Goal: Task Accomplishment & Management: Complete application form

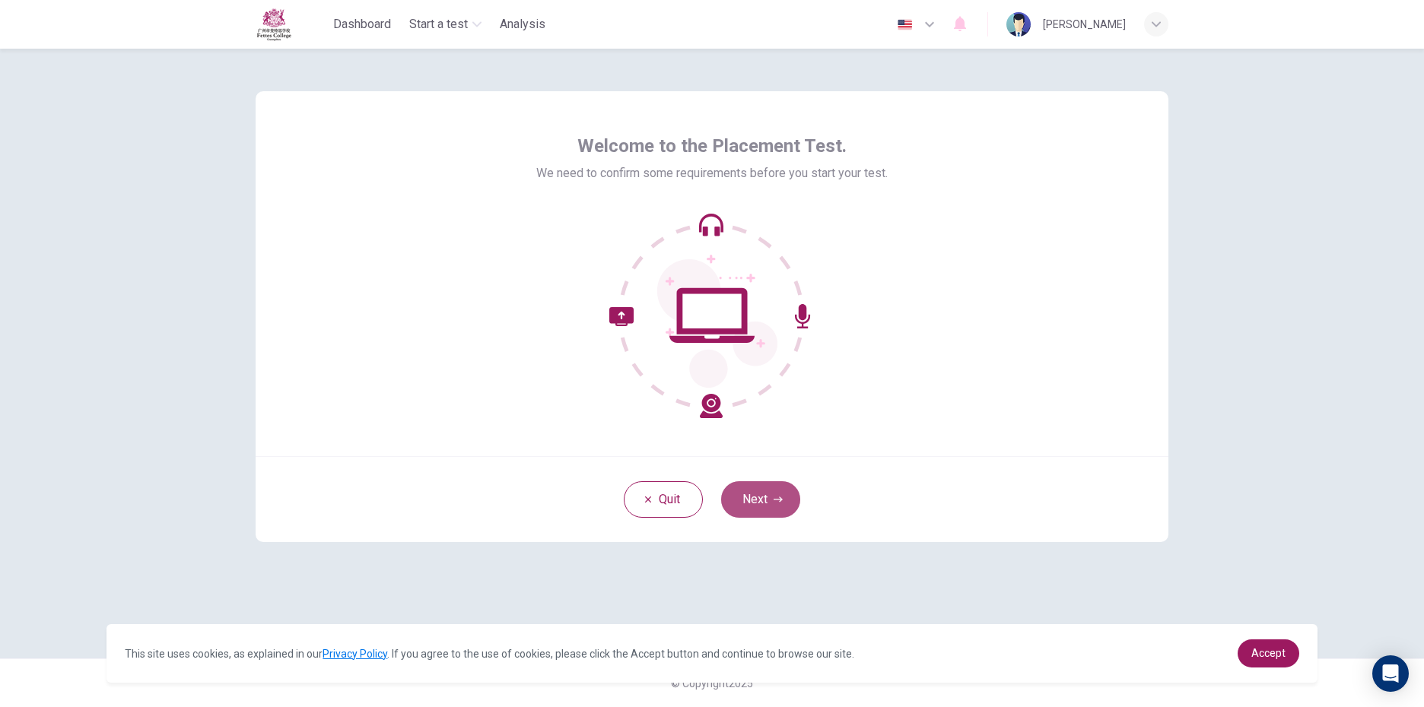
click at [752, 501] on button "Next" at bounding box center [760, 500] width 79 height 37
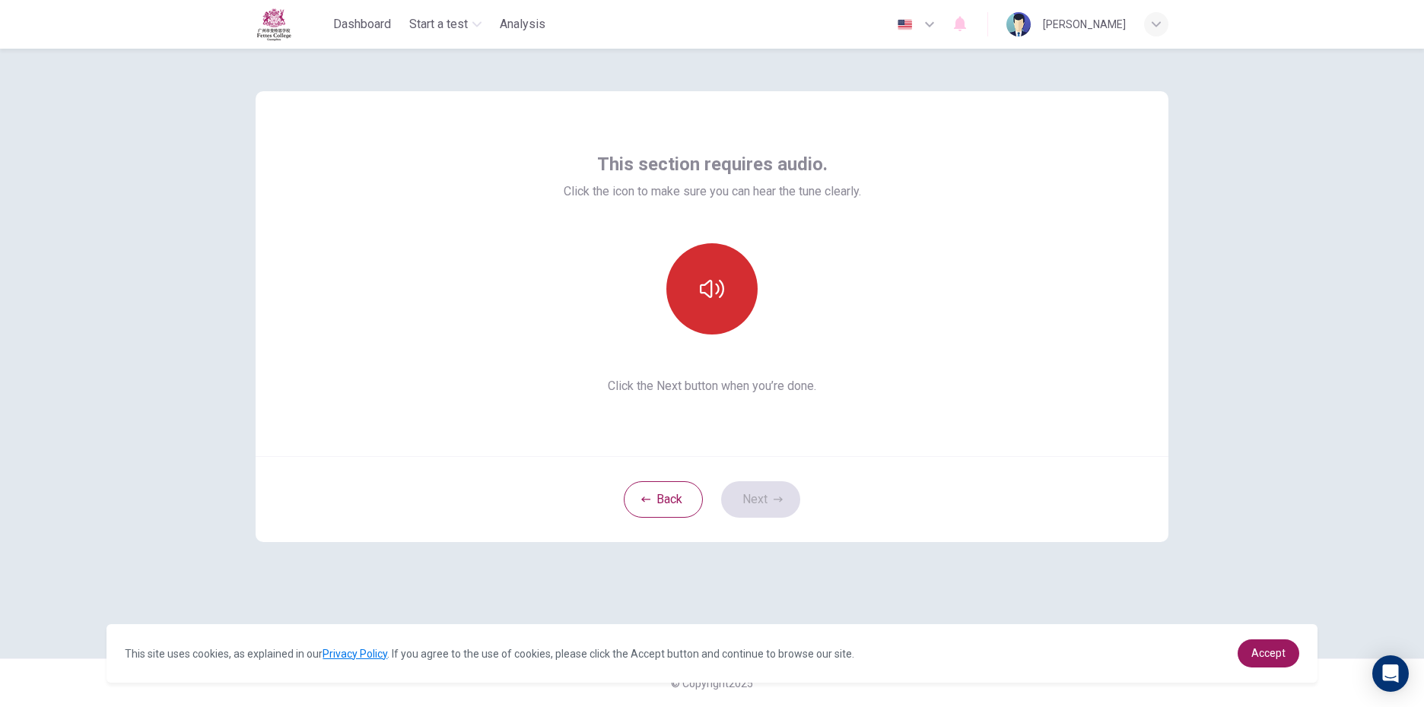
drag, startPoint x: 746, startPoint y: 251, endPoint x: 730, endPoint y: 258, distance: 17.4
click at [733, 257] on div at bounding box center [712, 288] width 164 height 91
click at [709, 292] on icon "button" at bounding box center [712, 289] width 24 height 24
drag, startPoint x: 1368, startPoint y: 476, endPoint x: 1325, endPoint y: 488, distance: 44.8
click at [1347, 482] on div "This section requires audio. Click the icon to make sure you can hear the tune …" at bounding box center [712, 378] width 1424 height 659
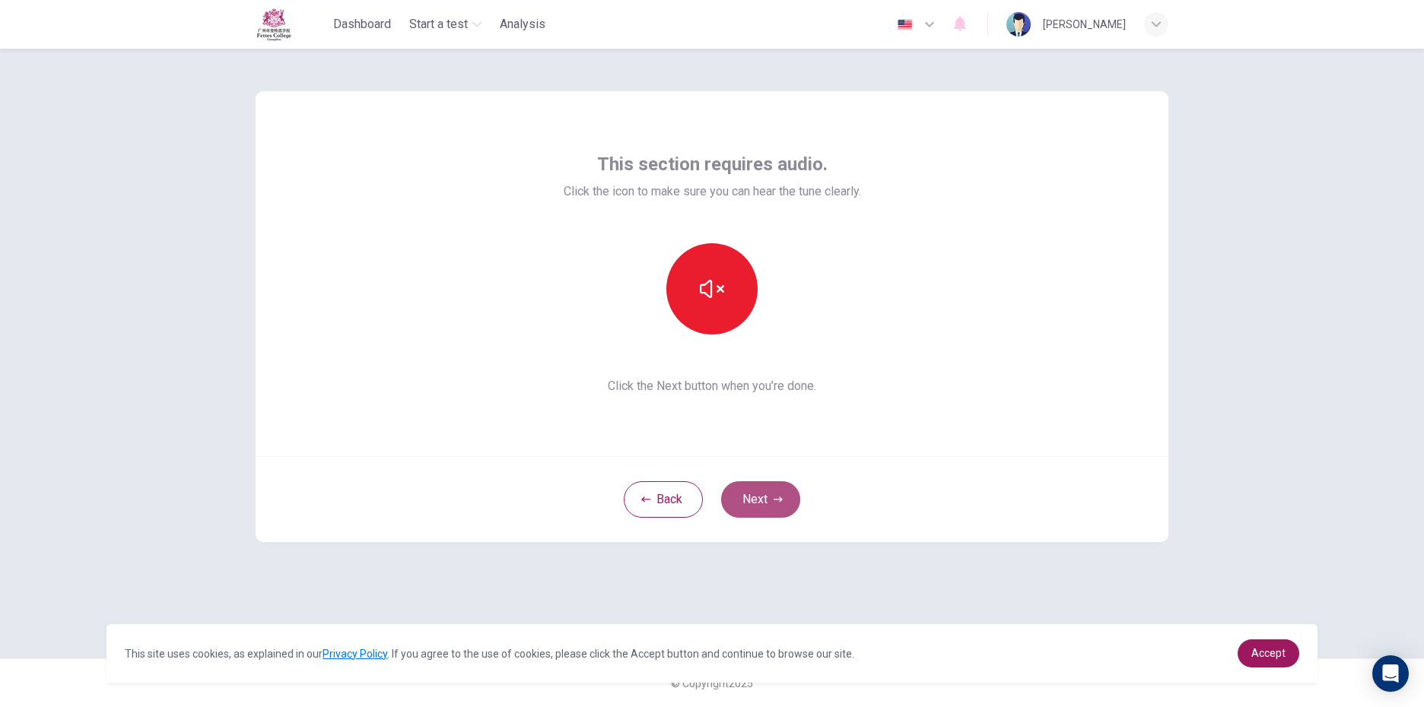
click at [767, 489] on button "Next" at bounding box center [760, 500] width 79 height 37
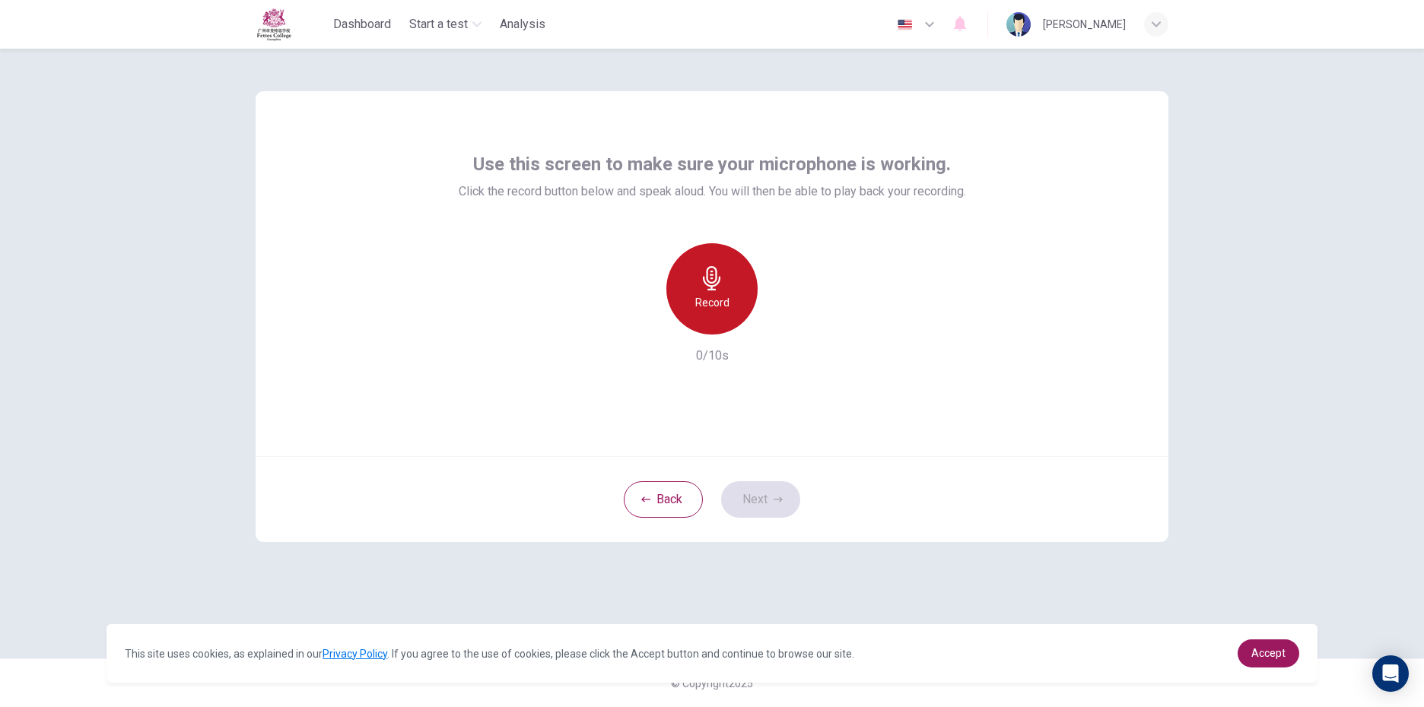
click at [704, 286] on icon "button" at bounding box center [712, 278] width 24 height 24
click at [770, 497] on button "Next" at bounding box center [760, 500] width 79 height 37
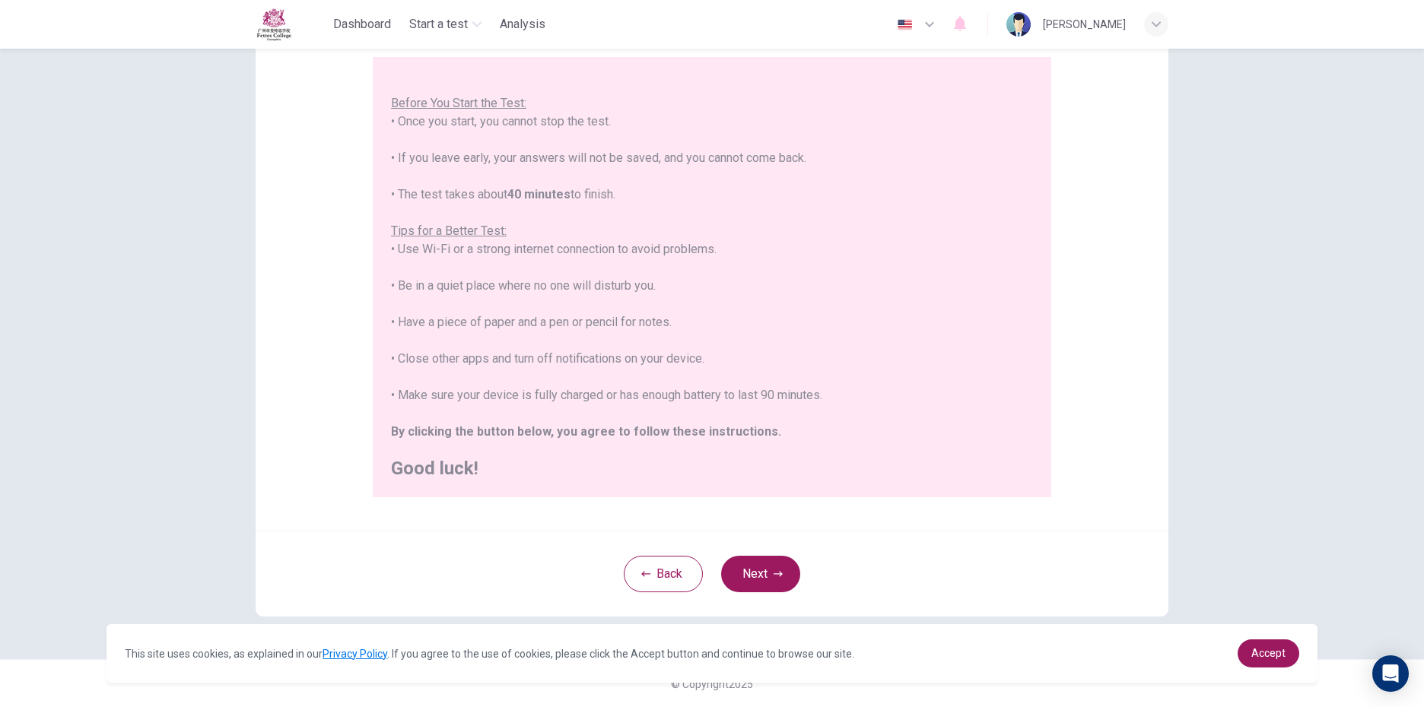
scroll to position [138, 0]
click at [778, 570] on icon "button" at bounding box center [778, 573] width 9 height 9
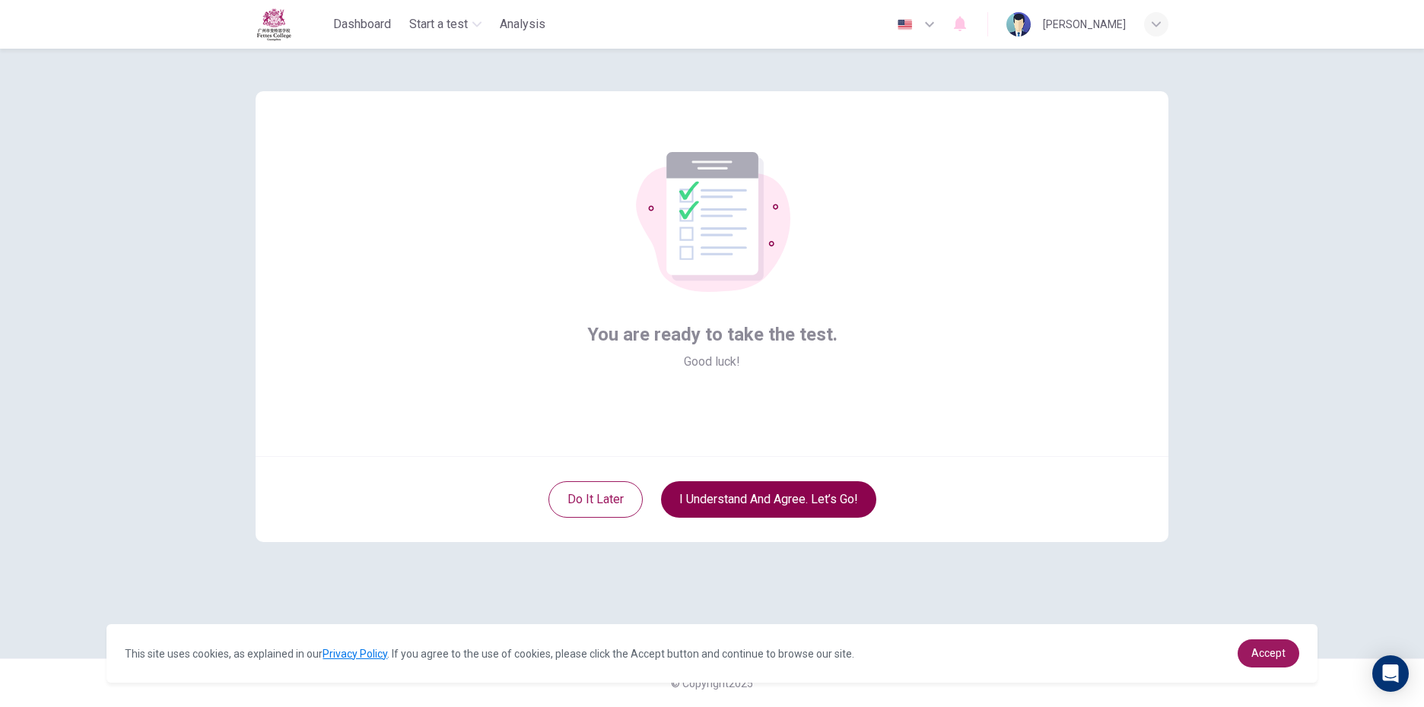
scroll to position [0, 0]
click at [787, 510] on button "I understand and agree. Let’s go!" at bounding box center [768, 500] width 215 height 37
click at [786, 504] on button "I understand and agree. Let’s go!" at bounding box center [768, 500] width 215 height 37
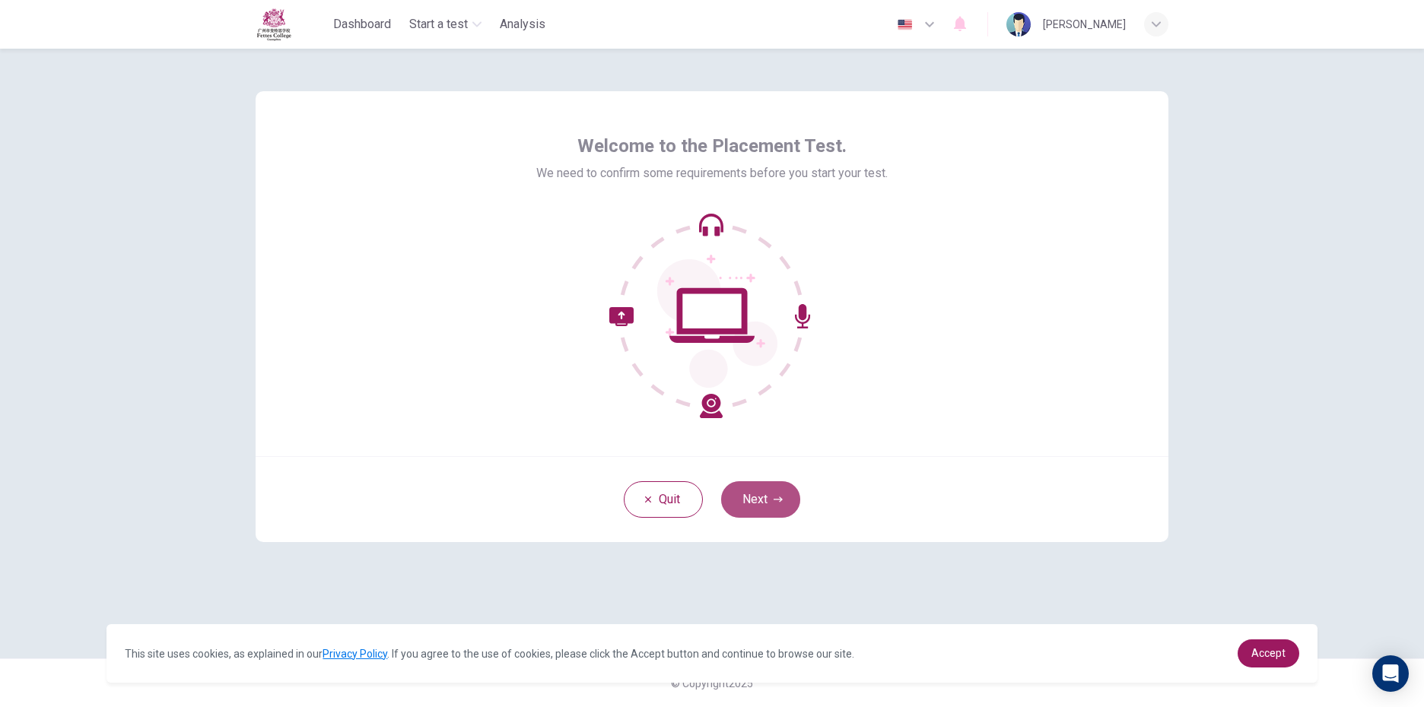
click at [766, 490] on button "Next" at bounding box center [760, 500] width 79 height 37
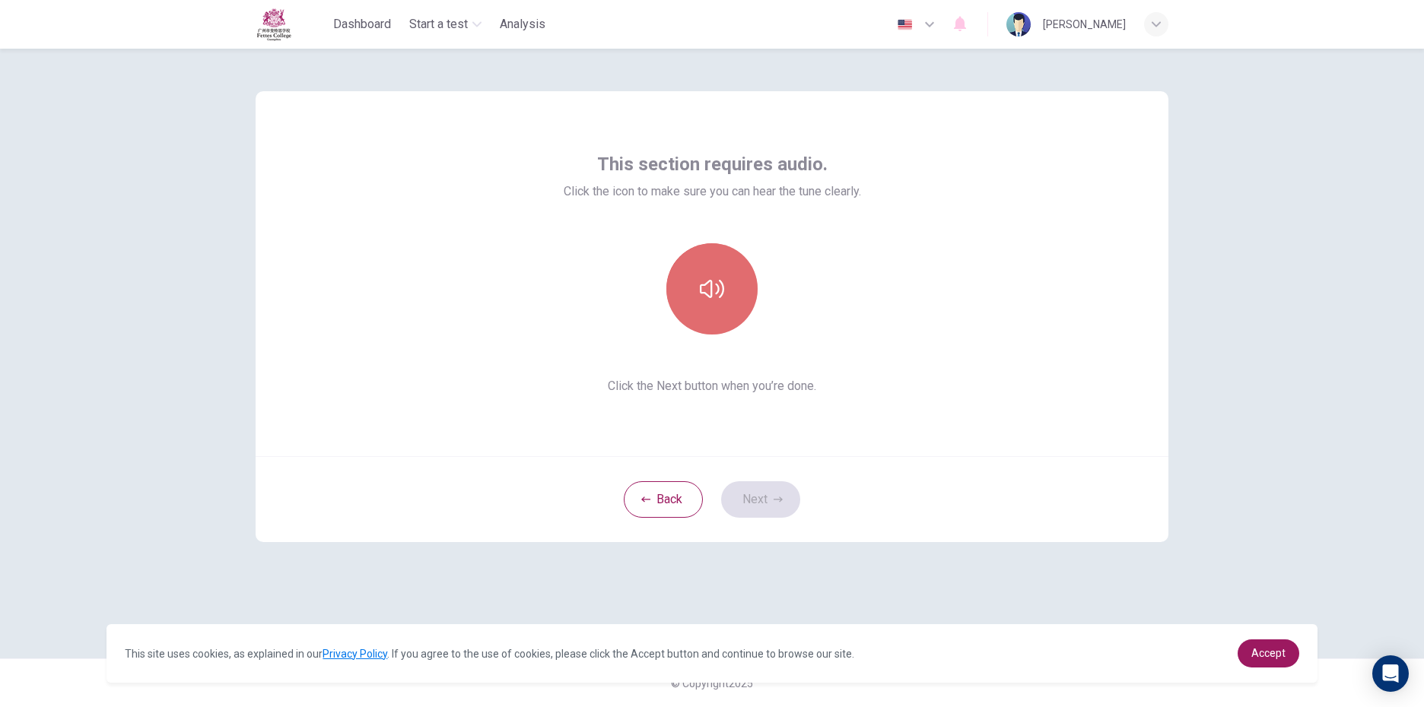
click at [730, 293] on button "button" at bounding box center [711, 288] width 91 height 91
click at [761, 505] on button "Next" at bounding box center [760, 500] width 79 height 37
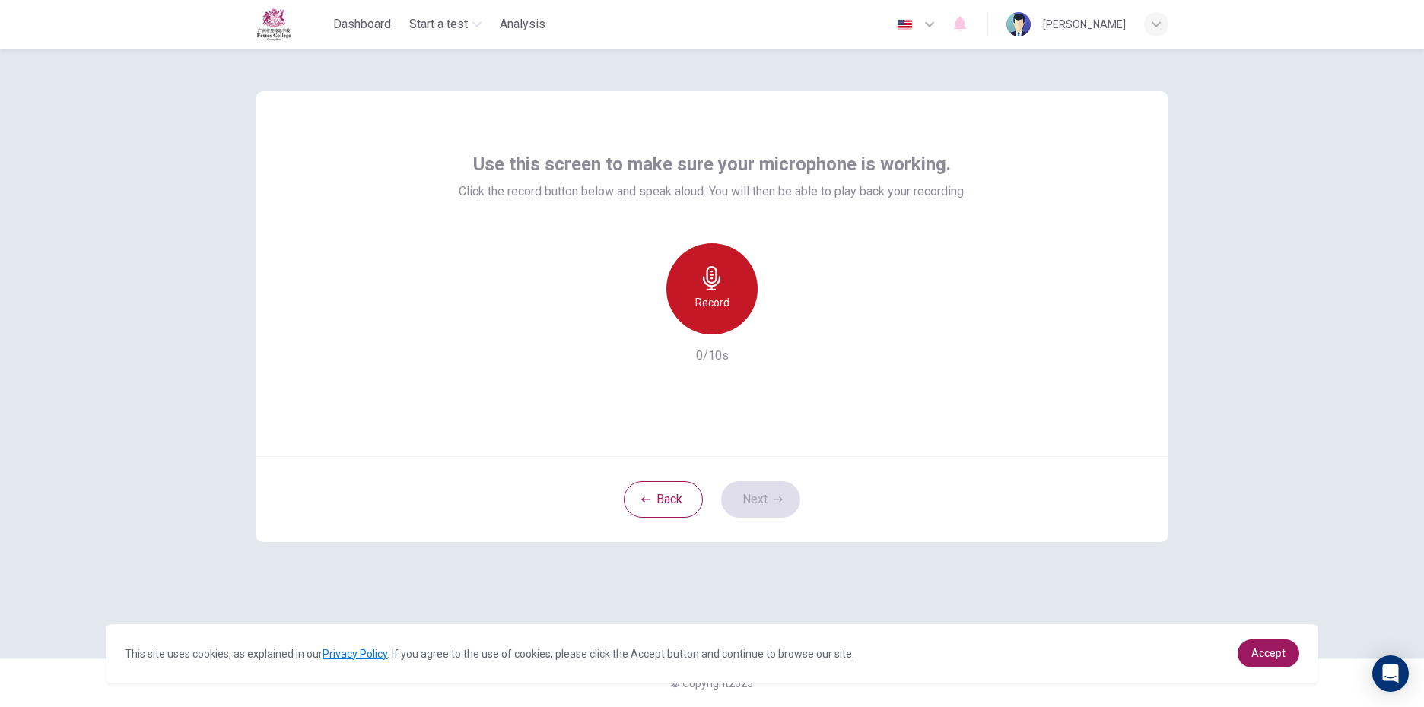
click at [722, 300] on h6 "Record" at bounding box center [712, 303] width 34 height 18
click at [752, 494] on button "Next" at bounding box center [760, 500] width 79 height 37
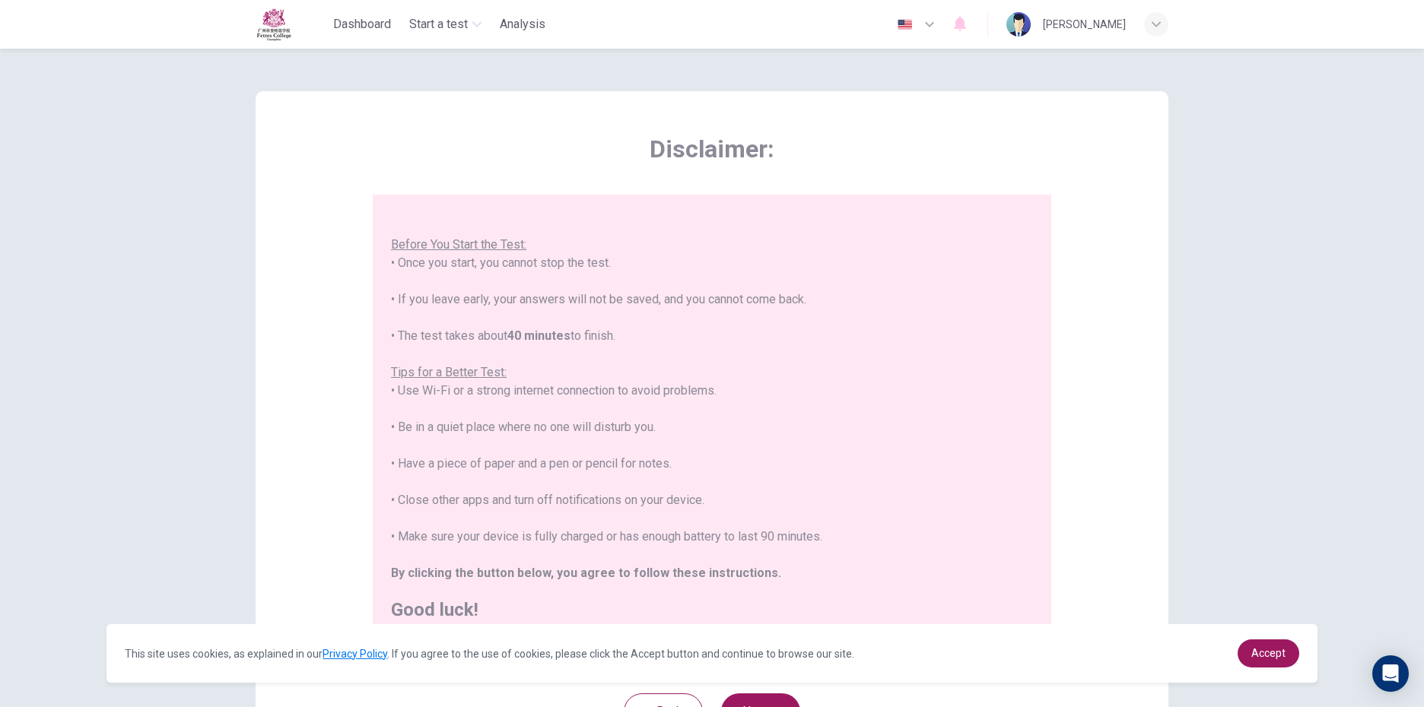
scroll to position [17, 0]
click at [781, 698] on button "Next" at bounding box center [760, 712] width 79 height 37
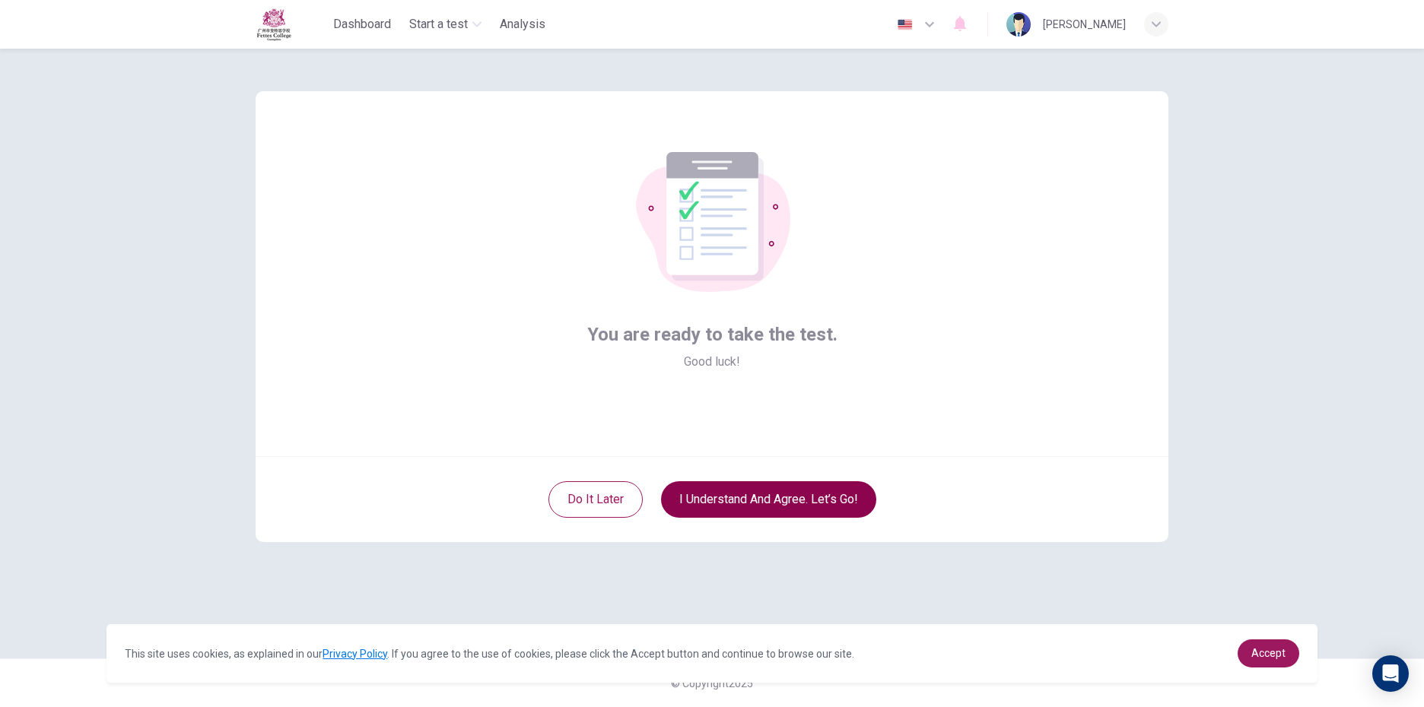
click at [773, 505] on button "I understand and agree. Let’s go!" at bounding box center [768, 500] width 215 height 37
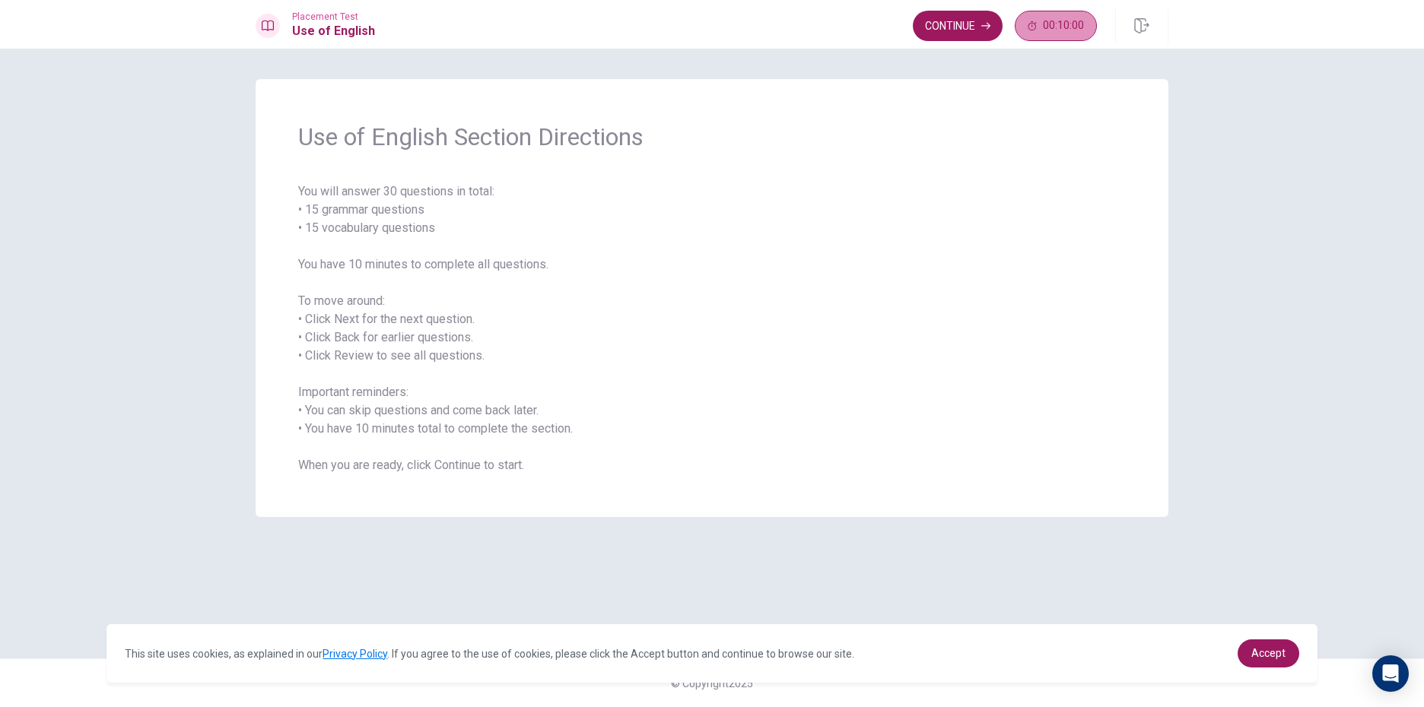
click at [1055, 25] on span "00:10:00" at bounding box center [1063, 26] width 41 height 12
click at [1025, 11] on button "Continue" at bounding box center [1010, 26] width 90 height 30
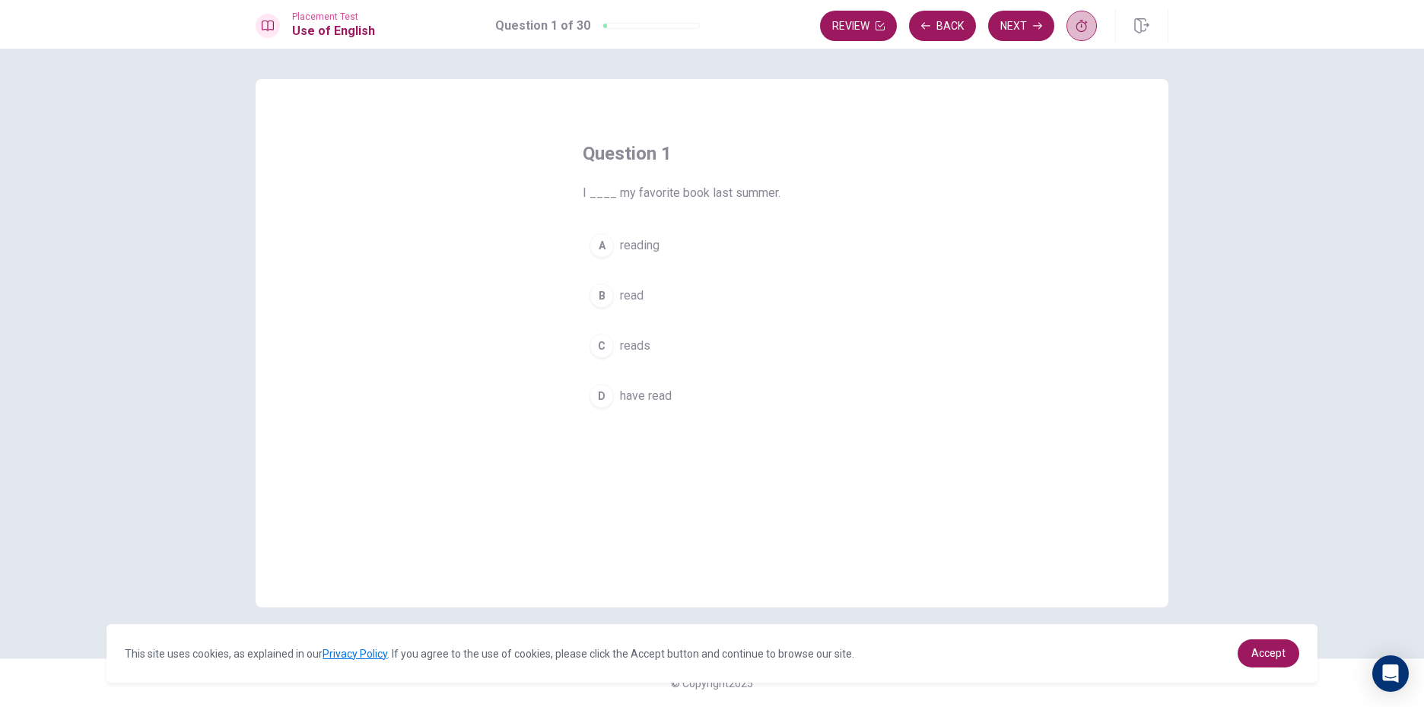
drag, startPoint x: 1073, startPoint y: 27, endPoint x: 1060, endPoint y: 30, distance: 13.1
click at [1065, 29] on div "Review Back Next" at bounding box center [958, 26] width 277 height 30
click at [634, 242] on span "reading" at bounding box center [640, 246] width 40 height 18
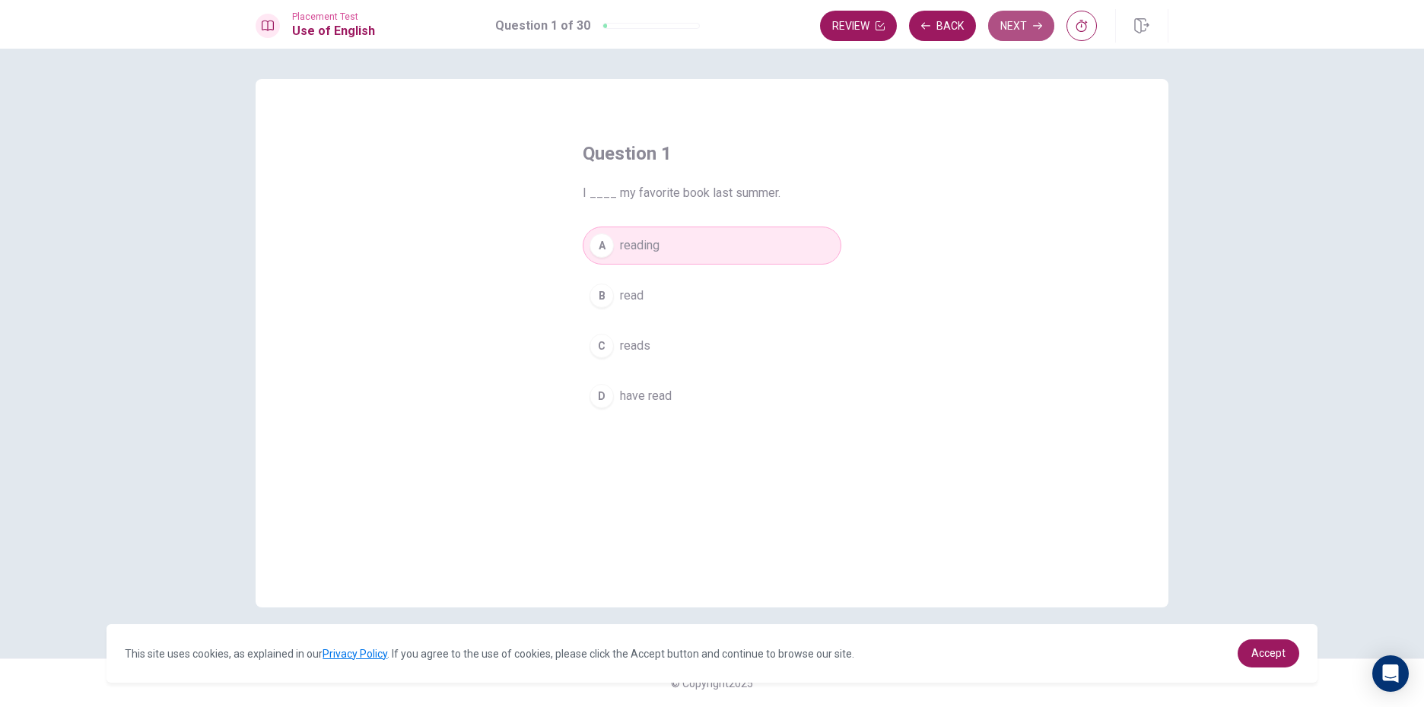
click at [1042, 21] on button "Next" at bounding box center [1021, 26] width 66 height 30
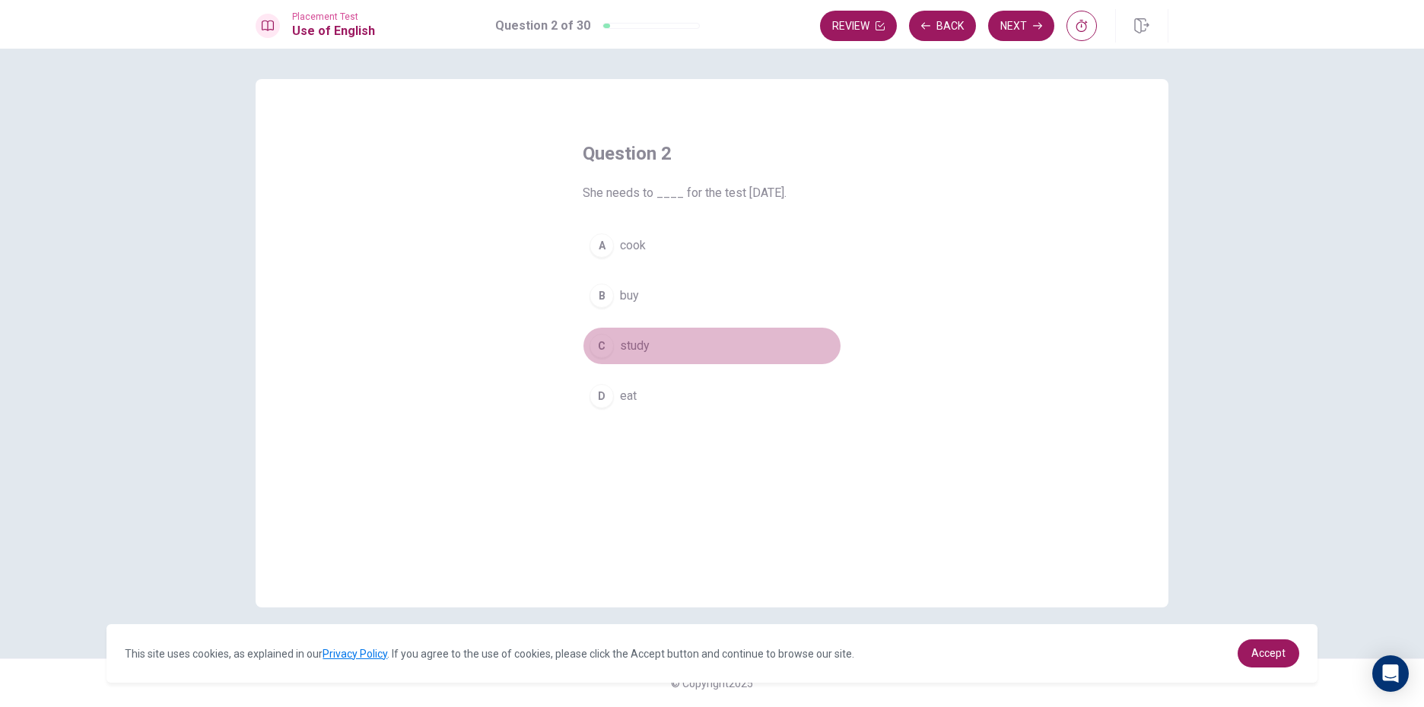
drag, startPoint x: 597, startPoint y: 342, endPoint x: 608, endPoint y: 326, distance: 19.2
click at [605, 332] on button "C study" at bounding box center [712, 346] width 259 height 38
click at [1028, 24] on button "Next" at bounding box center [1021, 26] width 66 height 30
click at [631, 243] on span "were" at bounding box center [633, 246] width 27 height 18
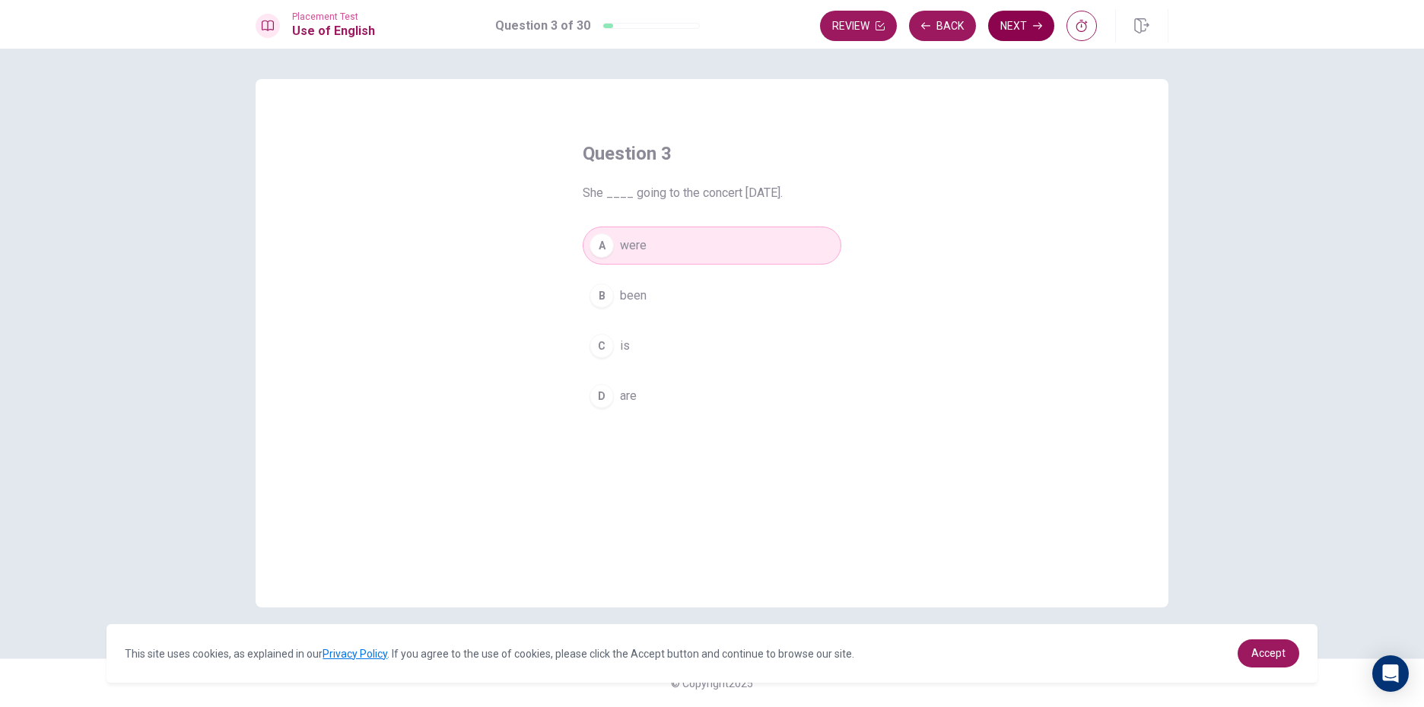
click at [1029, 31] on button "Next" at bounding box center [1021, 26] width 66 height 30
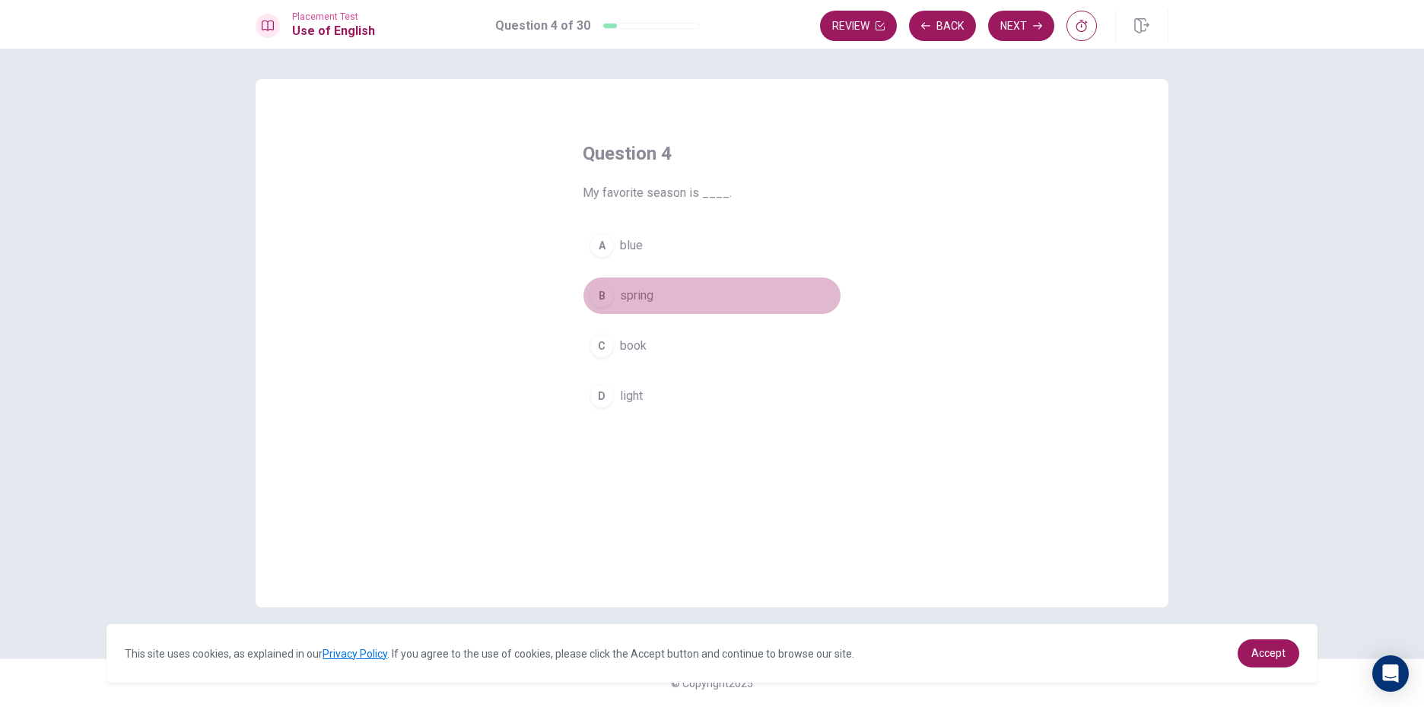
click at [612, 293] on div "B" at bounding box center [602, 296] width 24 height 24
drag, startPoint x: 986, startPoint y: 8, endPoint x: 992, endPoint y: 22, distance: 15.0
click at [986, 20] on div "Placement Test Use of English Question 4 of 30 Review Back Next" at bounding box center [712, 24] width 1424 height 49
click at [993, 22] on button "Next" at bounding box center [1021, 26] width 66 height 30
click at [632, 295] on span "read" at bounding box center [632, 296] width 24 height 18
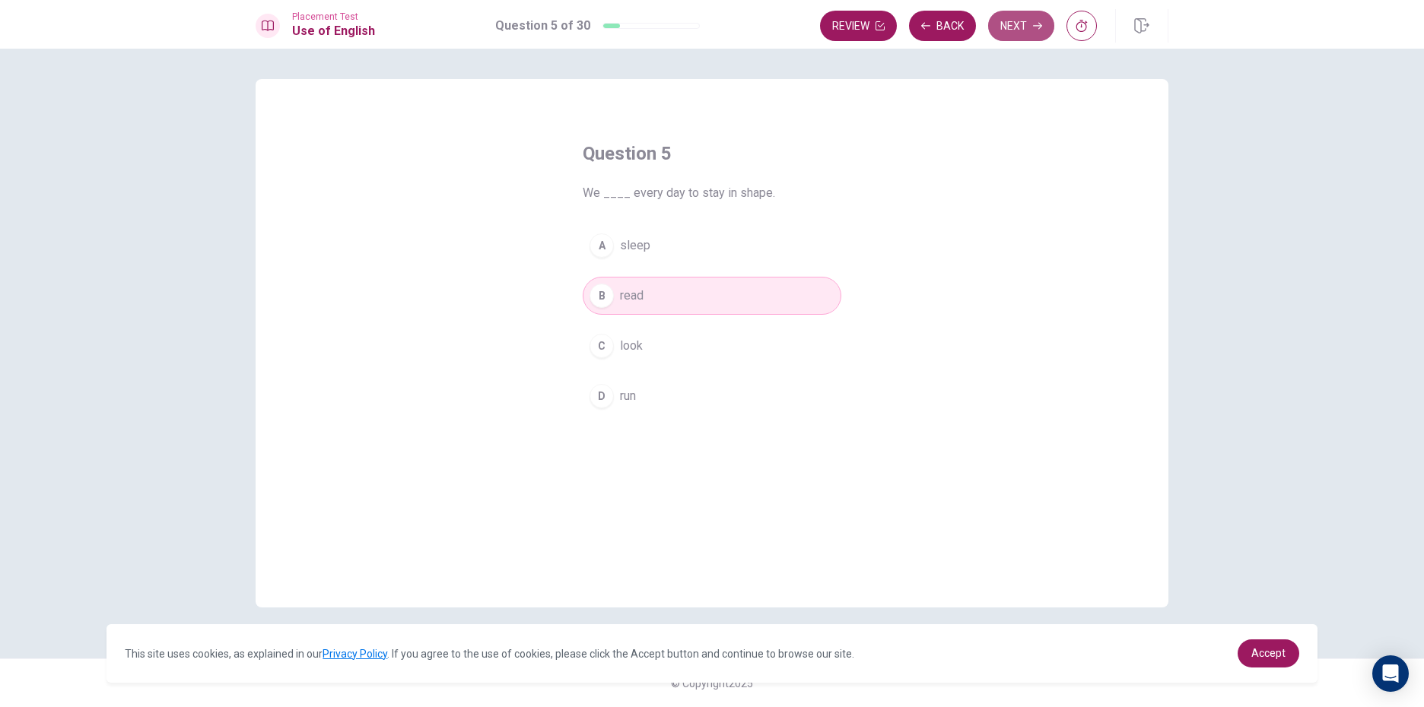
click at [1031, 21] on button "Next" at bounding box center [1021, 26] width 66 height 30
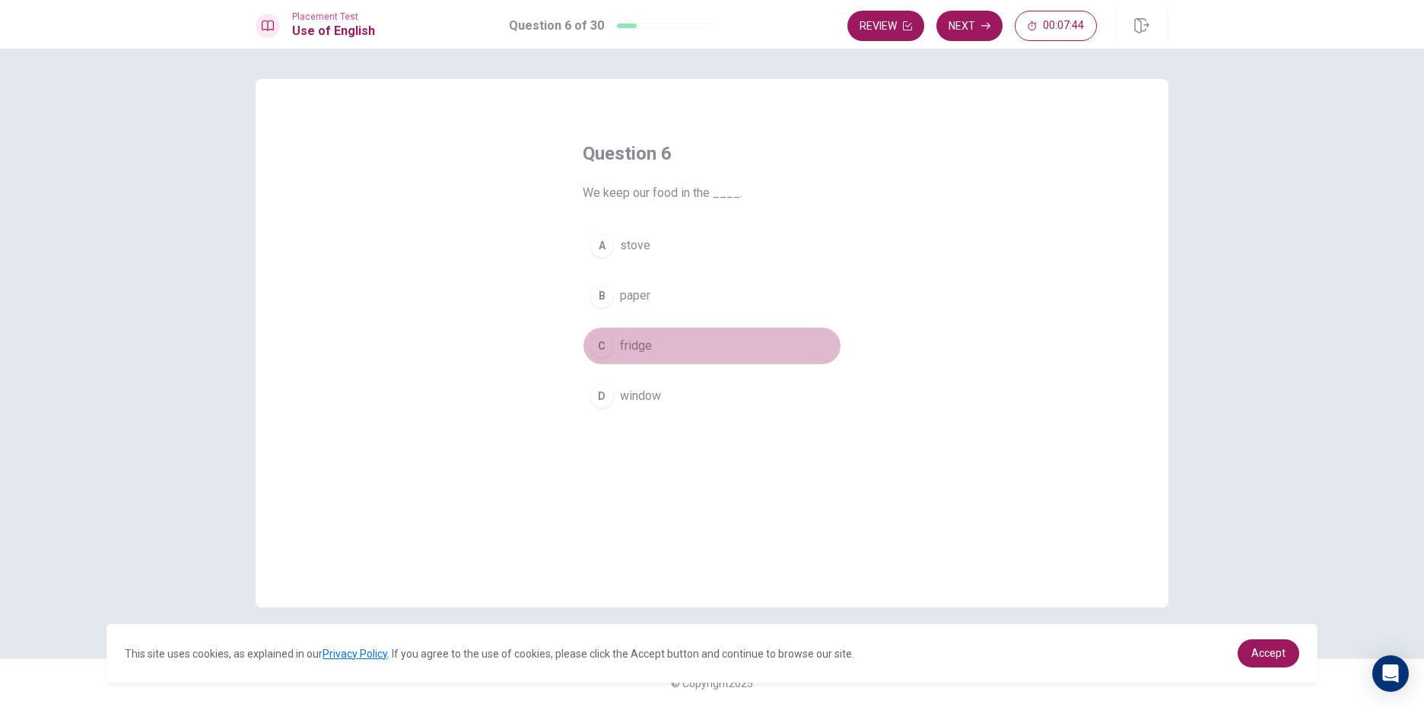
drag, startPoint x: 599, startPoint y: 343, endPoint x: 727, endPoint y: 307, distance: 132.9
click at [628, 335] on button "C fridge" at bounding box center [712, 346] width 259 height 38
click at [976, 21] on button "Next" at bounding box center [969, 26] width 66 height 30
drag, startPoint x: 605, startPoint y: 347, endPoint x: 594, endPoint y: 330, distance: 20.3
click at [594, 331] on button "C fast" at bounding box center [712, 346] width 259 height 38
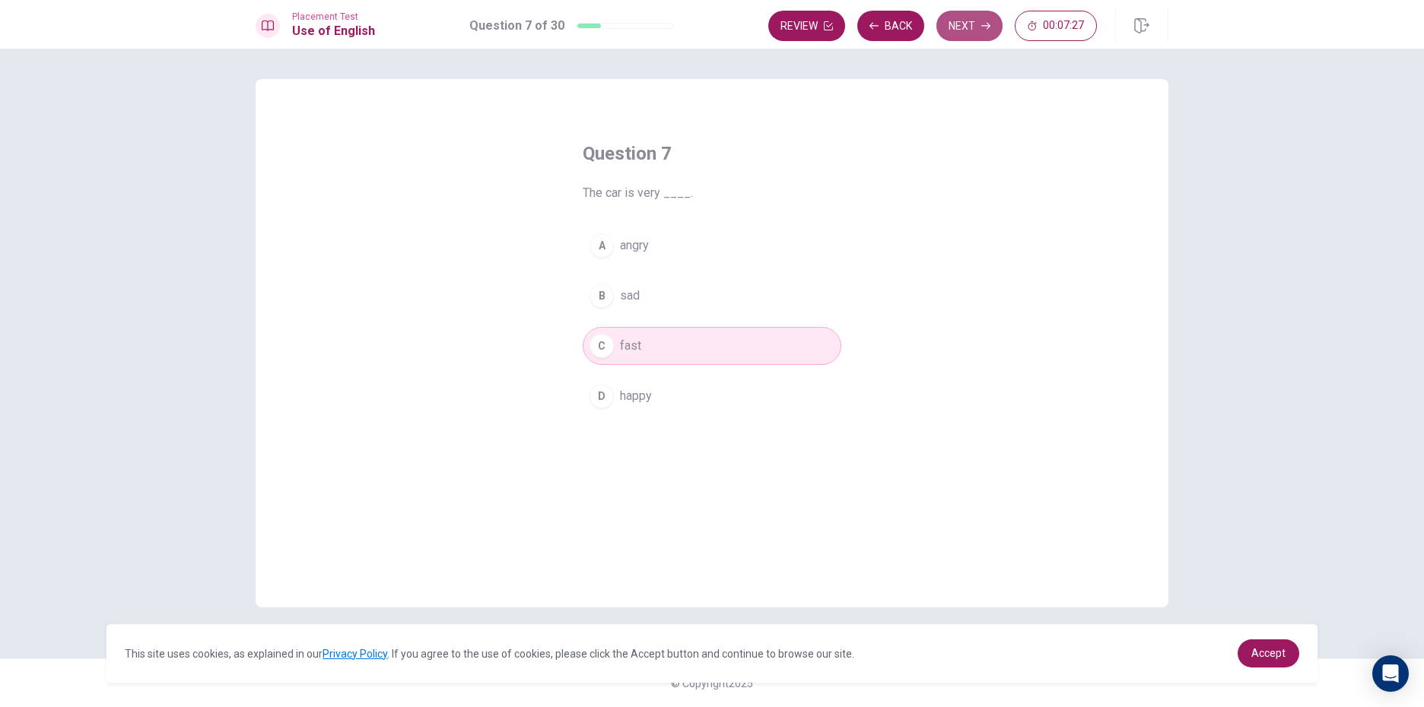
click at [974, 13] on button "Next" at bounding box center [969, 26] width 66 height 30
drag, startPoint x: 590, startPoint y: 294, endPoint x: 605, endPoint y: 300, distance: 16.1
click at [605, 300] on div "B" at bounding box center [602, 296] width 24 height 24
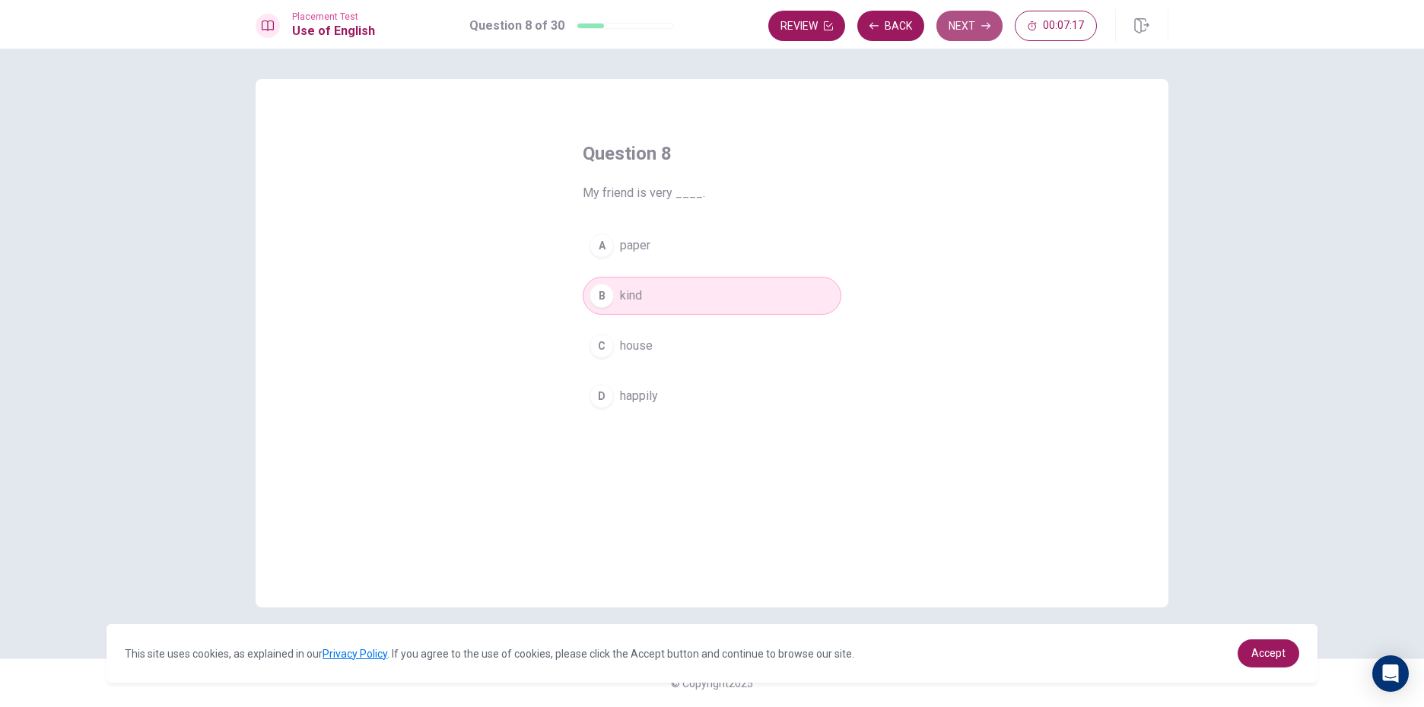
click at [984, 20] on button "Next" at bounding box center [969, 26] width 66 height 30
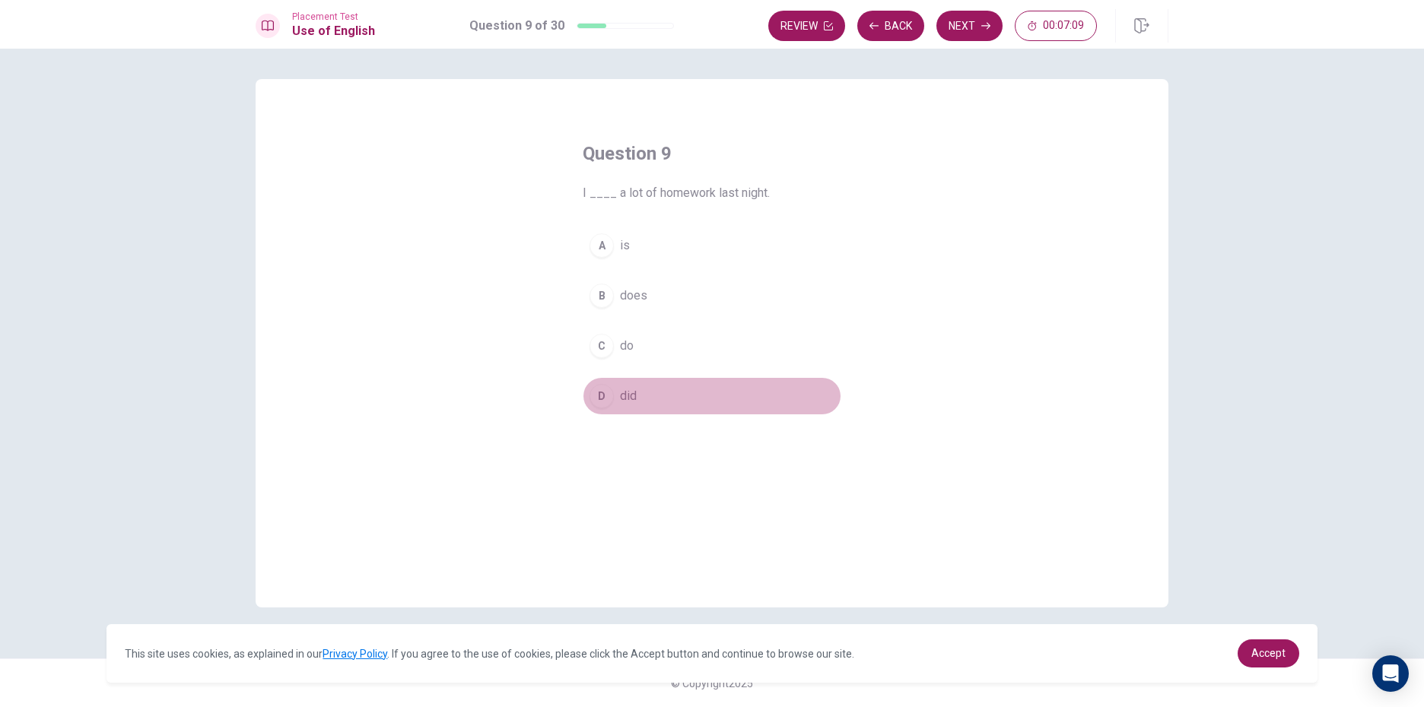
drag, startPoint x: 610, startPoint y: 399, endPoint x: 622, endPoint y: 370, distance: 31.4
click at [615, 383] on button "D did" at bounding box center [712, 396] width 259 height 38
click at [969, 27] on button "Next" at bounding box center [969, 26] width 66 height 30
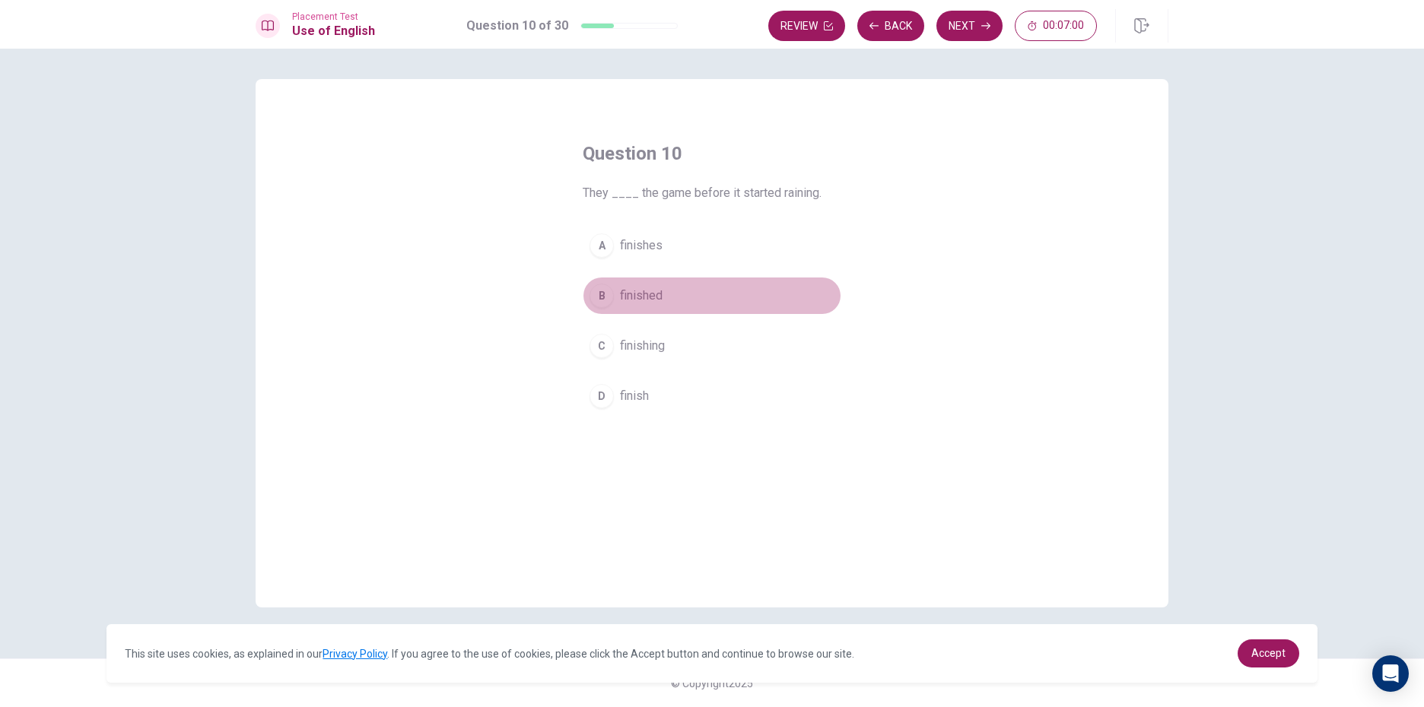
click at [597, 303] on div "B" at bounding box center [602, 296] width 24 height 24
click at [963, 17] on button "Next" at bounding box center [969, 26] width 66 height 30
click at [601, 297] on div "B" at bounding box center [602, 296] width 24 height 24
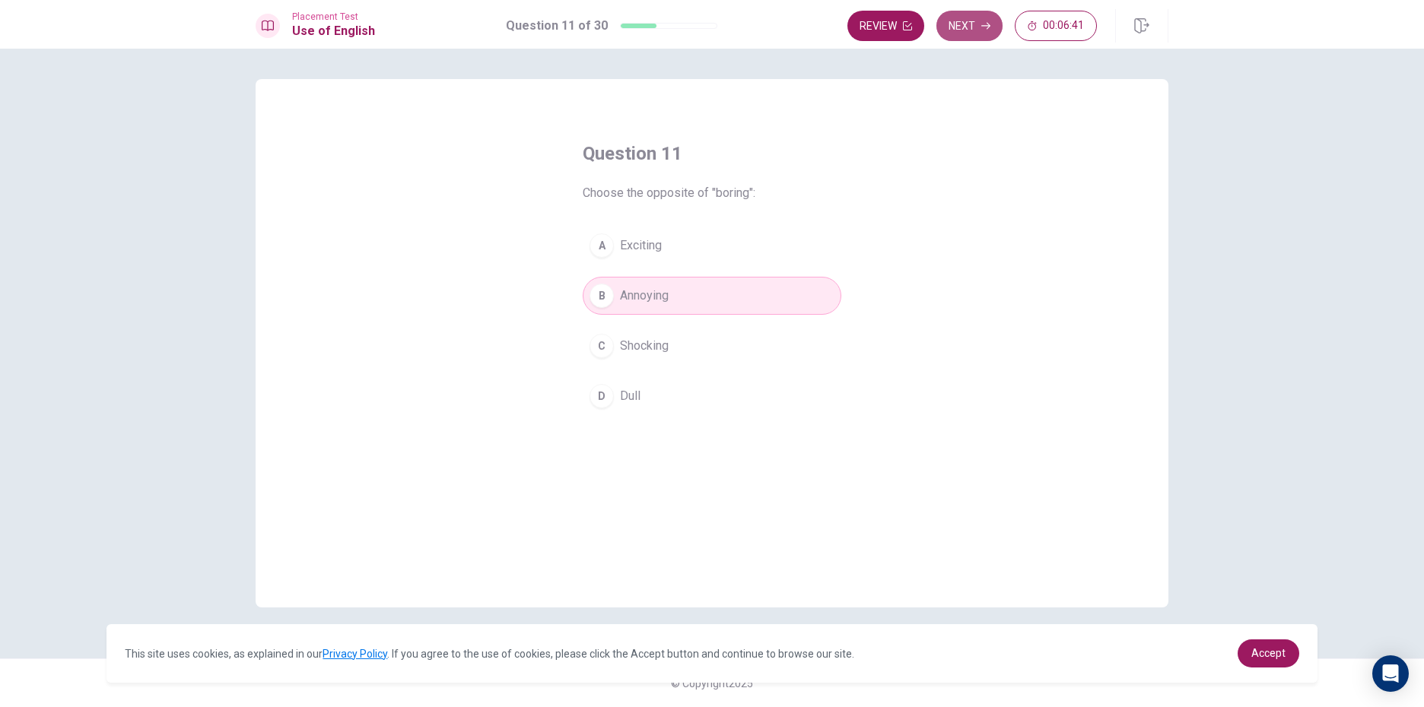
click at [991, 11] on button "Next" at bounding box center [969, 26] width 66 height 30
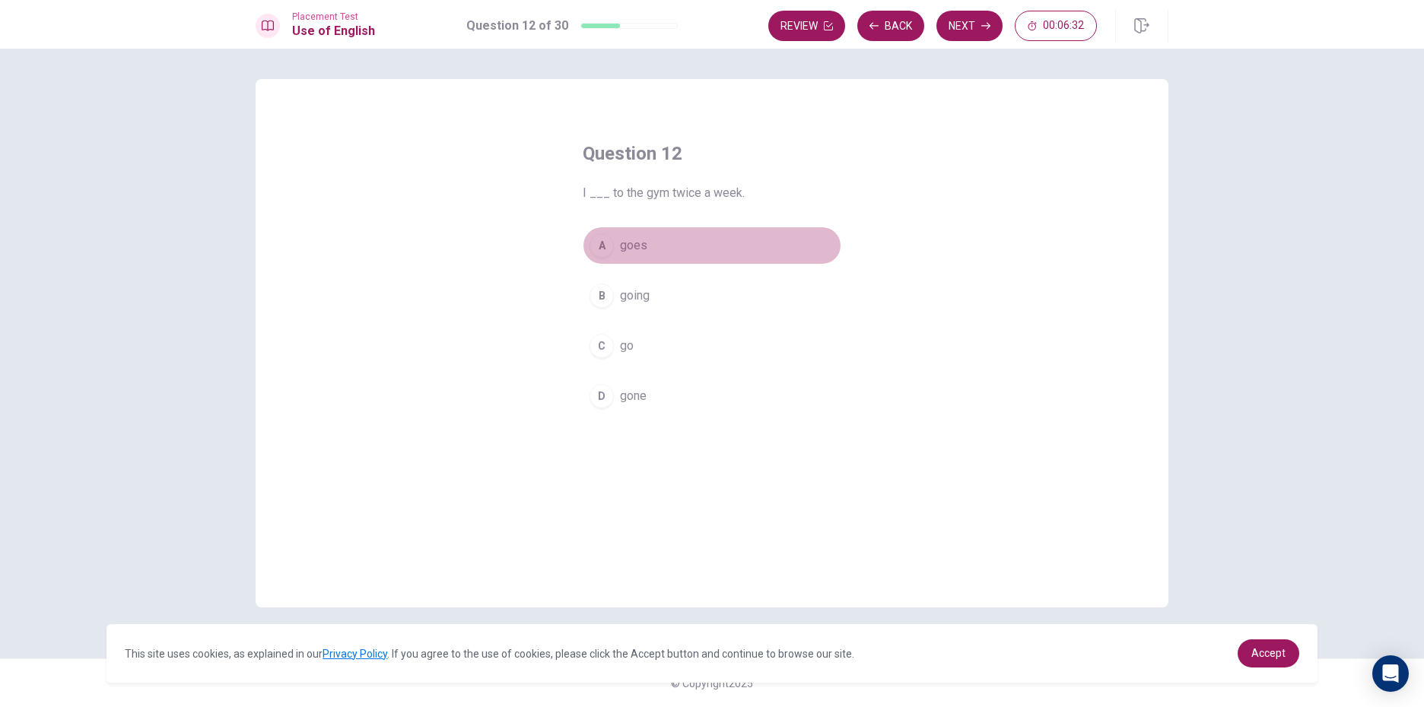
click at [605, 256] on div "A" at bounding box center [602, 246] width 24 height 24
click at [968, 27] on button "Next" at bounding box center [969, 26] width 66 height 30
click at [604, 343] on div "C" at bounding box center [602, 346] width 24 height 24
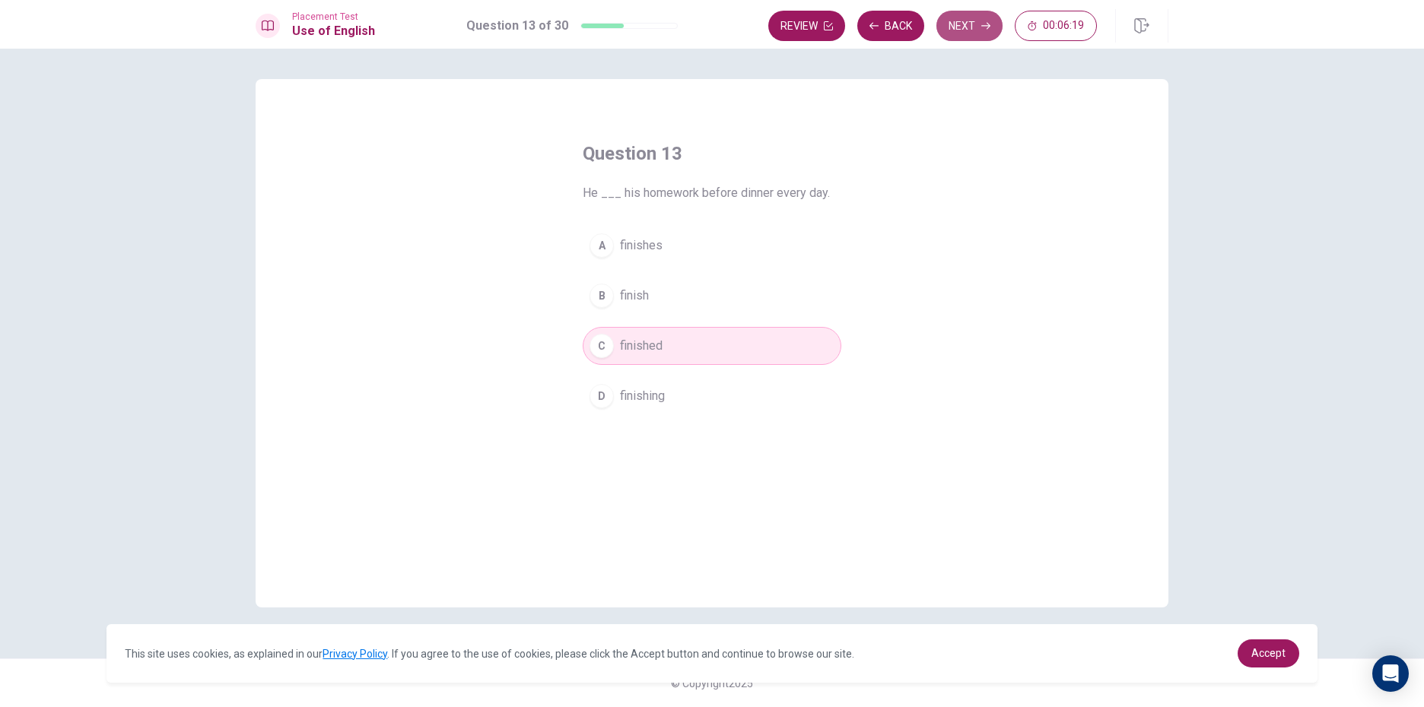
click at [973, 37] on button "Next" at bounding box center [969, 26] width 66 height 30
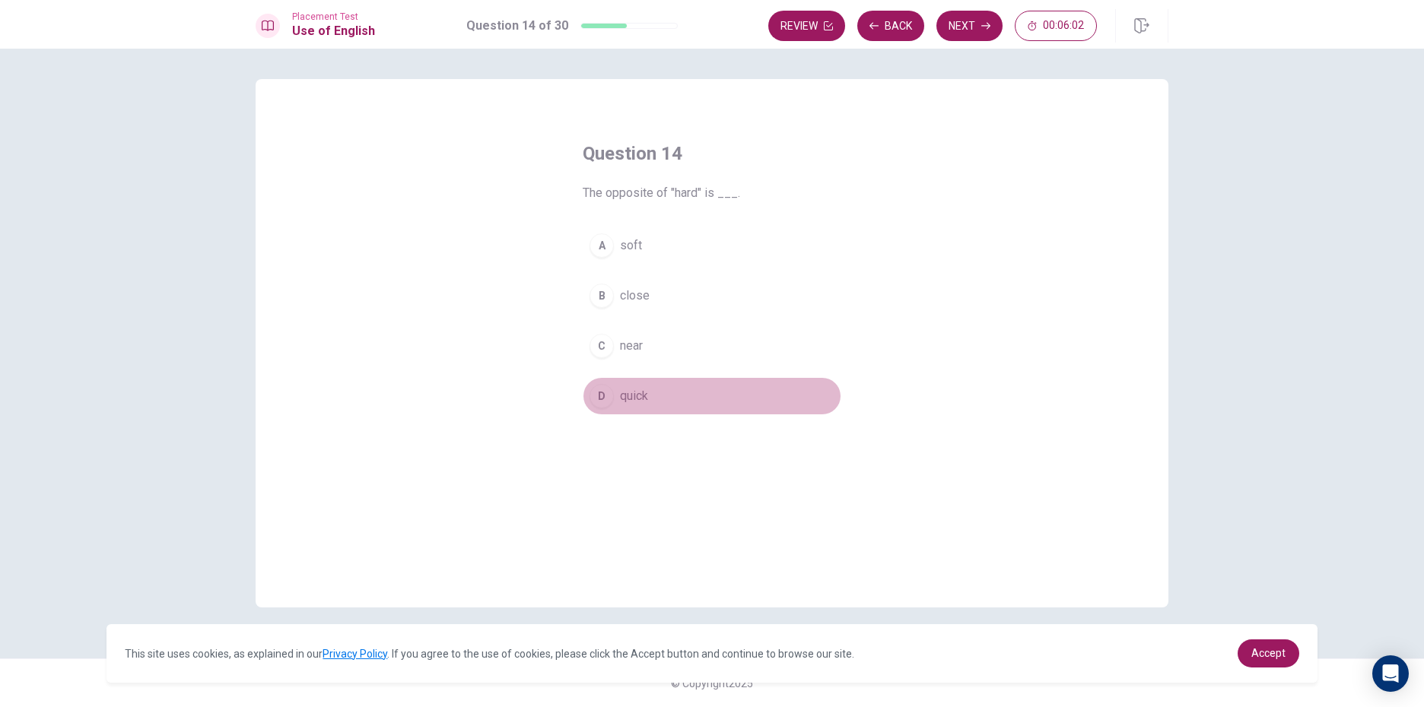
click at [598, 396] on div "D" at bounding box center [602, 396] width 24 height 24
click at [978, 26] on button "Next" at bounding box center [969, 26] width 66 height 30
drag, startPoint x: 602, startPoint y: 403, endPoint x: 599, endPoint y: 373, distance: 30.5
click at [599, 374] on div "A A teacher B A doctor C A chef D An artist" at bounding box center [712, 321] width 259 height 189
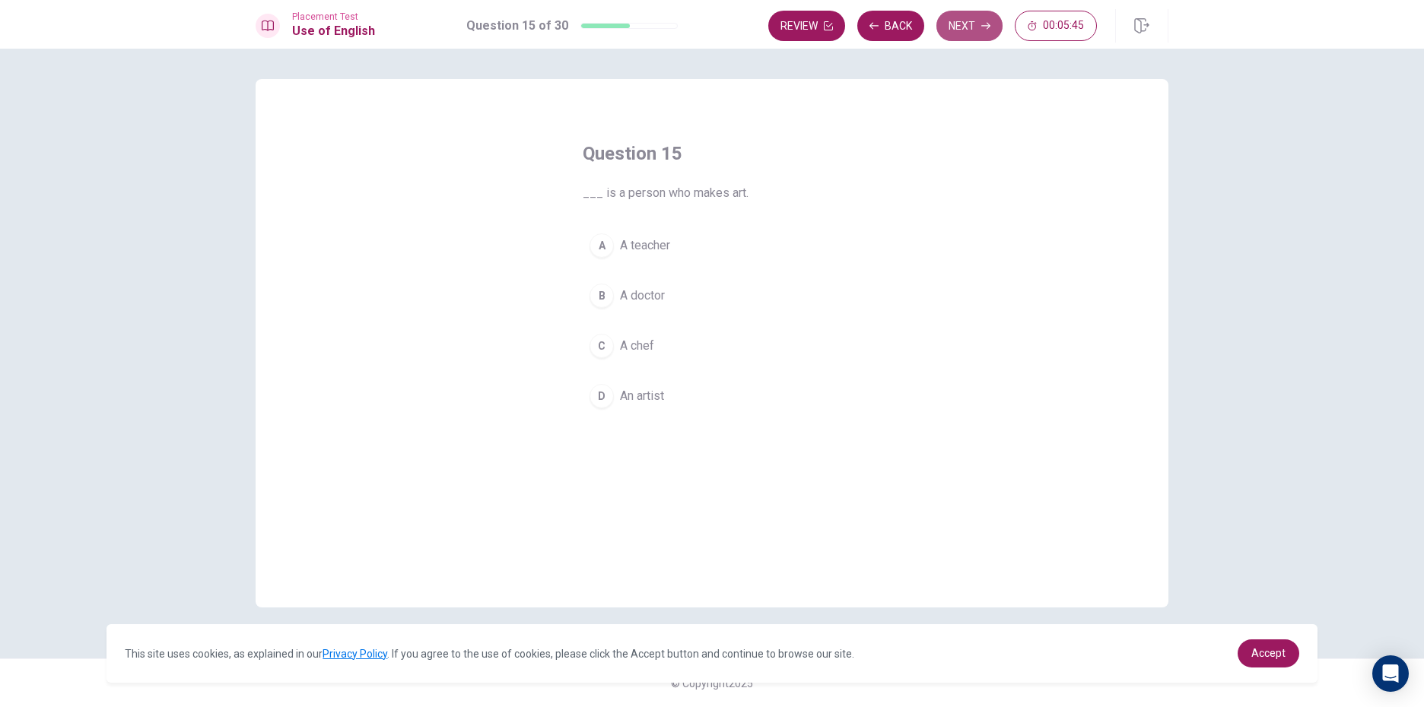
click at [969, 18] on button "Next" at bounding box center [969, 26] width 66 height 30
click at [600, 246] on div "A" at bounding box center [602, 246] width 24 height 24
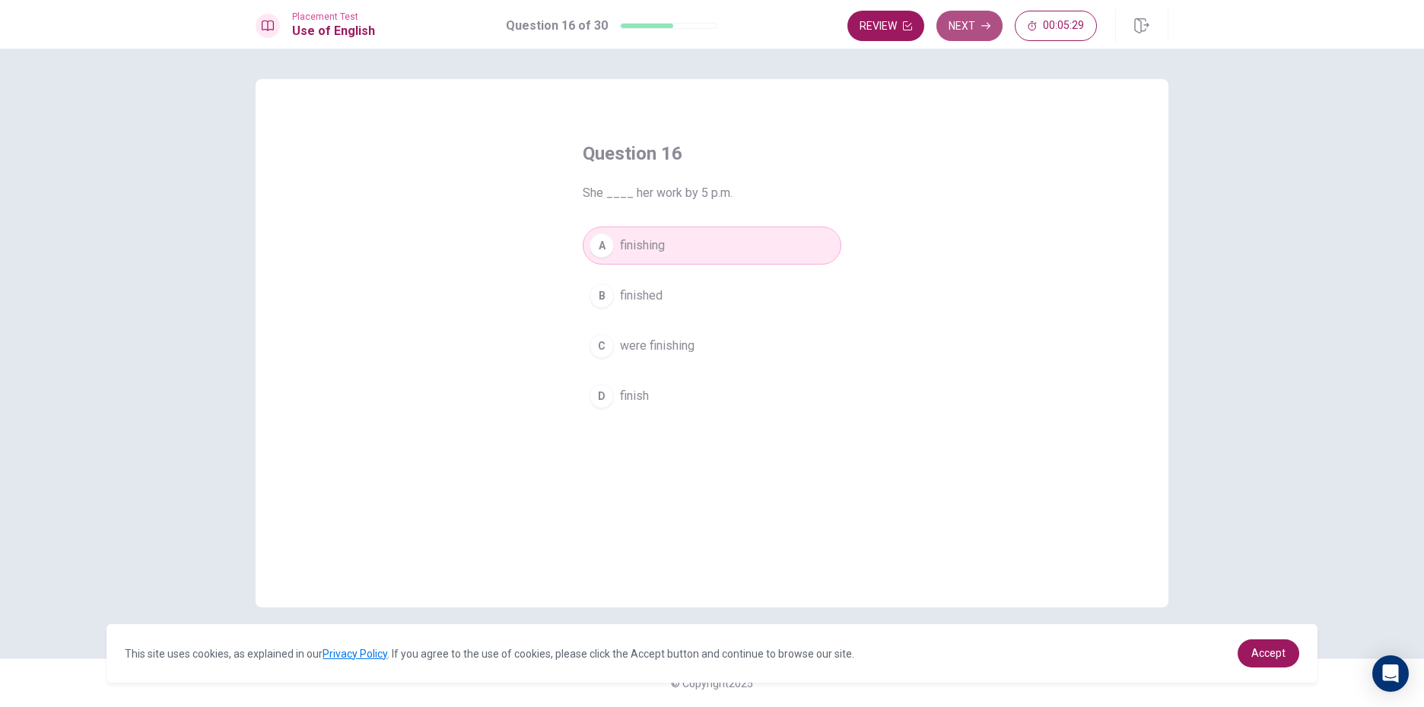
click at [981, 22] on icon "button" at bounding box center [985, 25] width 9 height 9
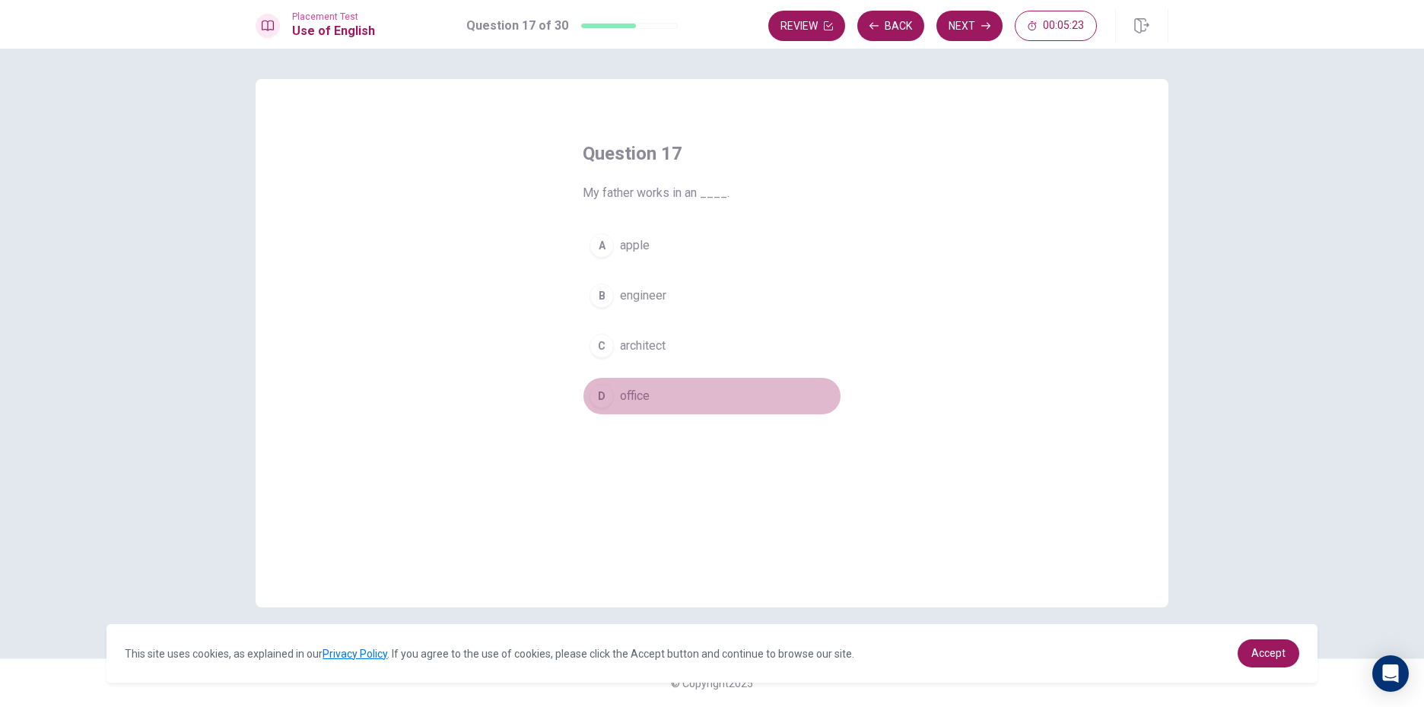
drag, startPoint x: 594, startPoint y: 398, endPoint x: 647, endPoint y: 345, distance: 74.8
click at [594, 394] on div "D" at bounding box center [602, 396] width 24 height 24
click at [948, 28] on button "Next" at bounding box center [969, 26] width 66 height 30
drag, startPoint x: 601, startPoint y: 395, endPoint x: 787, endPoint y: 250, distance: 235.8
click at [637, 374] on div "A able B can C will D could" at bounding box center [712, 321] width 259 height 189
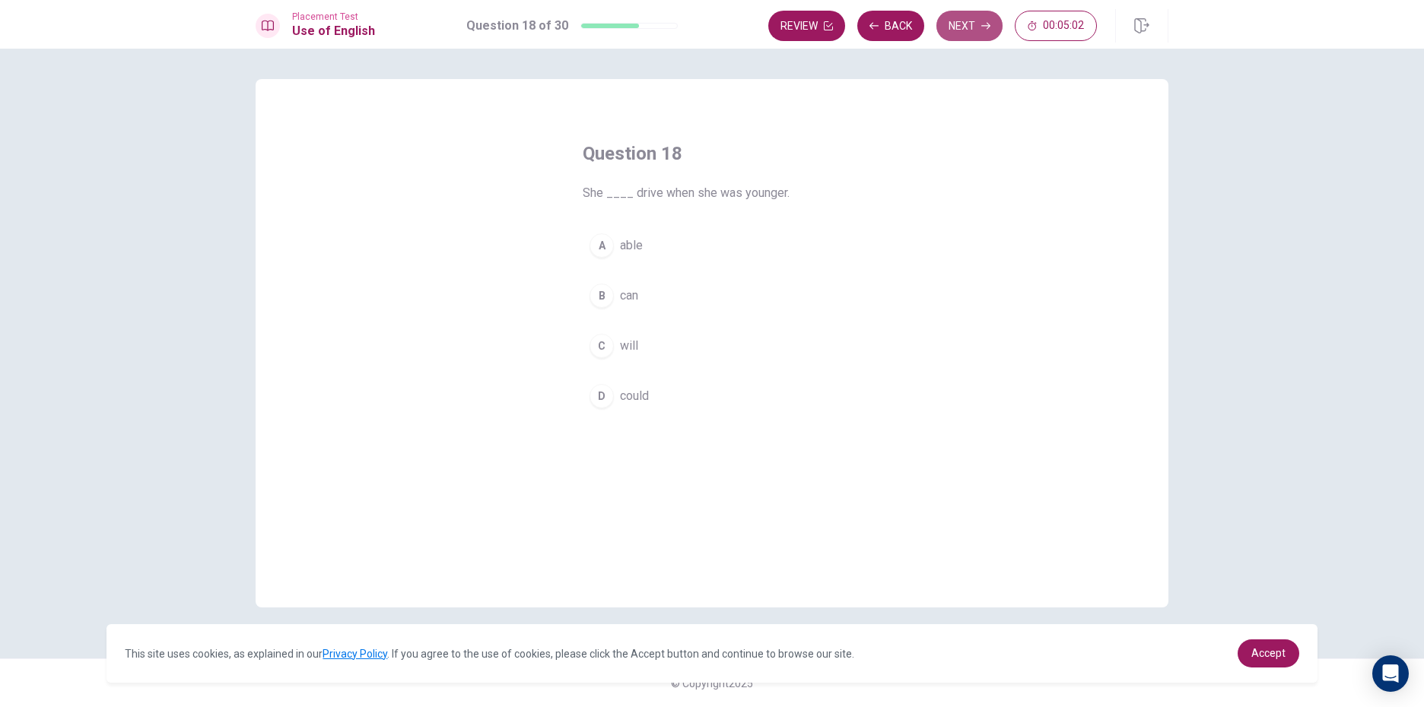
click at [989, 28] on icon "button" at bounding box center [985, 25] width 9 height 9
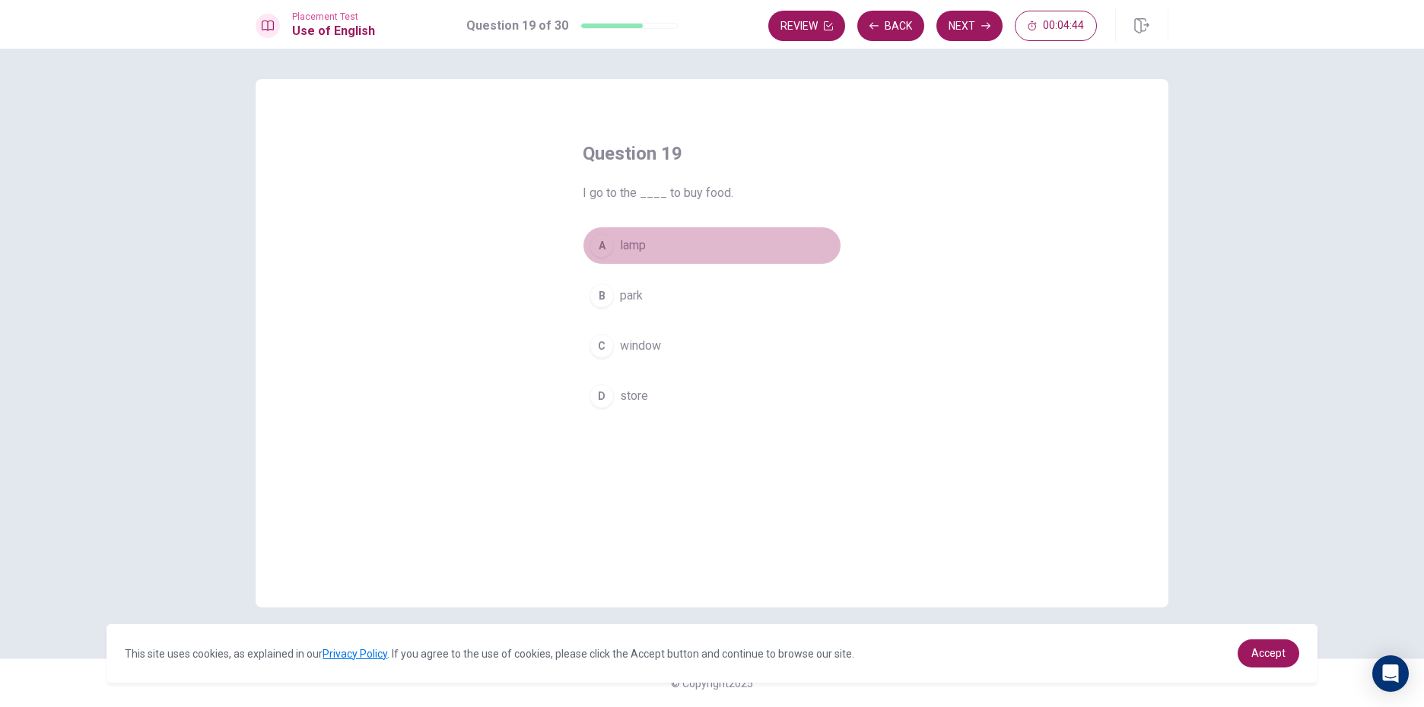
drag, startPoint x: 597, startPoint y: 246, endPoint x: 676, endPoint y: 228, distance: 81.0
click at [602, 243] on div "A" at bounding box center [602, 246] width 24 height 24
click at [979, 24] on button "Next" at bounding box center [969, 26] width 66 height 30
click at [600, 246] on div "A" at bounding box center [602, 246] width 24 height 24
click at [987, 35] on button "Next" at bounding box center [969, 26] width 66 height 30
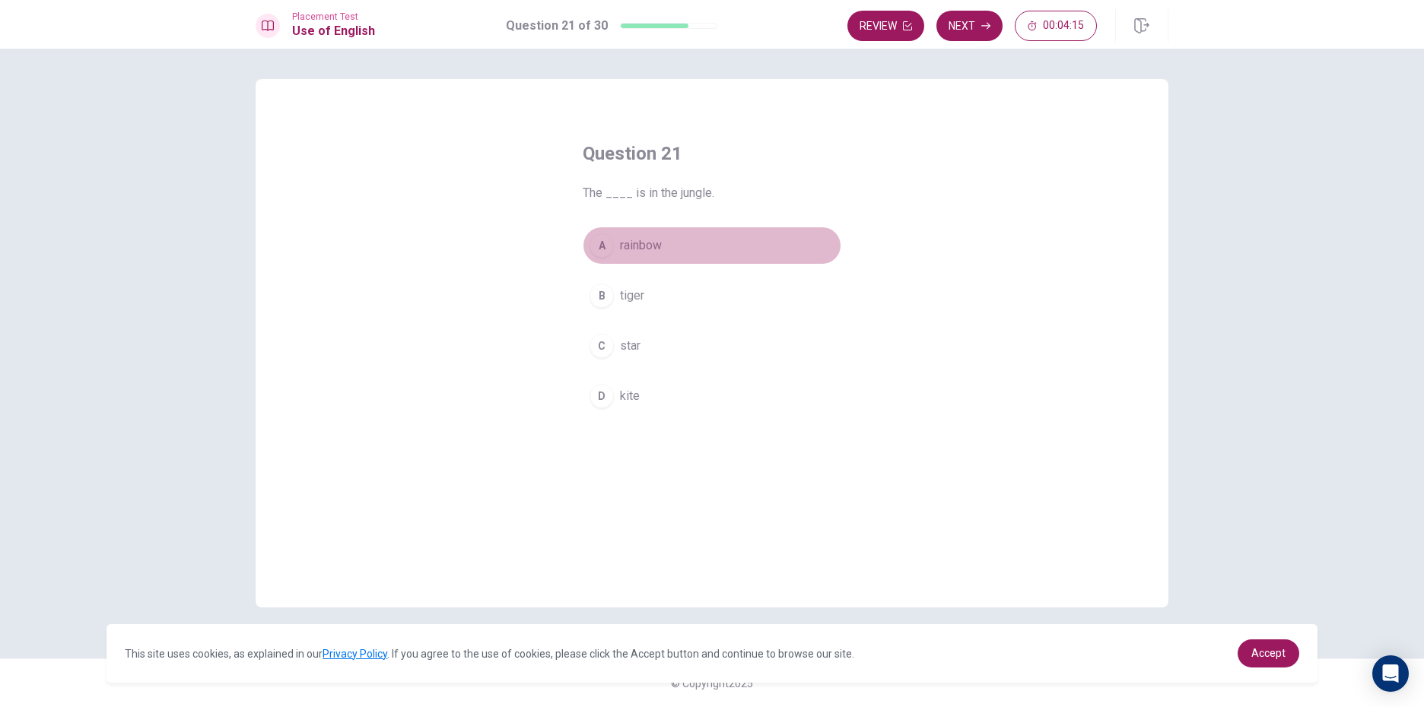
drag, startPoint x: 670, startPoint y: 244, endPoint x: 705, endPoint y: 234, distance: 36.6
click at [689, 240] on button "A rainbow" at bounding box center [712, 246] width 259 height 38
click at [983, 33] on button "Next" at bounding box center [969, 26] width 66 height 30
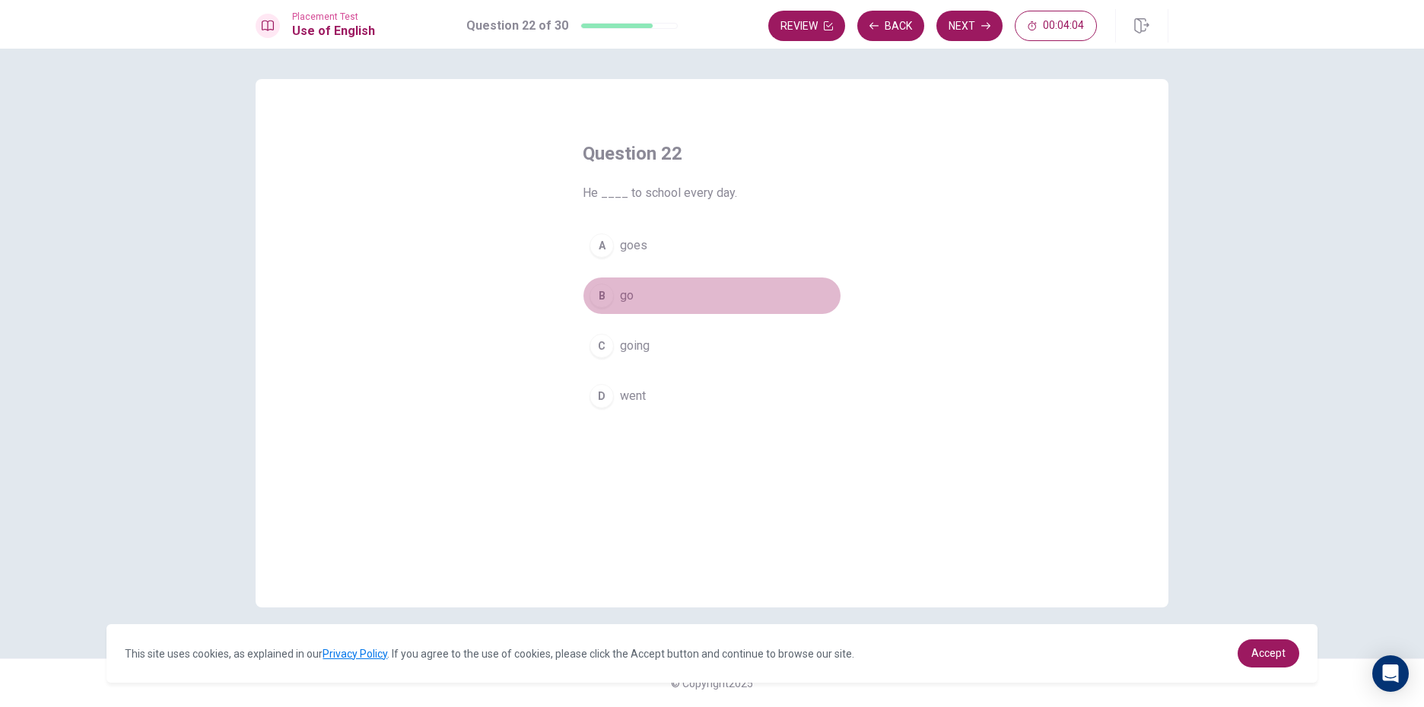
click at [590, 286] on button "B go" at bounding box center [712, 296] width 259 height 38
click at [992, 26] on button "Next" at bounding box center [969, 26] width 66 height 30
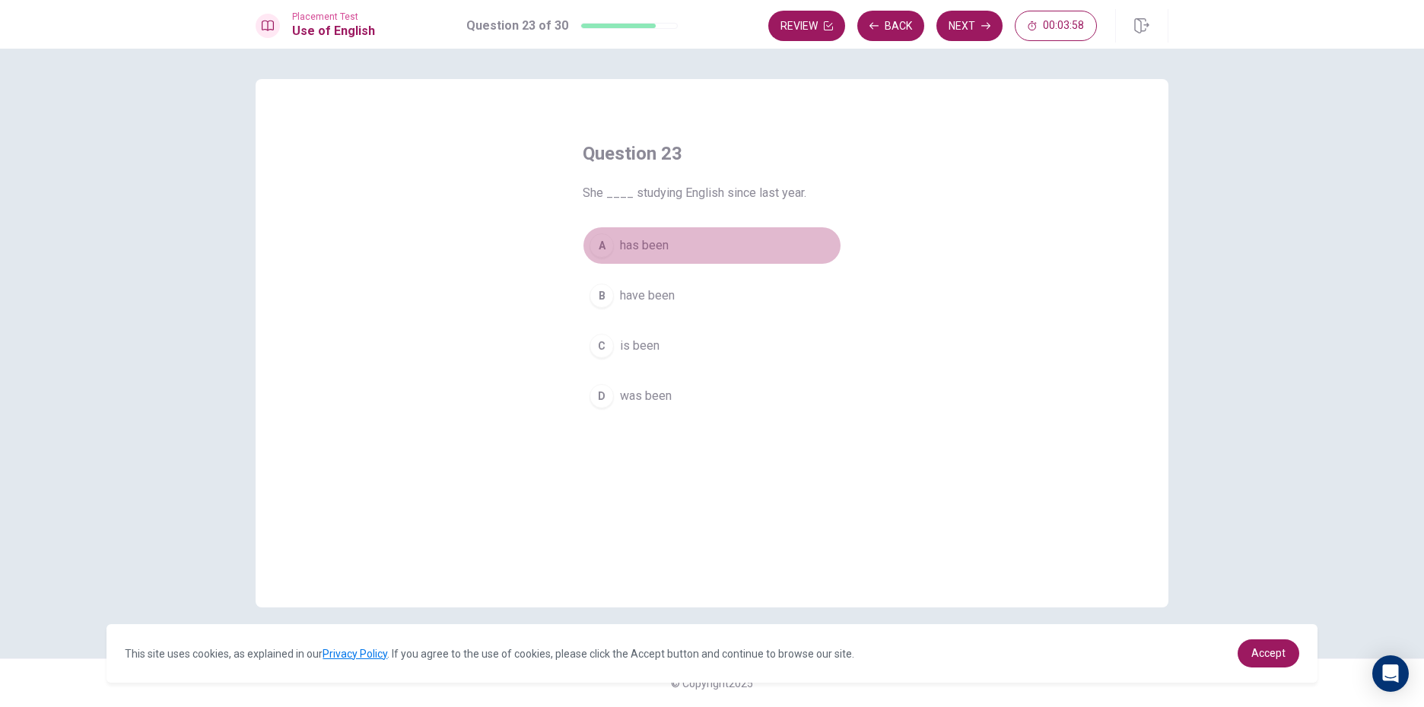
click at [598, 245] on div "A" at bounding box center [602, 246] width 24 height 24
click at [950, 21] on button "Next" at bounding box center [969, 26] width 66 height 30
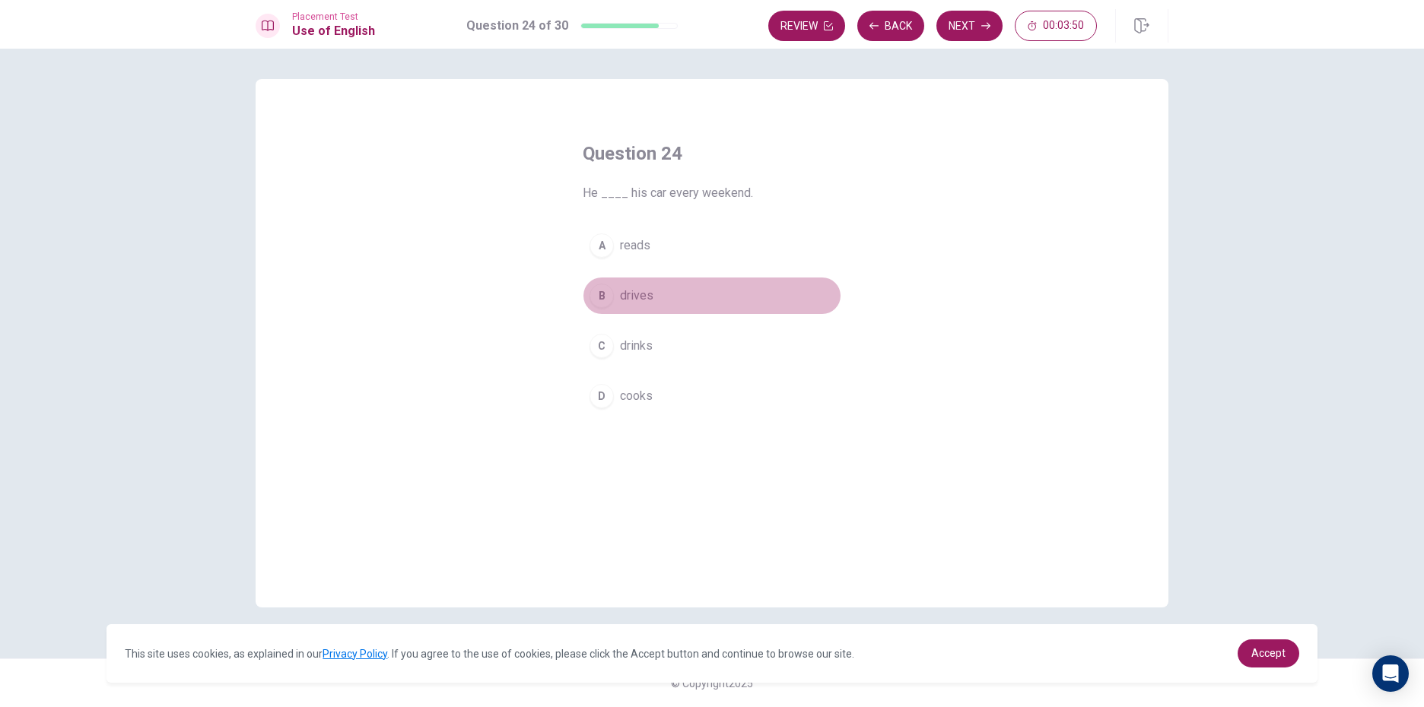
click at [600, 291] on div "B" at bounding box center [602, 296] width 24 height 24
click at [972, 32] on button "Next" at bounding box center [969, 26] width 66 height 30
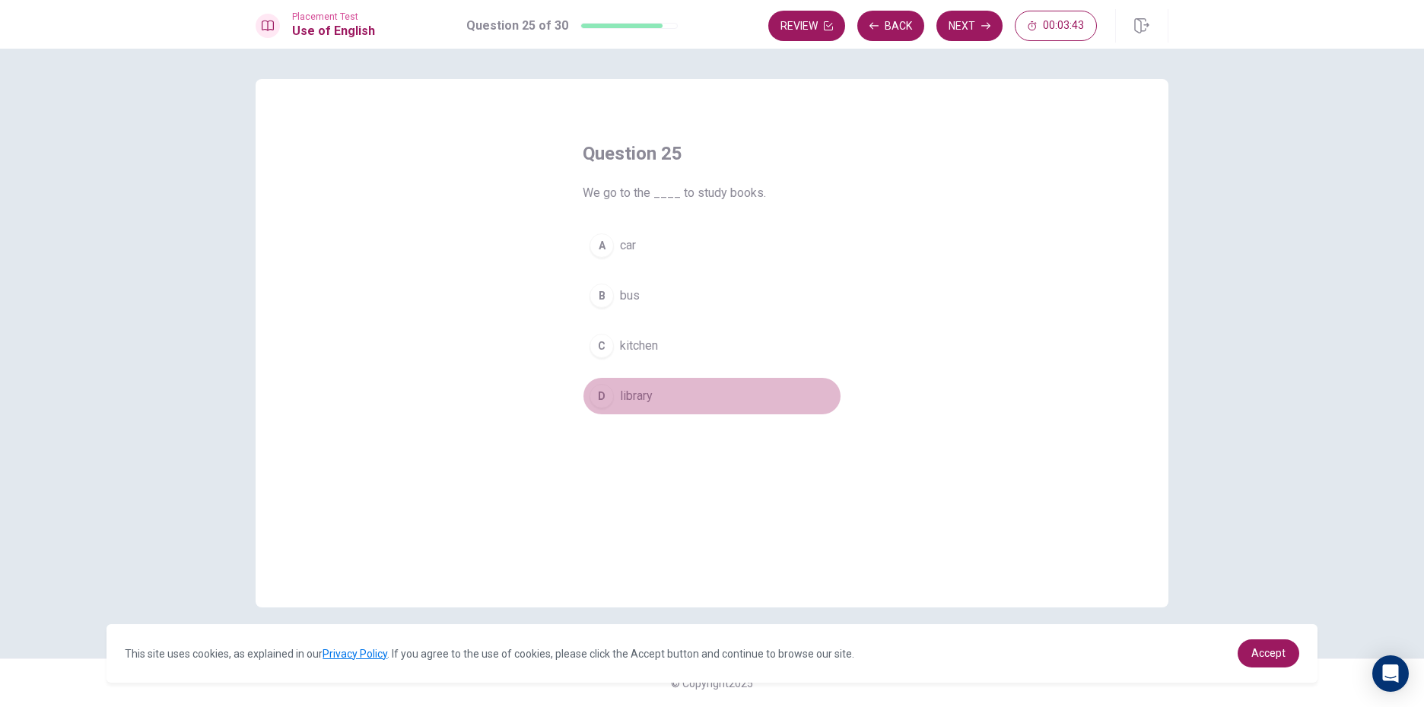
drag, startPoint x: 605, startPoint y: 393, endPoint x: 783, endPoint y: 265, distance: 219.1
click at [609, 393] on div "D" at bounding box center [602, 396] width 24 height 24
click at [984, 17] on button "Next" at bounding box center [969, 26] width 66 height 30
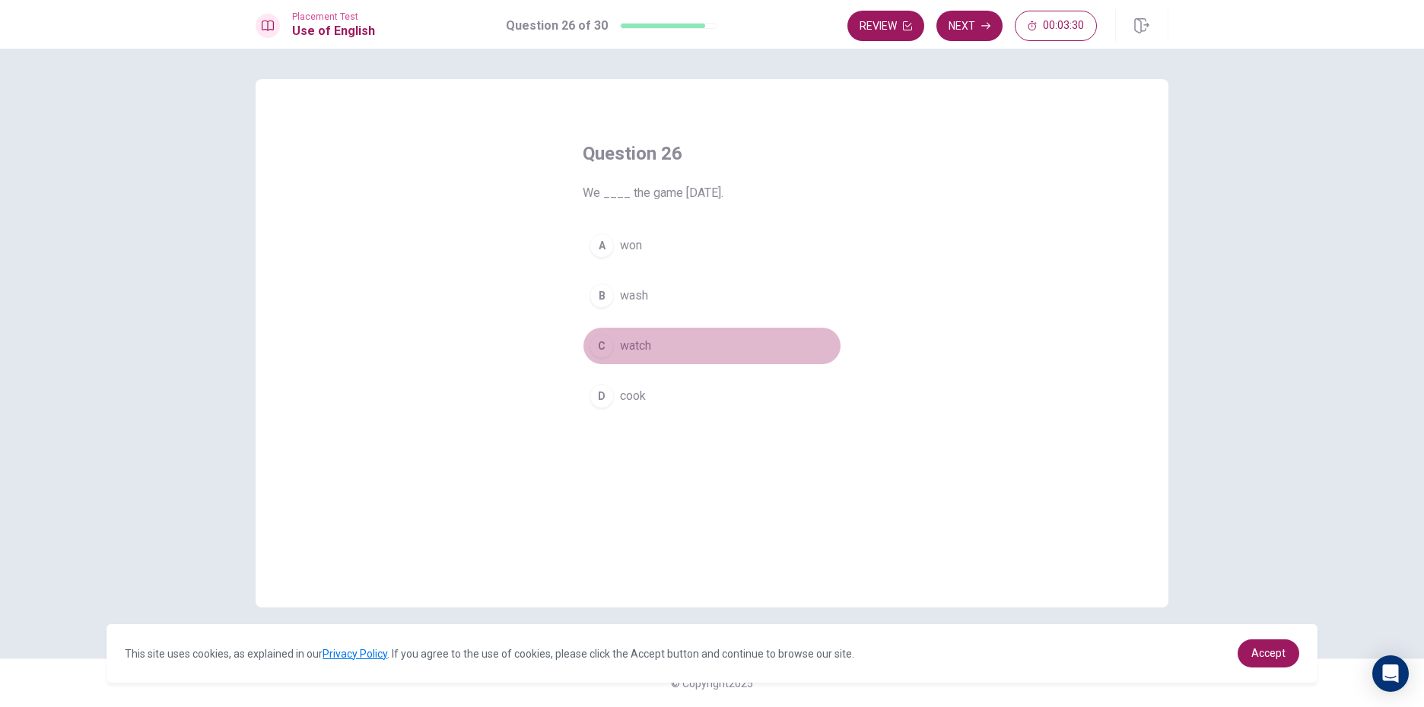
drag, startPoint x: 622, startPoint y: 350, endPoint x: 660, endPoint y: 320, distance: 48.2
click at [629, 348] on span "watch" at bounding box center [635, 346] width 31 height 18
click at [988, 18] on button "Next" at bounding box center [969, 26] width 66 height 30
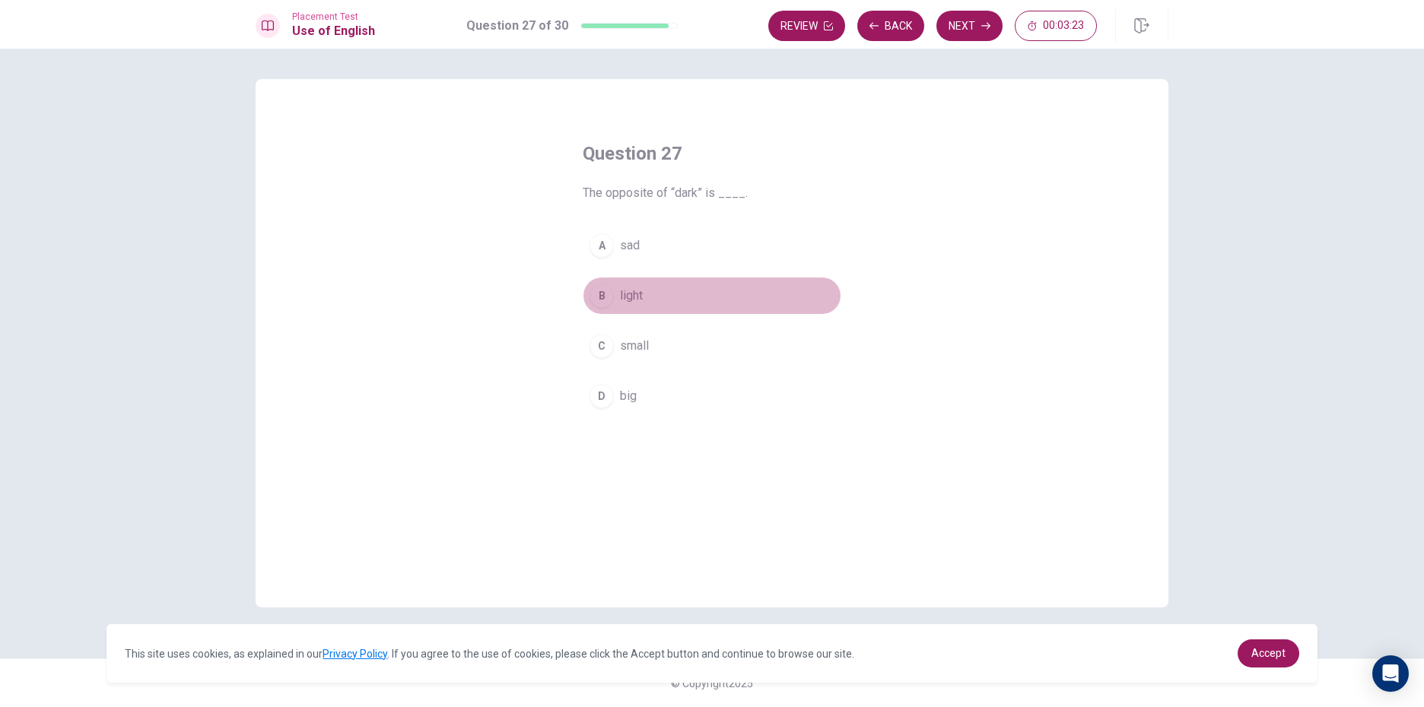
click at [671, 300] on button "B light" at bounding box center [712, 296] width 259 height 38
click at [977, 20] on button "Next" at bounding box center [969, 26] width 66 height 30
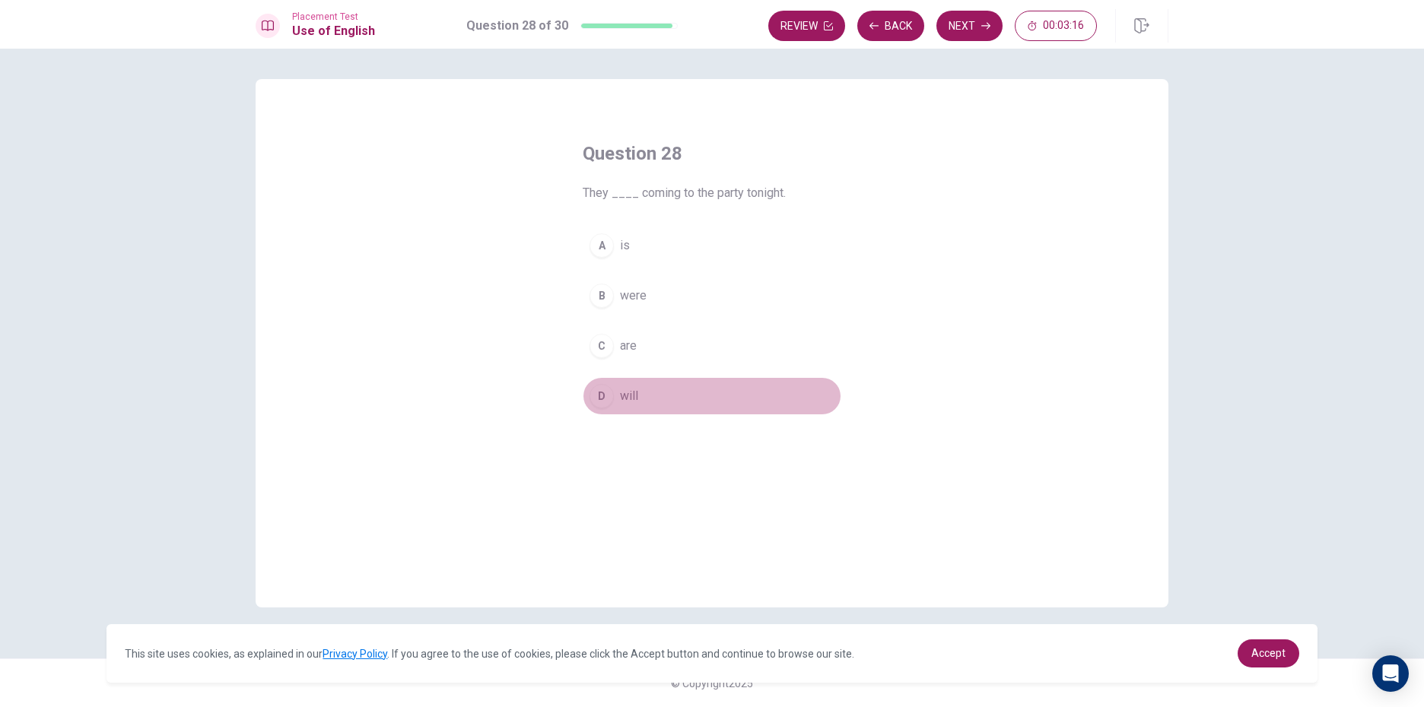
drag, startPoint x: 674, startPoint y: 393, endPoint x: 706, endPoint y: 339, distance: 62.7
click at [691, 361] on div "A is B were C are D will" at bounding box center [712, 321] width 259 height 189
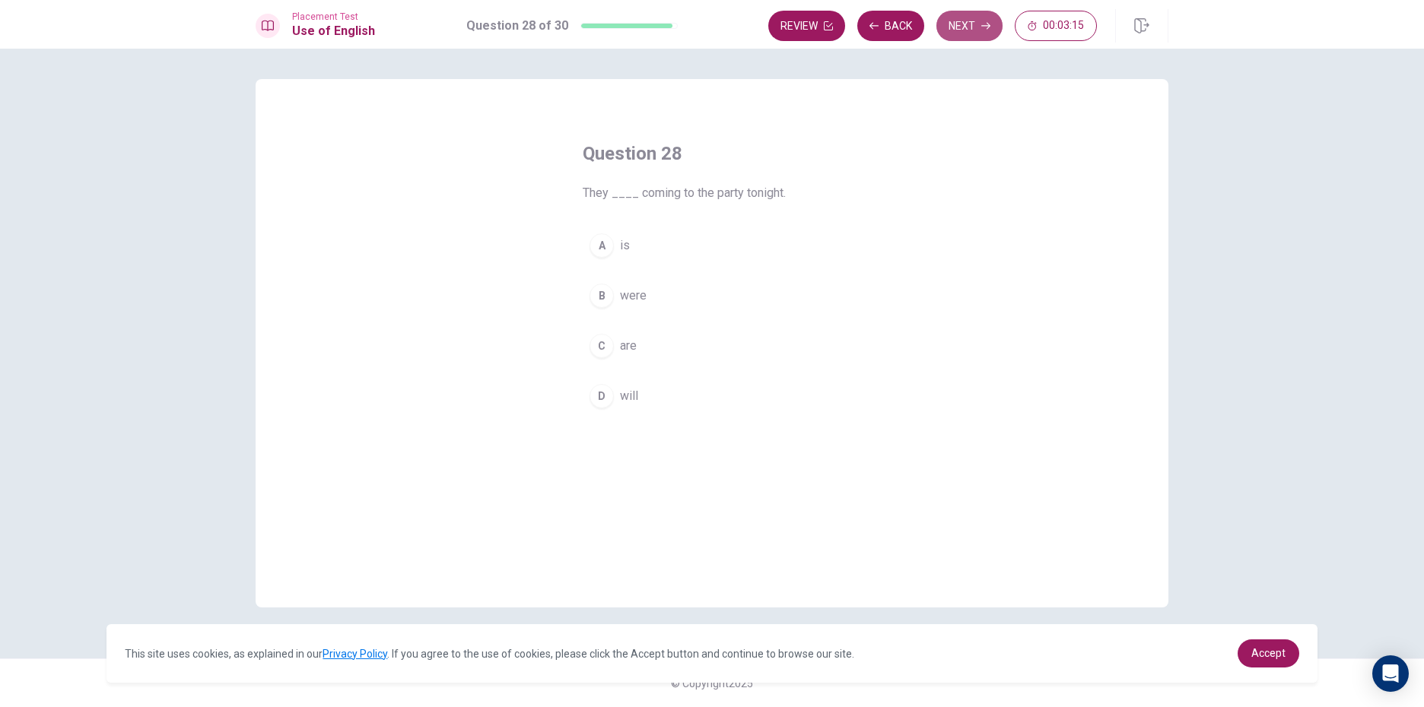
click at [984, 33] on button "Next" at bounding box center [969, 26] width 66 height 30
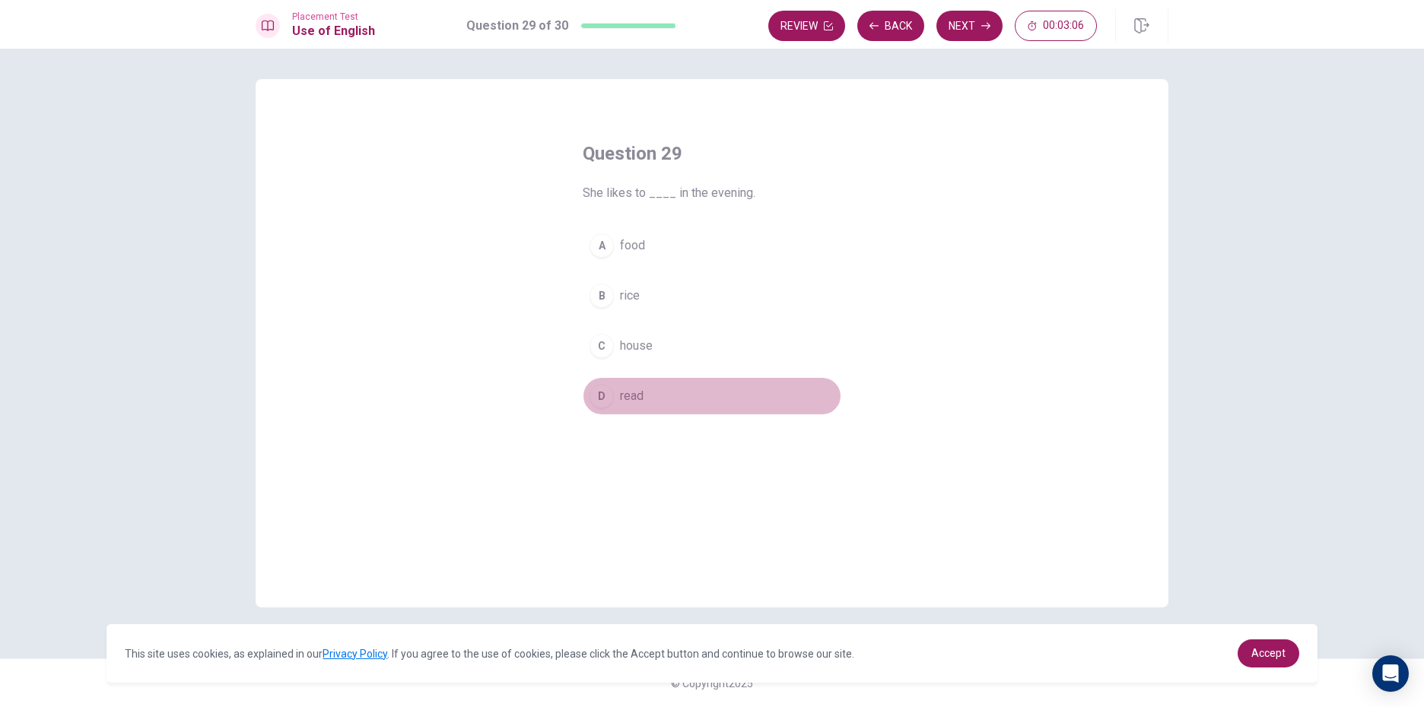
click at [634, 393] on span "read" at bounding box center [632, 396] width 24 height 18
click at [973, 32] on button "Next" at bounding box center [969, 26] width 66 height 30
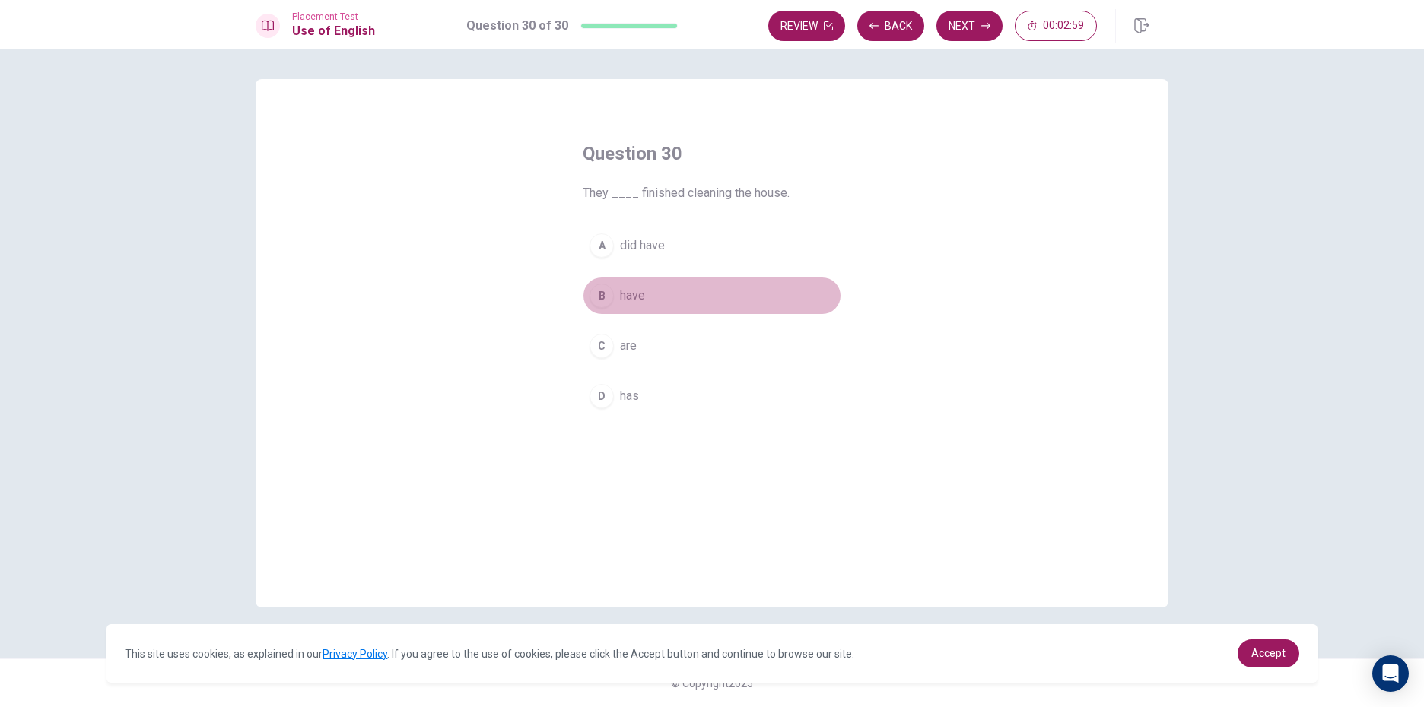
click at [652, 295] on button "B have" at bounding box center [712, 296] width 259 height 38
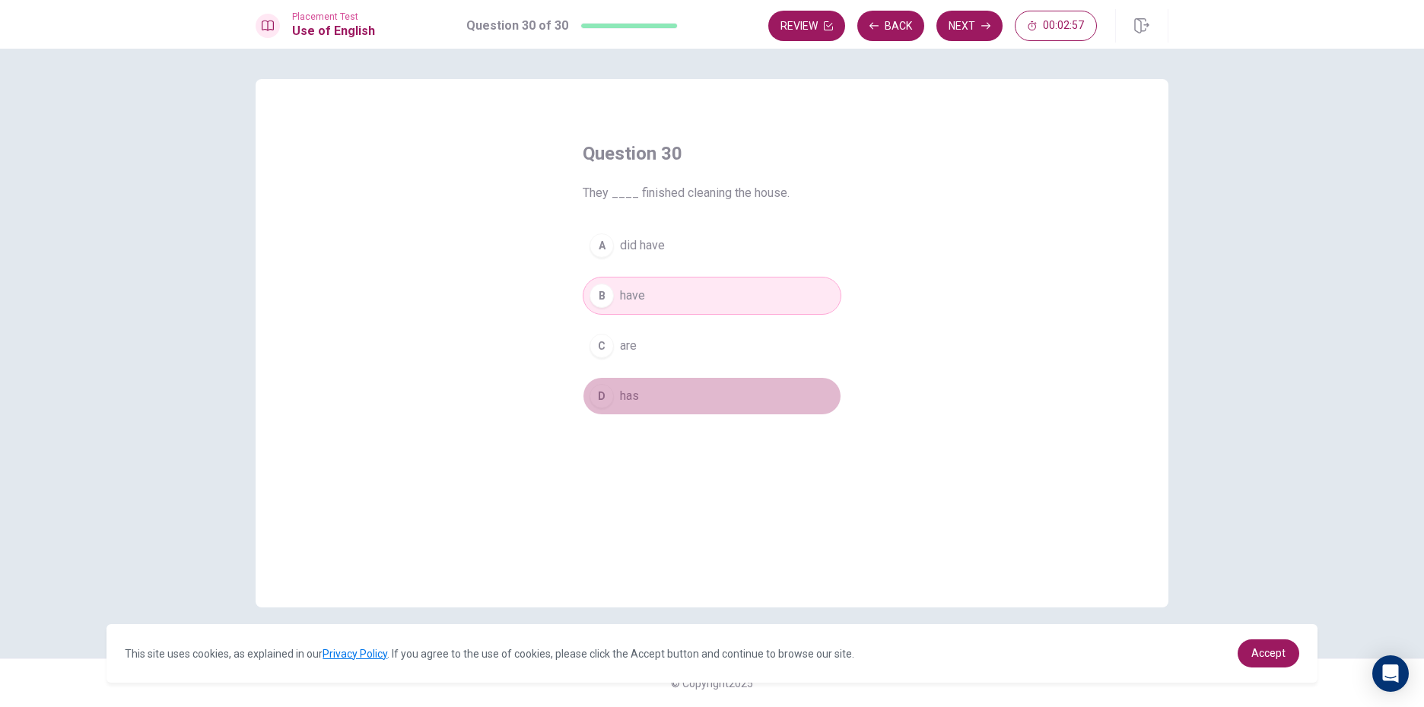
drag, startPoint x: 760, startPoint y: 393, endPoint x: 764, endPoint y: 364, distance: 29.2
click at [762, 367] on div "A did have B have C are D has" at bounding box center [712, 321] width 259 height 189
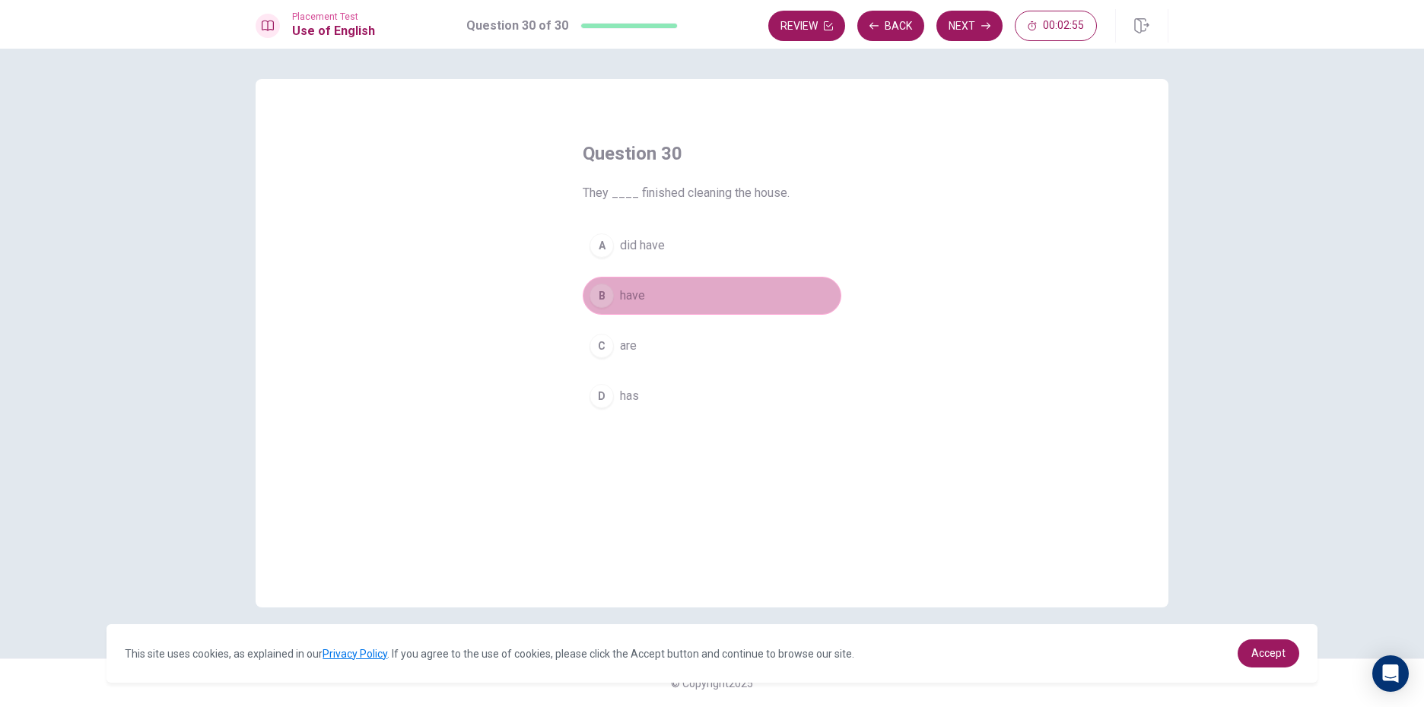
click at [672, 300] on button "B have" at bounding box center [712, 296] width 259 height 38
click at [615, 393] on button "D has" at bounding box center [712, 396] width 259 height 38
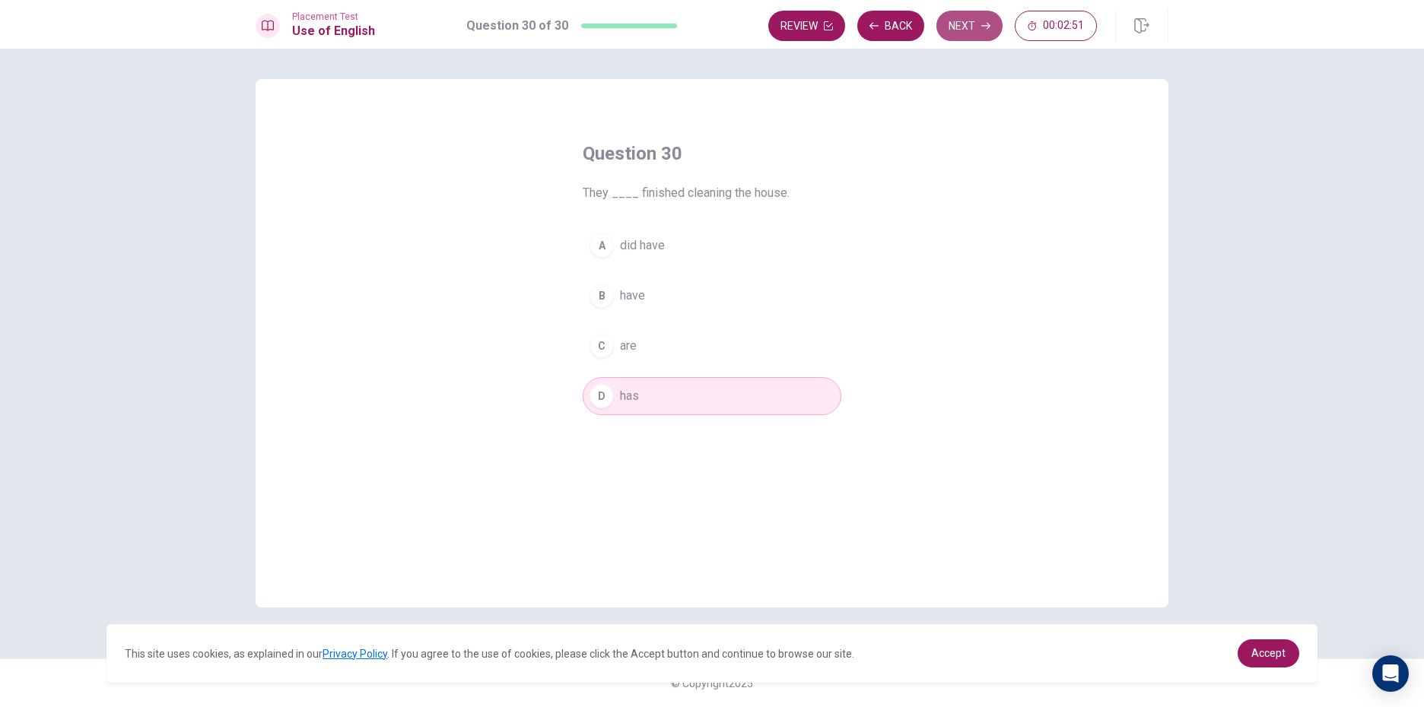
click at [979, 27] on button "Next" at bounding box center [969, 26] width 66 height 30
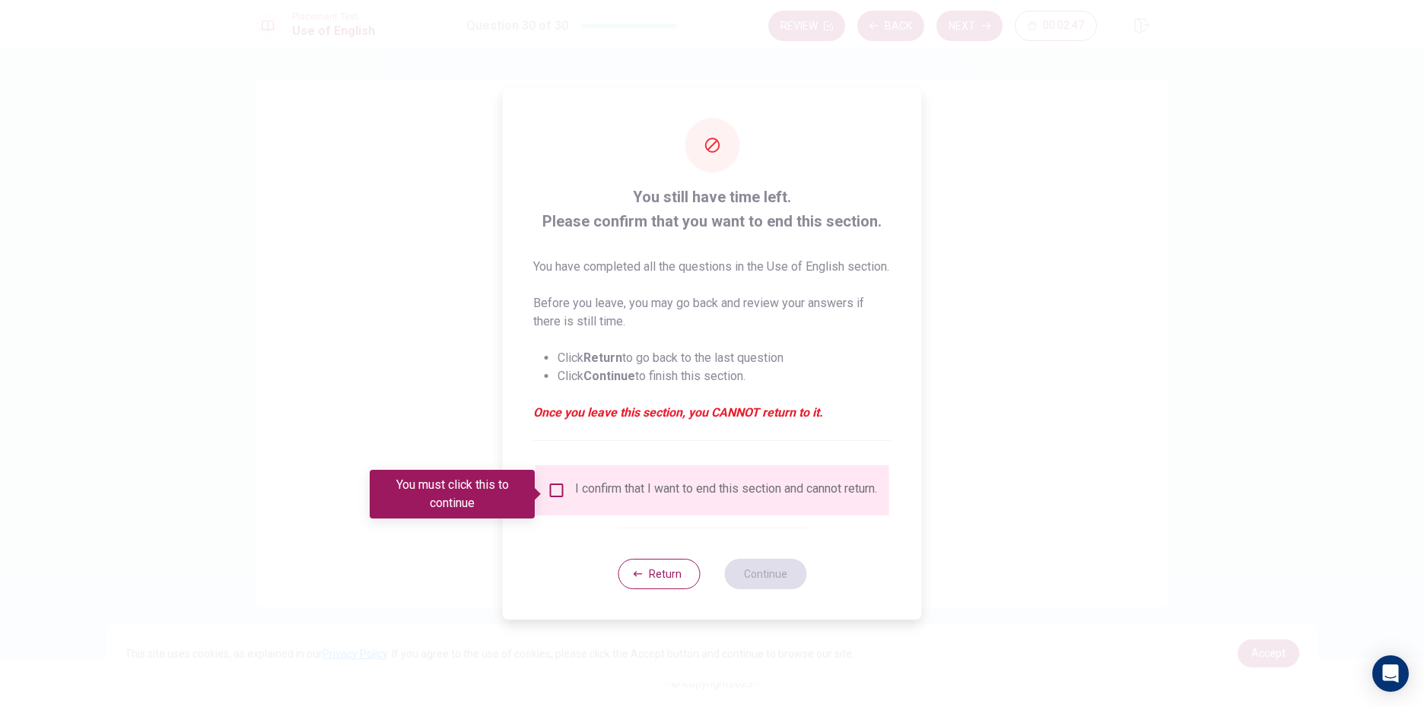
click at [545, 488] on div "You must click this to continue" at bounding box center [458, 494] width 176 height 49
click at [554, 493] on input "You must click this to continue" at bounding box center [557, 491] width 18 height 18
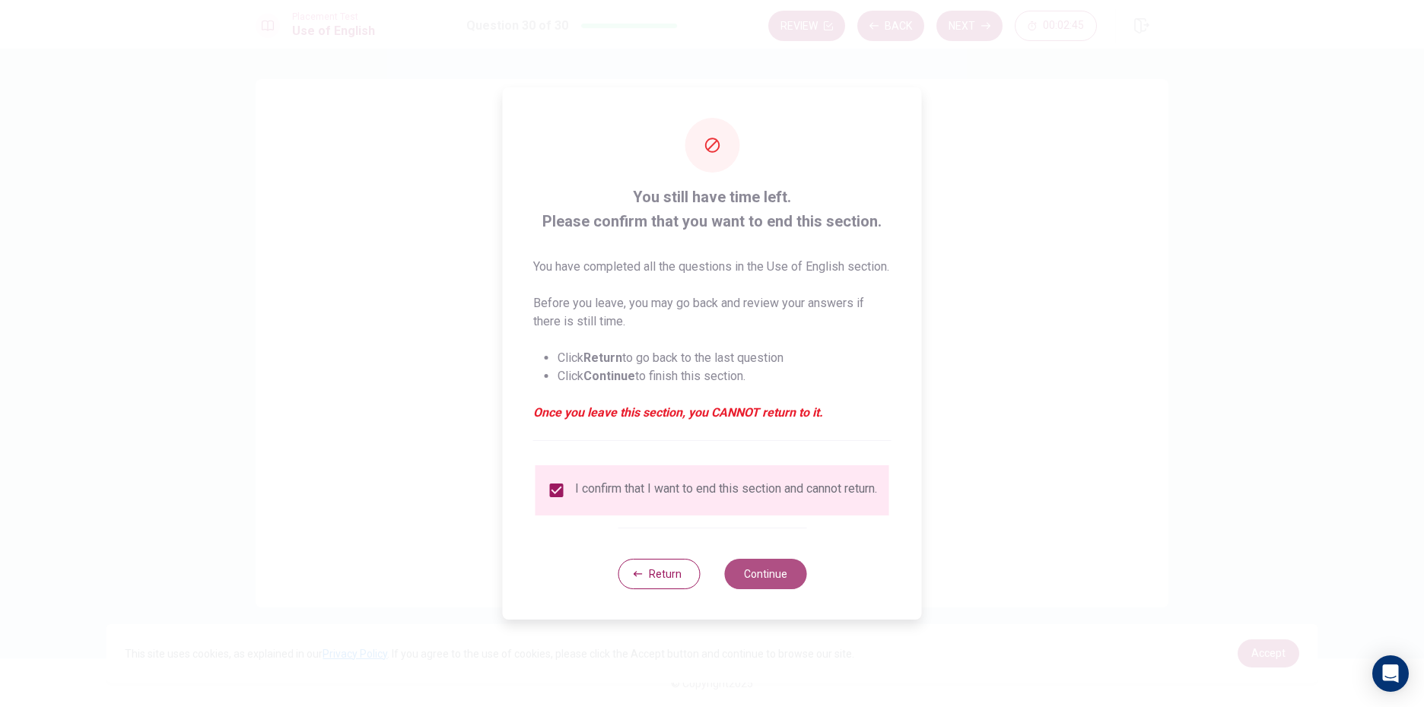
click at [790, 586] on button "Continue" at bounding box center [765, 574] width 82 height 30
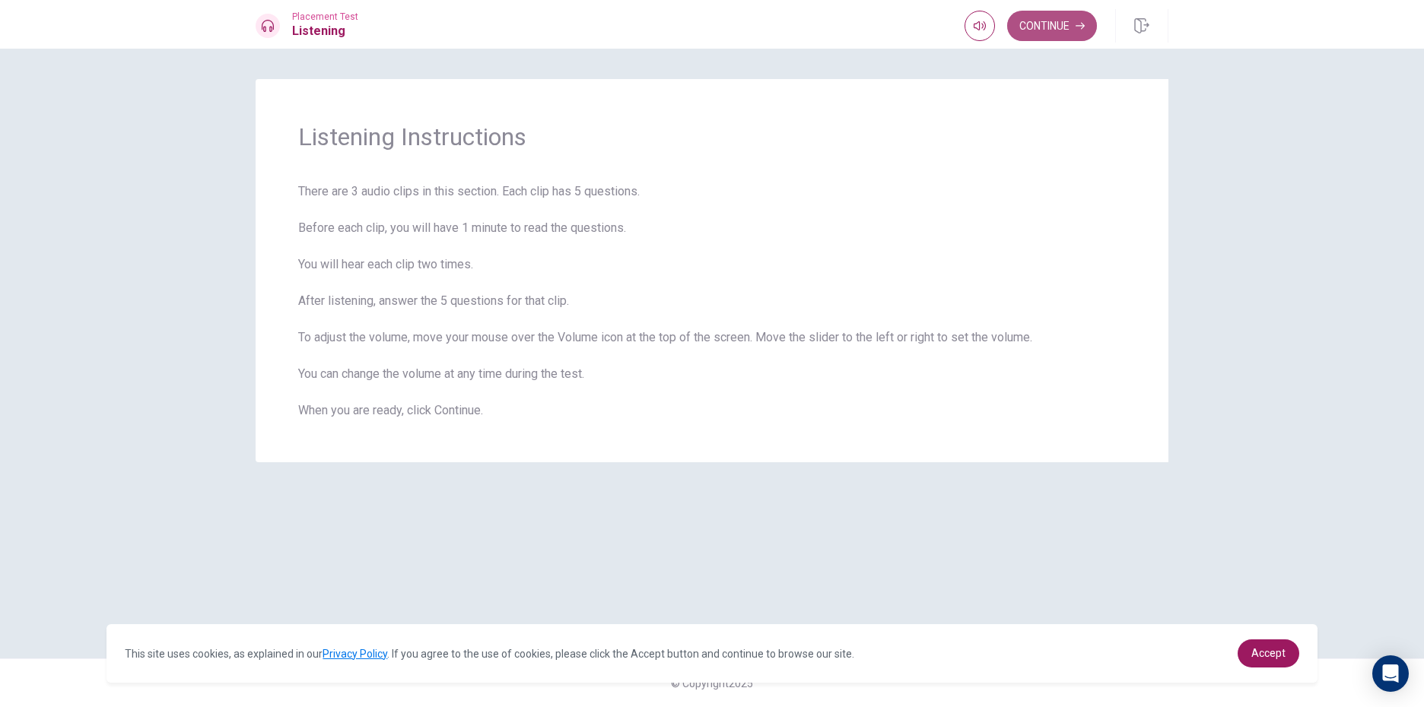
click at [1082, 21] on button "Continue" at bounding box center [1052, 26] width 90 height 30
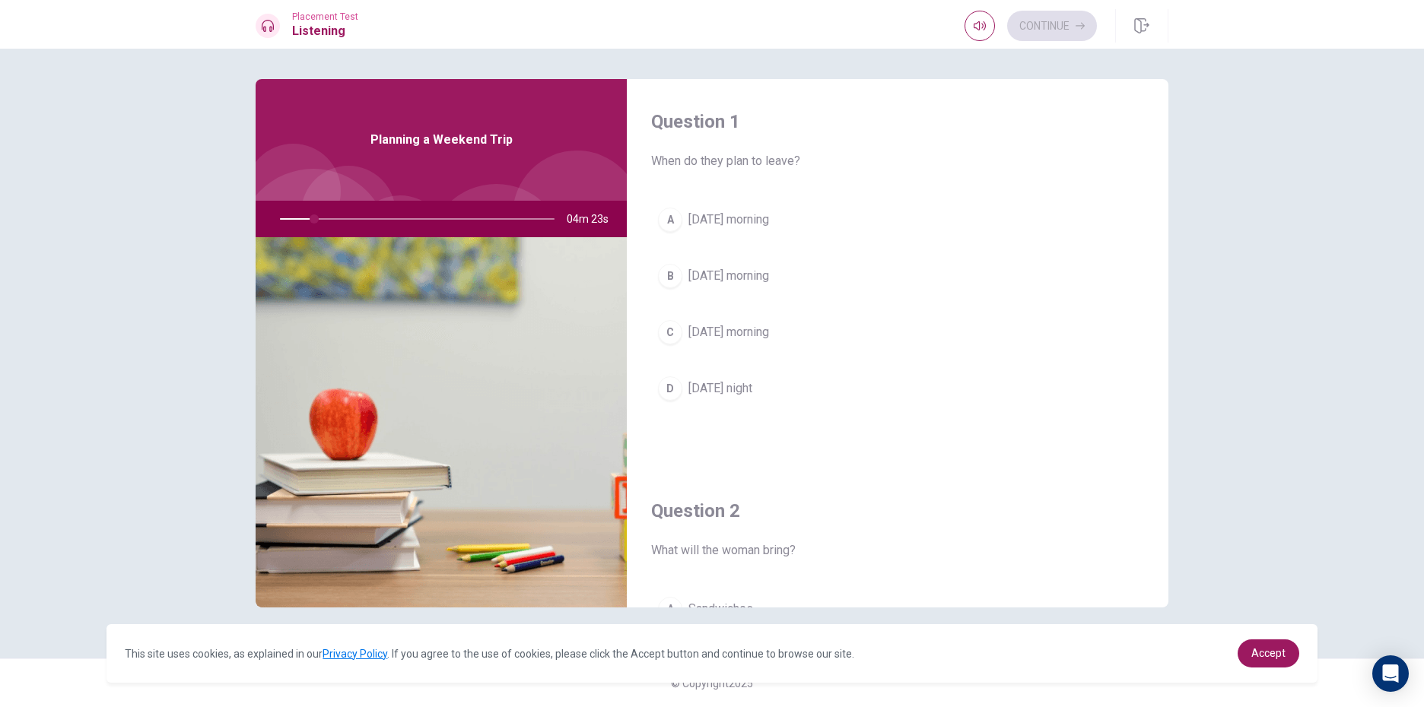
click at [322, 219] on div at bounding box center [414, 219] width 305 height 37
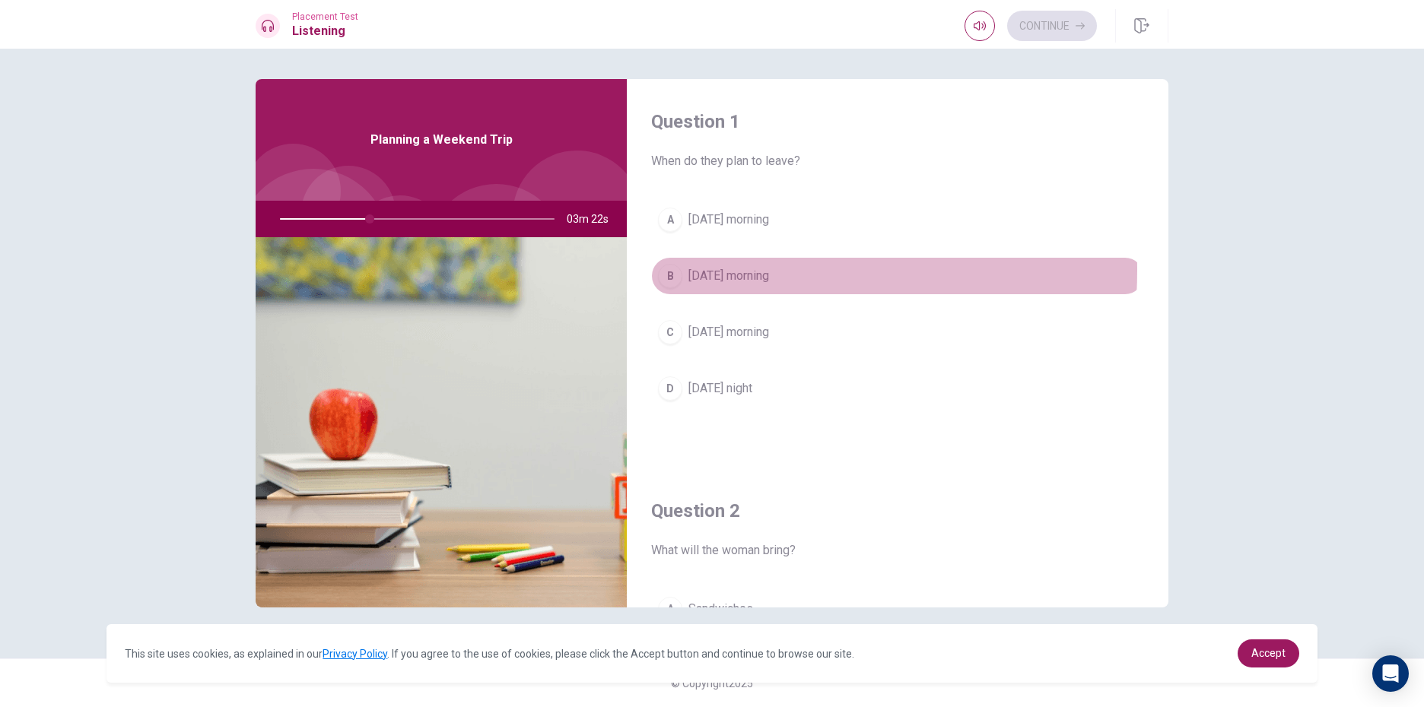
click at [675, 270] on div "B" at bounding box center [670, 276] width 24 height 24
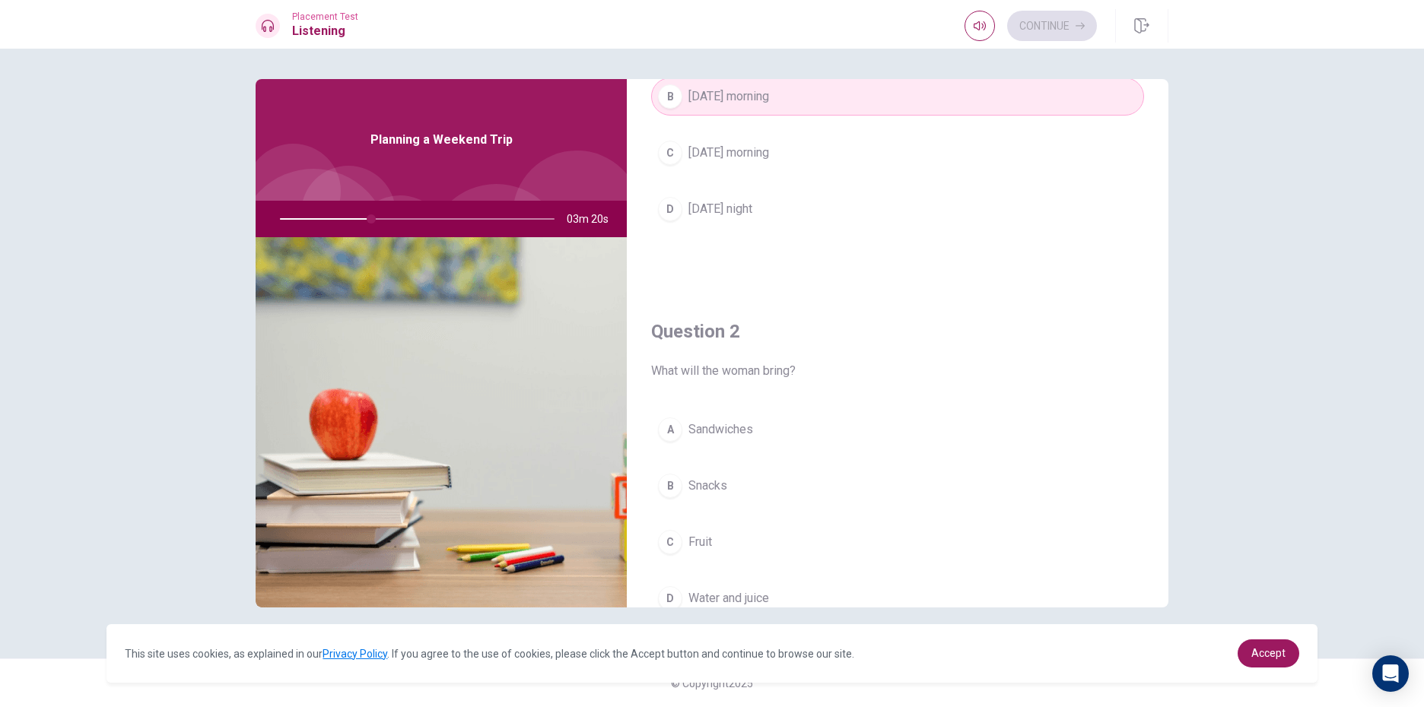
scroll to position [228, 0]
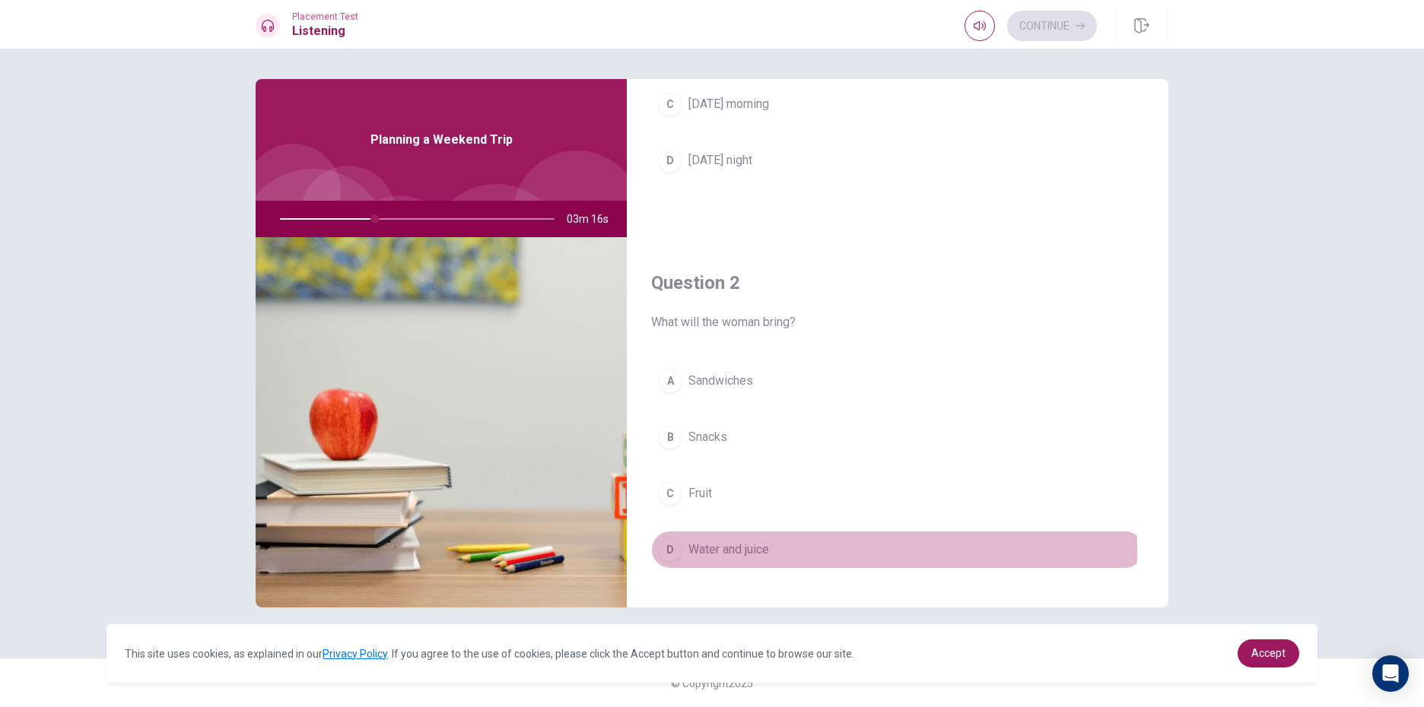
drag, startPoint x: 669, startPoint y: 549, endPoint x: 757, endPoint y: 540, distance: 88.0
click at [670, 549] on div "D" at bounding box center [670, 550] width 24 height 24
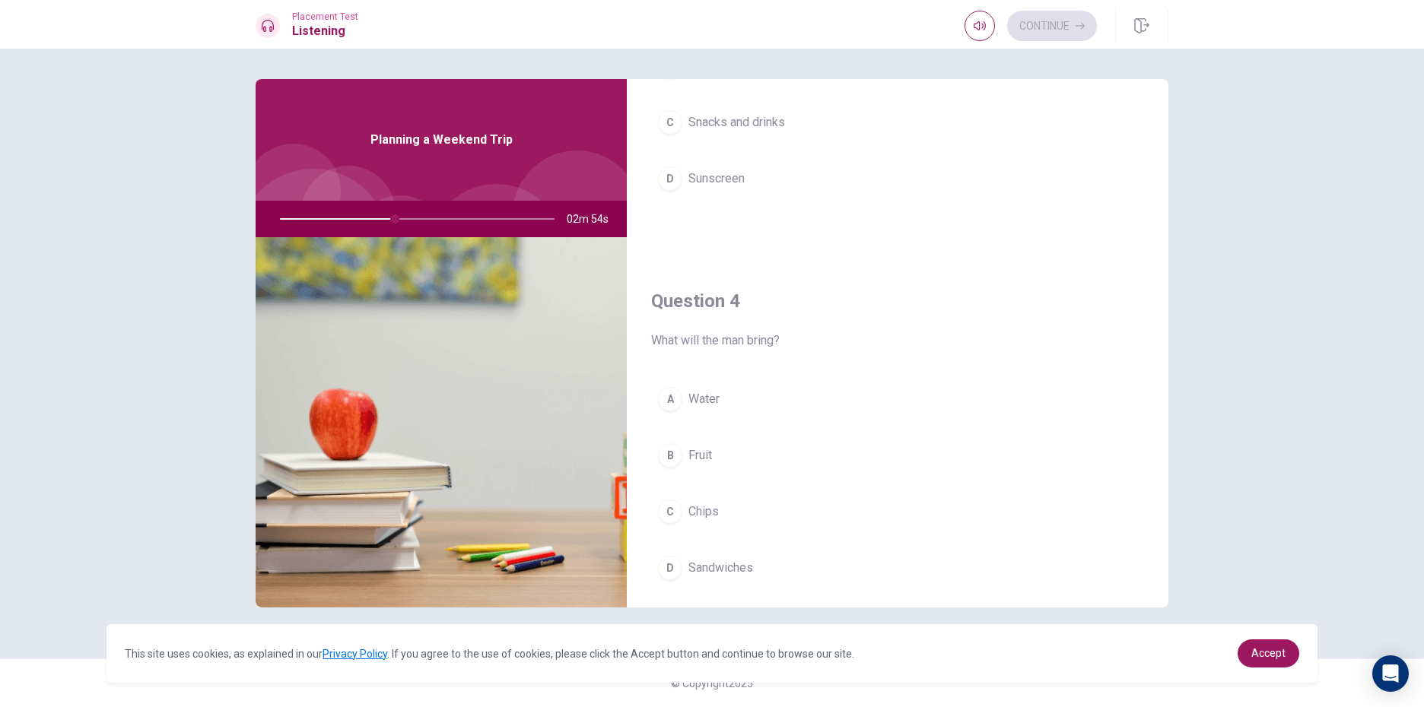
scroll to position [1065, 0]
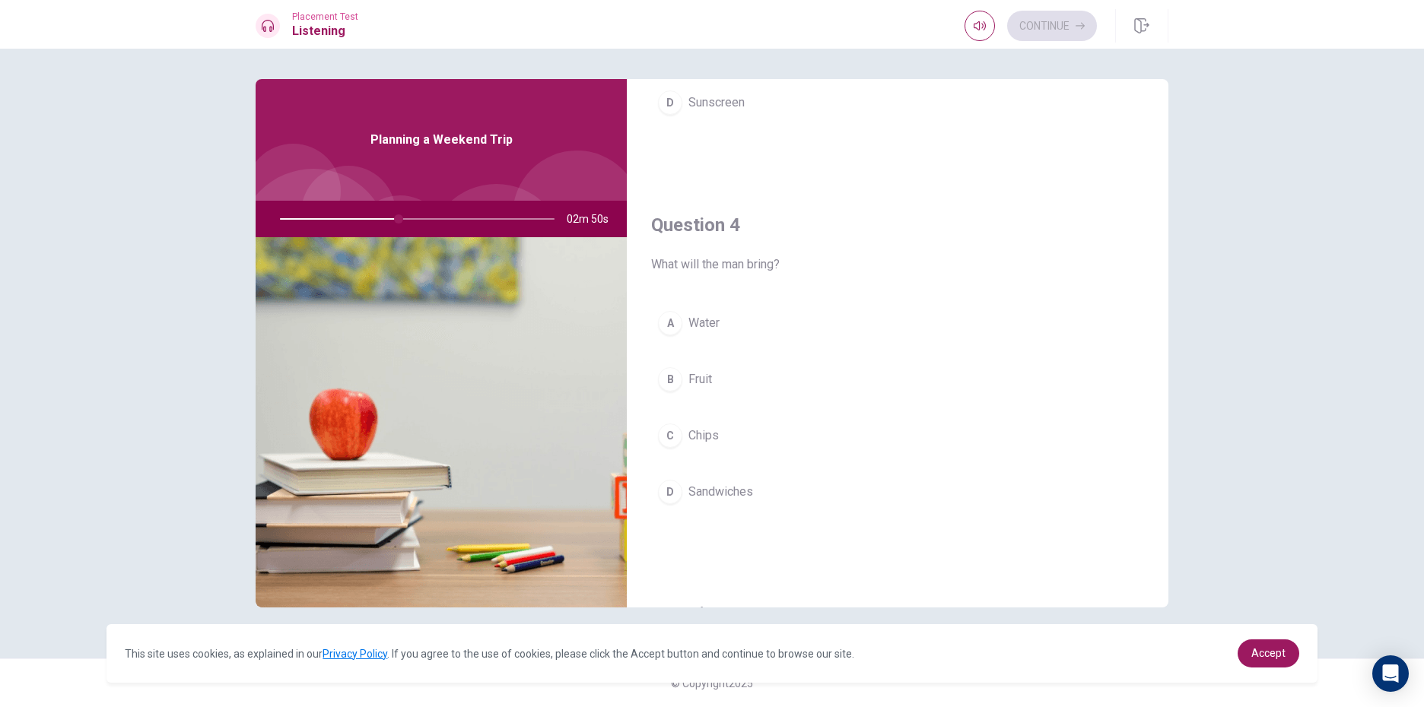
click at [675, 489] on div "D" at bounding box center [670, 492] width 24 height 24
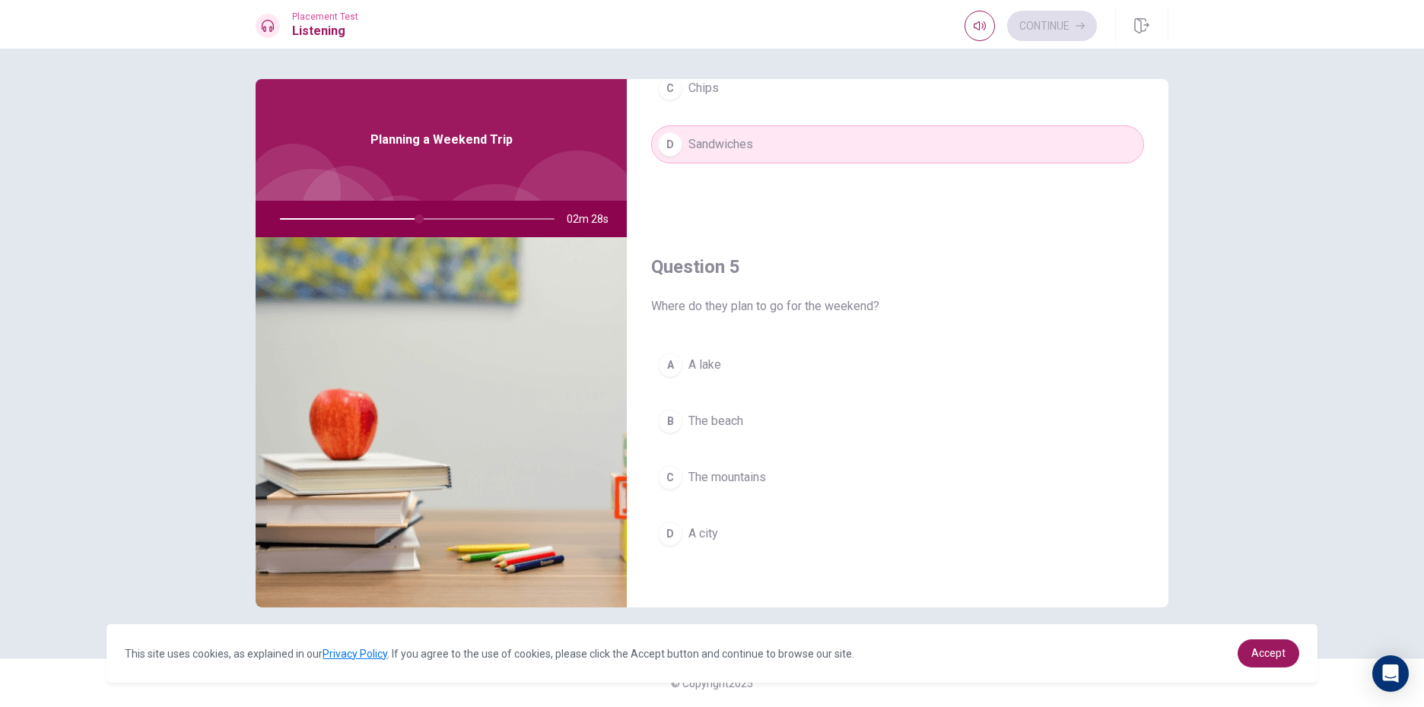
scroll to position [1419, 0]
click at [733, 415] on span "The beach" at bounding box center [715, 415] width 55 height 18
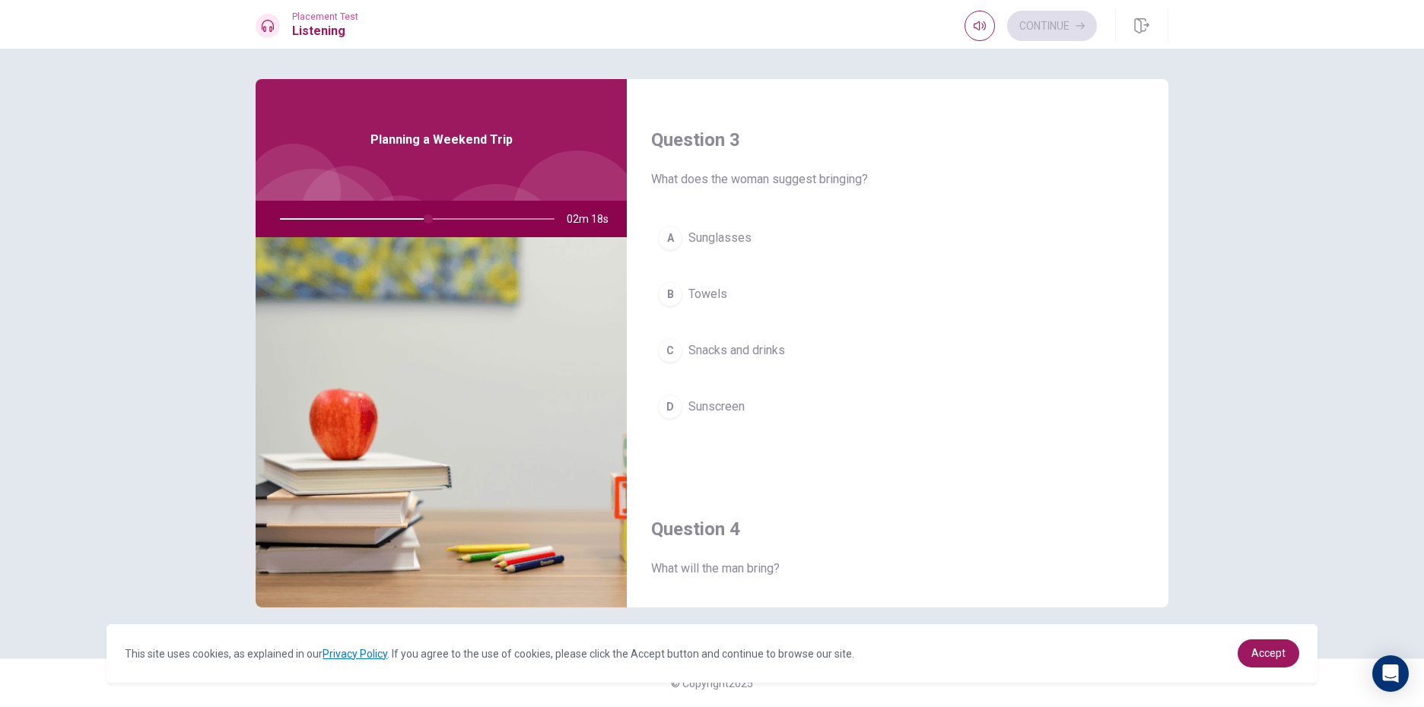
scroll to position [734, 0]
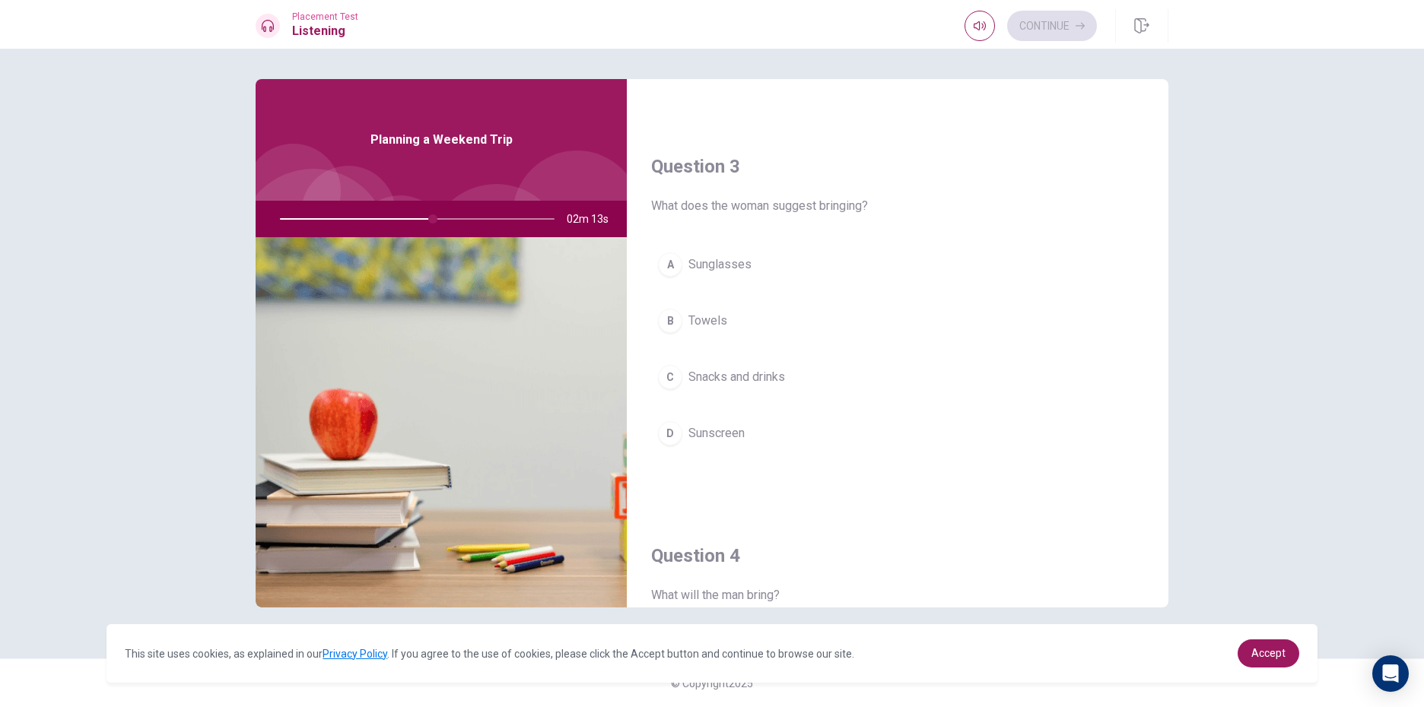
click at [775, 367] on button "C Snacks and drinks" at bounding box center [897, 377] width 493 height 38
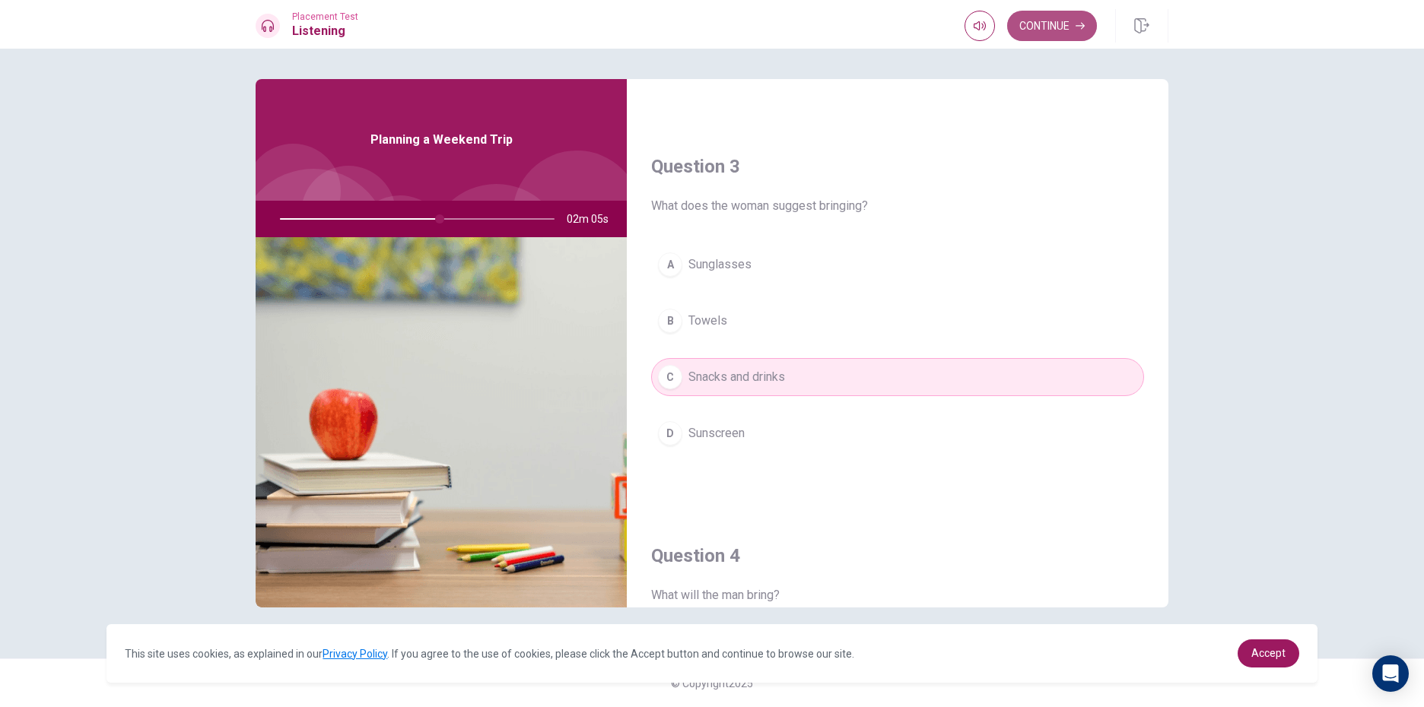
click at [1066, 32] on button "Continue" at bounding box center [1052, 26] width 90 height 30
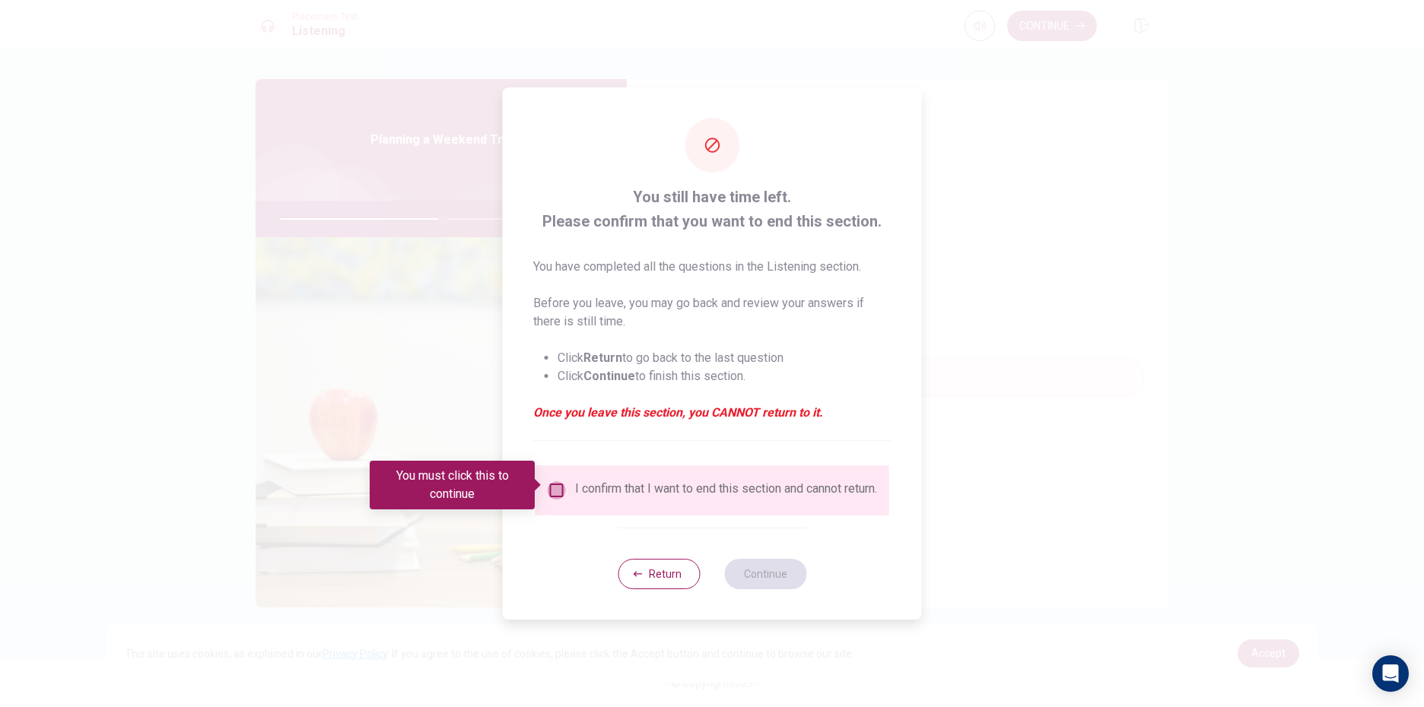
drag, startPoint x: 557, startPoint y: 488, endPoint x: 831, endPoint y: 696, distance: 343.7
click at [815, 687] on div "You still have time left. Please confirm that you want to end this section. You…" at bounding box center [712, 353] width 1424 height 707
drag, startPoint x: 558, startPoint y: 478, endPoint x: 568, endPoint y: 487, distance: 14.0
click at [568, 487] on div "I confirm that I want to end this section and cannot return." at bounding box center [712, 491] width 329 height 18
click at [548, 482] on input "You must click this to continue" at bounding box center [557, 491] width 18 height 18
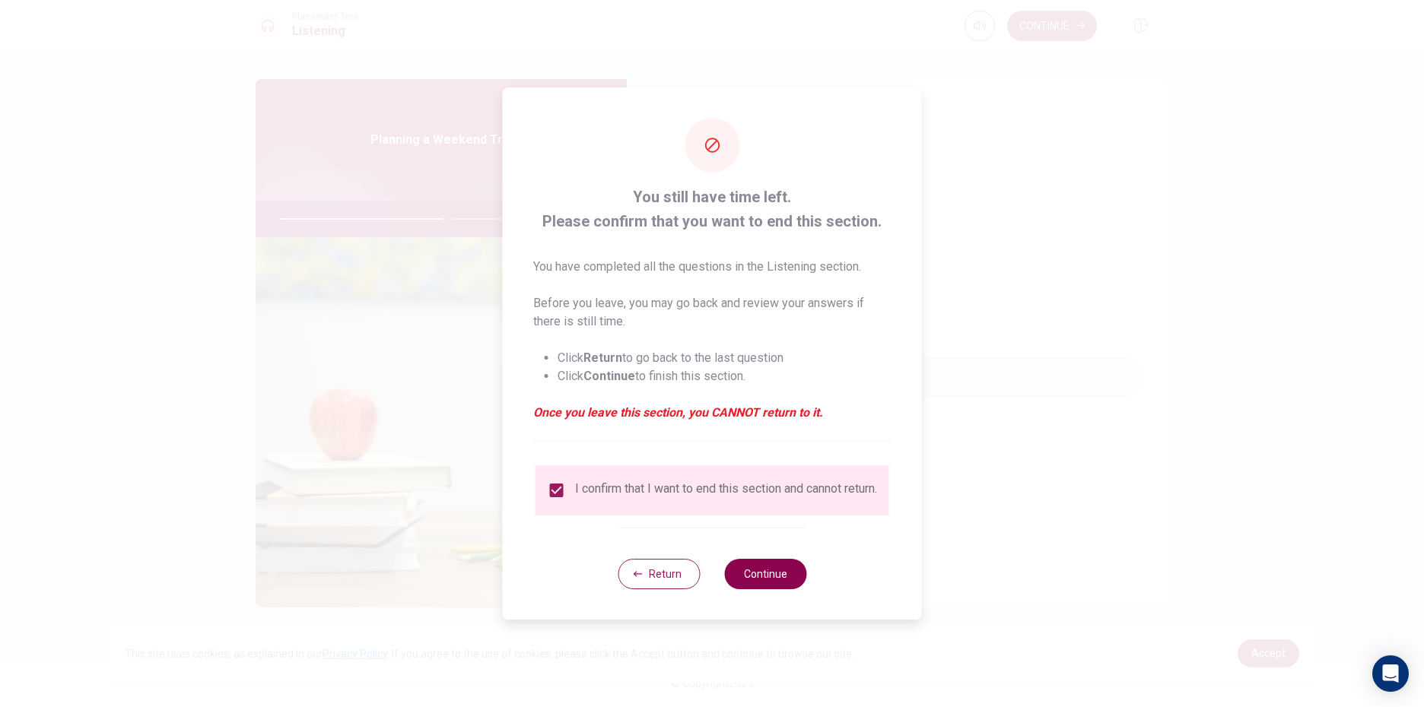
click at [763, 586] on button "Continue" at bounding box center [765, 574] width 82 height 30
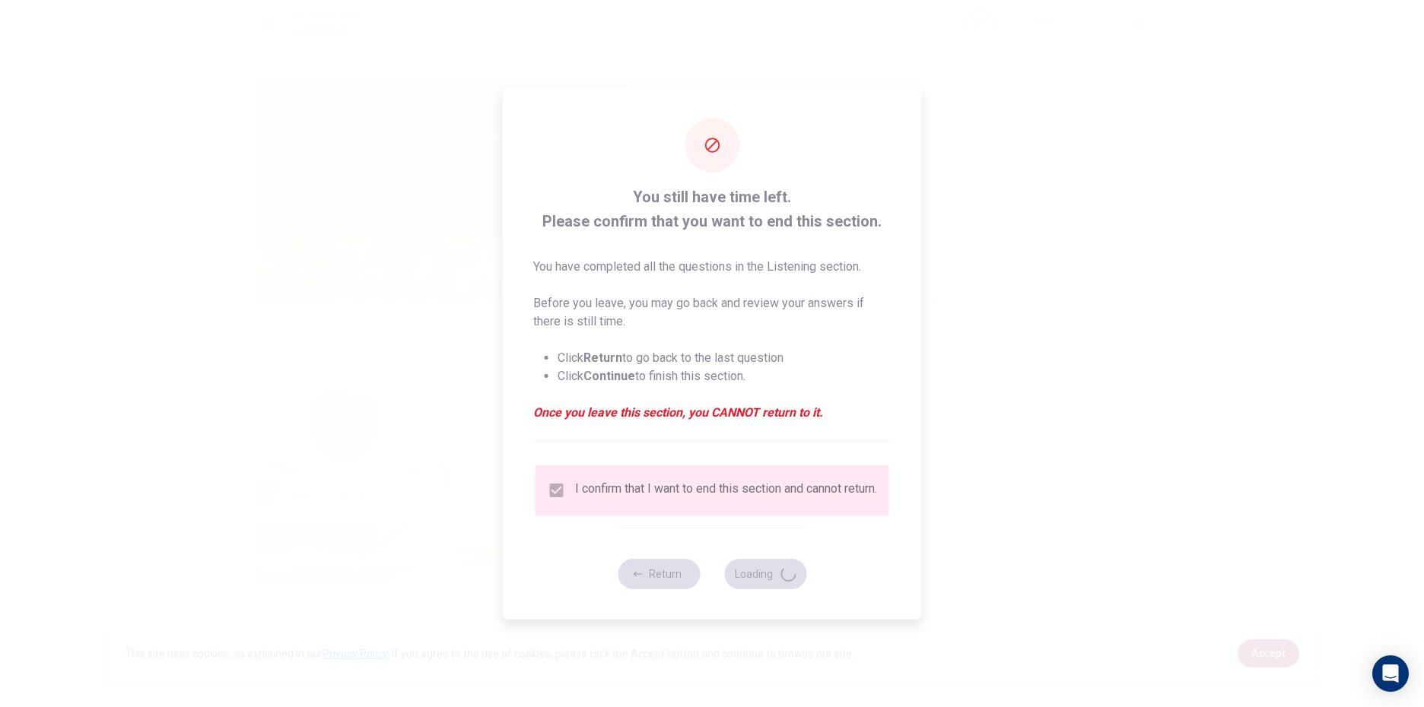
type input "62"
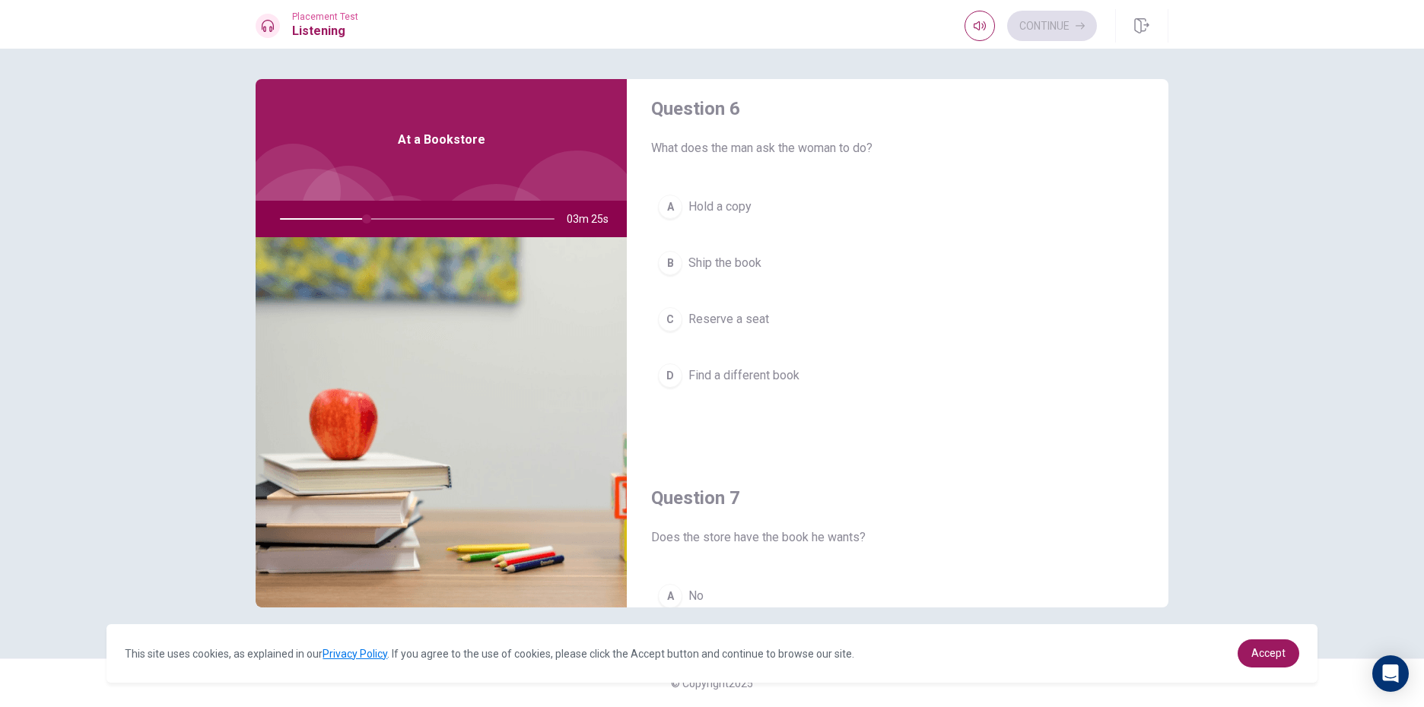
scroll to position [0, 0]
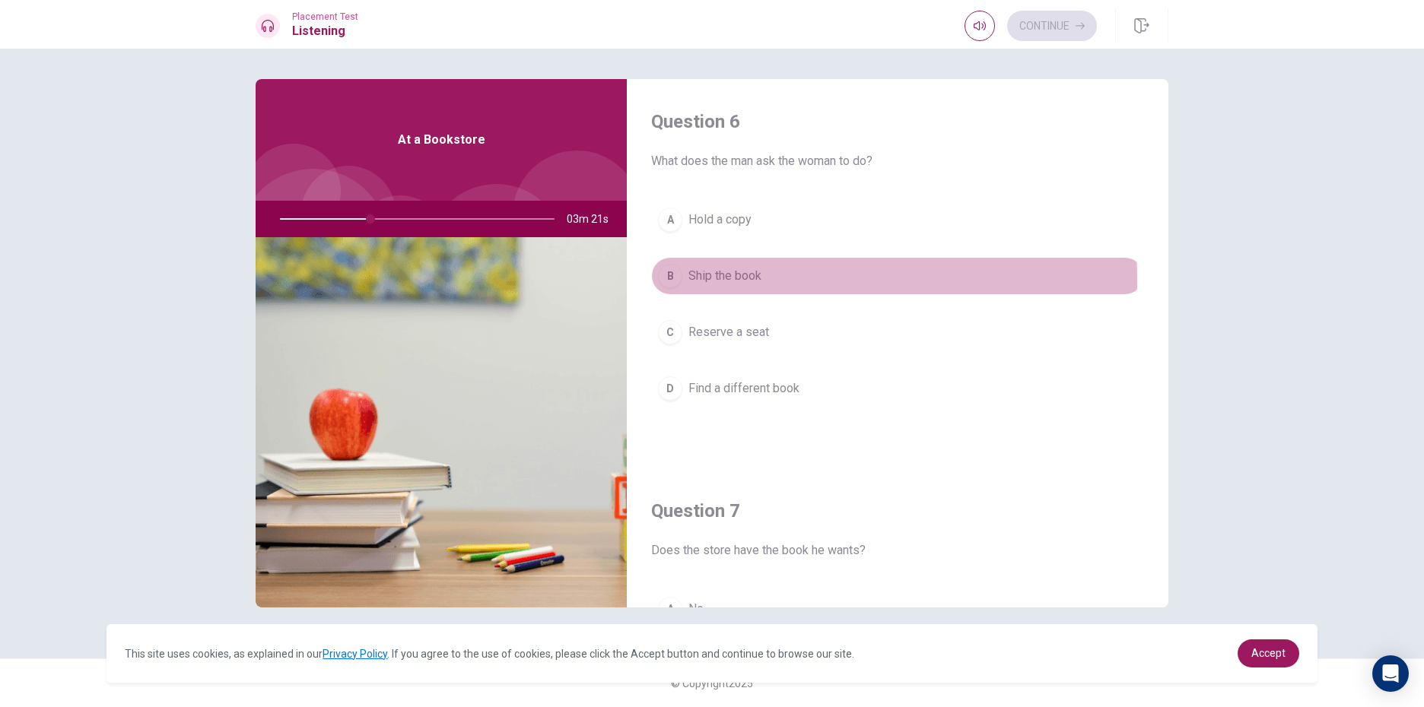
drag, startPoint x: 670, startPoint y: 280, endPoint x: 754, endPoint y: 305, distance: 87.4
click at [672, 280] on div "B" at bounding box center [670, 276] width 24 height 24
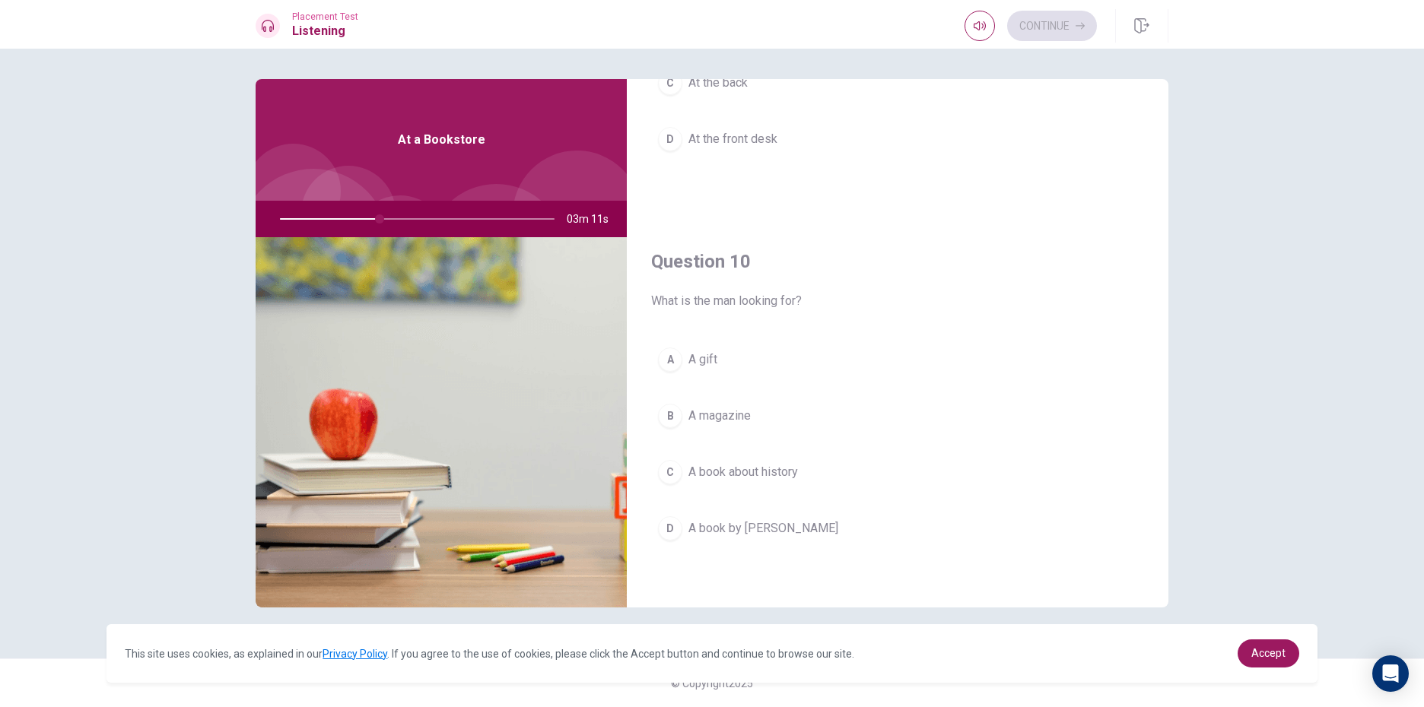
scroll to position [1419, 0]
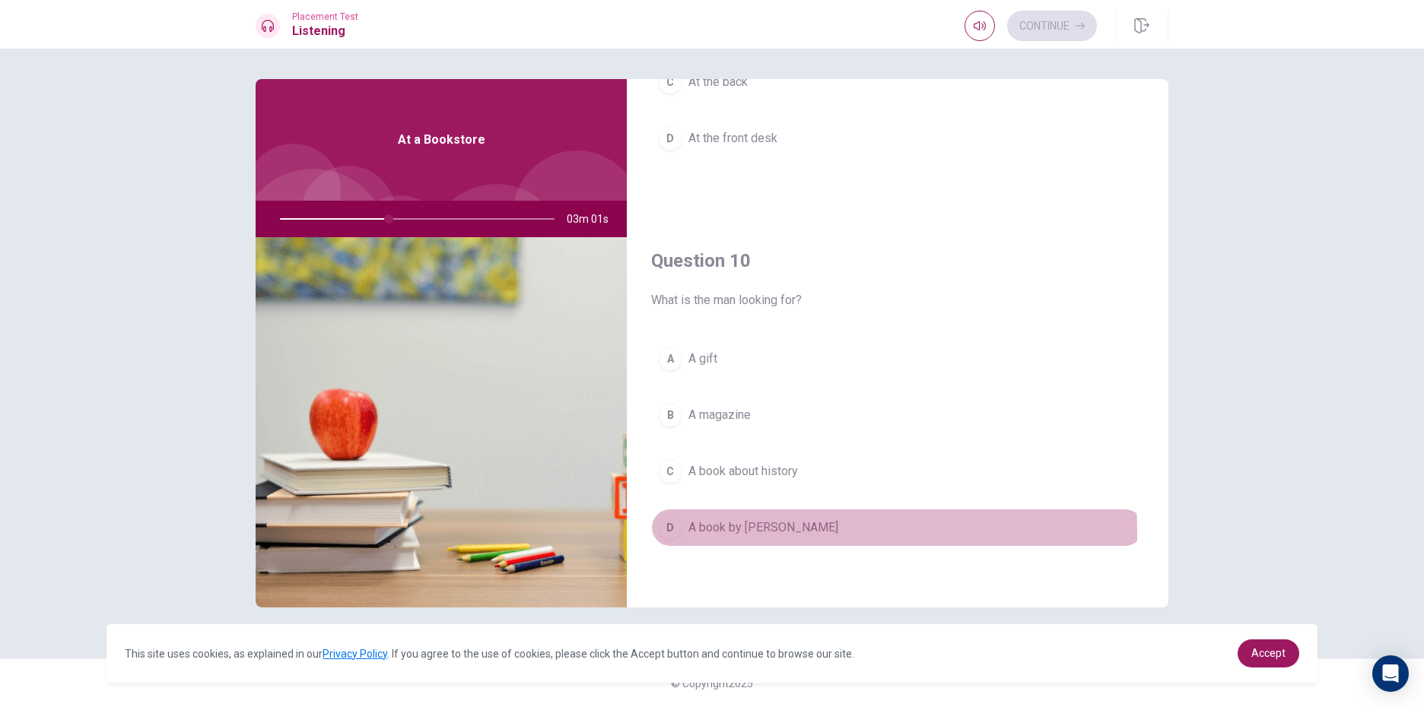
click at [662, 536] on div "D" at bounding box center [670, 528] width 24 height 24
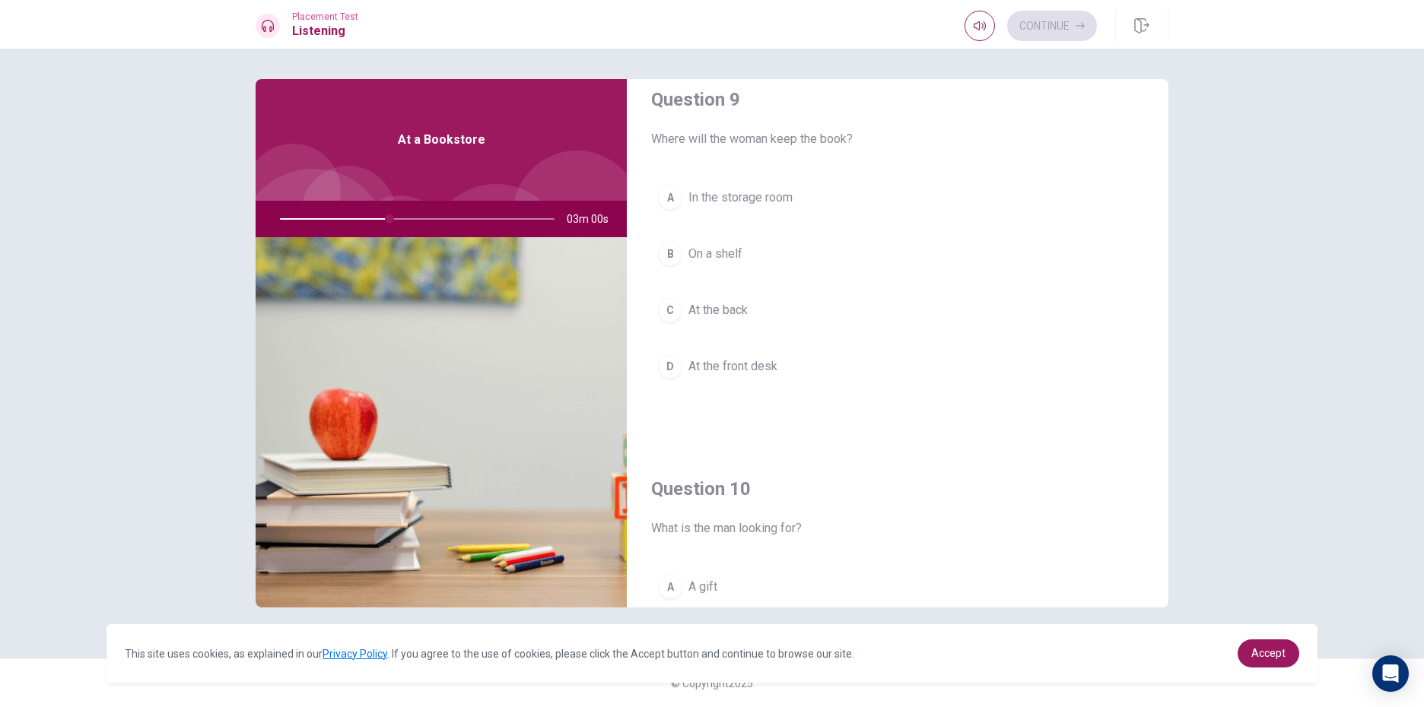
scroll to position [1114, 0]
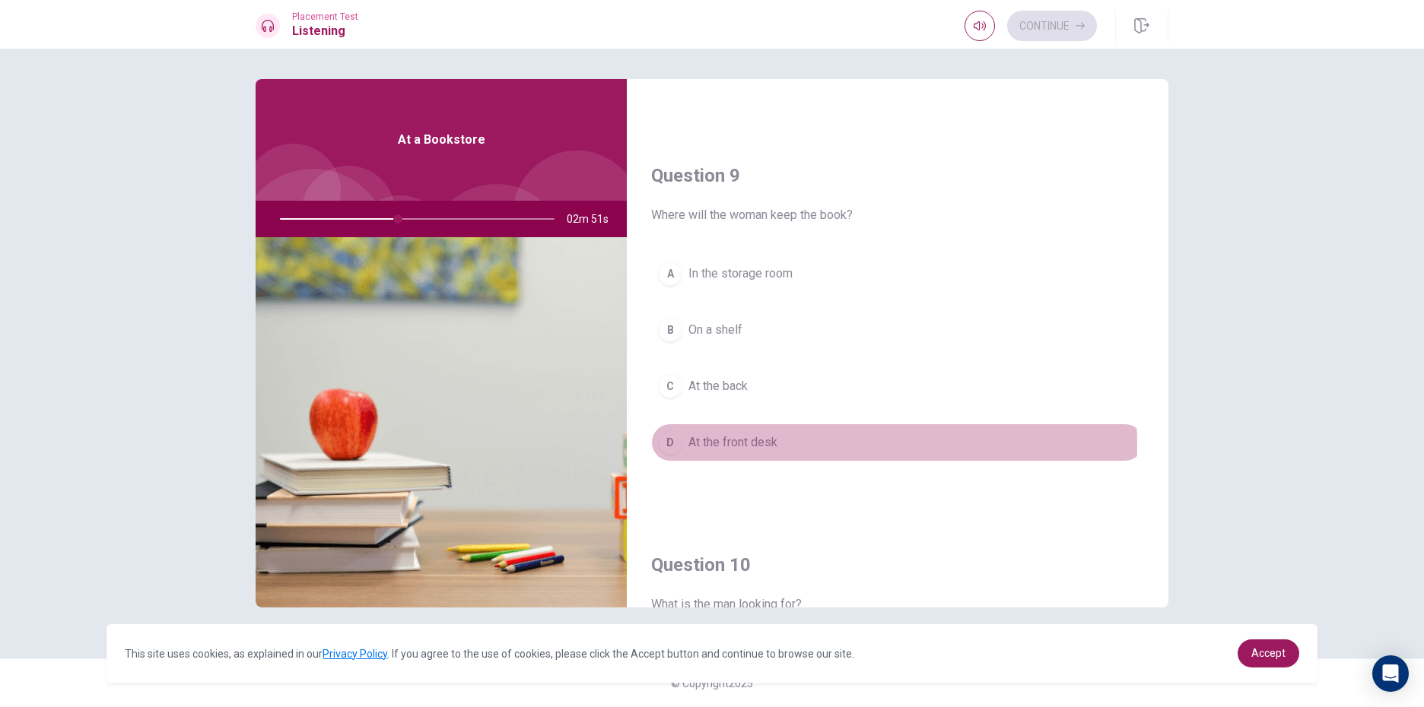
click at [667, 449] on div "D" at bounding box center [670, 443] width 24 height 24
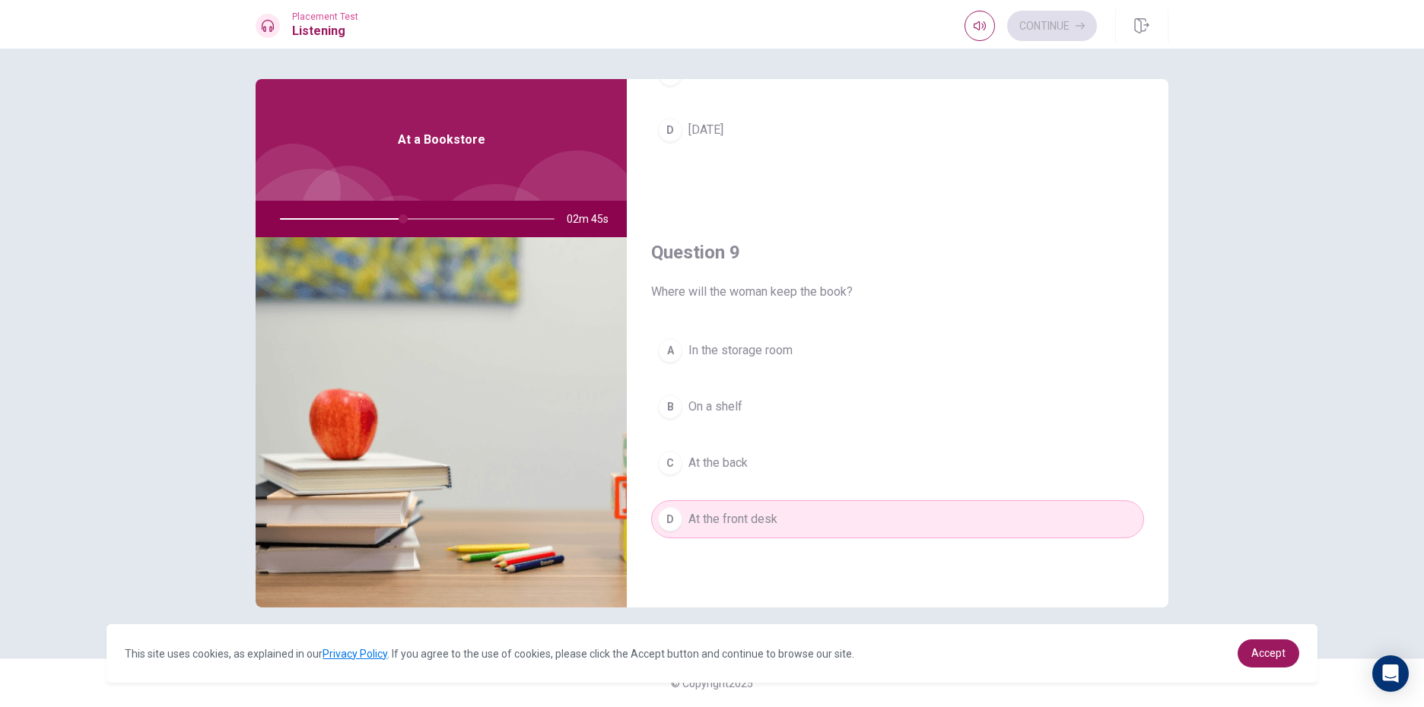
scroll to position [1038, 0]
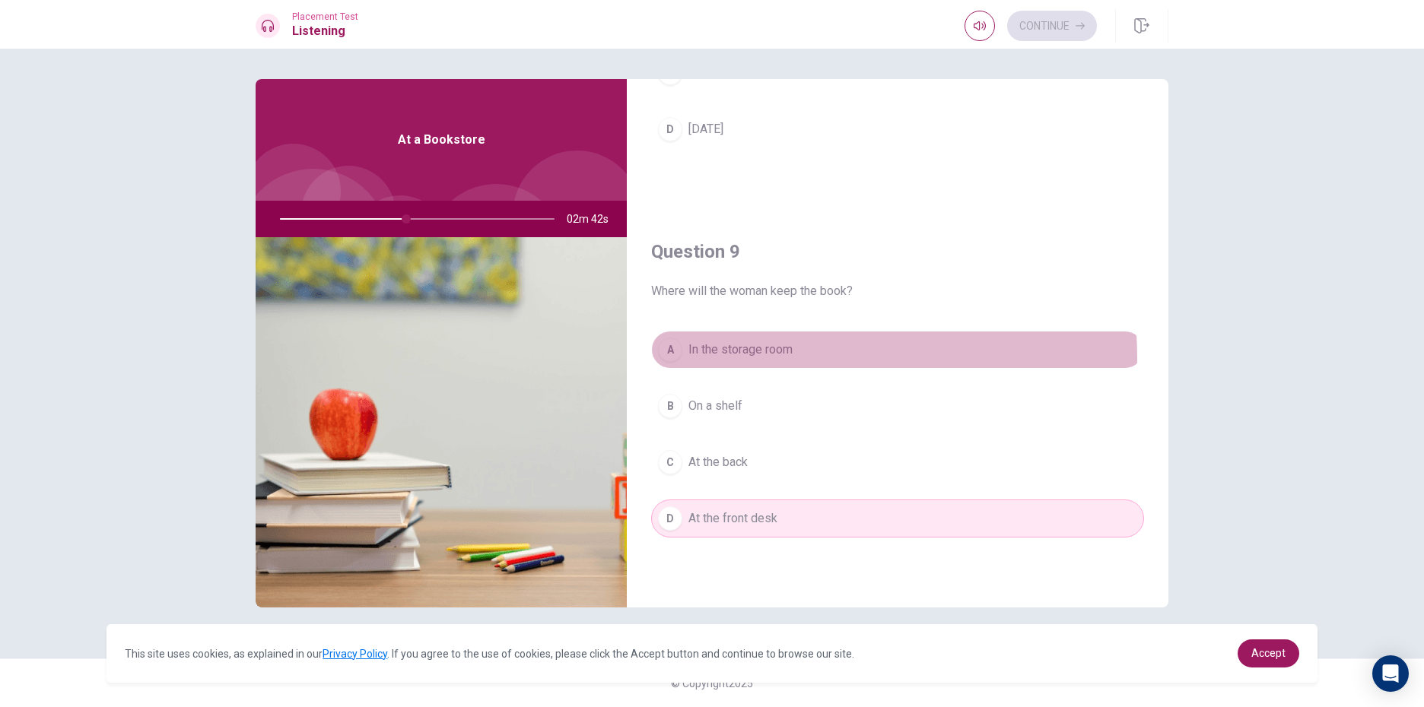
click at [795, 358] on button "A In the storage room" at bounding box center [897, 350] width 493 height 38
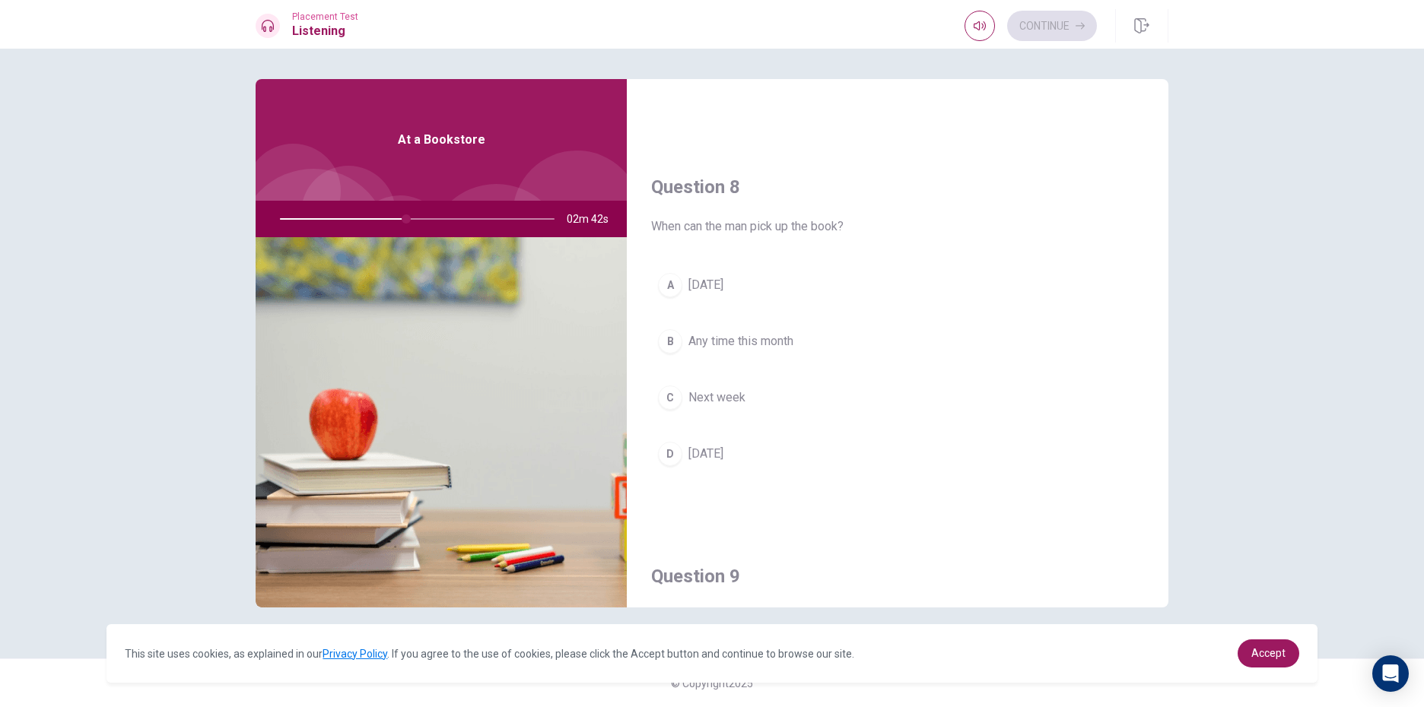
scroll to position [658, 0]
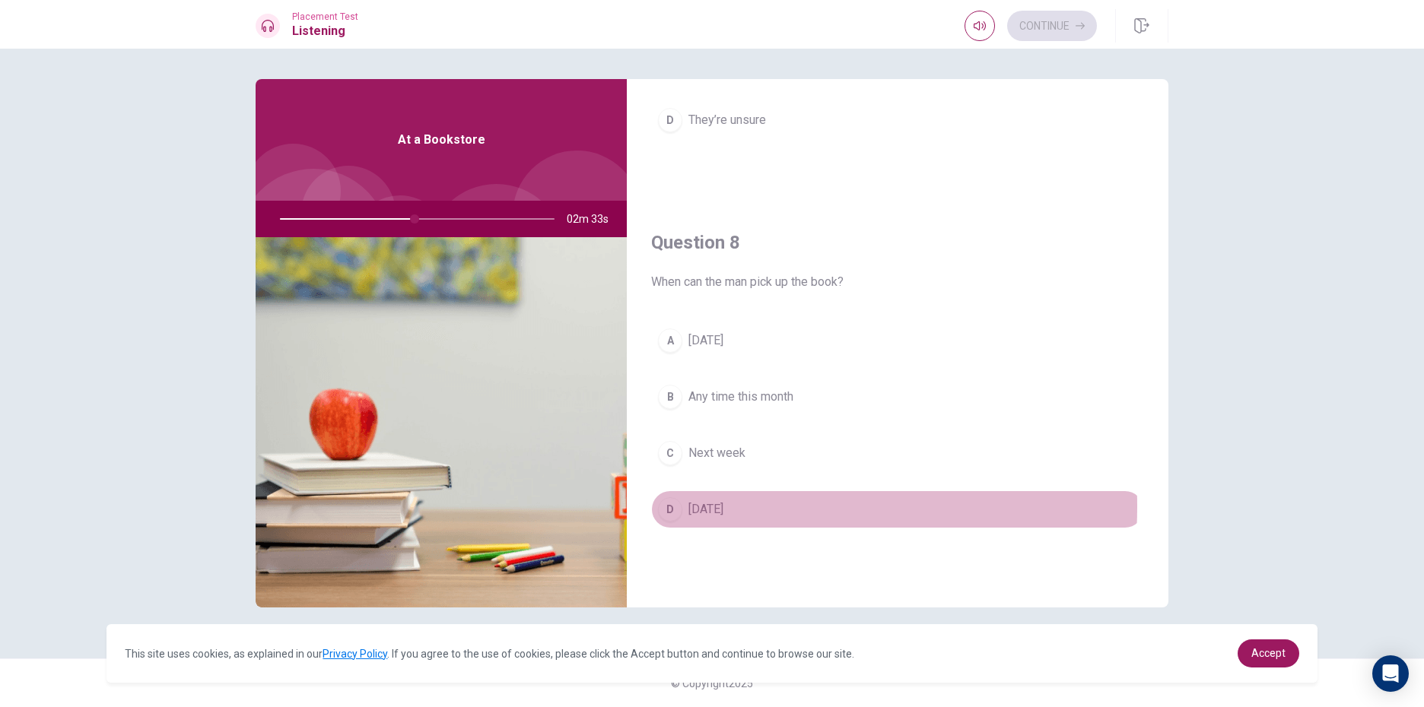
click at [660, 507] on div "D" at bounding box center [670, 509] width 24 height 24
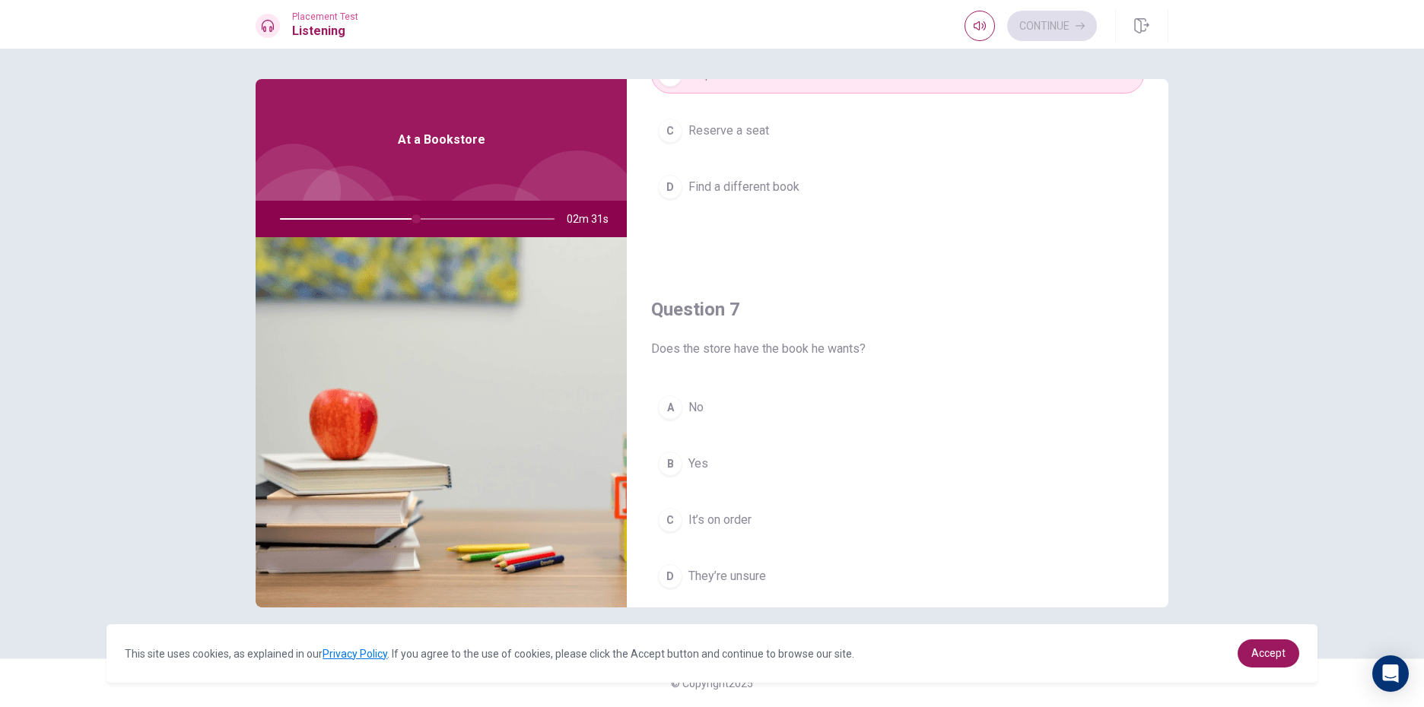
scroll to position [278, 0]
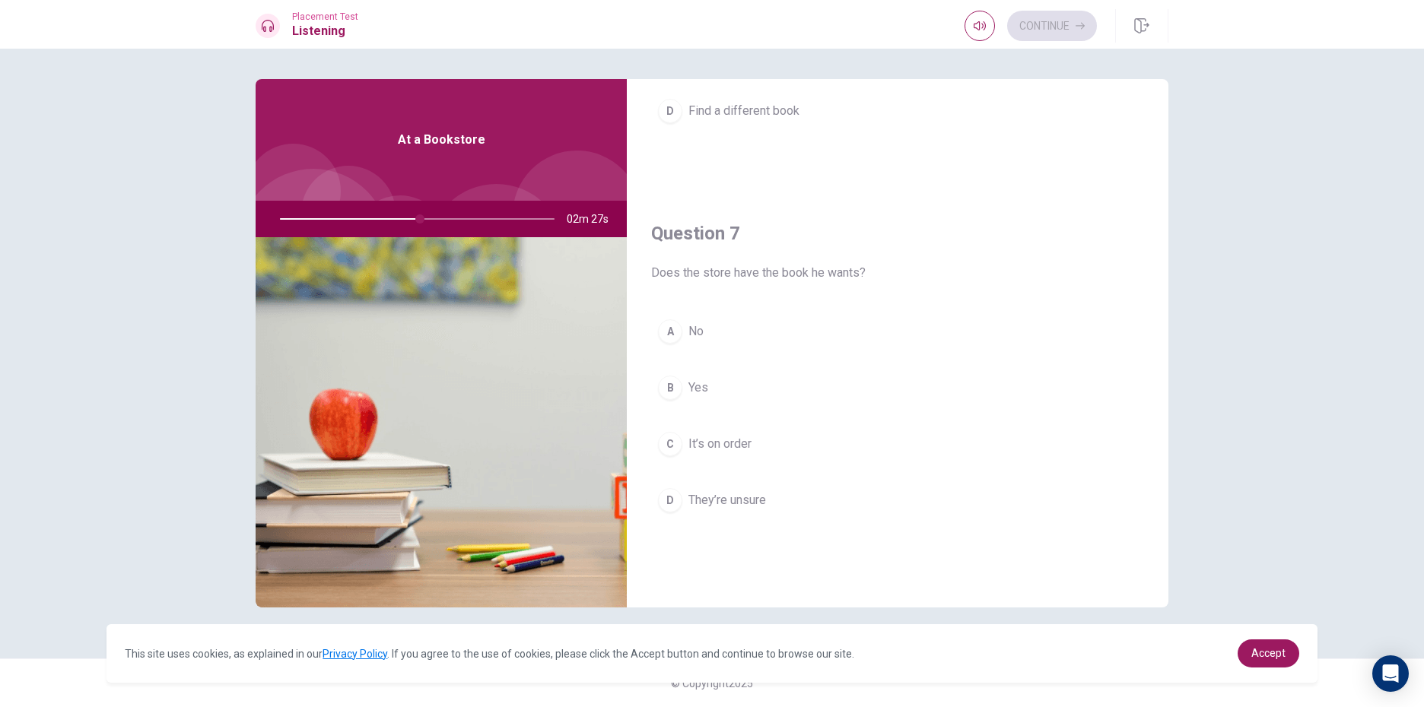
click at [706, 384] on span "Yes" at bounding box center [698, 388] width 20 height 18
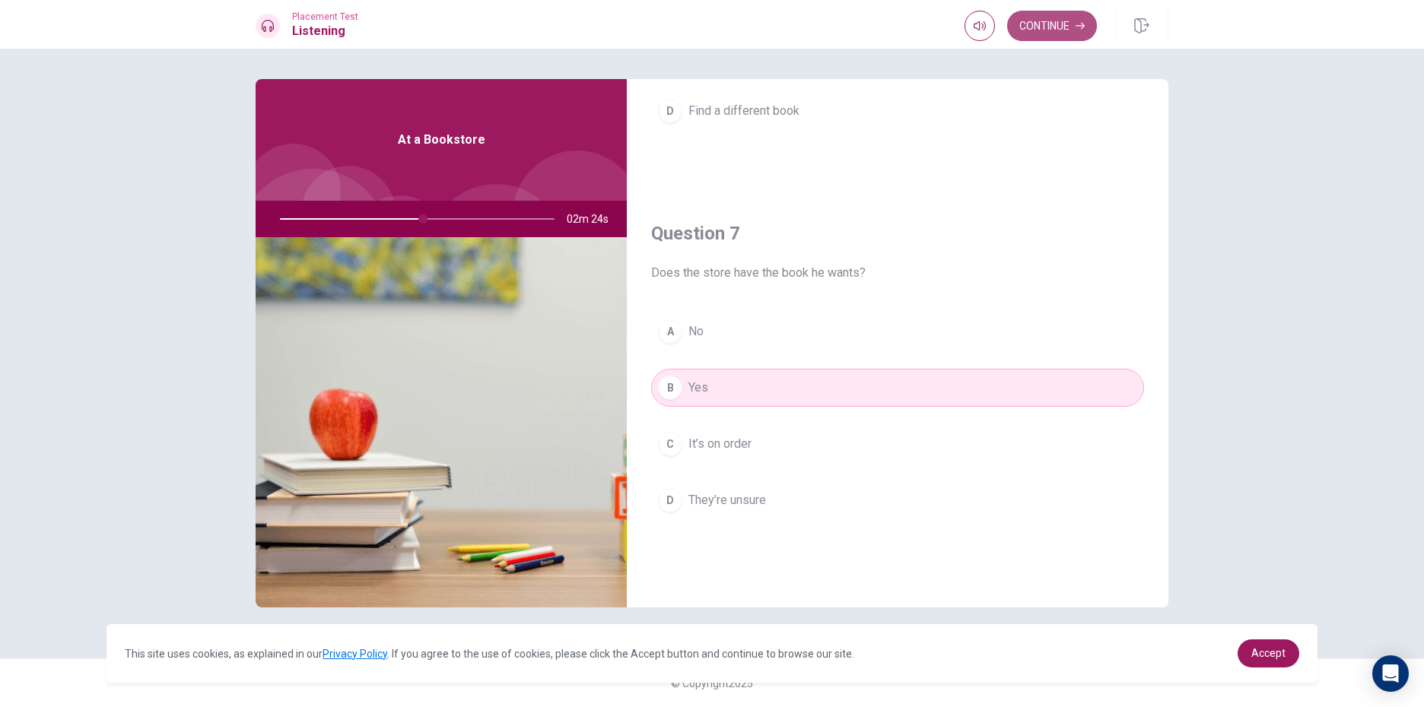
click at [1057, 20] on button "Continue" at bounding box center [1052, 26] width 90 height 30
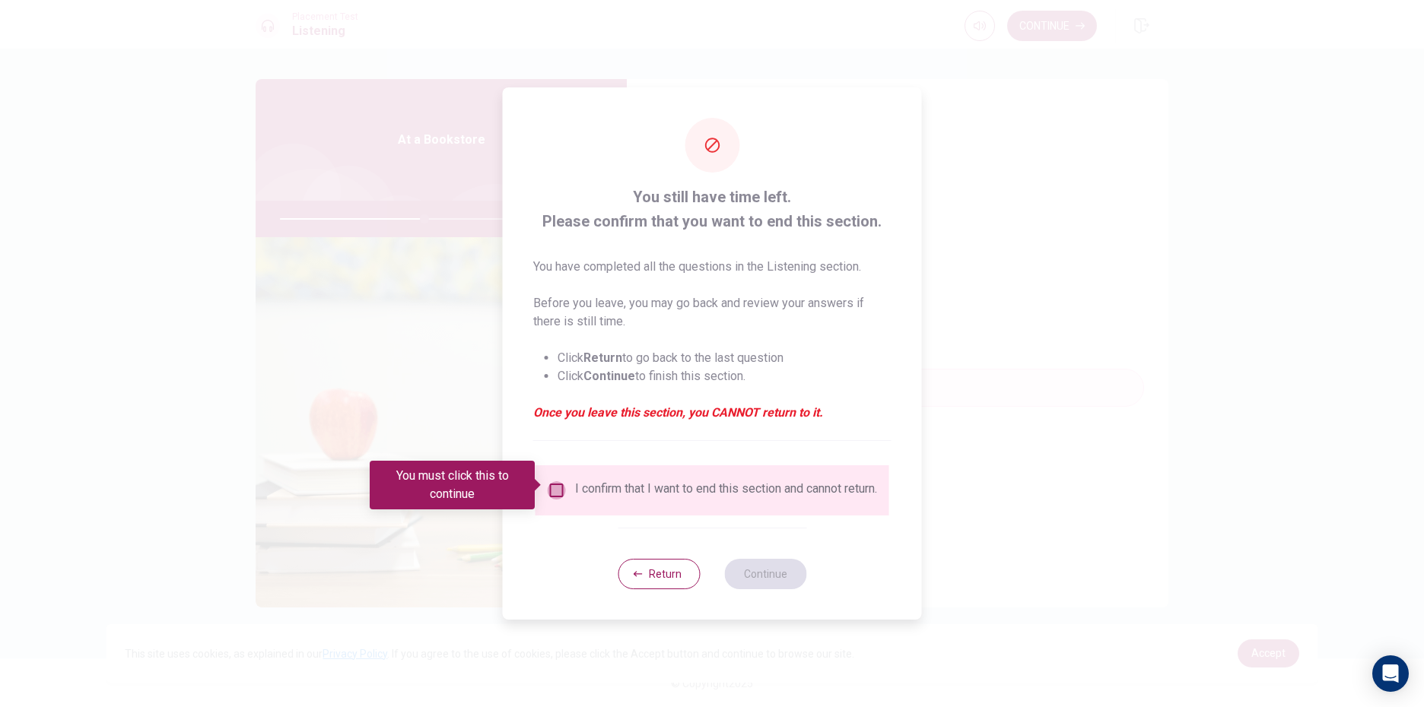
click at [556, 488] on input "You must click this to continue" at bounding box center [557, 491] width 18 height 18
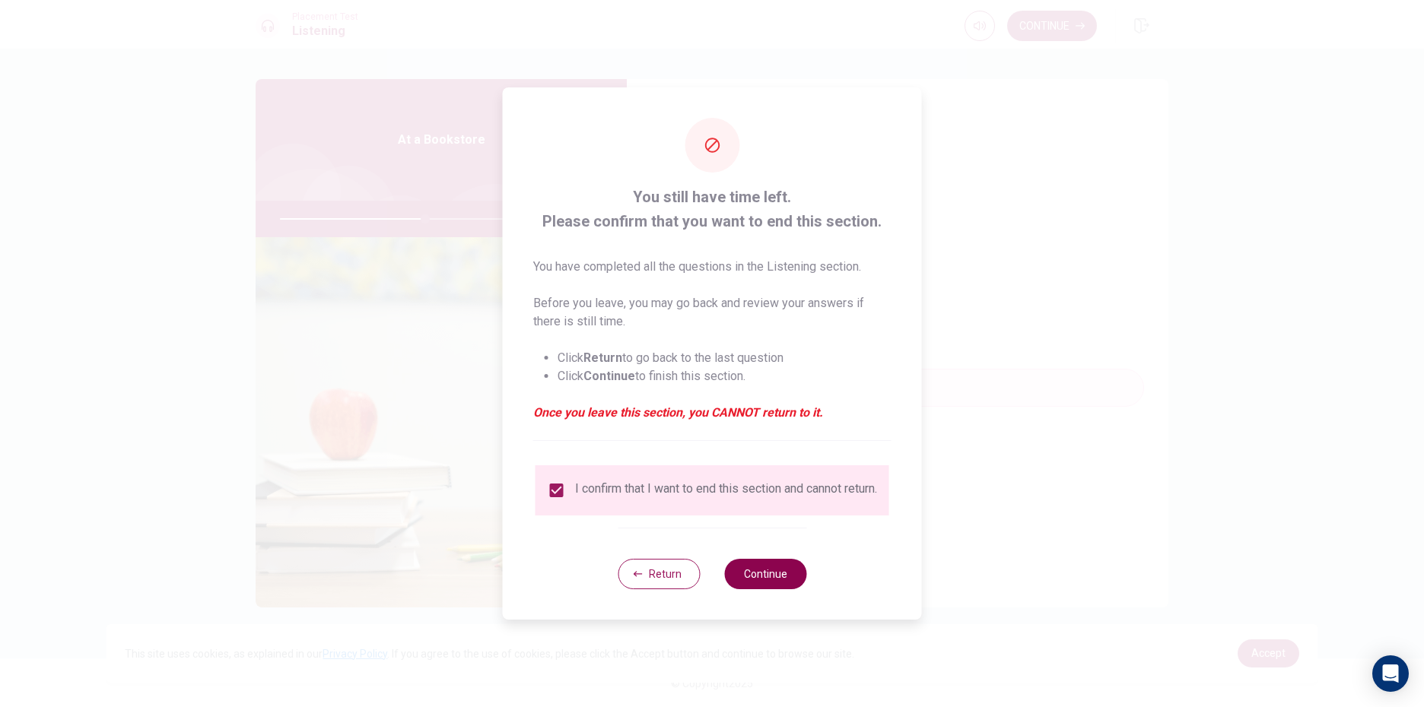
click at [751, 575] on button "Continue" at bounding box center [765, 574] width 82 height 30
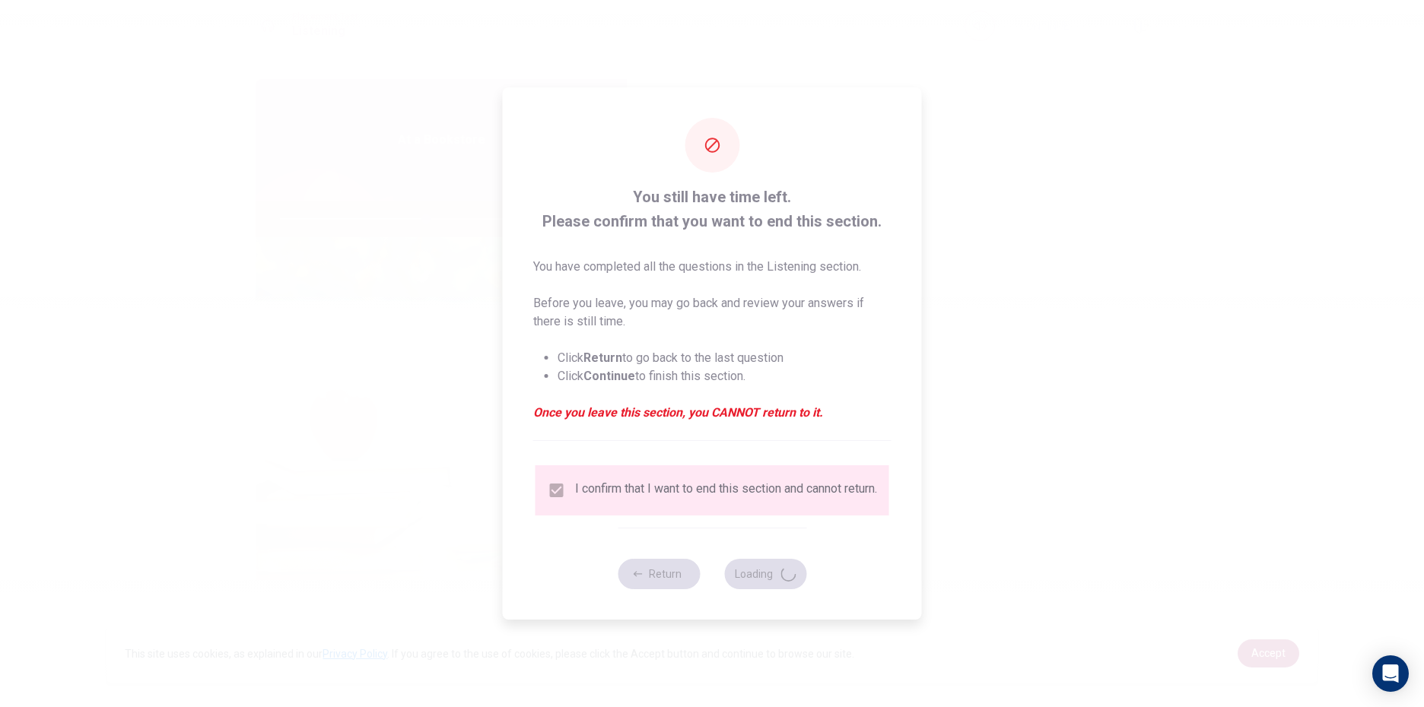
type input "54"
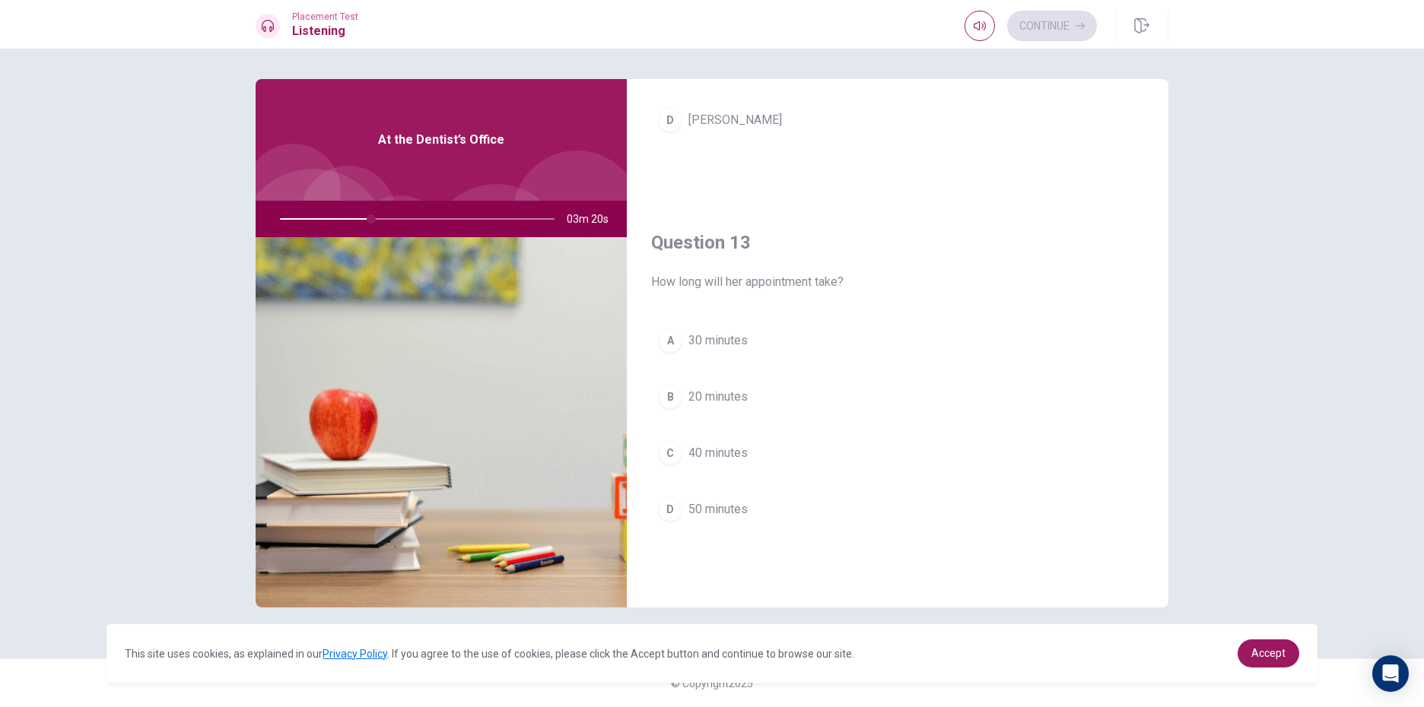
scroll to position [685, 0]
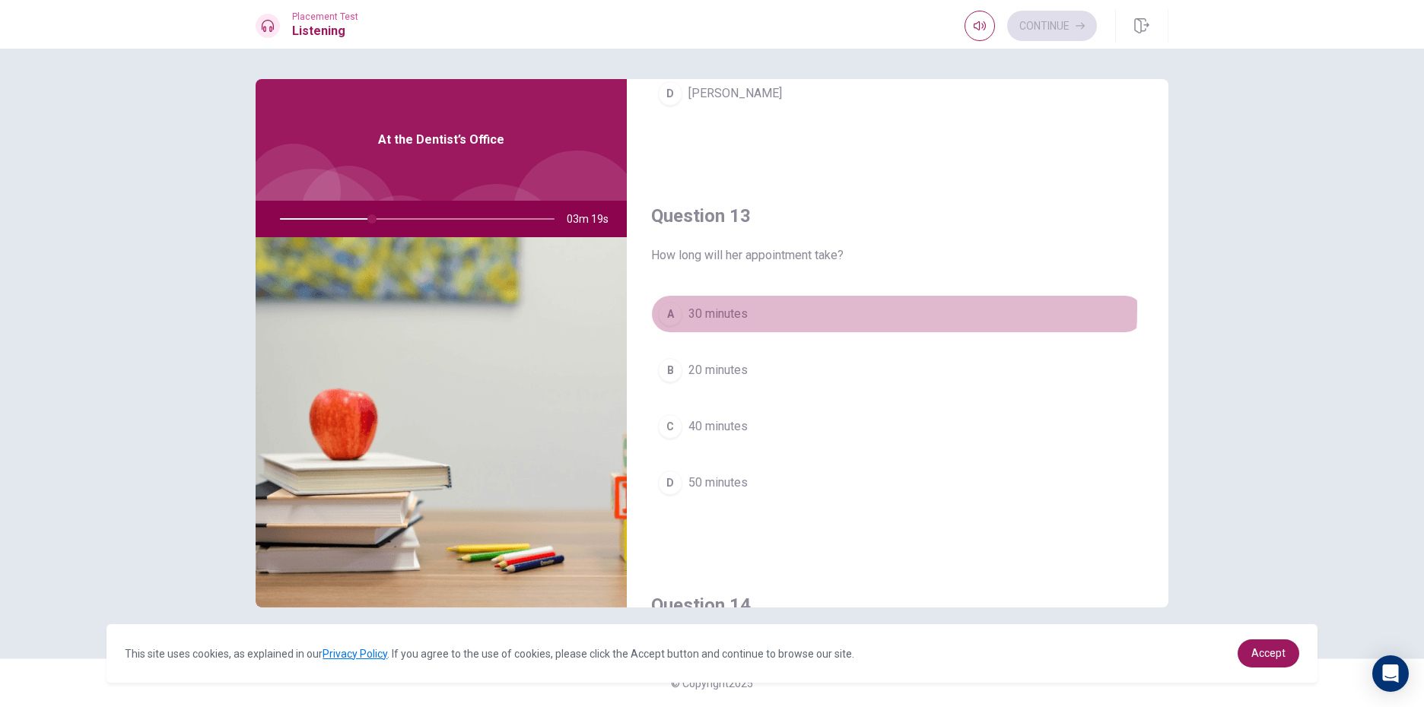
click at [806, 309] on button "A 30 minutes" at bounding box center [897, 314] width 493 height 38
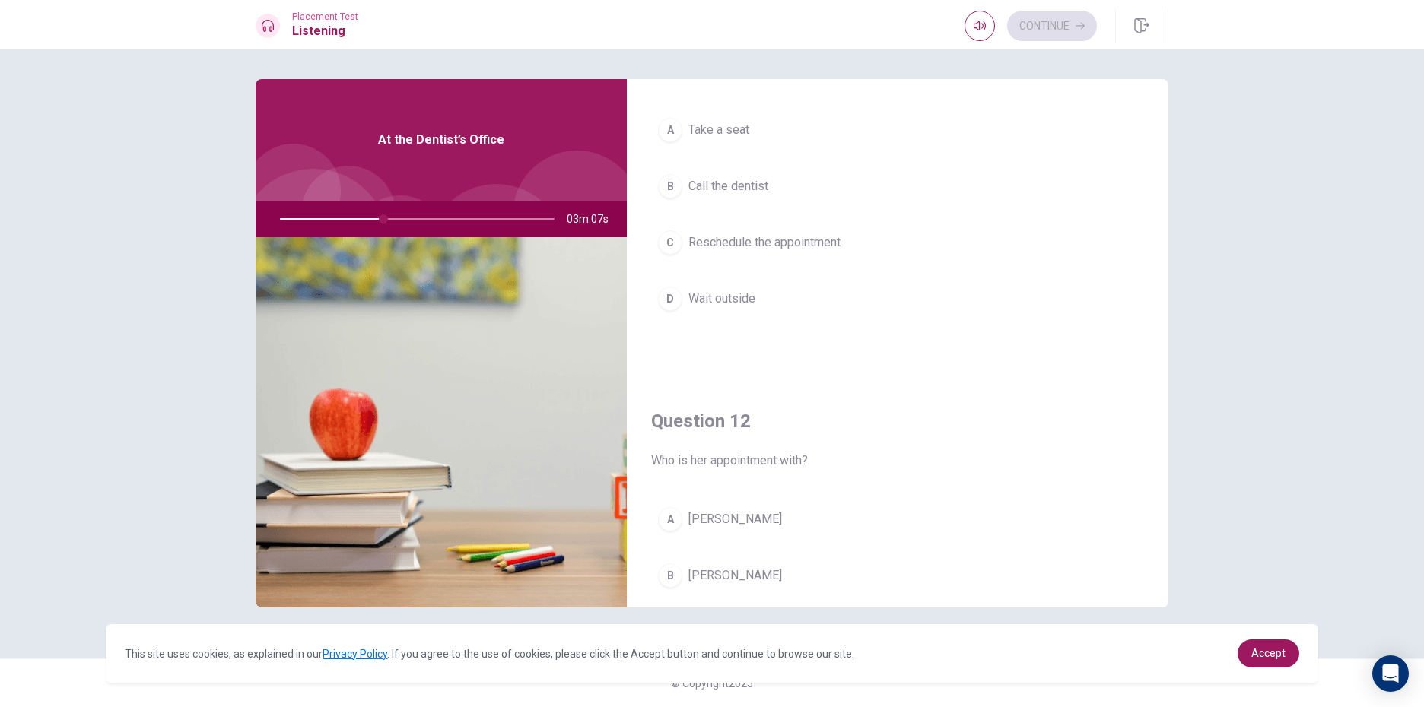
scroll to position [76, 0]
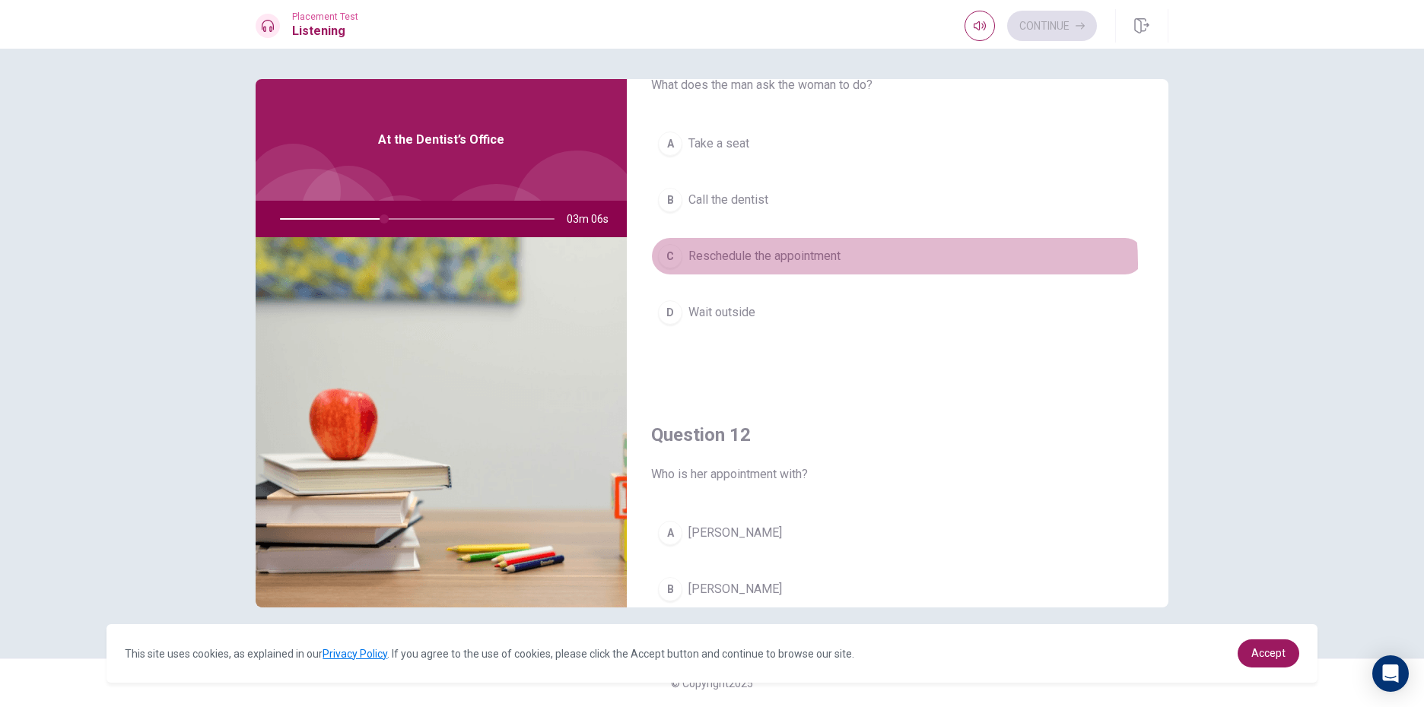
click at [866, 264] on button "C Reschedule the appointment" at bounding box center [897, 256] width 493 height 38
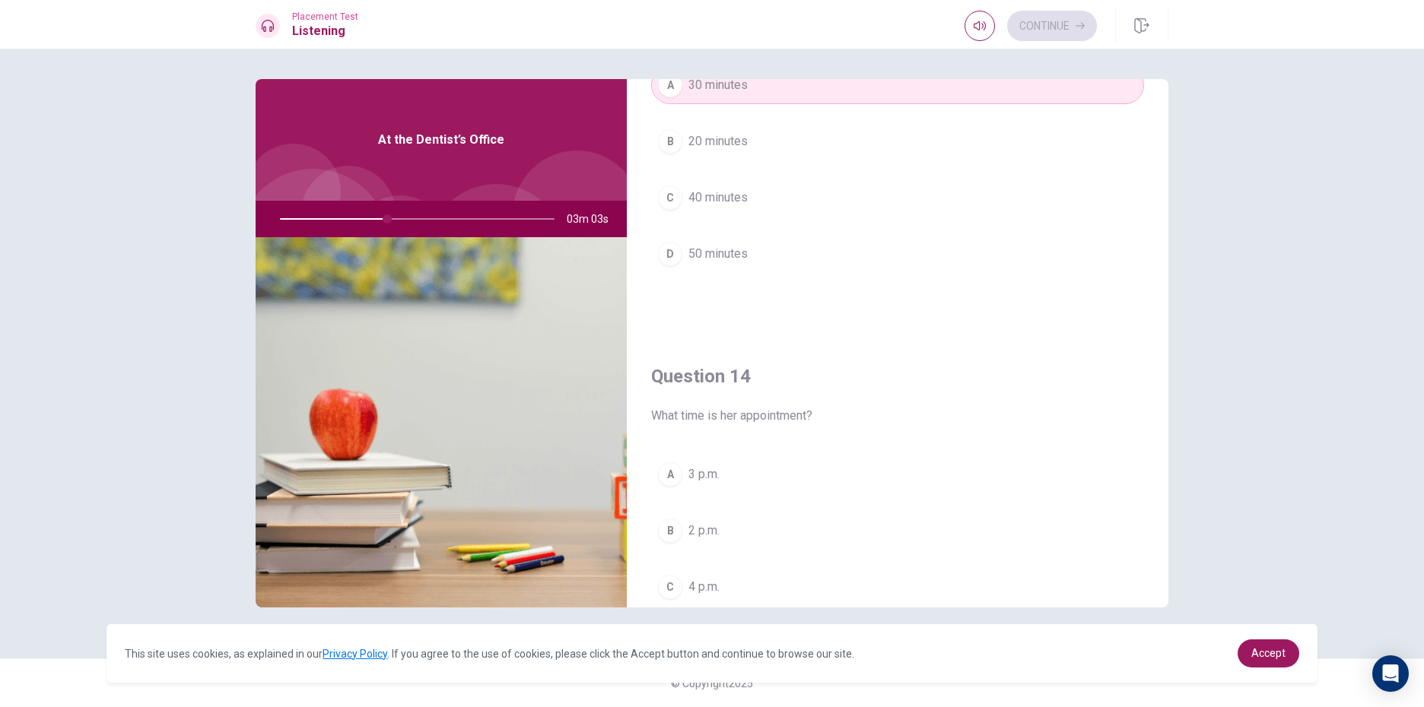
scroll to position [989, 0]
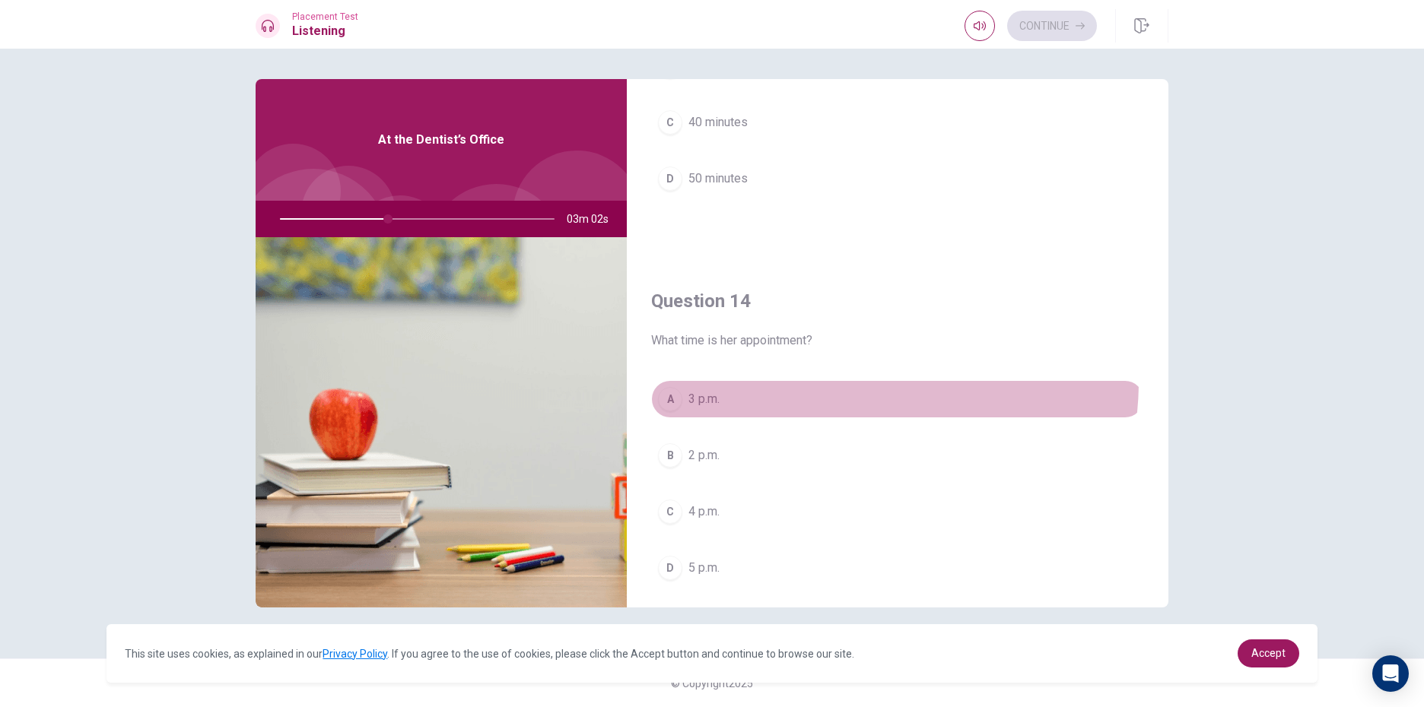
click at [841, 387] on button "A 3 p.m." at bounding box center [897, 399] width 493 height 38
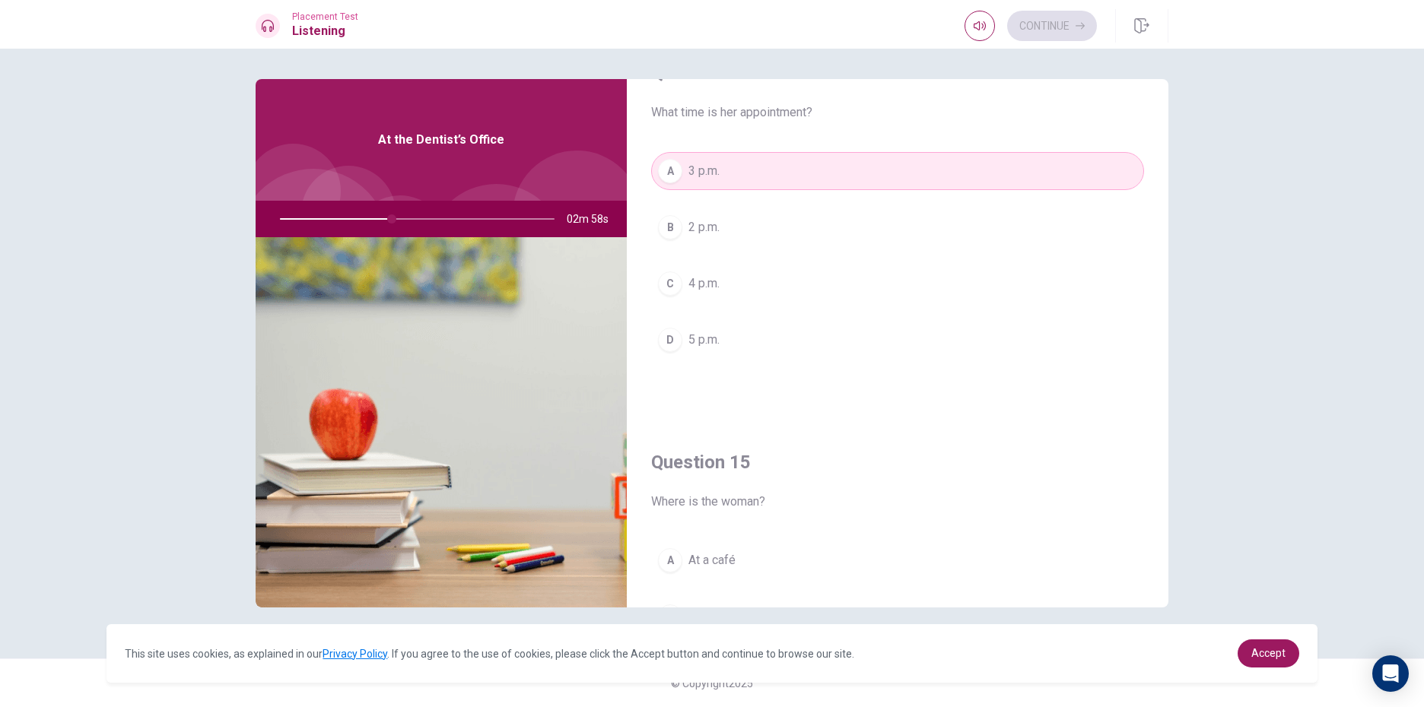
scroll to position [1419, 0]
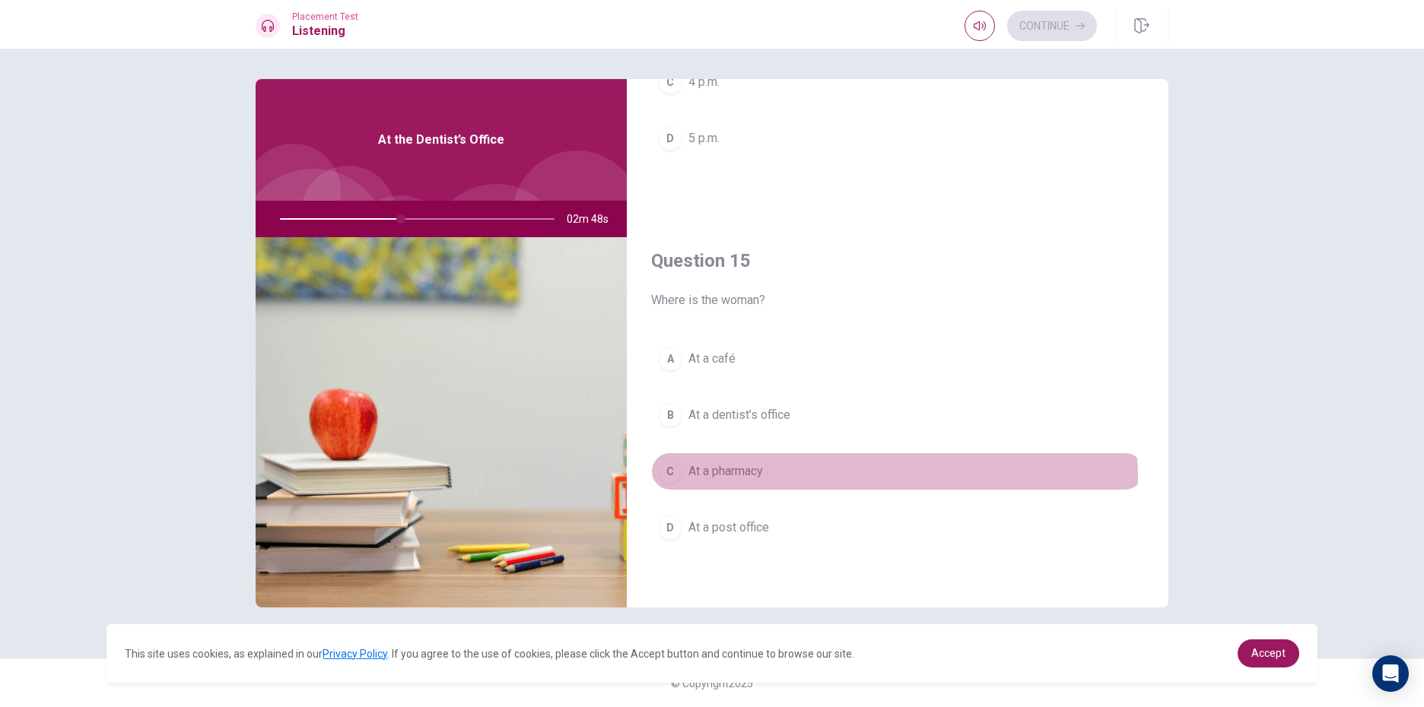
drag, startPoint x: 893, startPoint y: 478, endPoint x: 892, endPoint y: 458, distance: 19.8
click at [893, 472] on button "C At a pharmacy" at bounding box center [897, 472] width 493 height 38
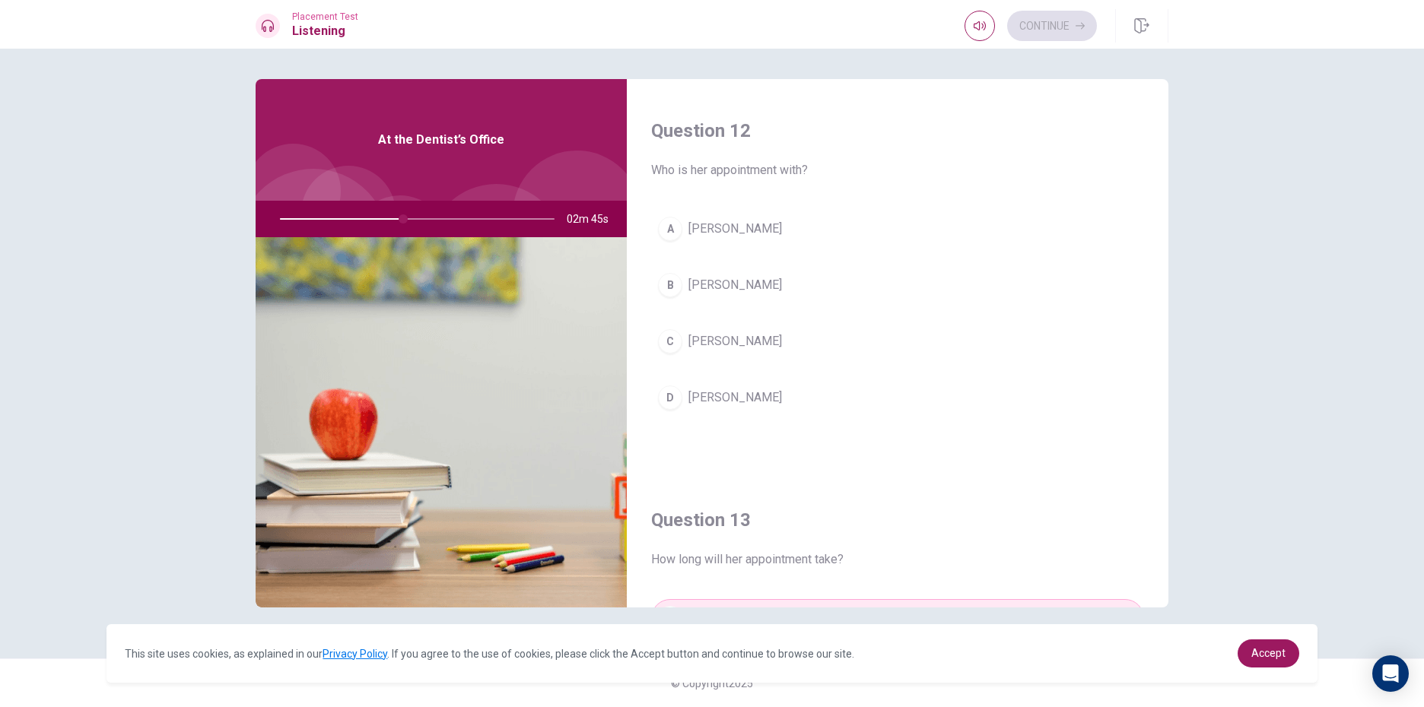
scroll to position [278, 0]
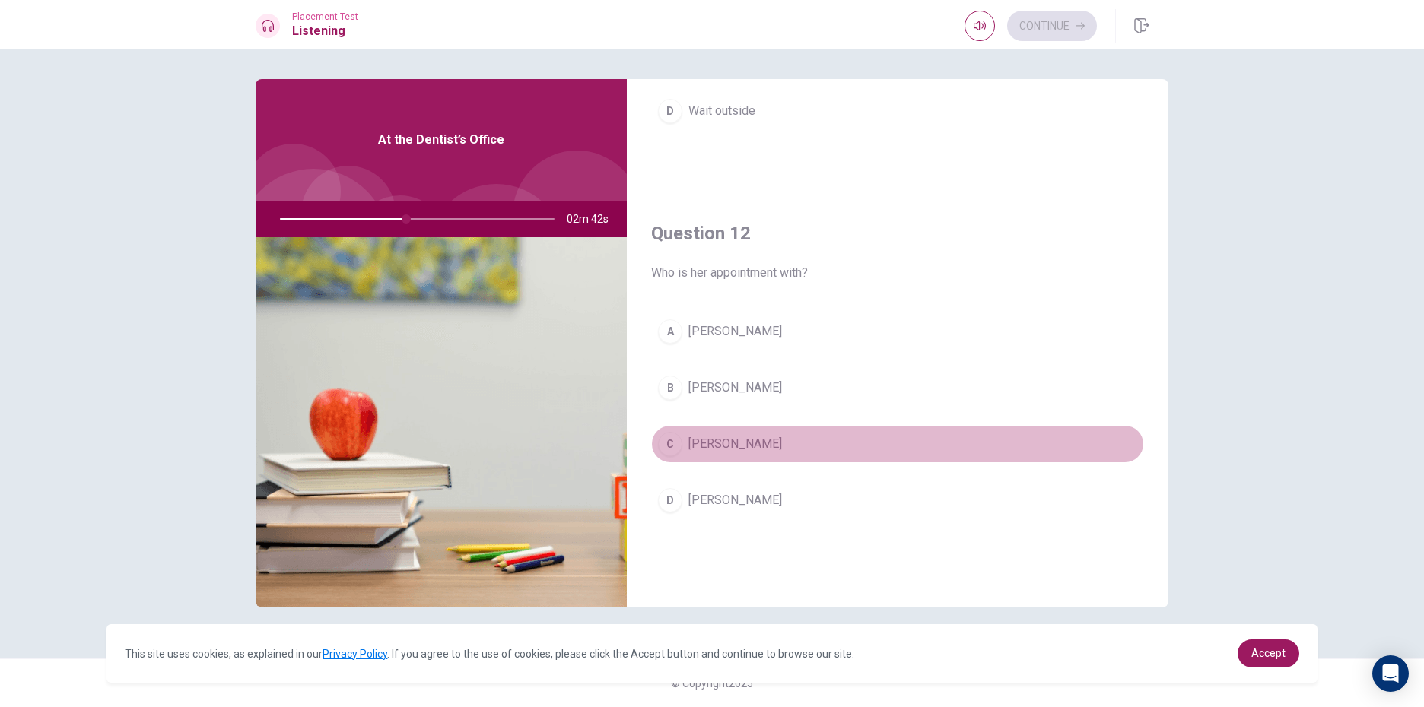
drag, startPoint x: 907, startPoint y: 457, endPoint x: 909, endPoint y: 418, distance: 38.8
click at [908, 424] on div "A [PERSON_NAME] B [PERSON_NAME] C [PERSON_NAME] D [PERSON_NAME]" at bounding box center [897, 431] width 493 height 237
click at [887, 450] on button "C [PERSON_NAME]" at bounding box center [897, 444] width 493 height 38
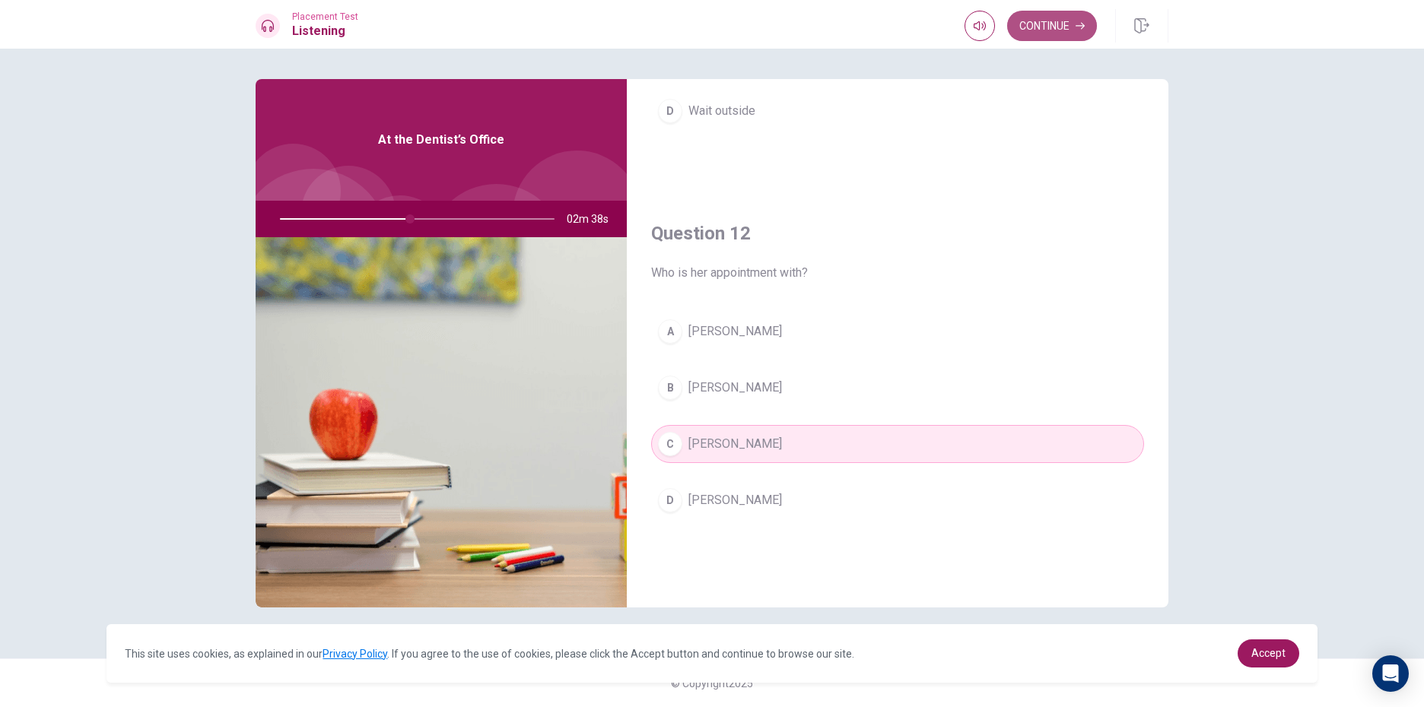
click at [1044, 23] on button "Continue" at bounding box center [1052, 26] width 90 height 30
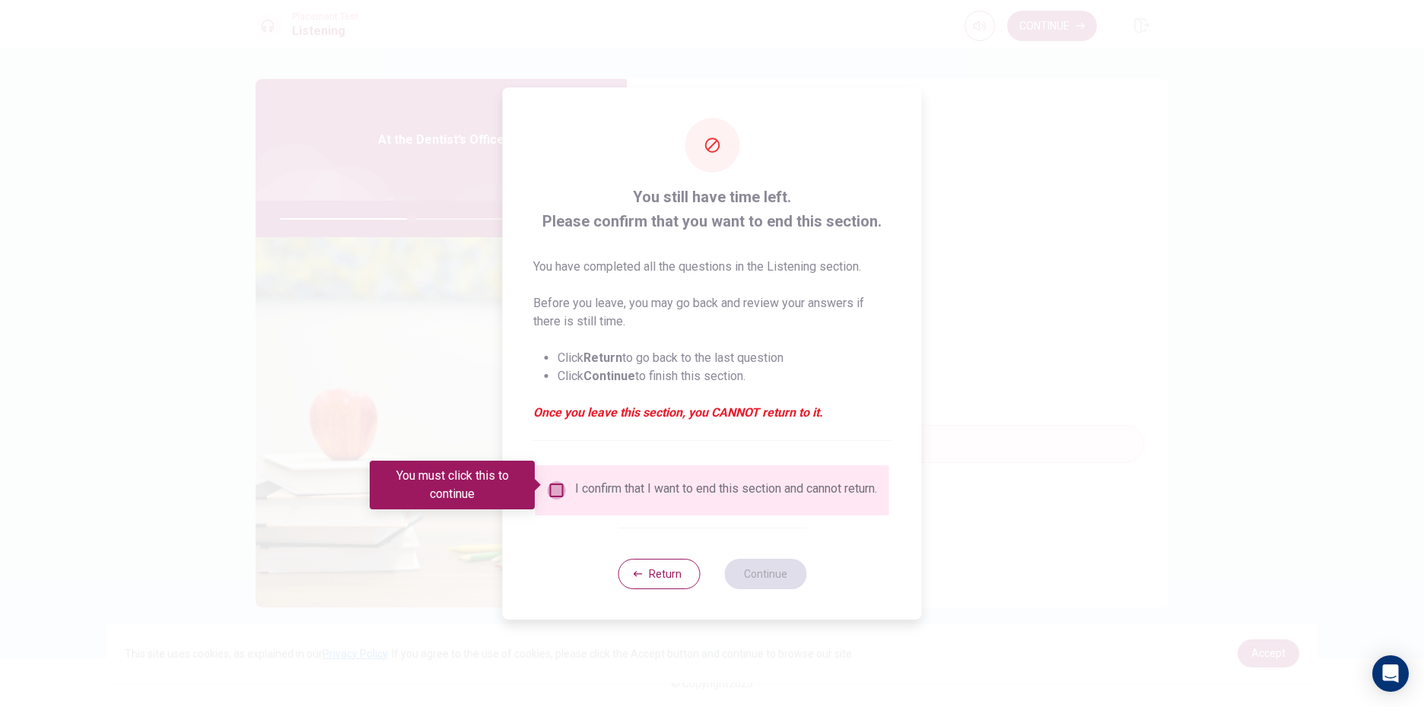
drag, startPoint x: 552, startPoint y: 489, endPoint x: 574, endPoint y: 497, distance: 23.6
click at [559, 490] on input "You must click this to continue" at bounding box center [557, 491] width 18 height 18
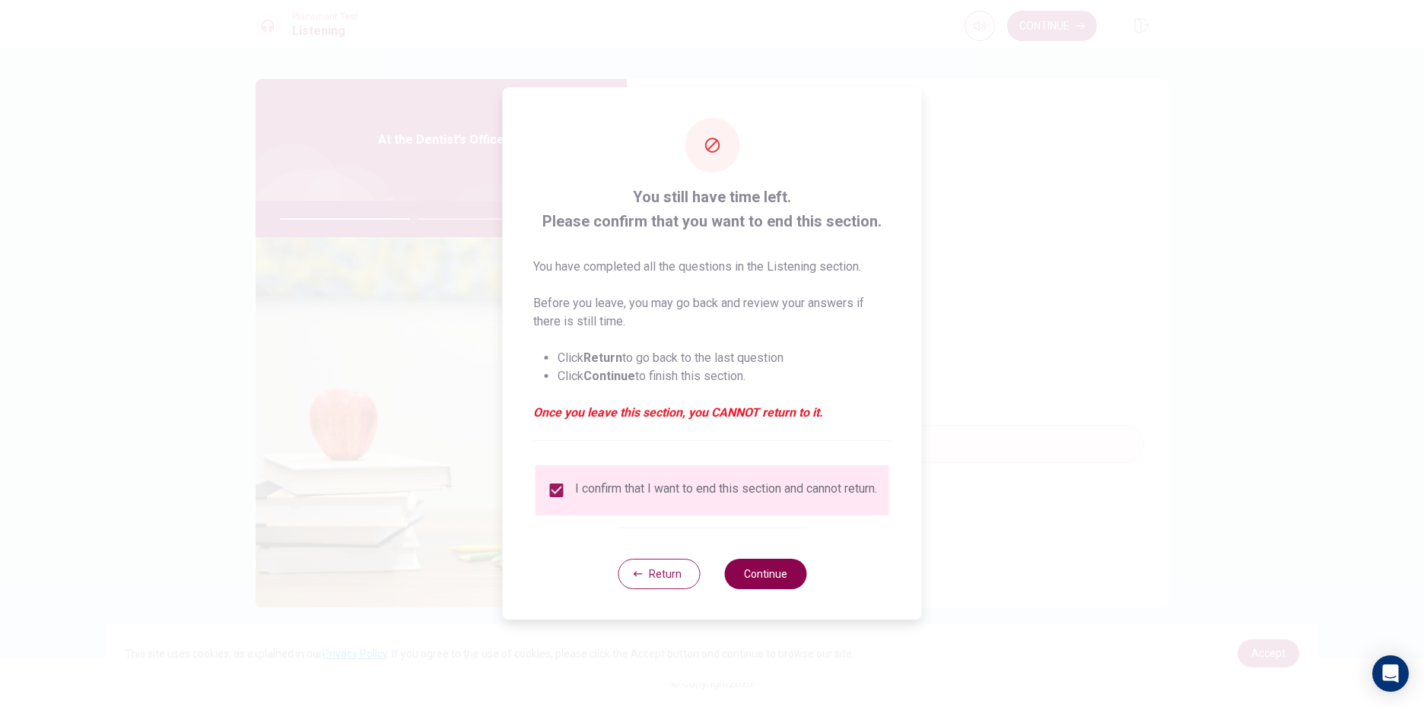
click at [770, 586] on button "Continue" at bounding box center [765, 574] width 82 height 30
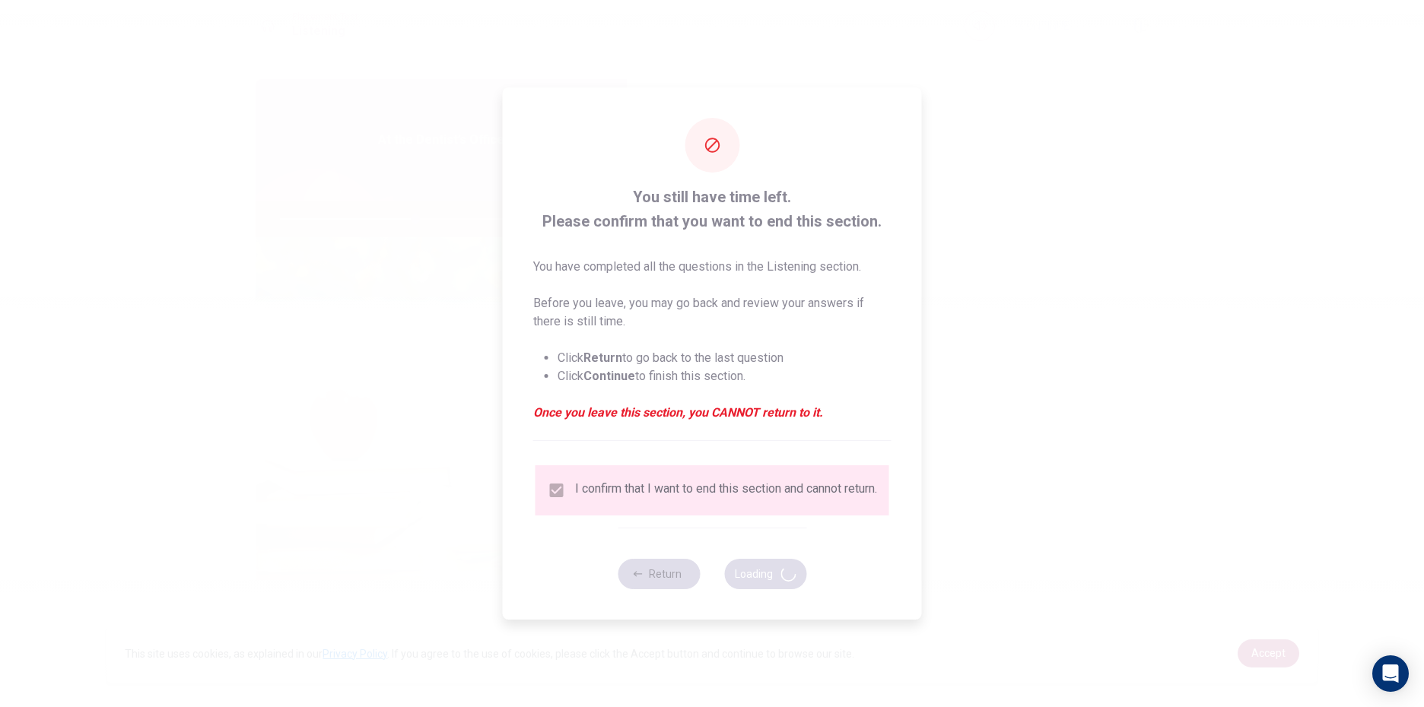
type input "50"
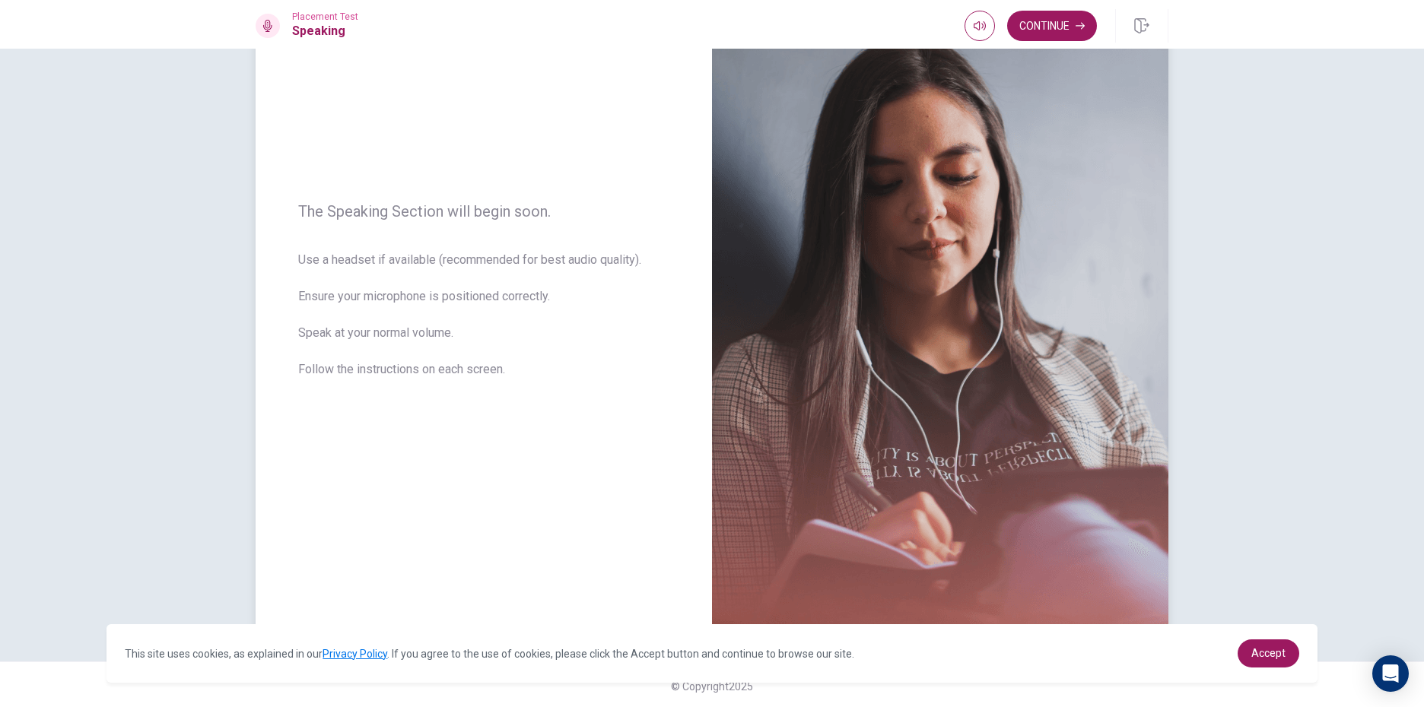
scroll to position [114, 0]
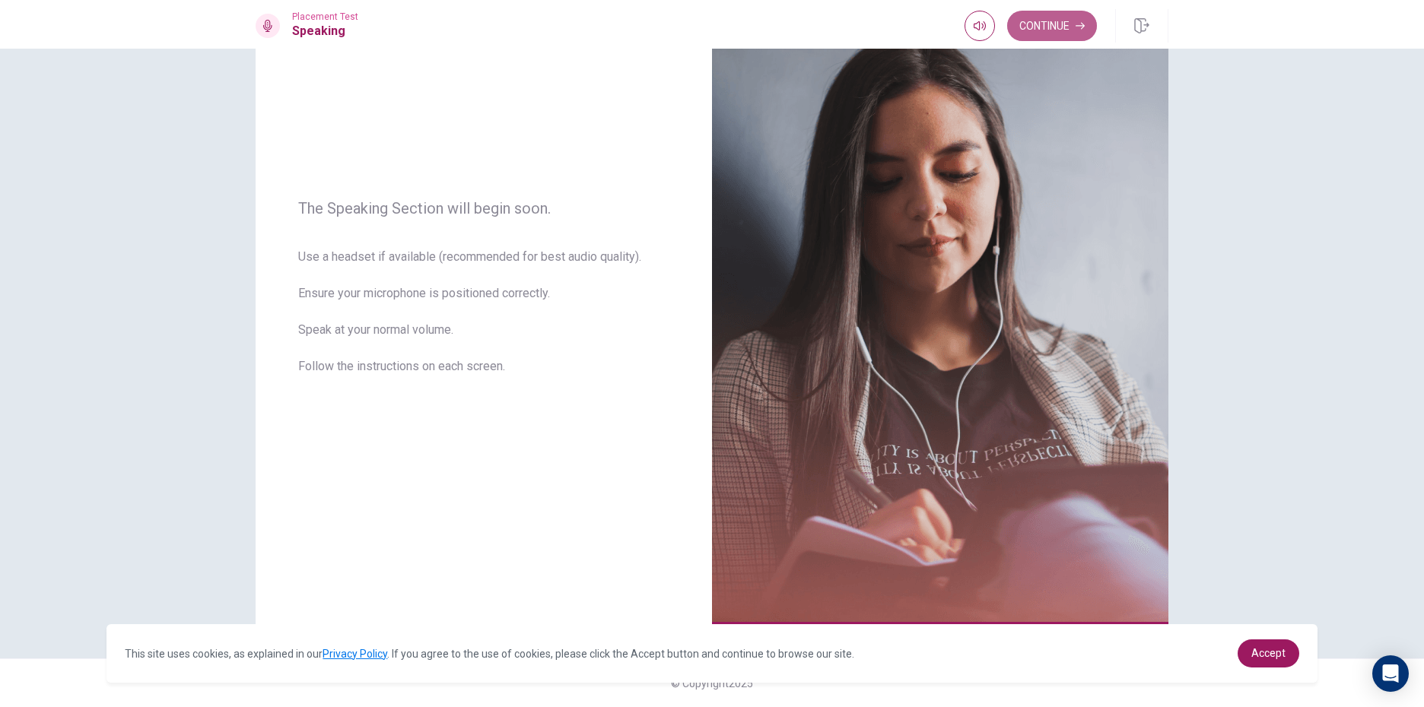
click at [1076, 24] on icon "button" at bounding box center [1080, 25] width 9 height 9
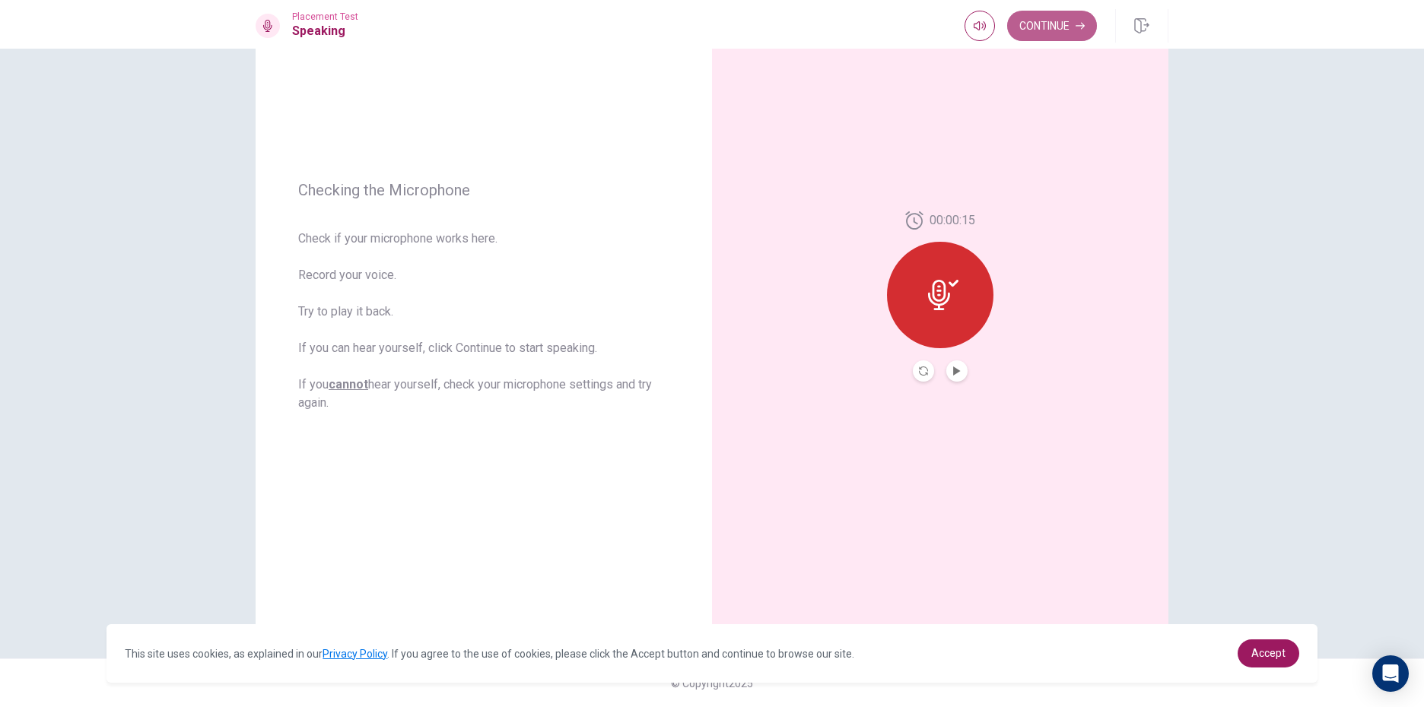
drag, startPoint x: 1083, startPoint y: 21, endPoint x: 1030, endPoint y: 44, distance: 57.9
click at [1060, 34] on button "Continue" at bounding box center [1052, 26] width 90 height 30
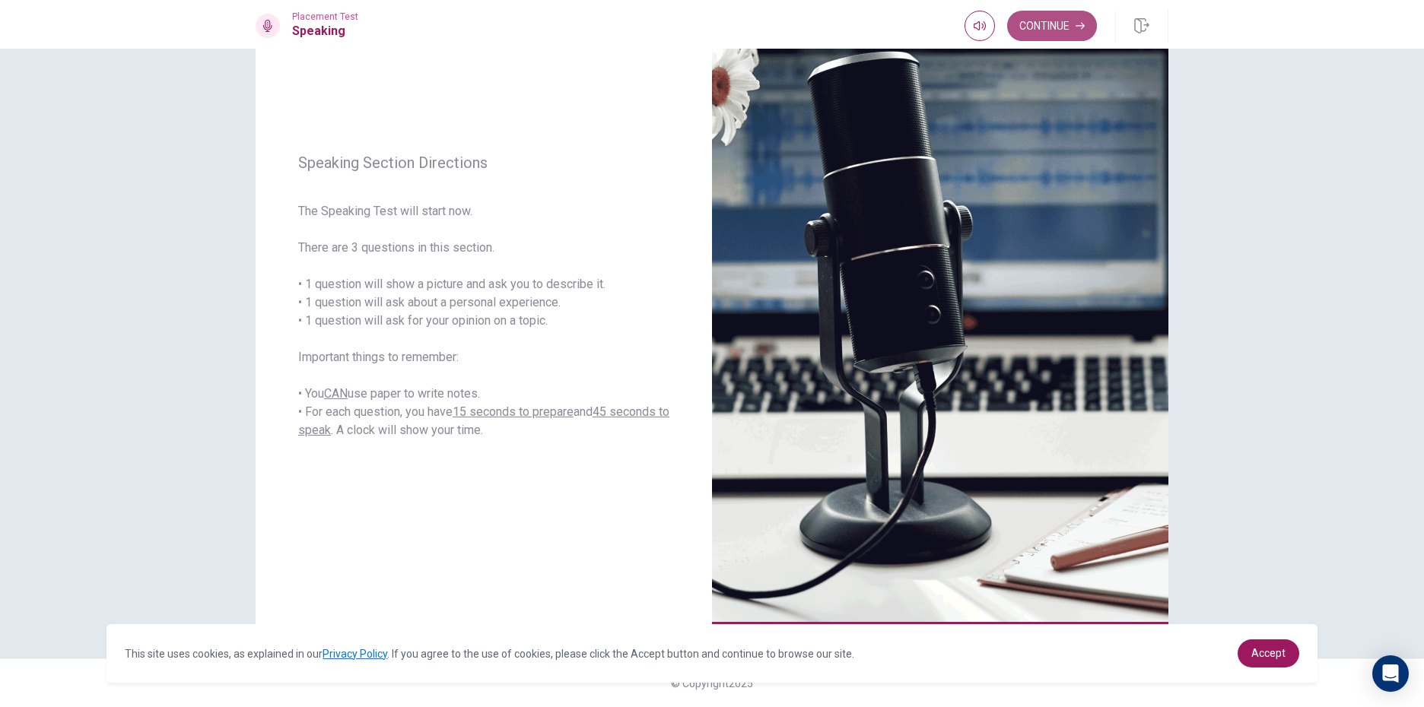
click at [1083, 24] on icon "button" at bounding box center [1080, 25] width 9 height 9
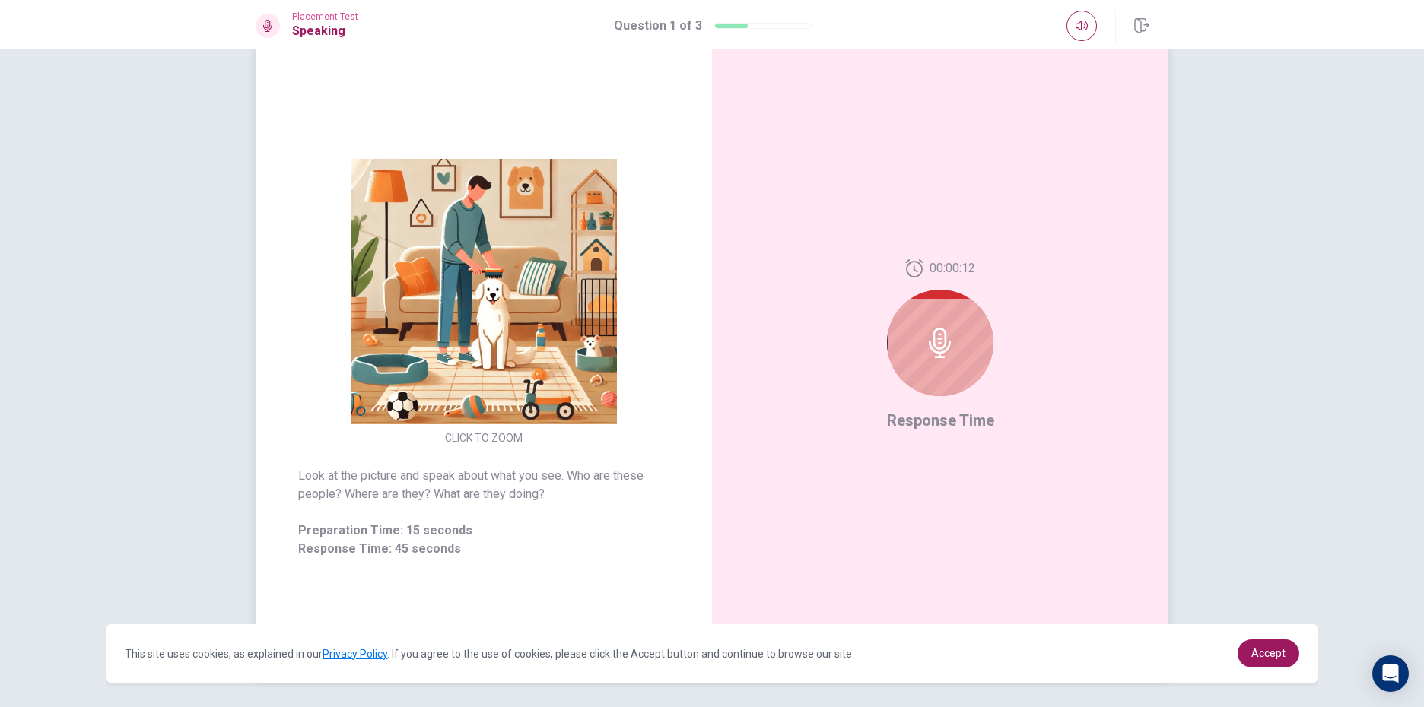
scroll to position [38, 0]
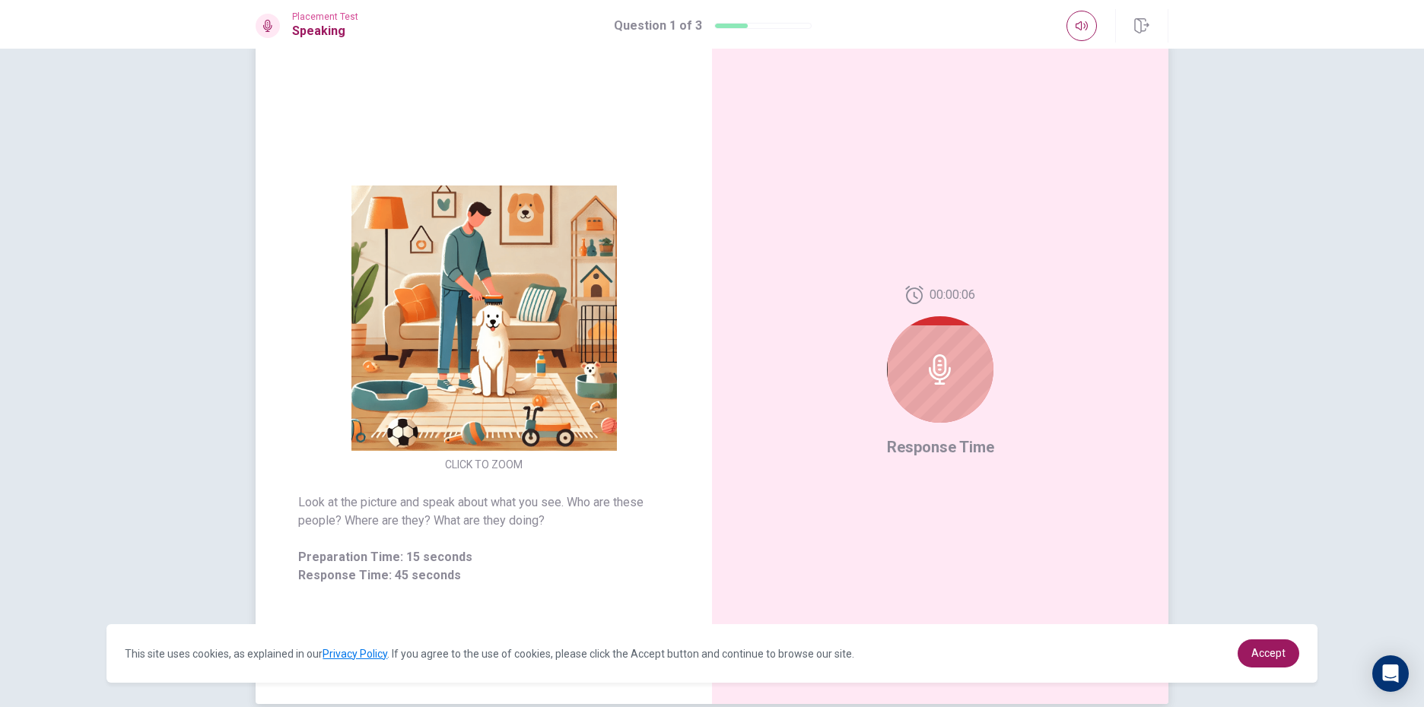
click at [954, 390] on div at bounding box center [940, 369] width 106 height 106
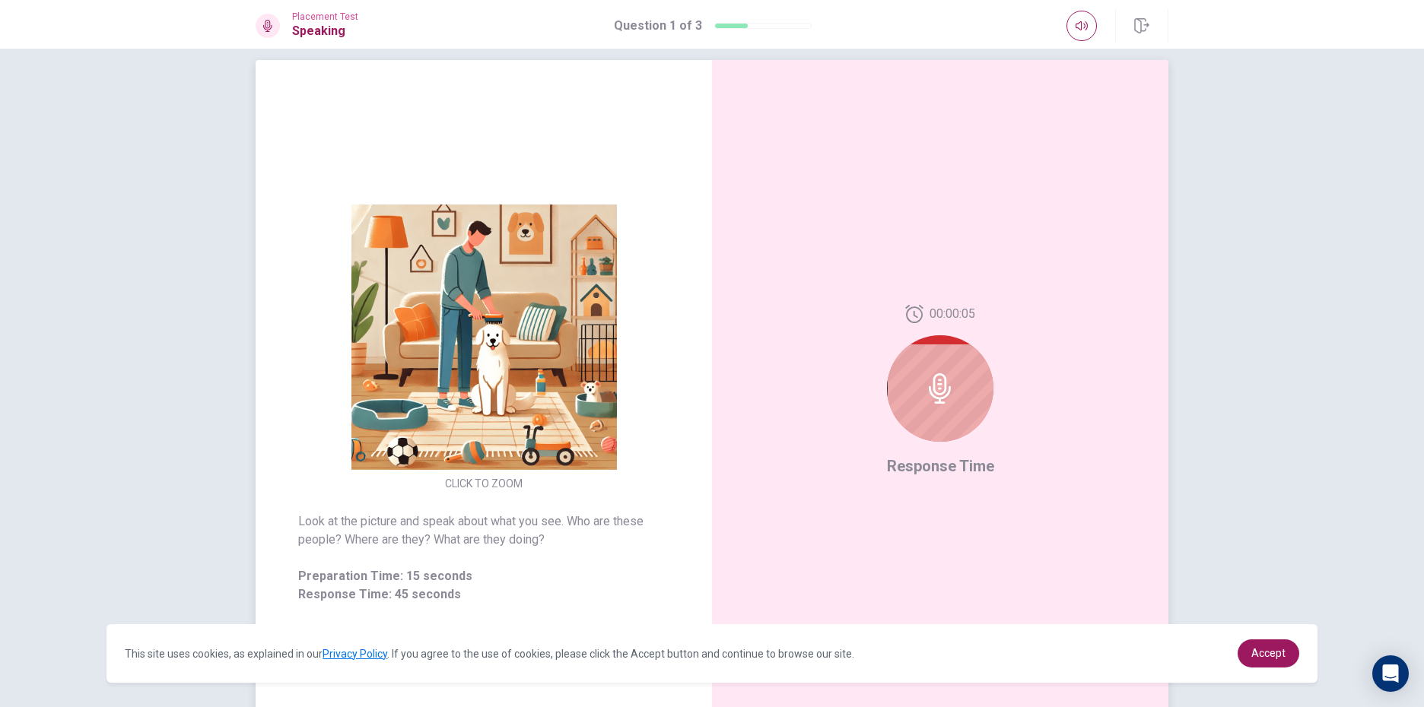
scroll to position [0, 0]
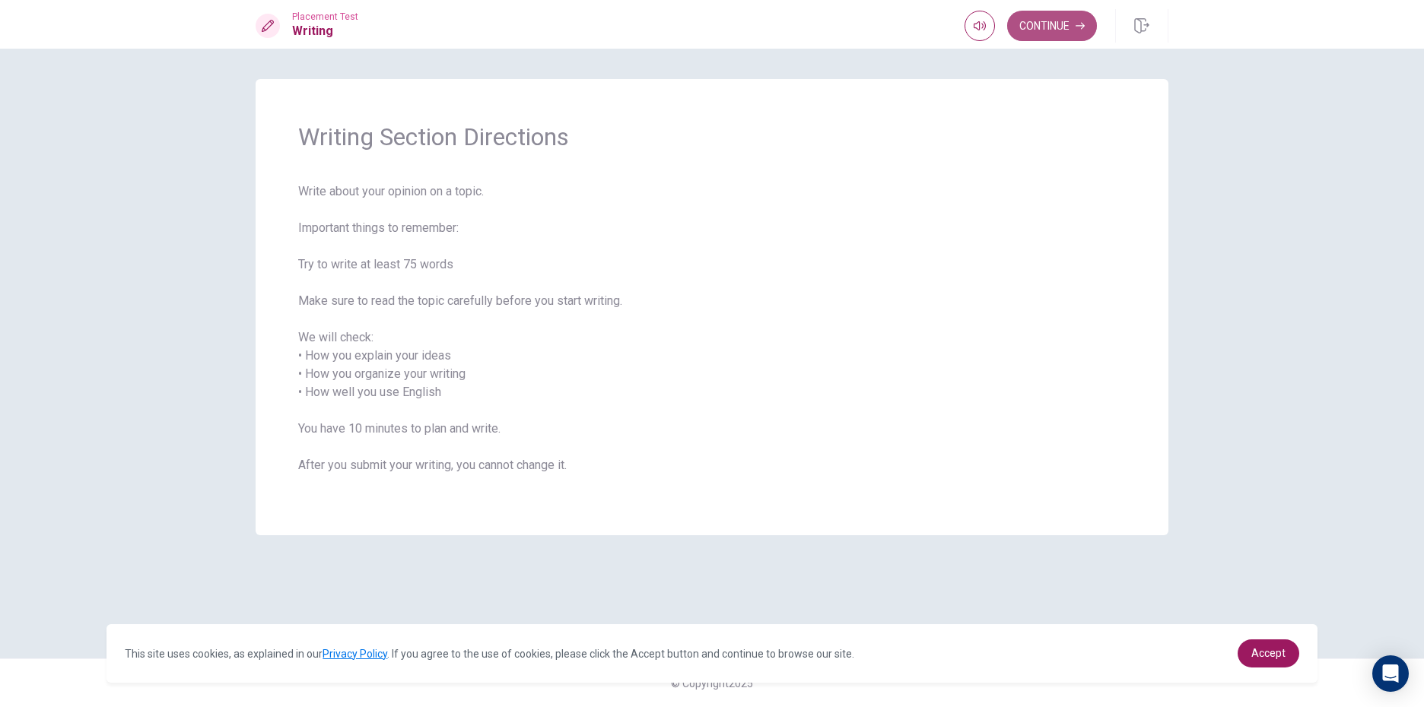
click at [1083, 22] on icon "button" at bounding box center [1080, 25] width 9 height 9
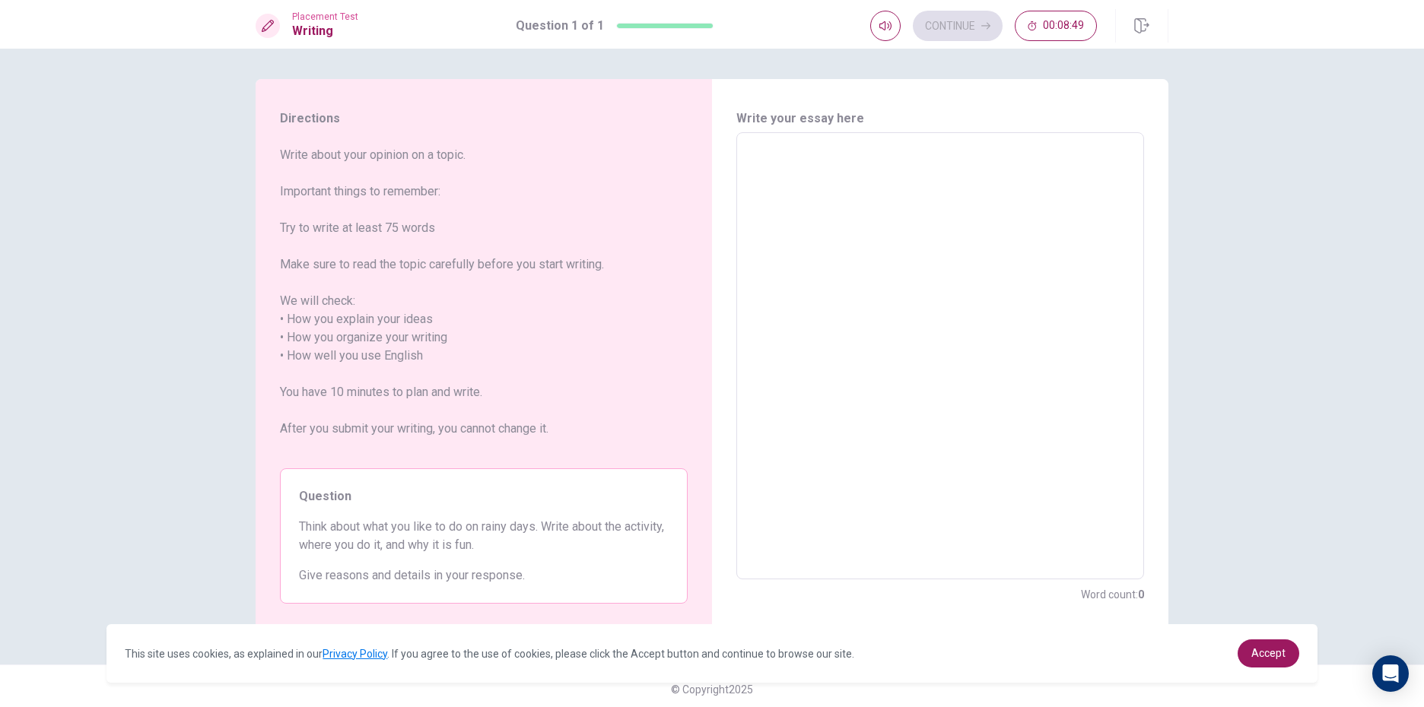
click at [771, 184] on textarea at bounding box center [940, 356] width 386 height 422
type textarea "i"
type textarea "x"
type textarea "I"
type textarea "x"
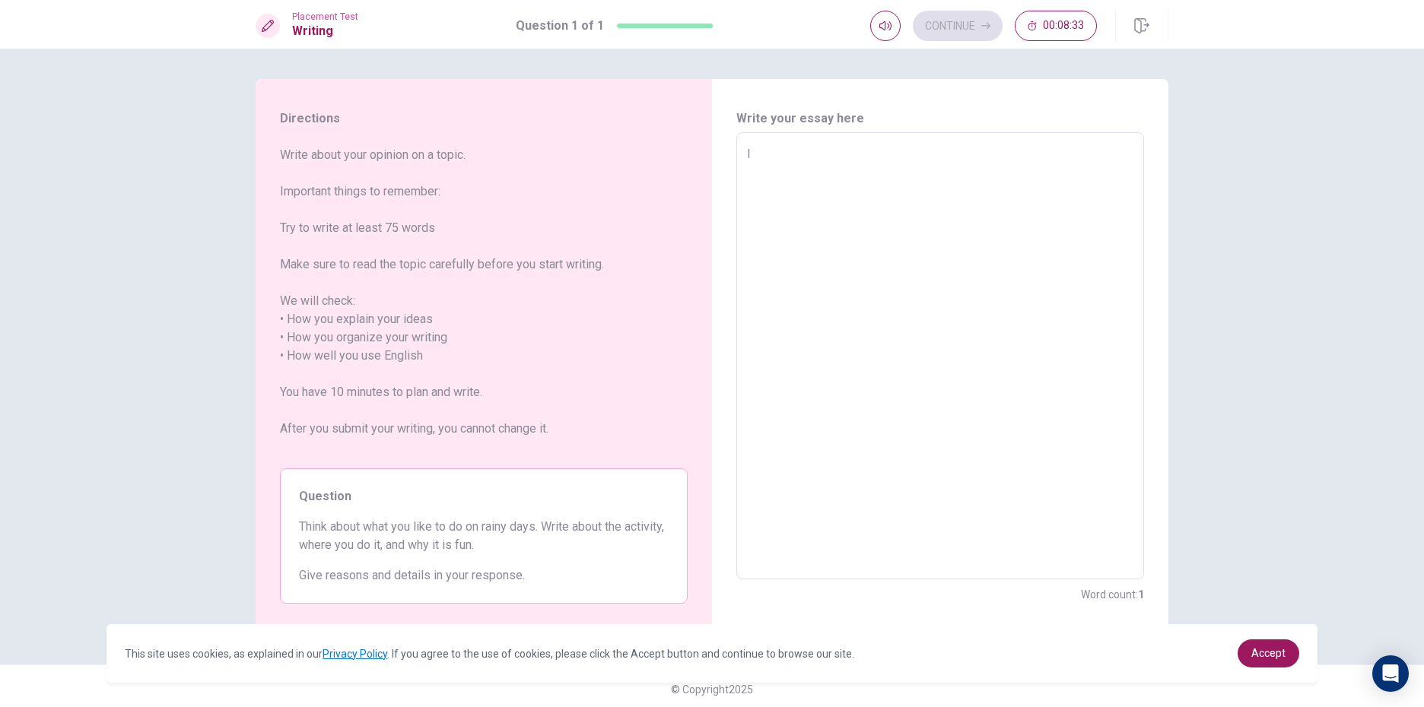
type textarea "I"
type textarea "x"
type textarea "I t"
type textarea "x"
type textarea "I th"
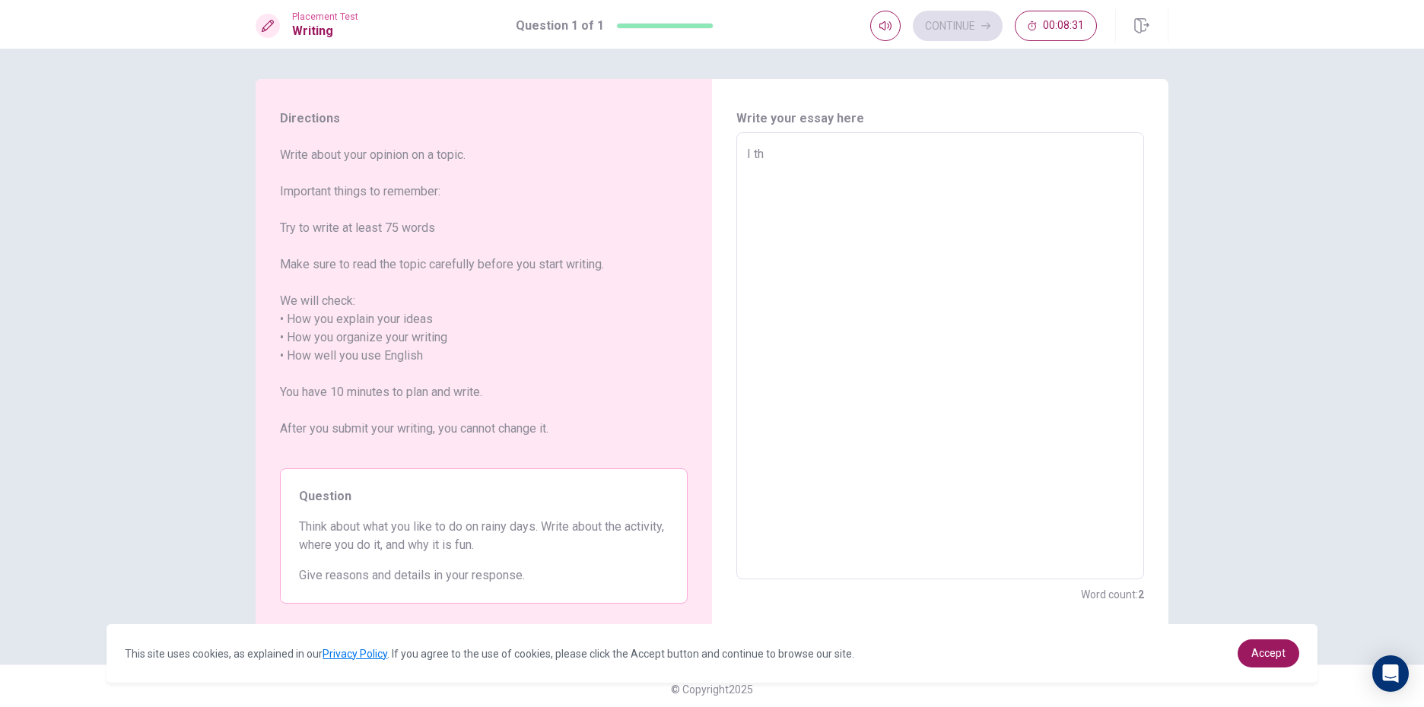
type textarea "x"
type textarea "I thi"
type textarea "x"
type textarea "I thin"
type textarea "x"
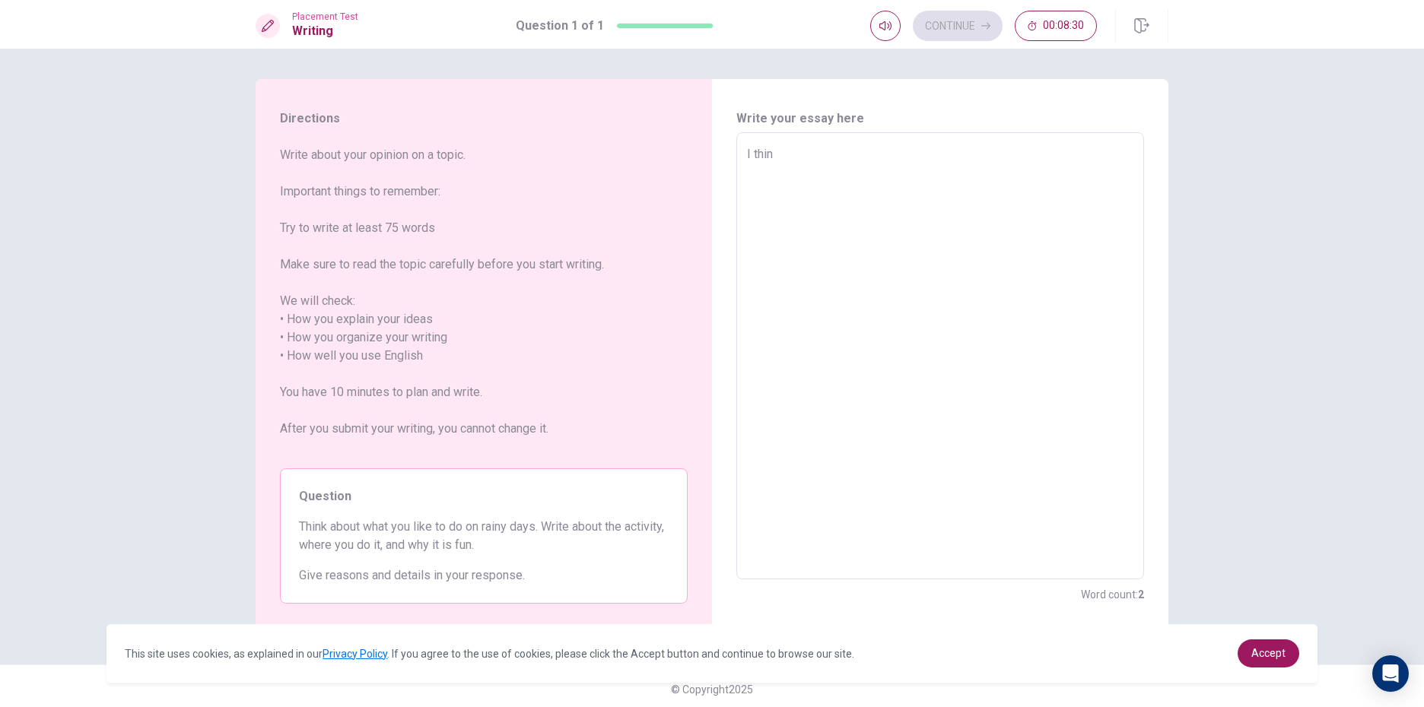
type textarea "I think"
type textarea "x"
type textarea "I think"
type textarea "x"
type textarea "I think o"
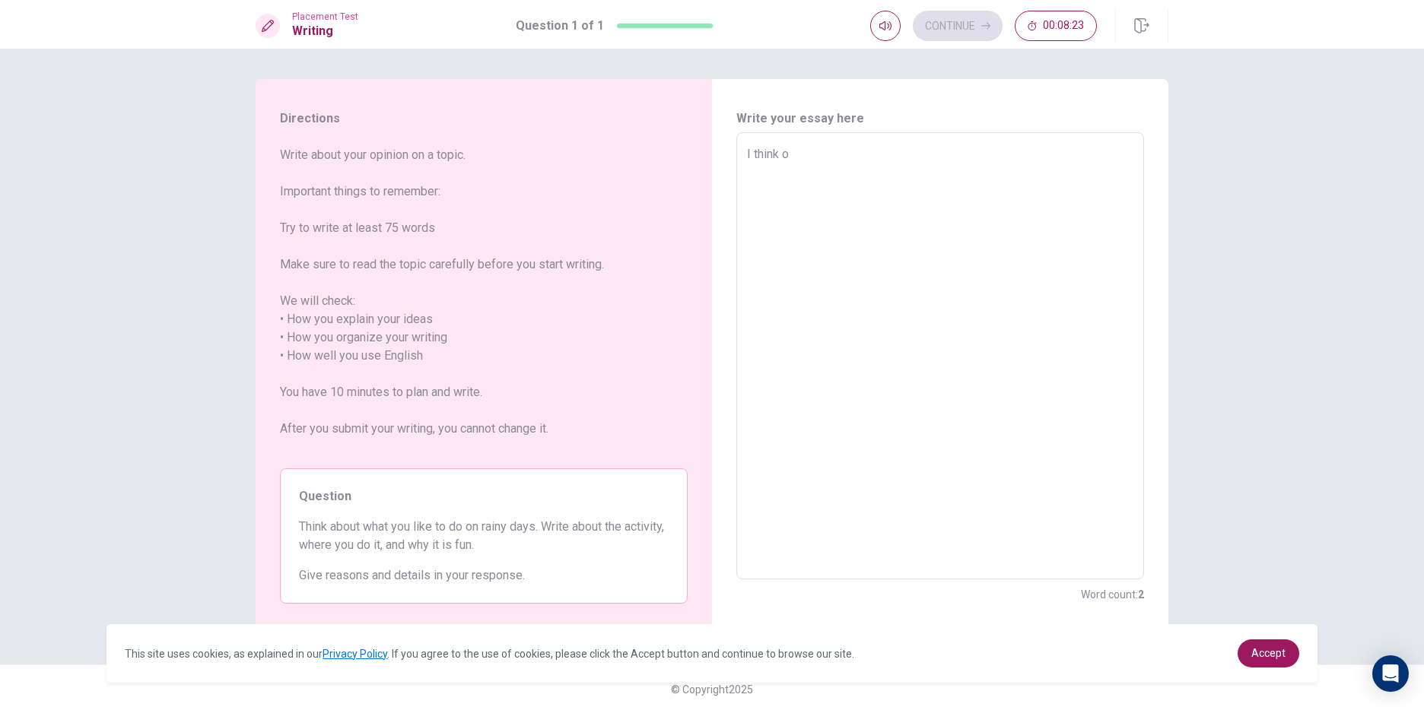
type textarea "x"
type textarea "I think on"
type textarea "x"
type textarea "I think on"
type textarea "x"
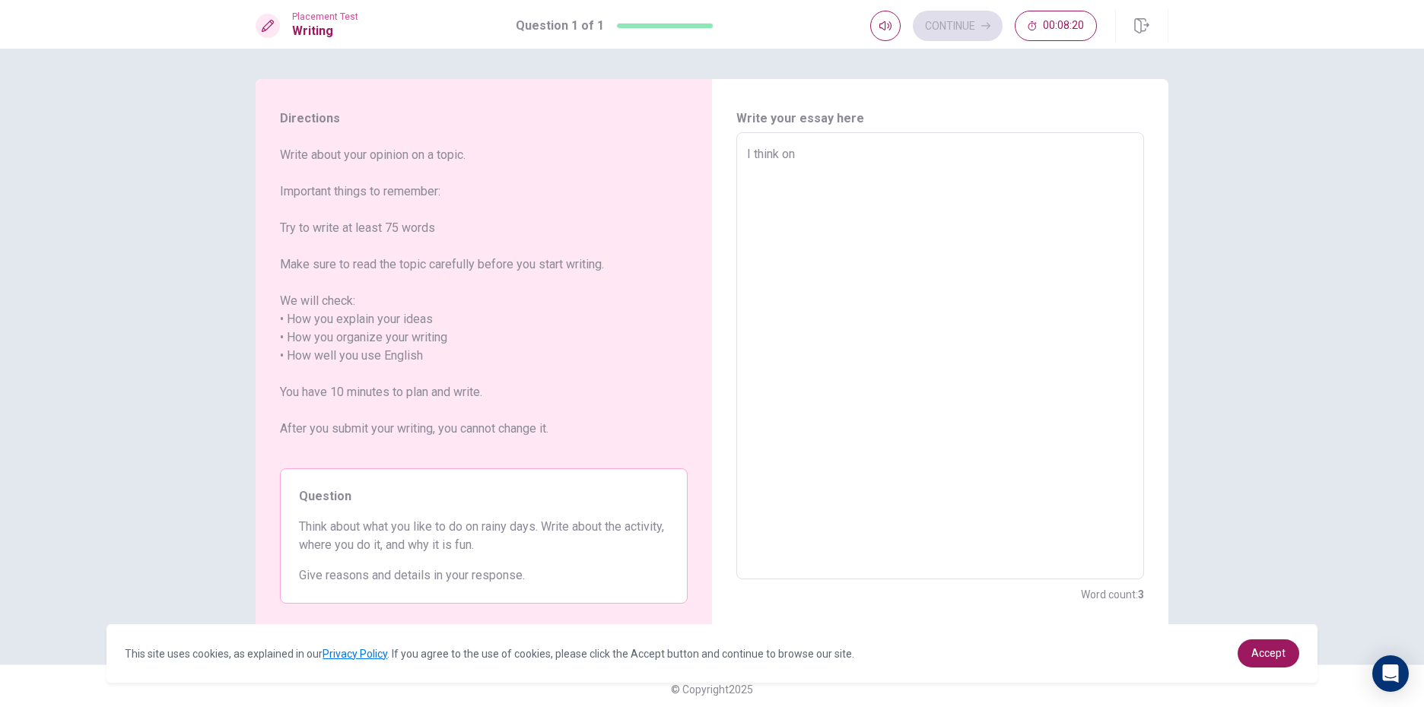
type textarea "I think on r"
type textarea "x"
type textarea "I think on ra"
type textarea "x"
type textarea "I think on rai"
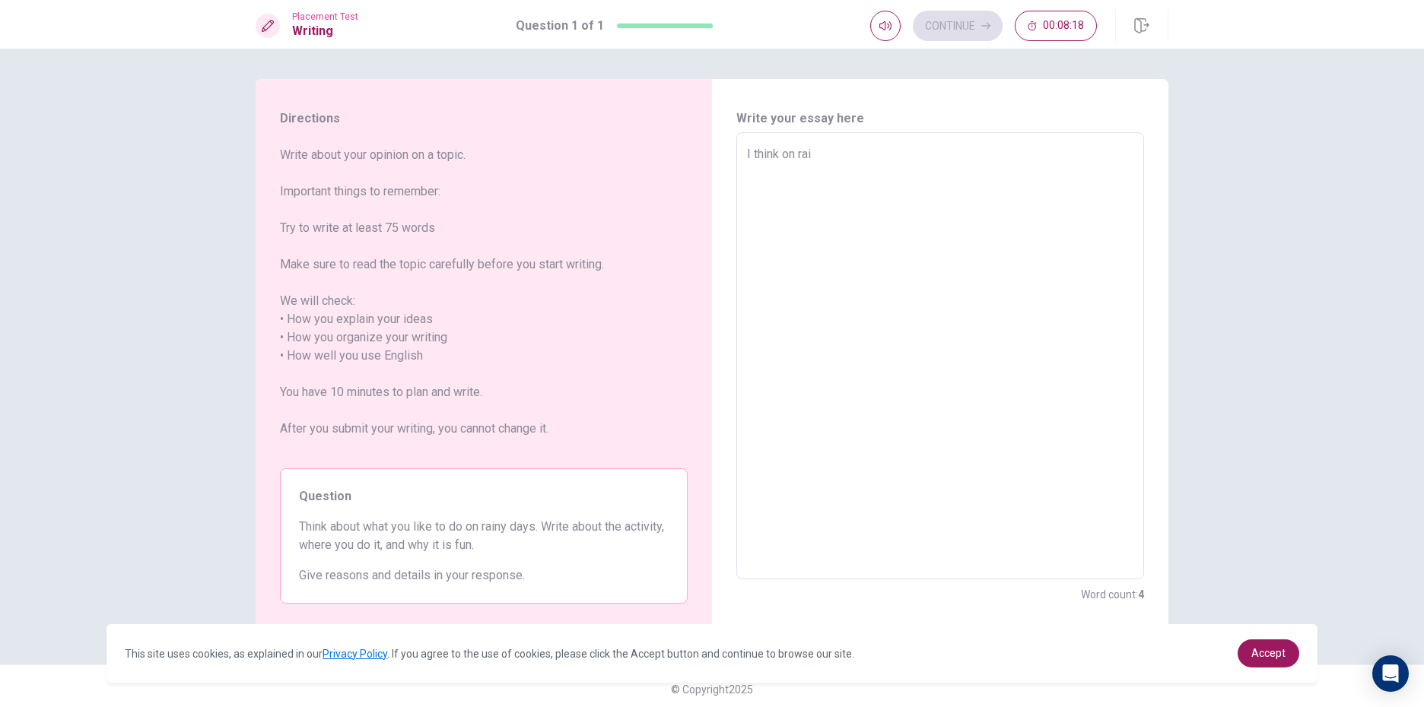
type textarea "x"
type textarea "I think on rain"
type textarea "x"
type textarea "I think on rainy"
type textarea "x"
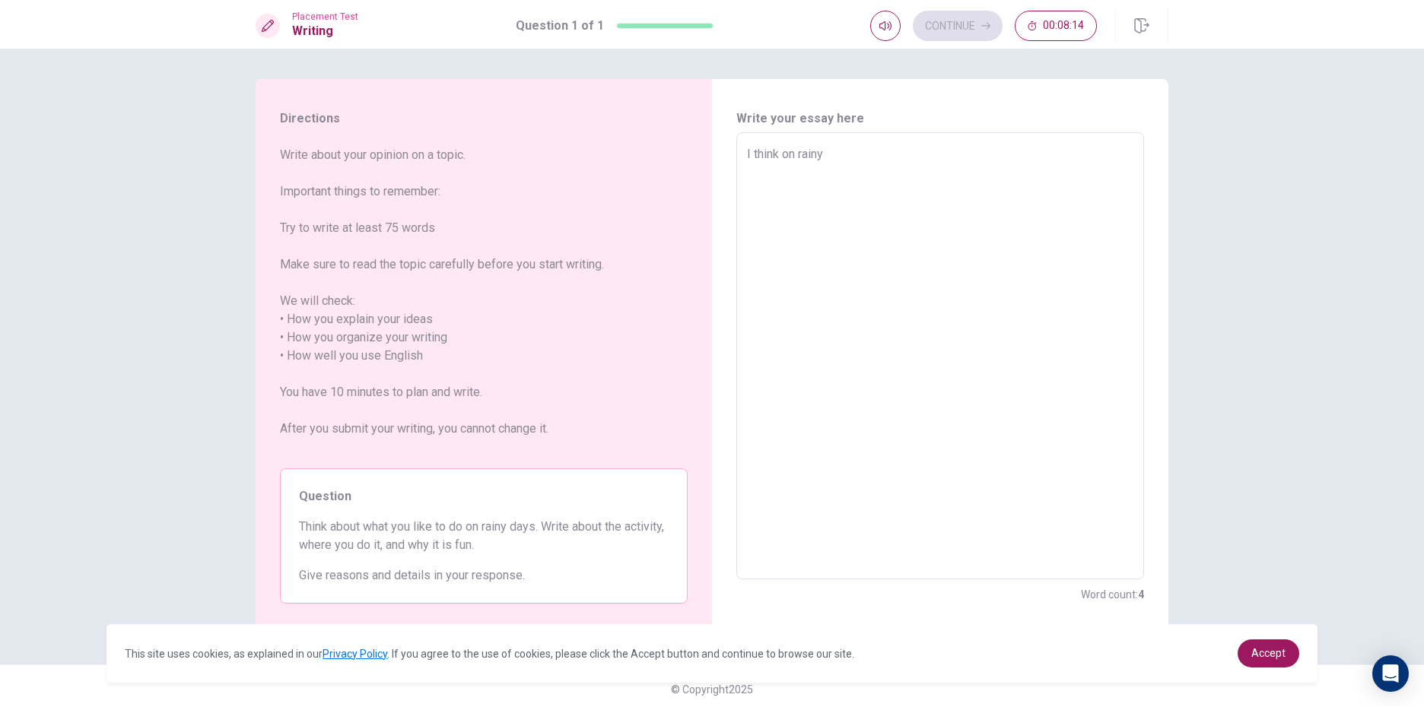
type textarea "I think on rainy"
type textarea "x"
type textarea "I think on rainy d"
type textarea "x"
type textarea "I think on rainy da"
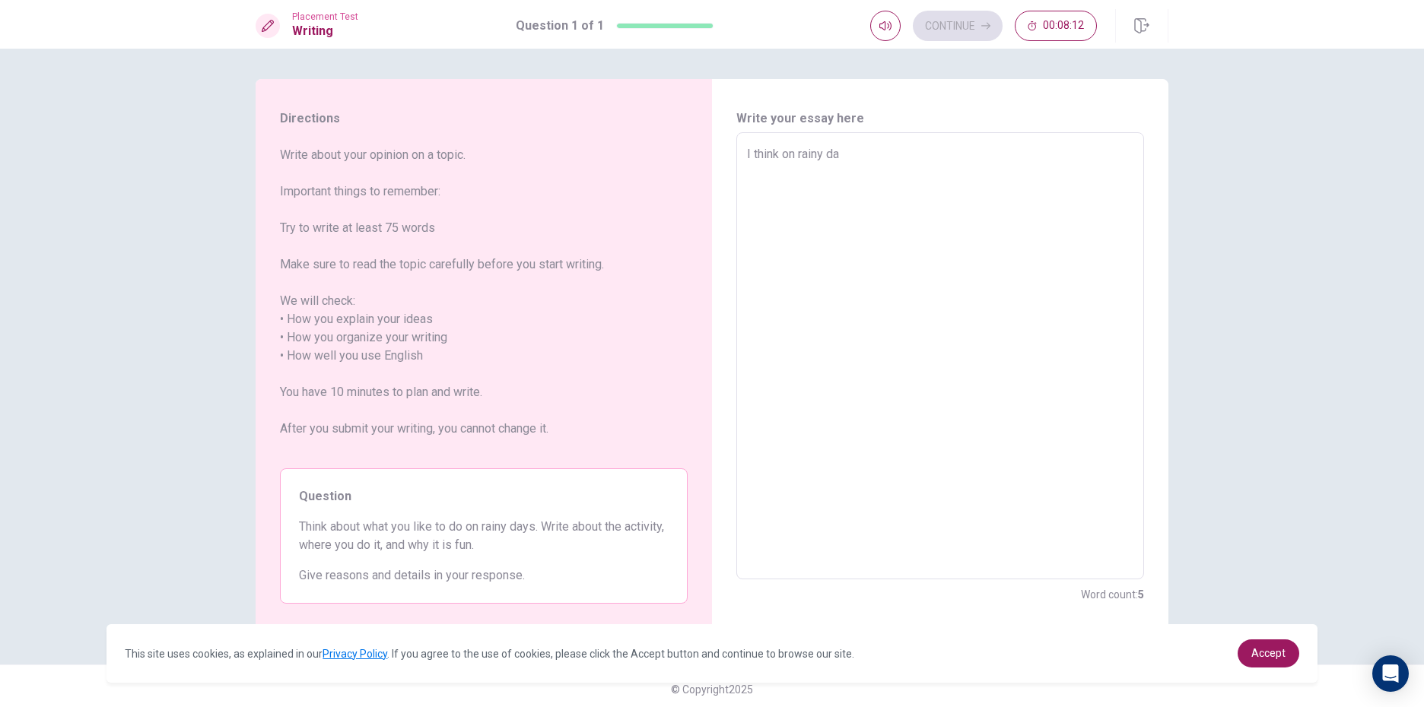
type textarea "x"
type textarea "I think on rainy day"
type textarea "x"
type textarea "I think on rainy days"
type textarea "x"
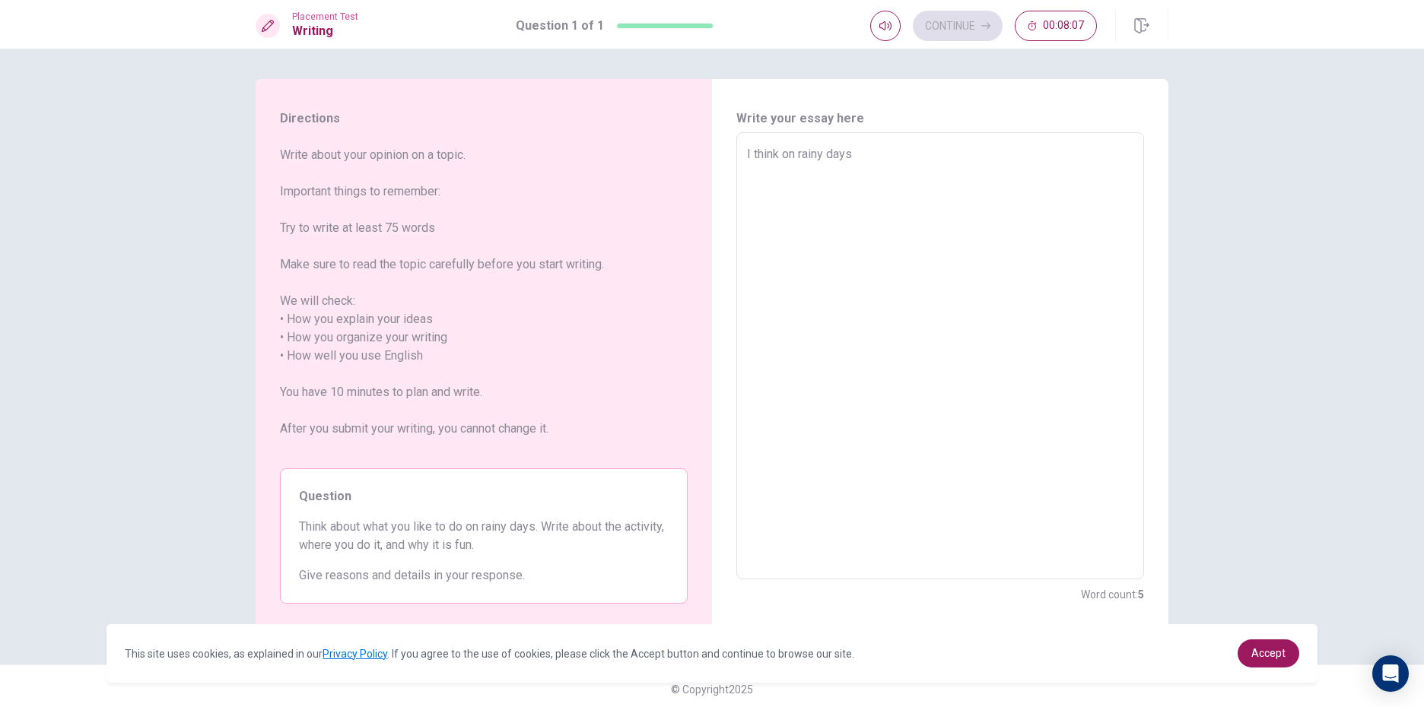
type textarea "I think on rainy days"
type textarea "x"
type textarea "I think on rainy days i"
type textarea "x"
type textarea "I think on rainy days i"
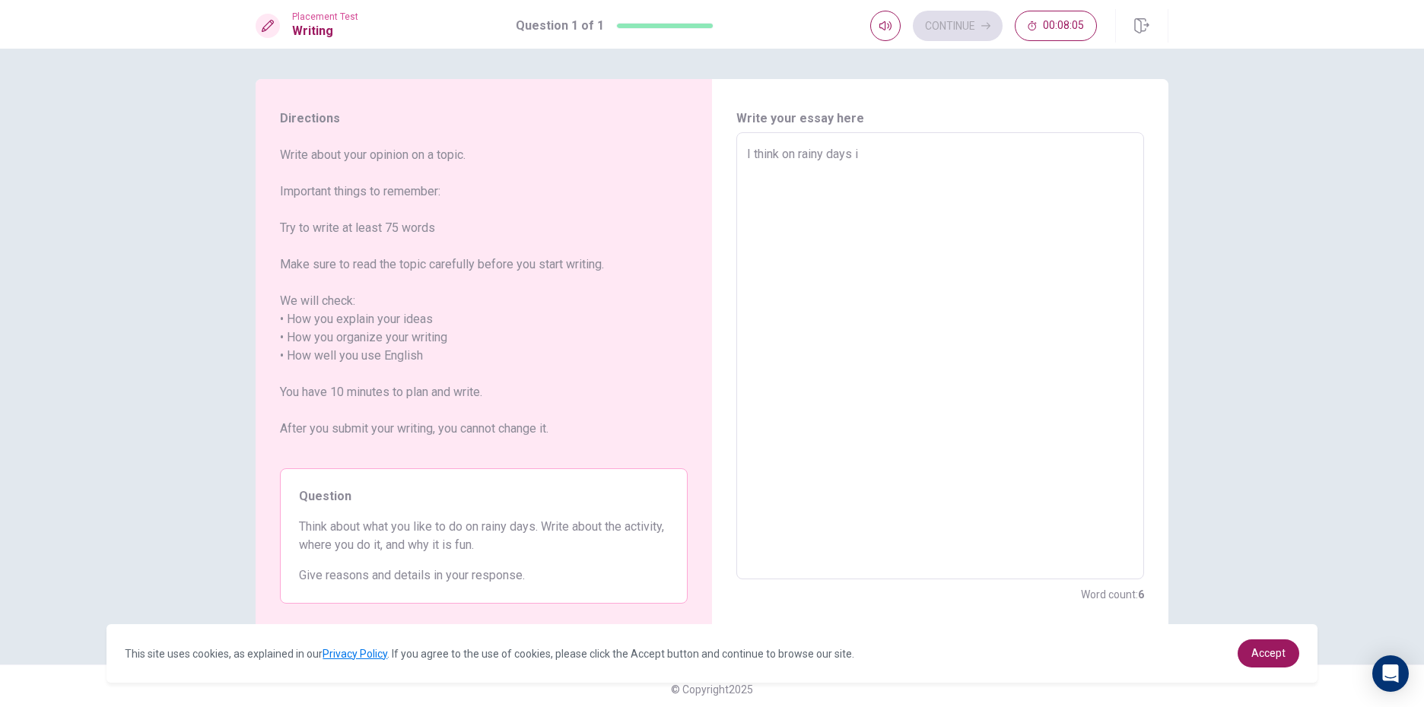
type textarea "x"
type textarea "I think on rainy days i l"
type textarea "x"
type textarea "I think on rainy days i li"
type textarea "x"
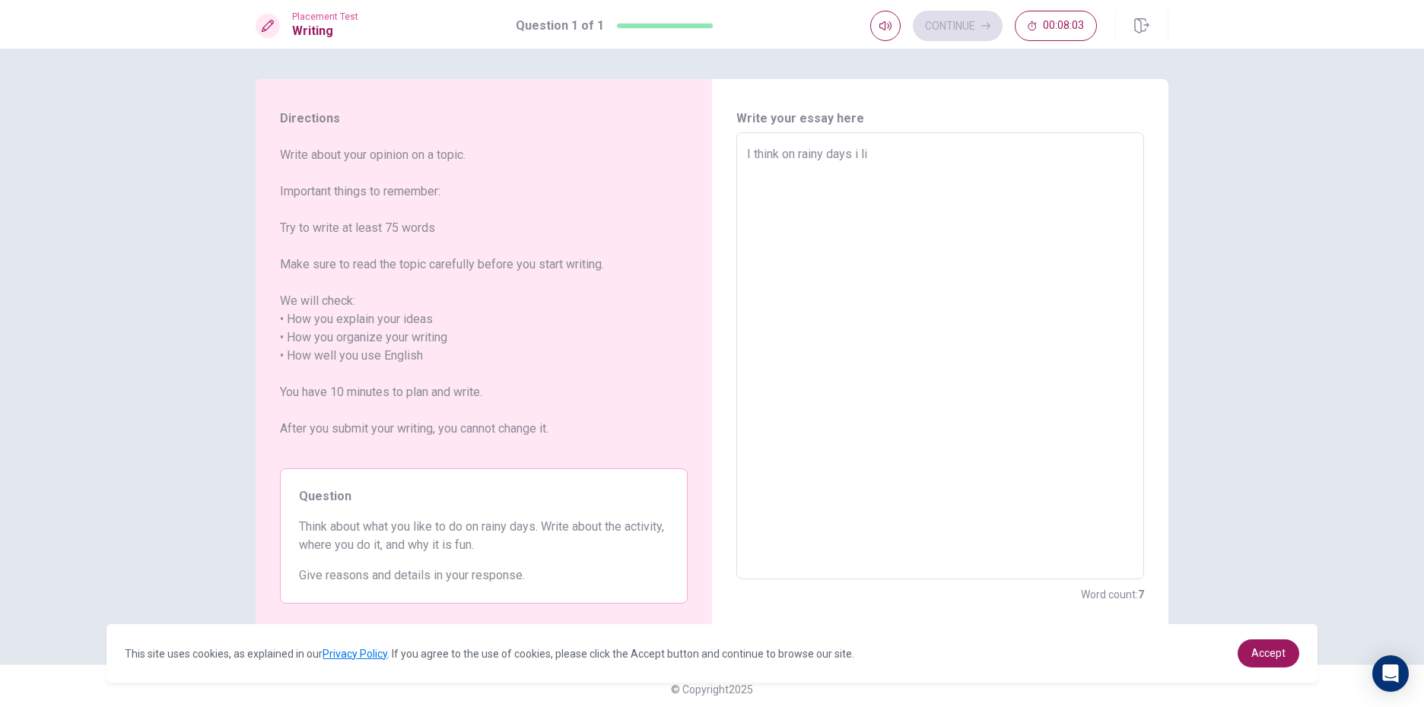
type textarea "I think on rainy days i lik"
type textarea "x"
type textarea "I think on rainy days i like"
type textarea "x"
type textarea "I think on rainy days i like"
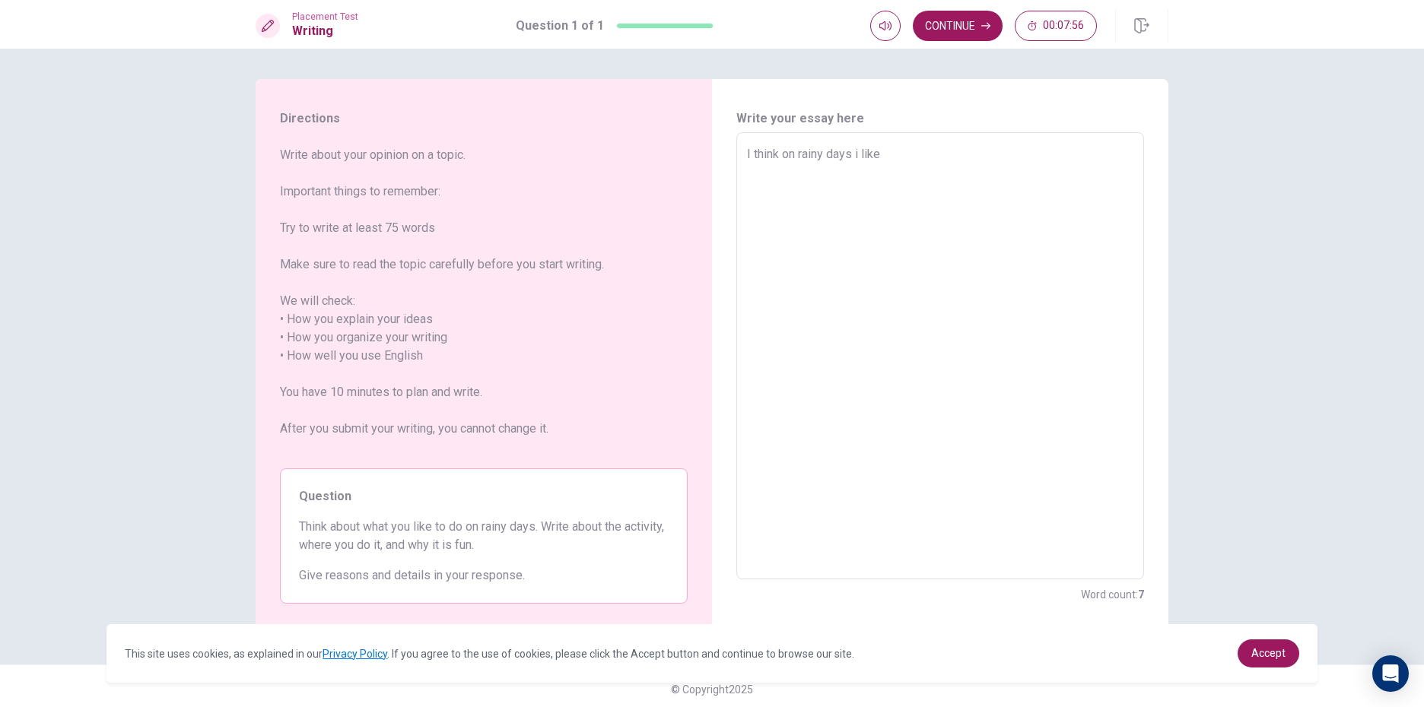
type textarea "x"
type textarea "I think on rainy days i like l"
type textarea "x"
type textarea "I think on rainy days i like li"
type textarea "x"
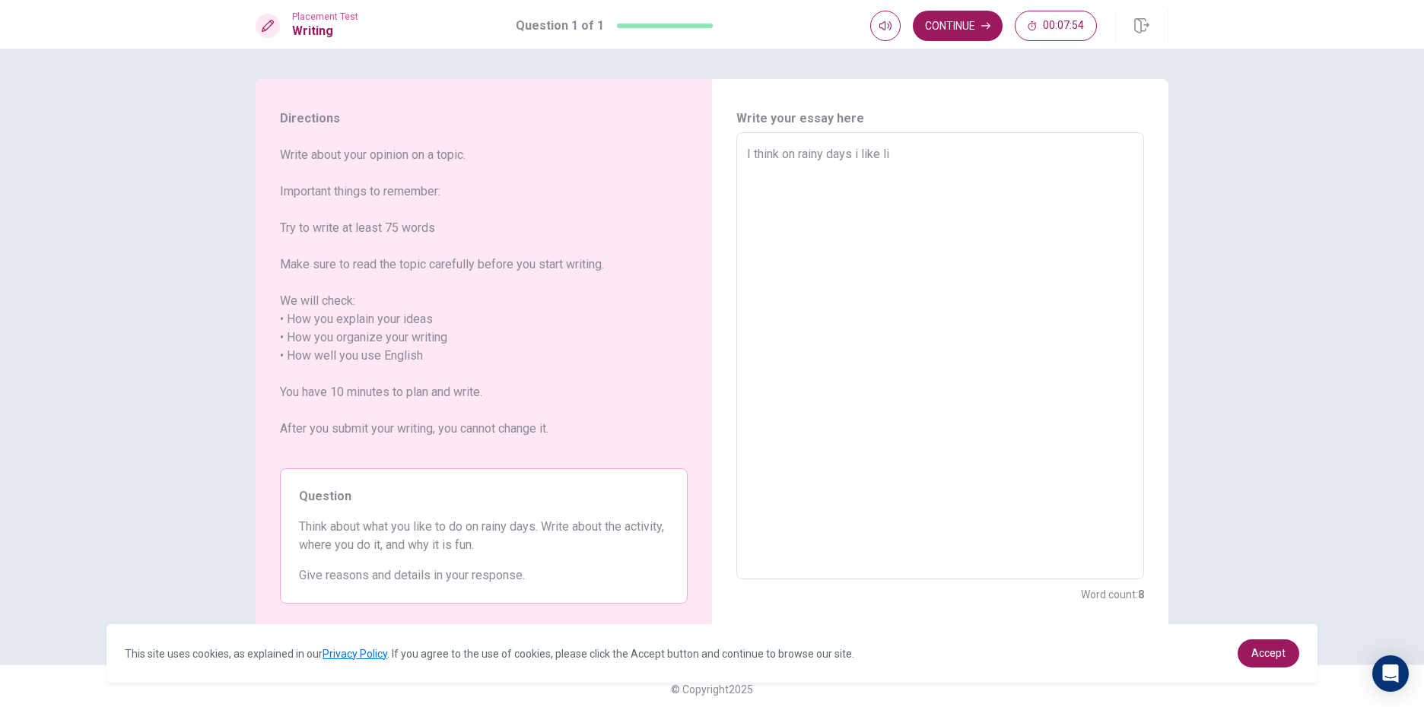
type textarea "I think on rainy days i like lis"
type textarea "x"
type textarea "I think on rainy days i like list"
type textarea "x"
type textarea "I think on rainy days i like listi"
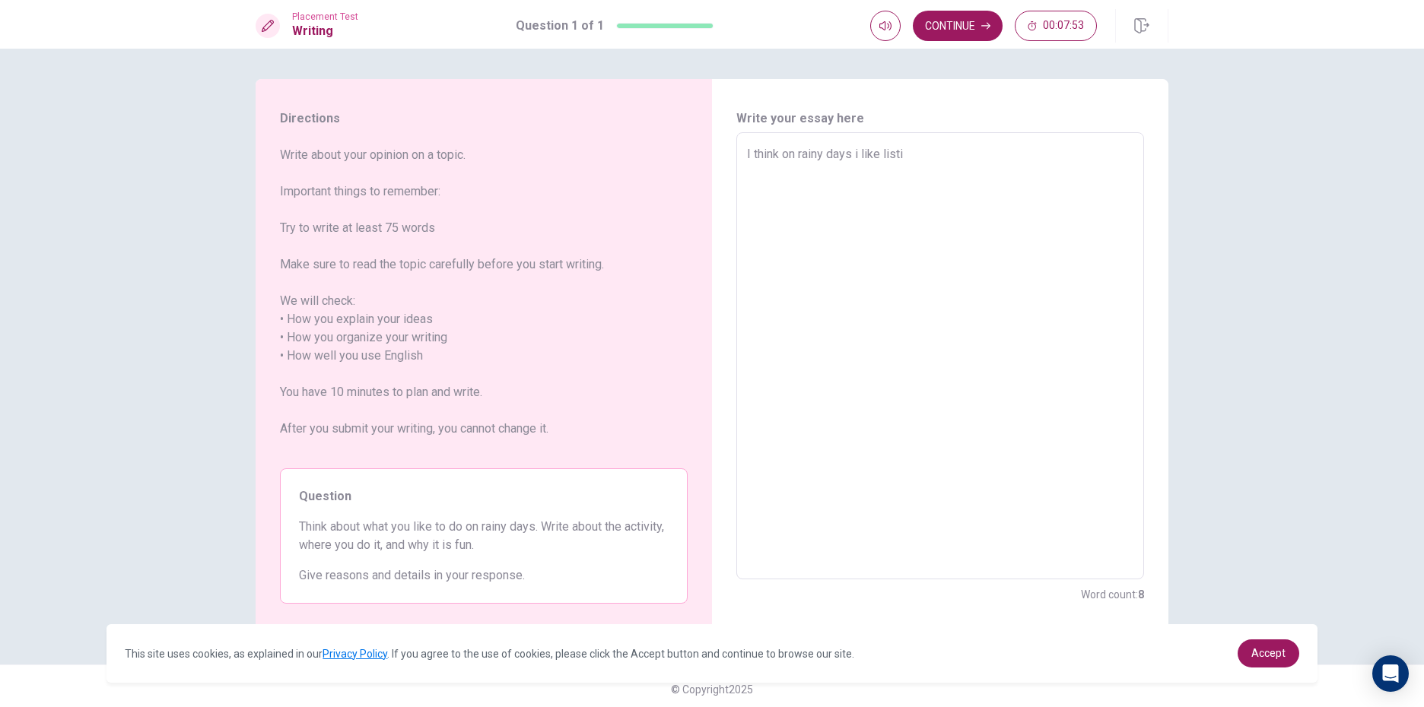
type textarea "x"
type textarea "I think on rainy days i like listin"
type textarea "x"
type textarea "I think on rainy days i like listing"
type textarea "x"
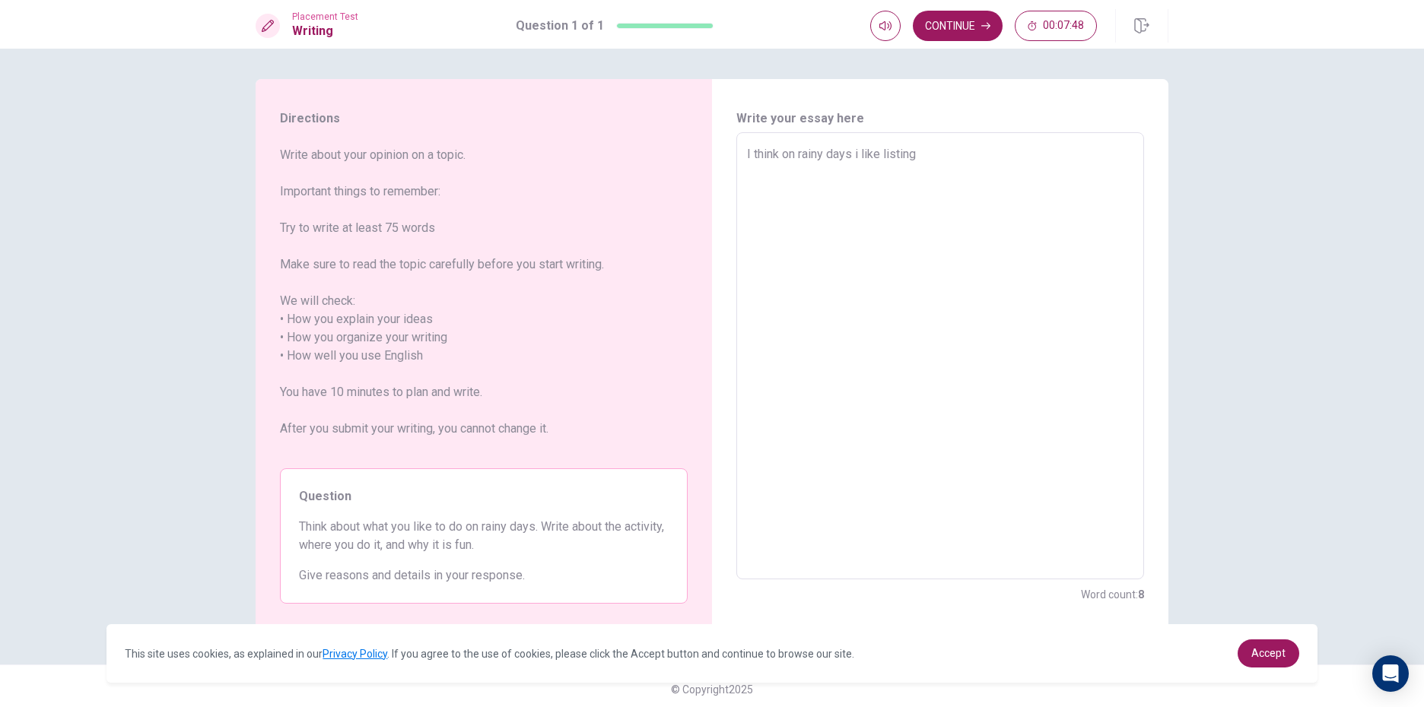
type textarea "I think on rainy days i like listing"
type textarea "x"
type textarea "I think on rainy days i like listing m"
type textarea "x"
type textarea "I think on rainy days i like listing mi"
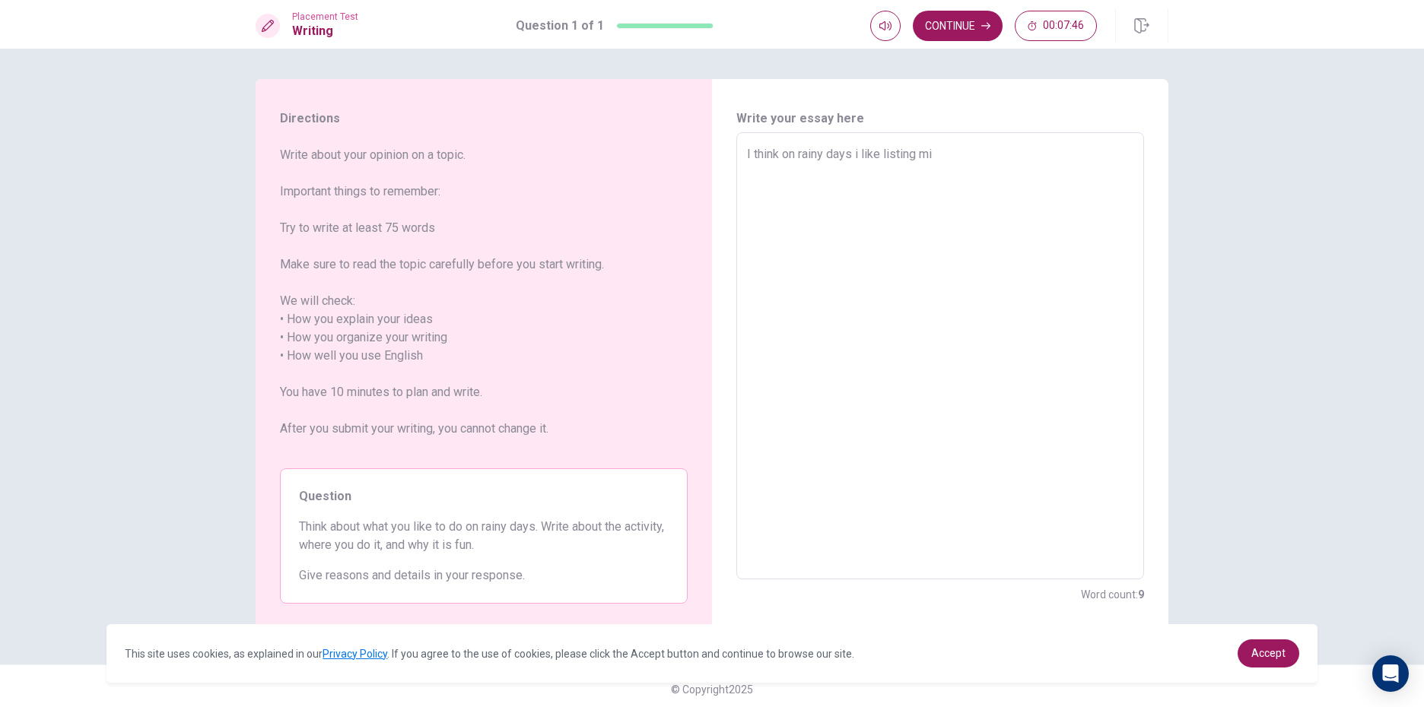
type textarea "x"
type textarea "I think on rainy days i like listing miu"
type textarea "x"
type textarea "I think on rainy days i like listing mius"
type textarea "x"
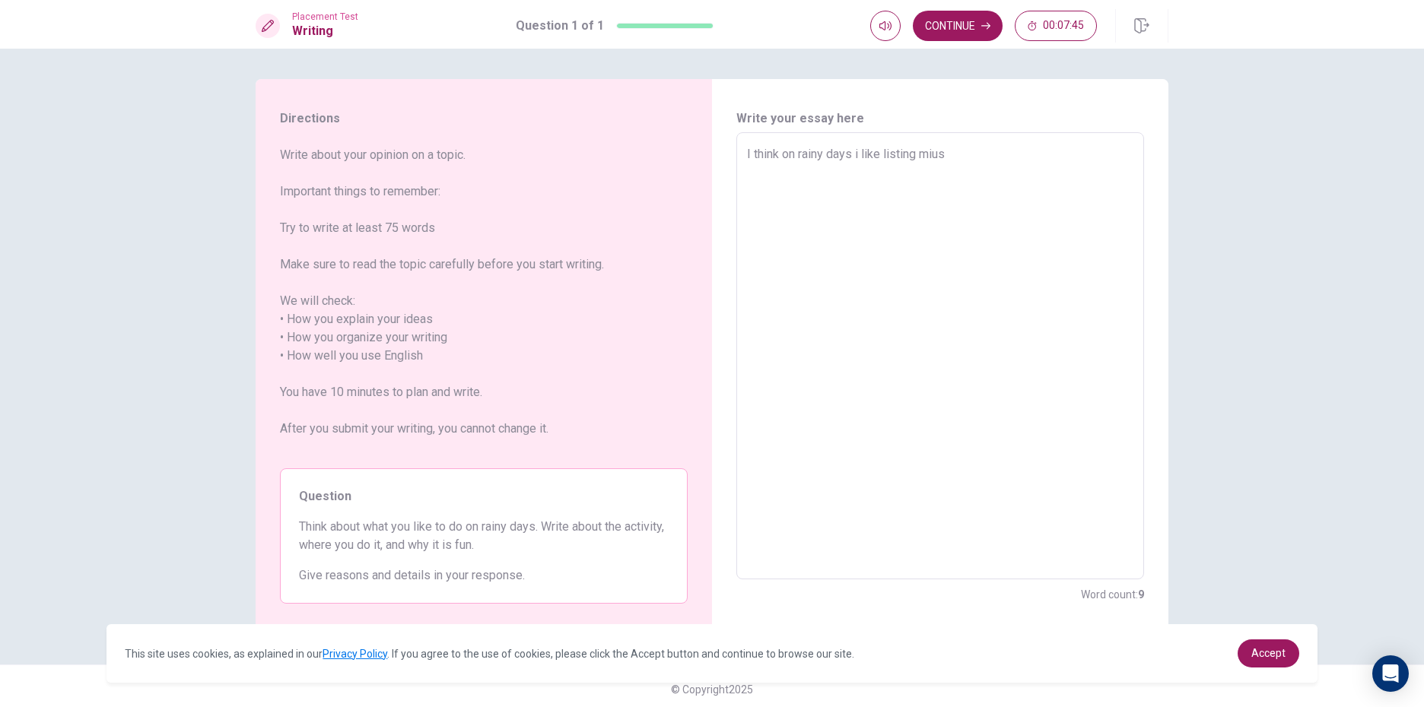
type textarea "I think on rainy days i like listing miuse"
type textarea "x"
type textarea "I think on rainy days i like listing mius"
type textarea "x"
type textarea "I think on rainy days i like listing miu"
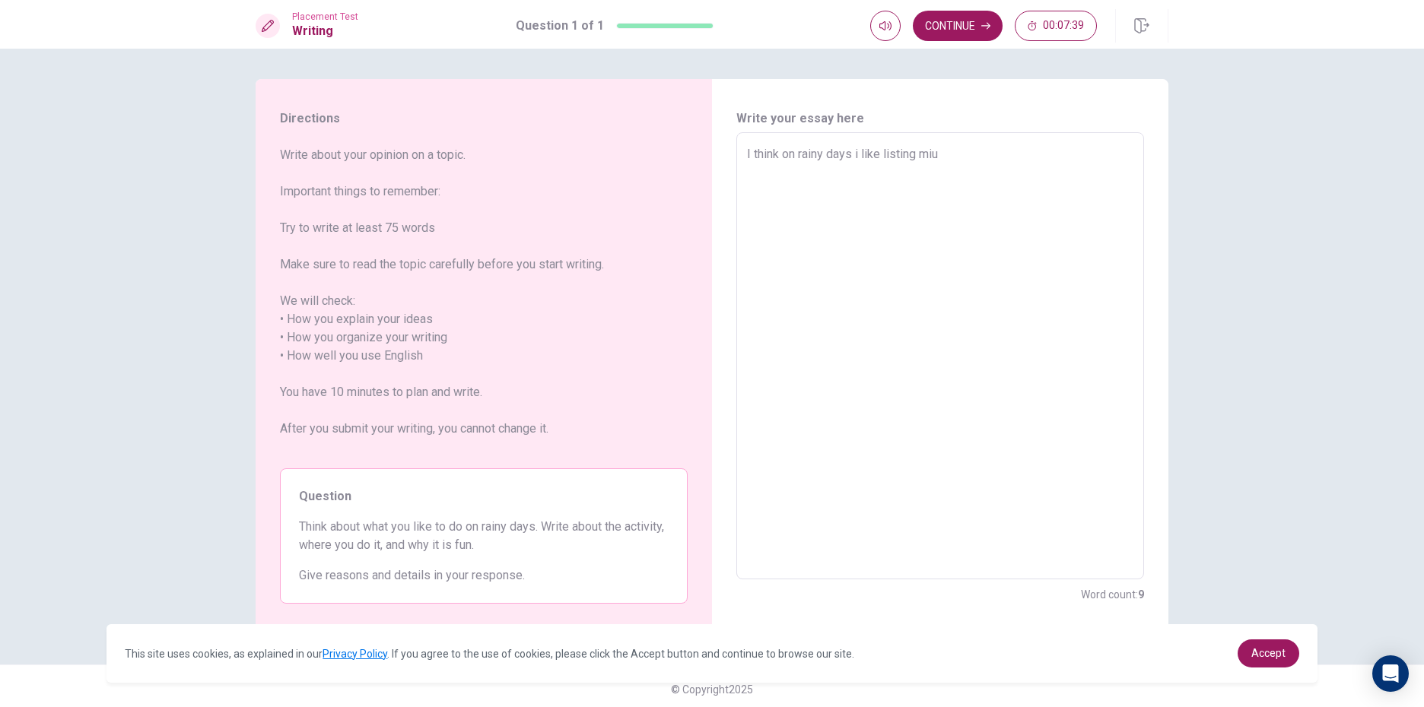
type textarea "x"
type textarea "I think on rainy days i like listing miuc"
type textarea "x"
type textarea "I think on rainy days i like listing miuce"
type textarea "x"
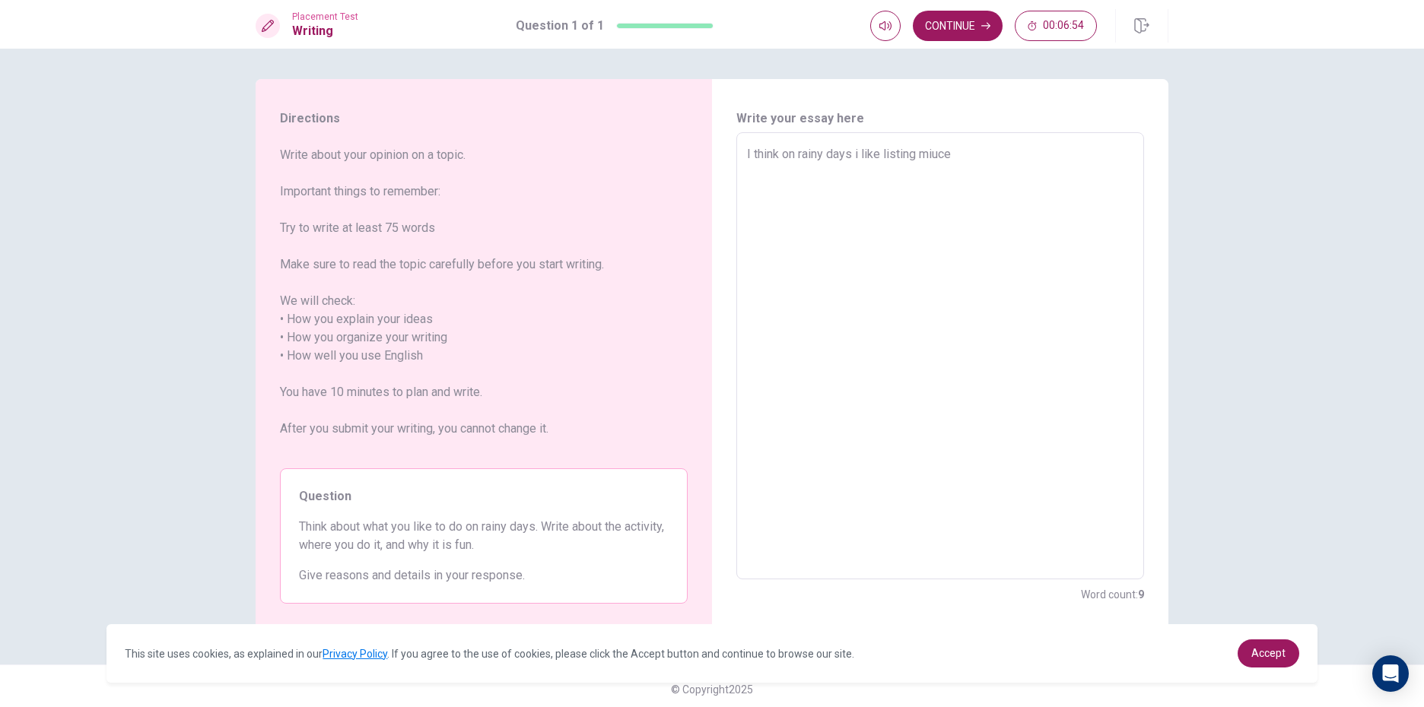
type textarea "I think on rainy days i like listing miuce"
type textarea "x"
type textarea "I think on rainy days i like listing miuce k"
type textarea "x"
type textarea "I think on rainy days i like listing miuce ki"
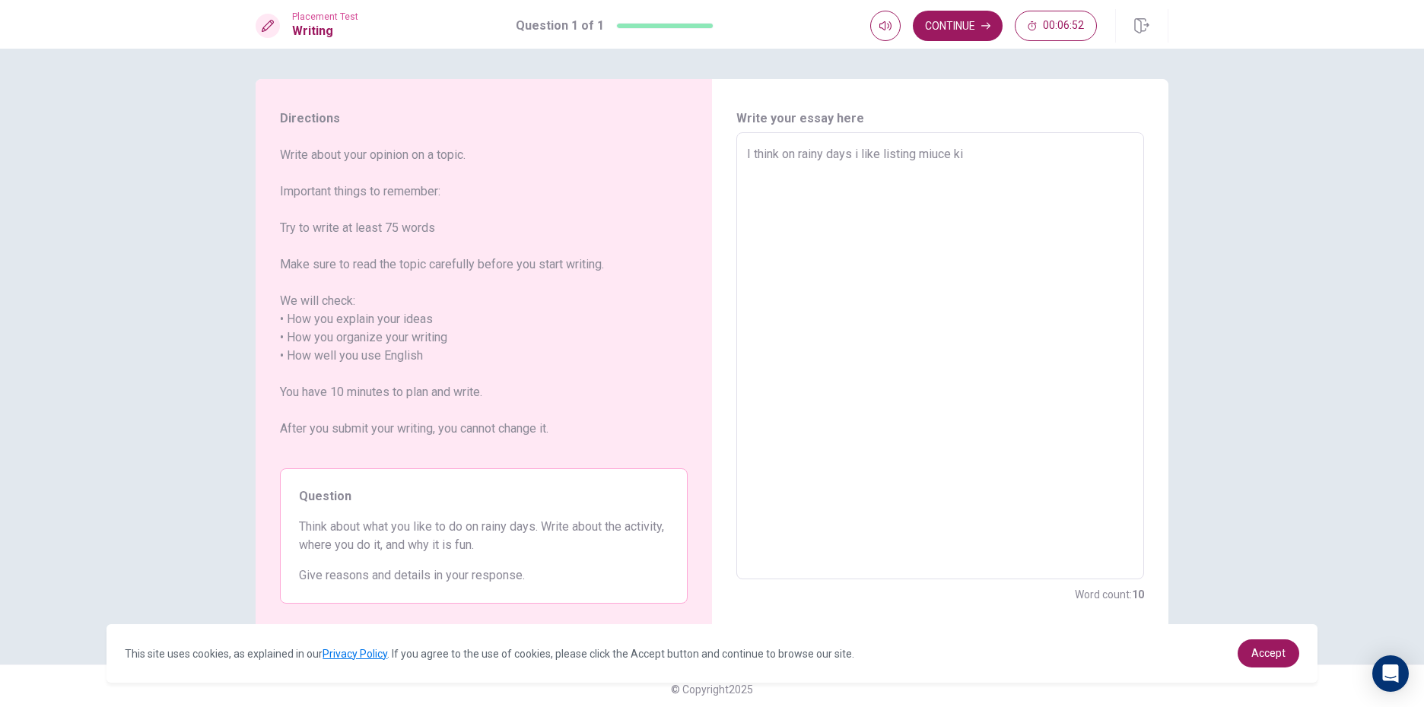
type textarea "x"
type textarea "I think on rainy days i like listing miuce k"
type textarea "x"
type textarea "I think on rainy days i like listing miuce"
type textarea "x"
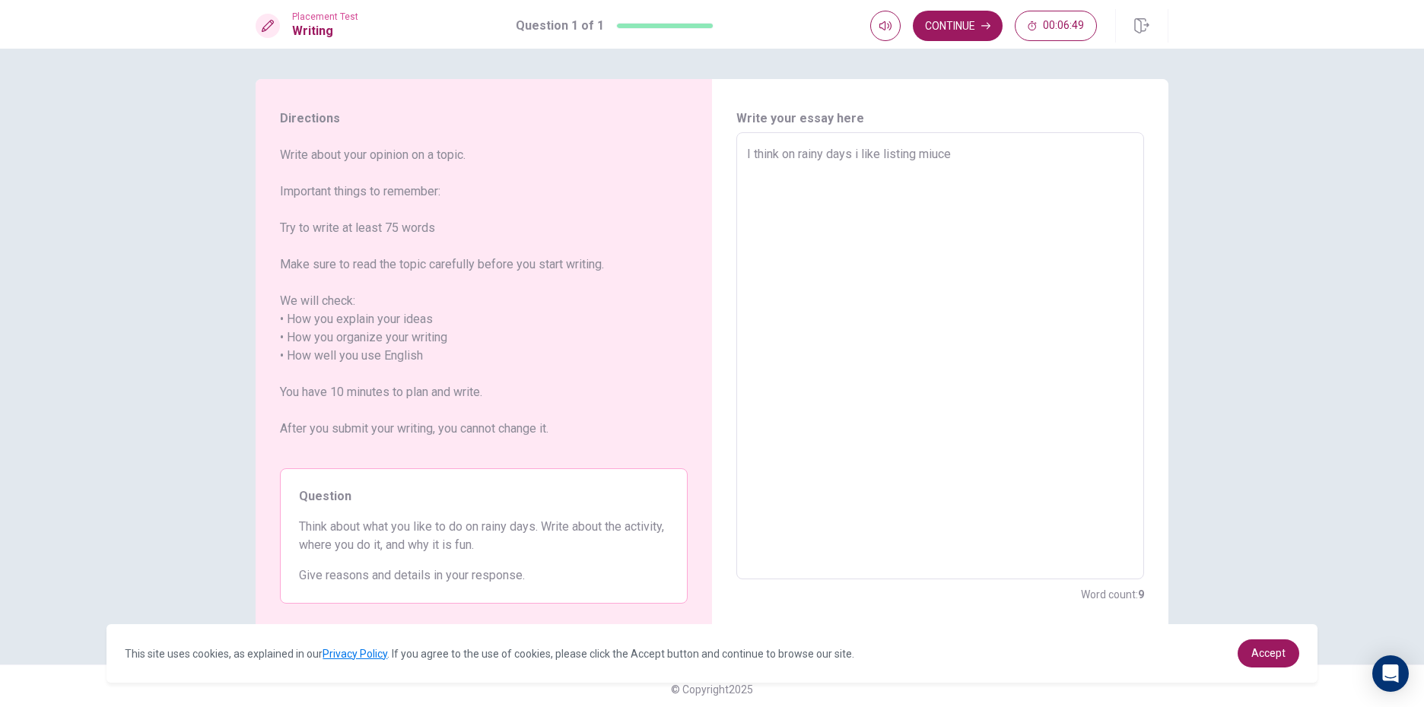
type textarea "I think on rainy days i like listing miuce l"
type textarea "x"
type textarea "I think on rainy days i like listing miuce li"
type textarea "x"
type textarea "I think on rainy days i like listing miuce lik"
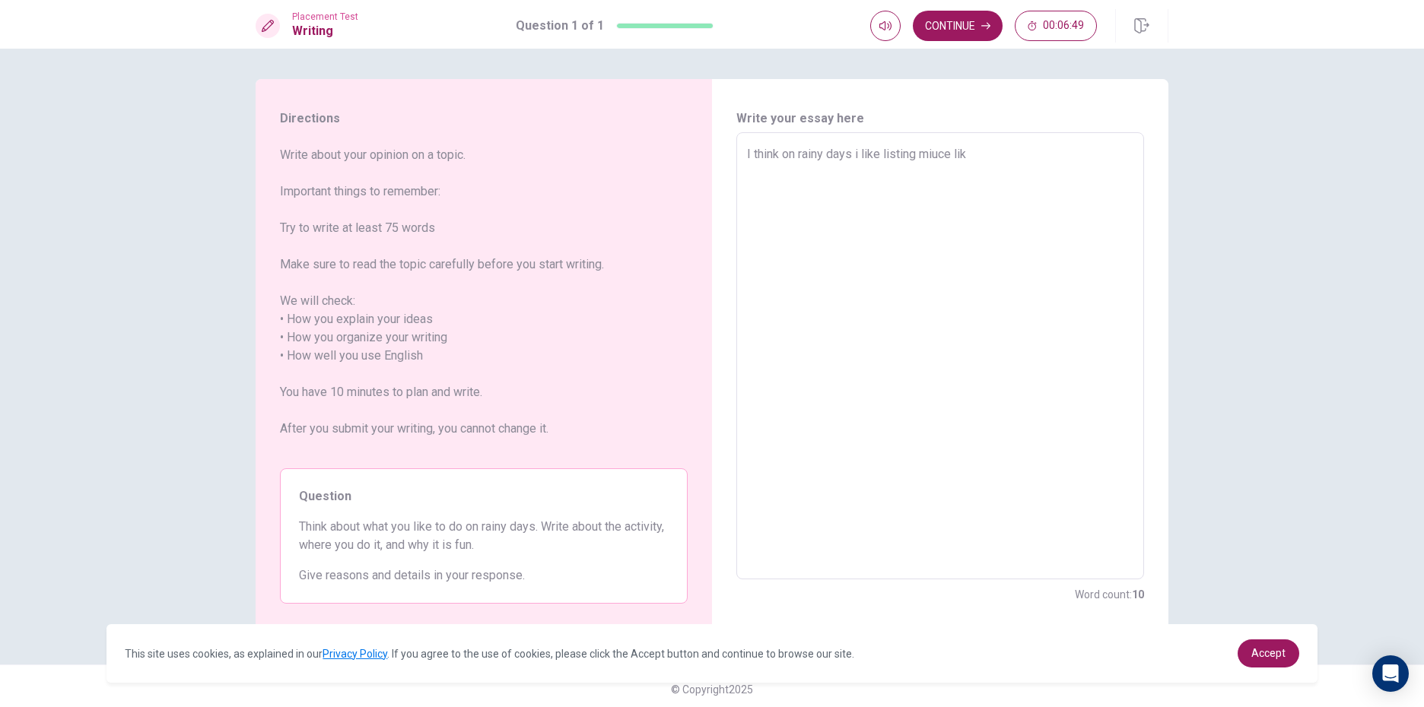
type textarea "x"
type textarea "I think on rainy days i like listing miuce like"
type textarea "x"
type textarea "I think on rainy days i like listing miuce like"
type textarea "x"
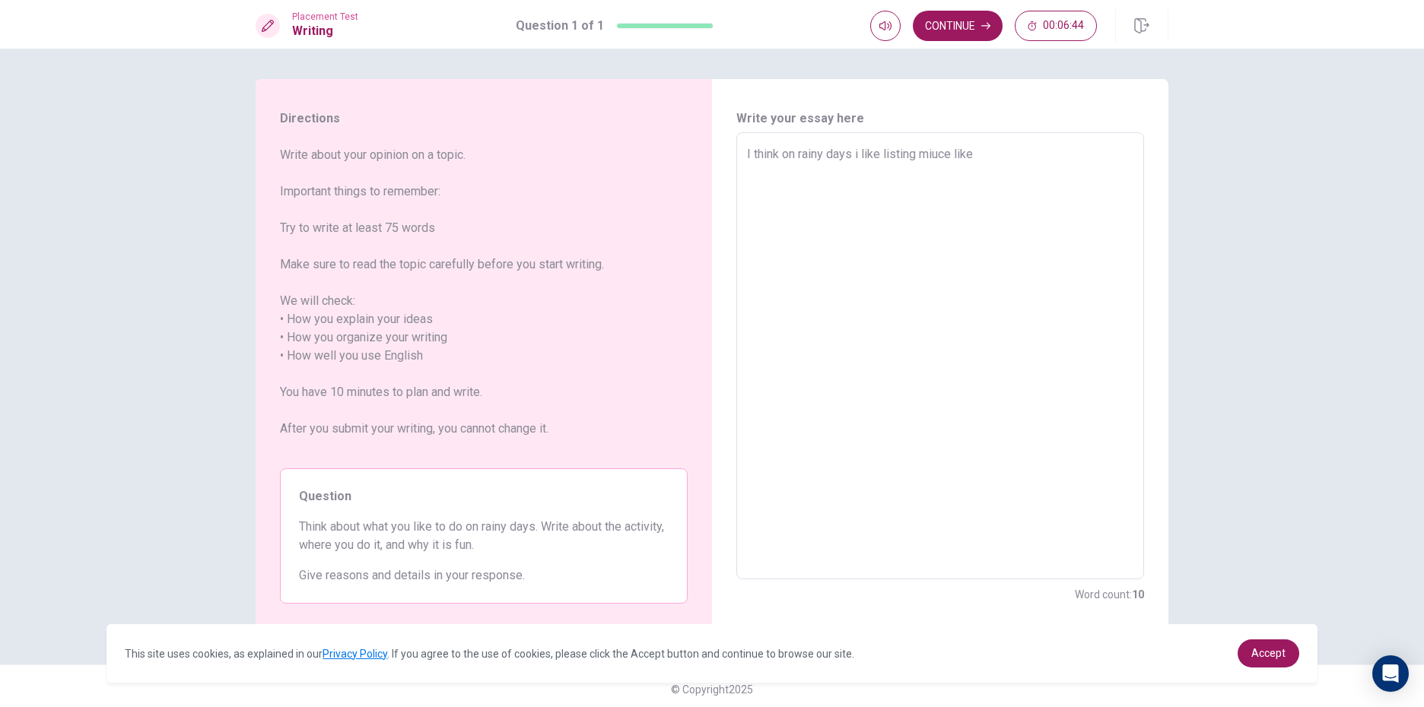
type textarea "I think on rainy days i like listing miuce like k"
type textarea "x"
type textarea "I think on rainy days i like listing miuce like kp"
type textarea "x"
type textarea "I think on rainy days i like listing miuce like kpo"
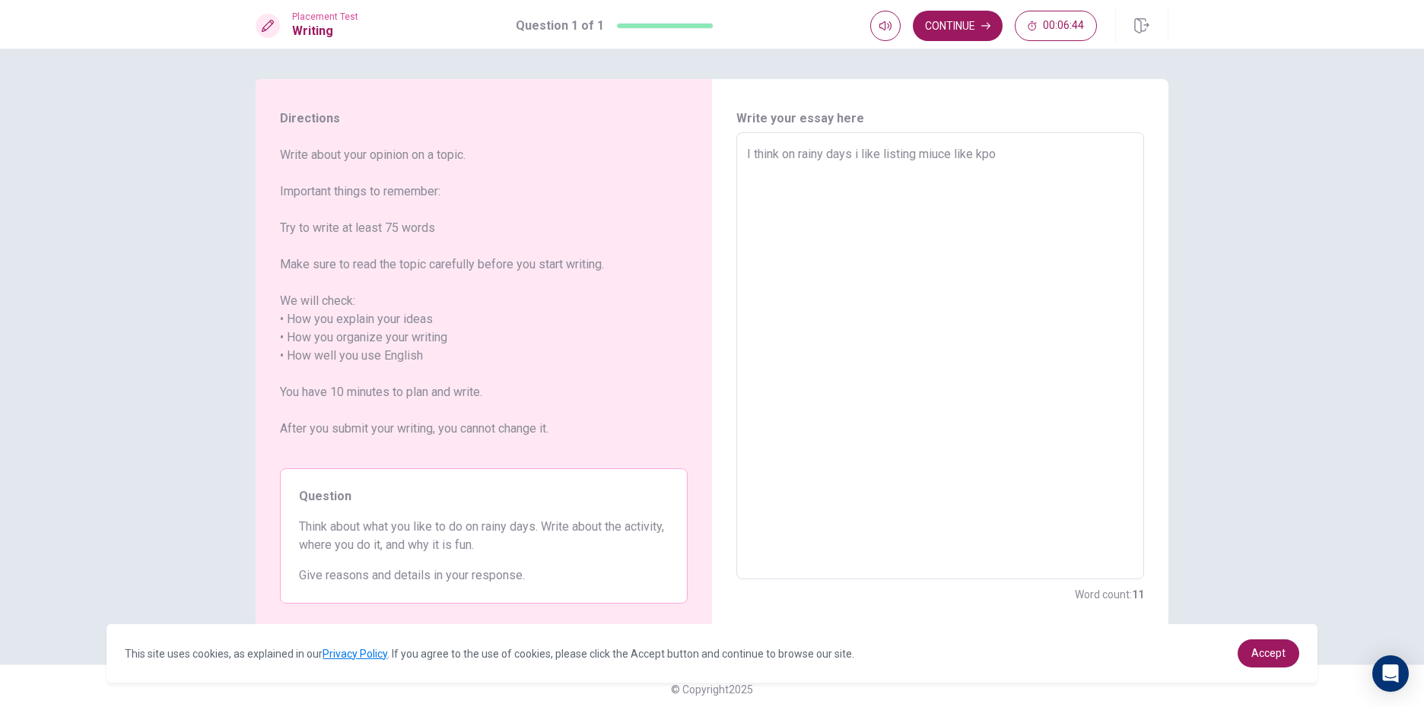
type textarea "x"
type textarea "I think on rainy days i like listing miuce like kpop"
type textarea "x"
type textarea "I think on rainy days i like listing miuce like kpop,"
type textarea "x"
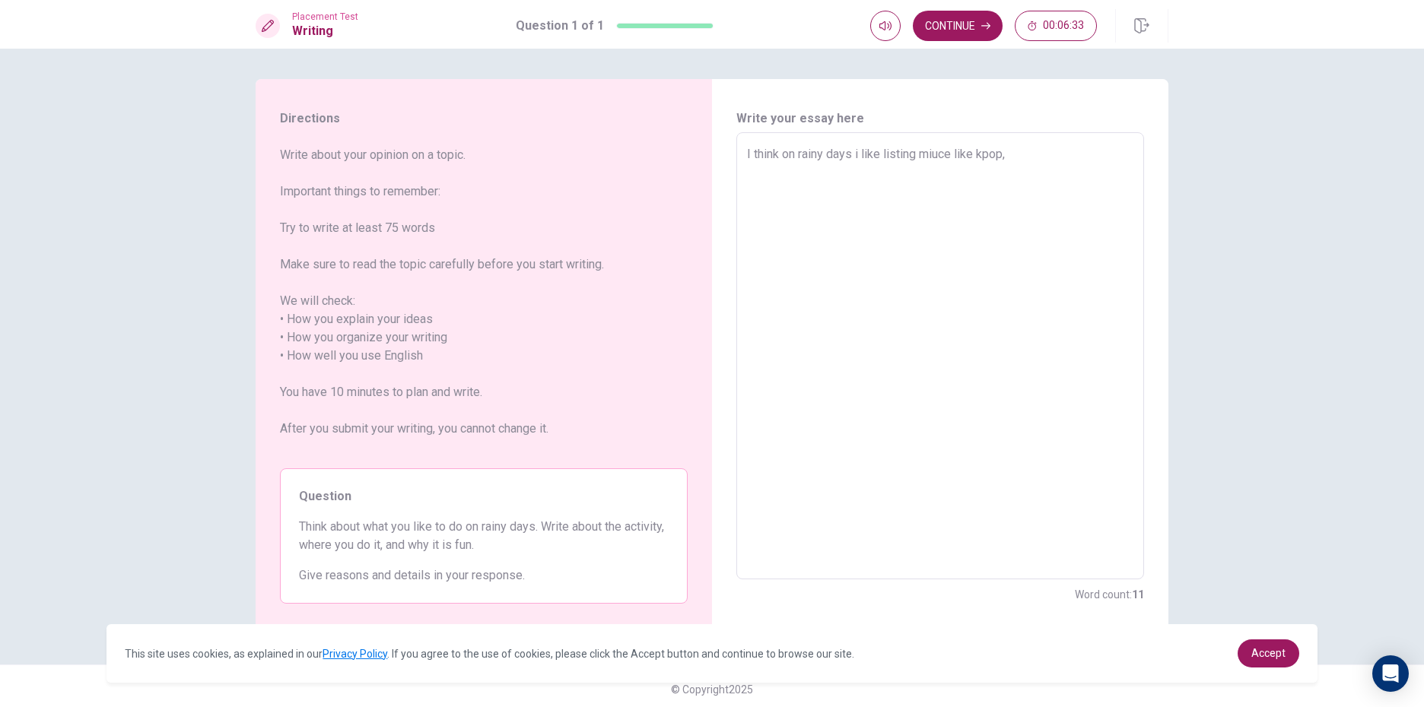
type textarea "I think on rainy days i like listing miuce like kpop"
type textarea "x"
type textarea "I think on rainy days i like listing miuce like kpopa"
type textarea "x"
type textarea "I think on rainy days i like listing miuce like kpopan"
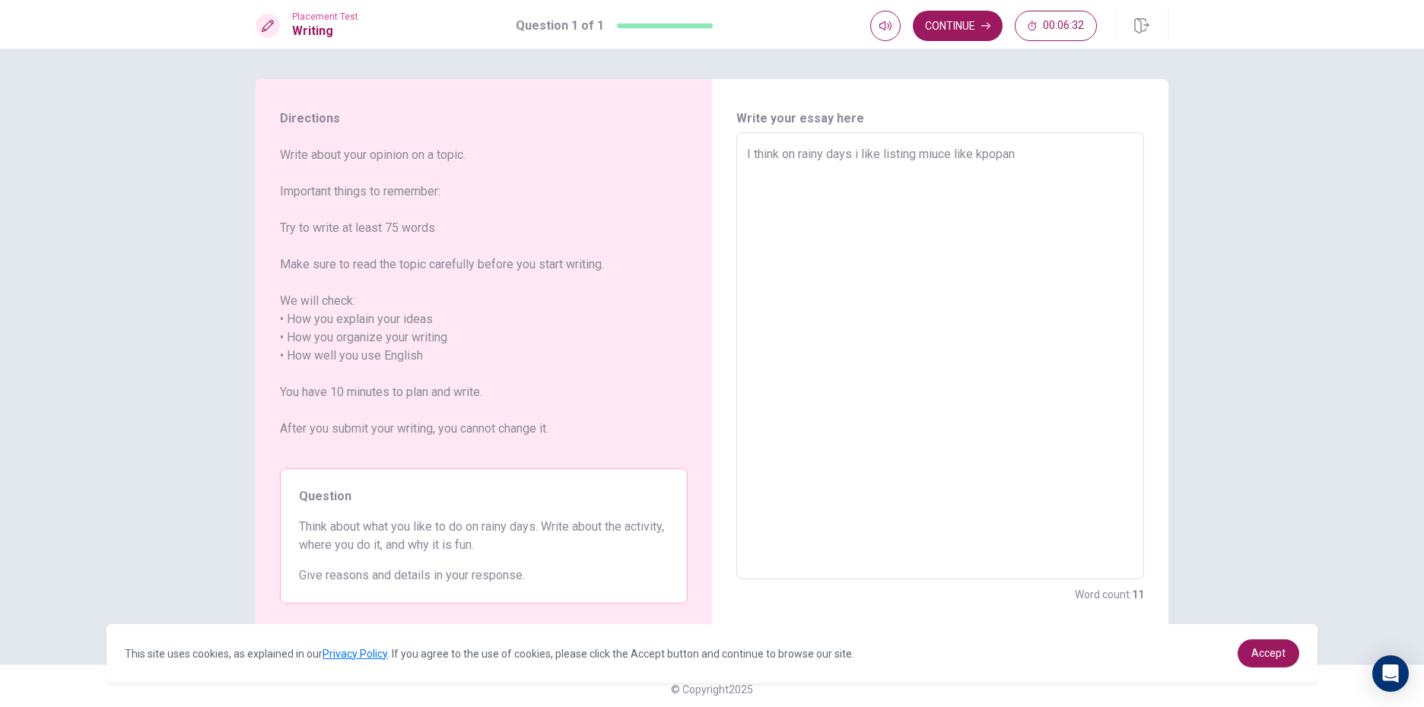
type textarea "x"
type textarea "I think on rainy days i like listing miuce like kpopand"
type textarea "x"
type textarea "I think on rainy days i like listing miuce like kpopand"
type textarea "x"
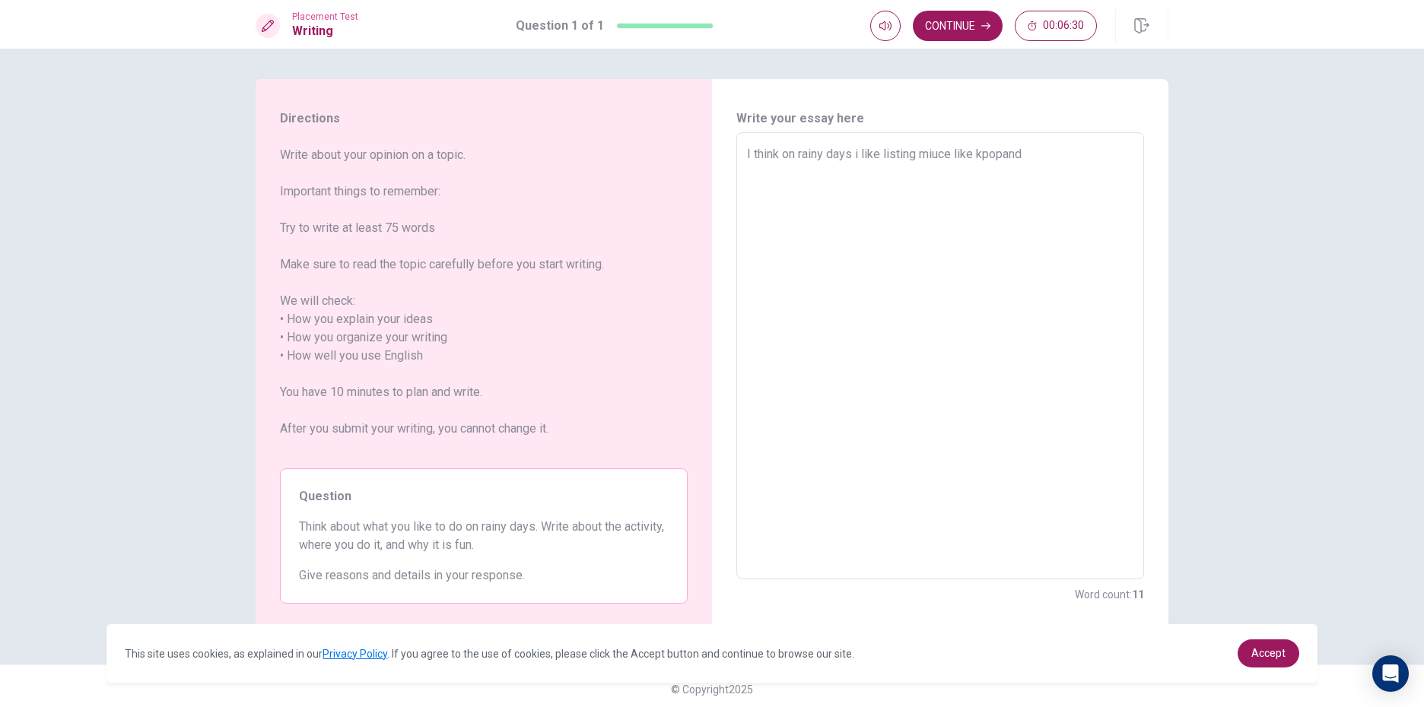
type textarea "I think on rainy days i like listing miuce like kpopand"
type textarea "x"
type textarea "I think on rainy days i like listing miuce like kpopan"
type textarea "x"
type textarea "I think on rainy days i like listing miuce like kpopa"
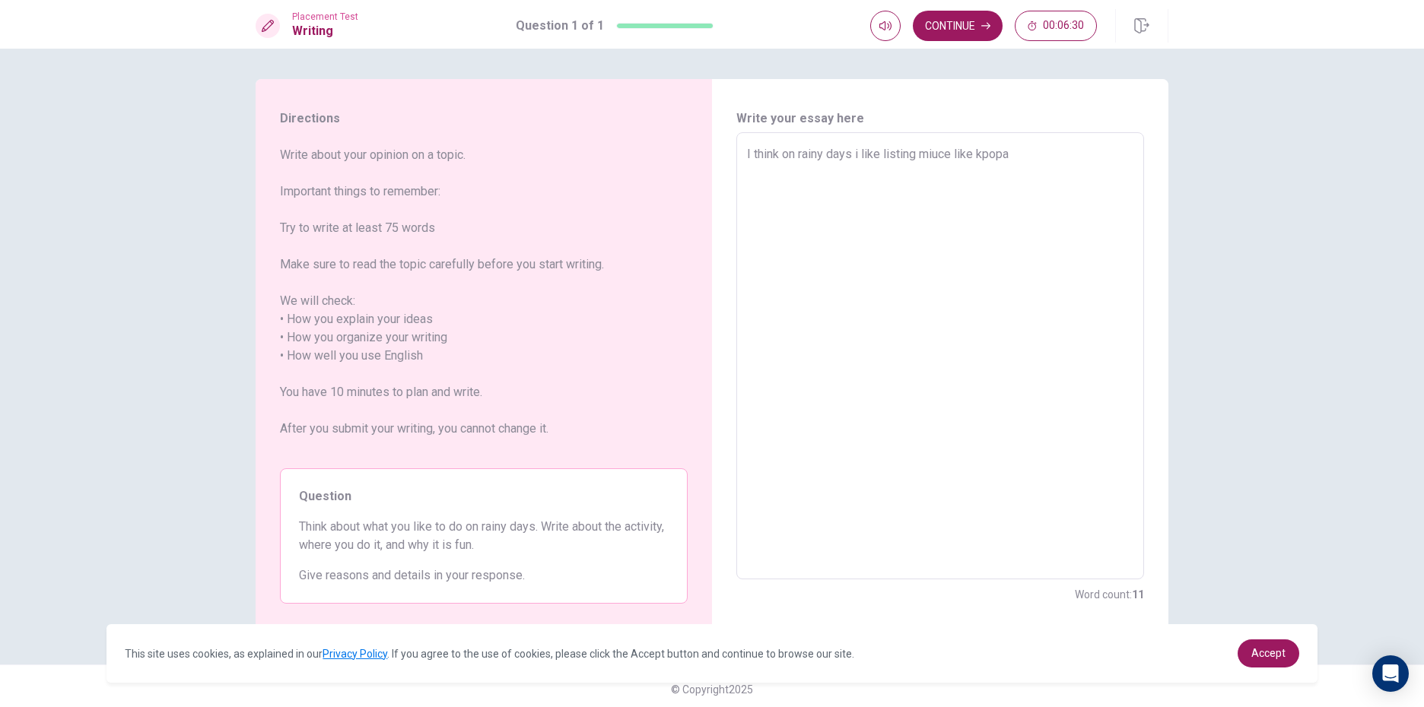
type textarea "x"
type textarea "I think on rainy days i like listing miuce like kpop"
type textarea "x"
type textarea "I think on rainy days i like listing miuce like kpop"
type textarea "x"
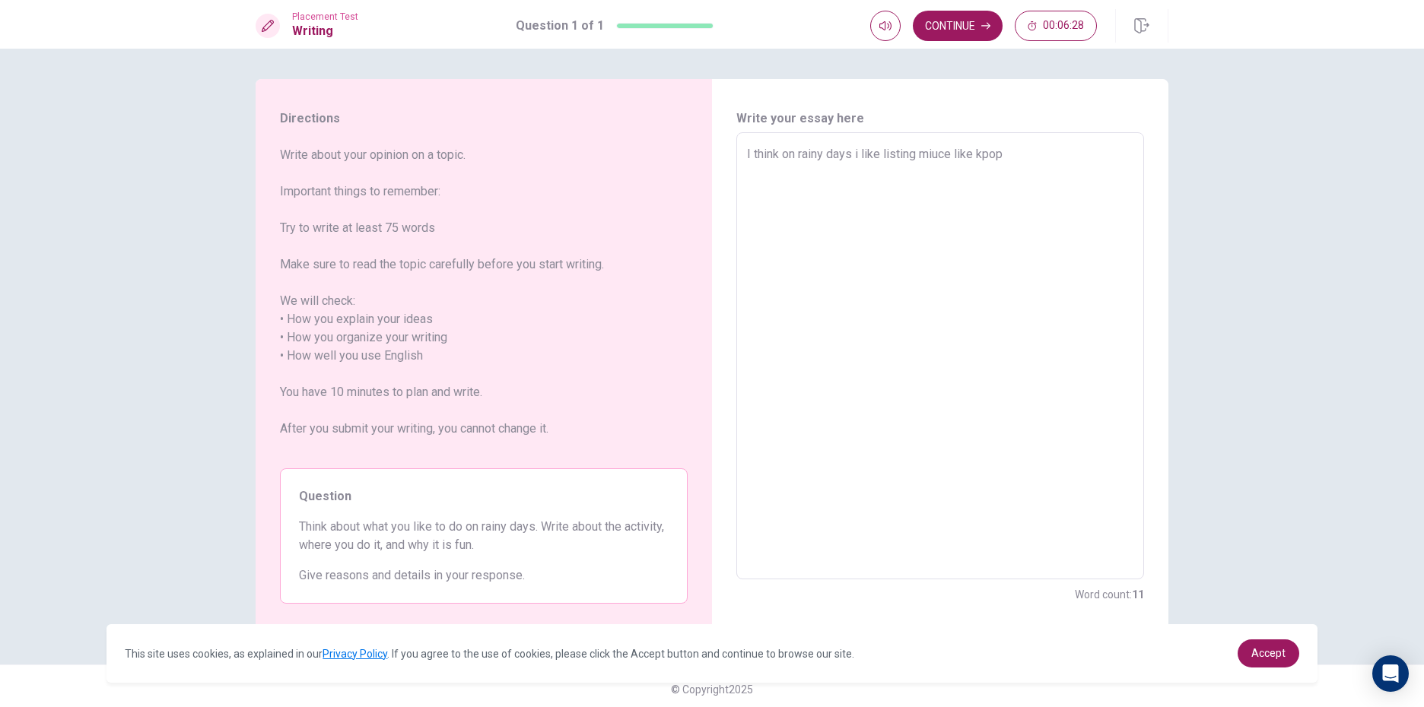
type textarea "I think on rainy days i like listing miuce like kpop a"
type textarea "x"
type textarea "I think on rainy days i like listing miuce like kpop an"
type textarea "x"
type textarea "I think on rainy days i like listing miuce like kpop and"
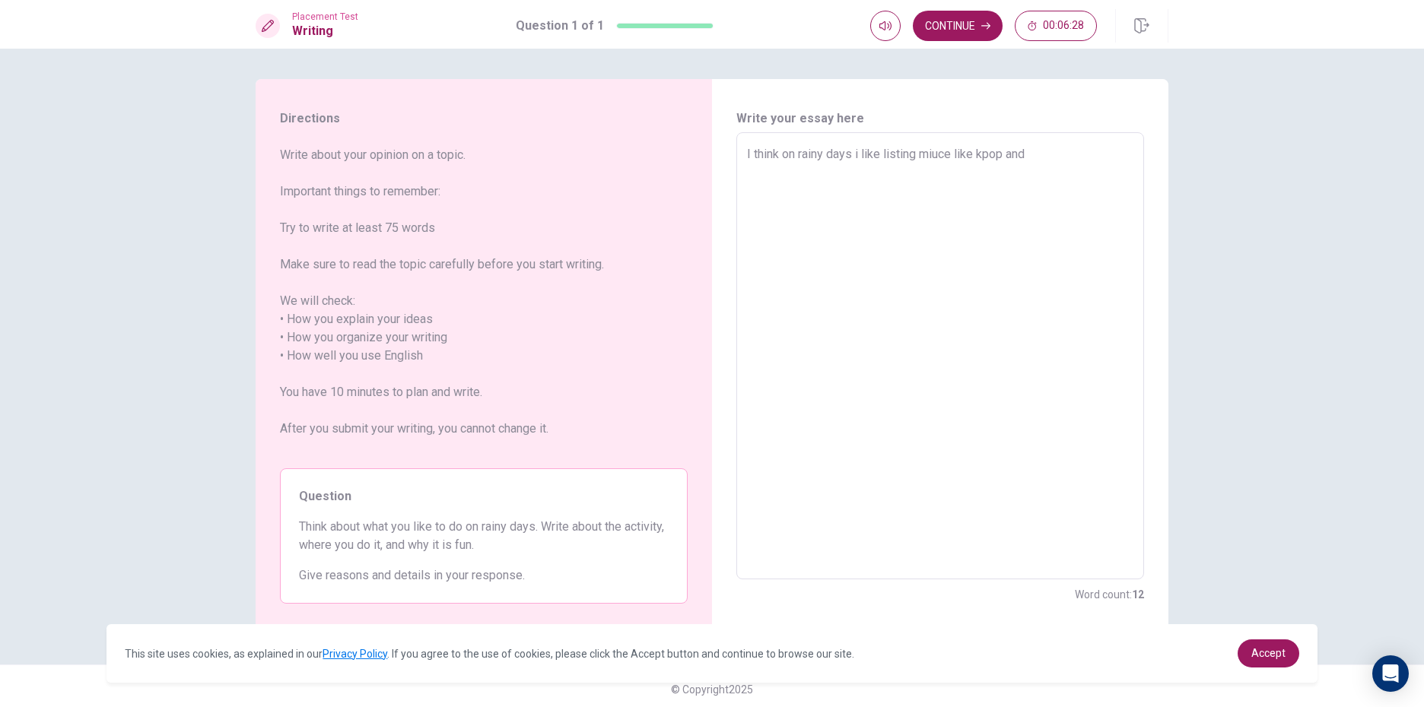
type textarea "x"
type textarea "I think on rainy days i like listing miuce like kpop and"
type textarea "x"
type textarea "I think on rainy days i like listing miuce like kpop and s"
type textarea "x"
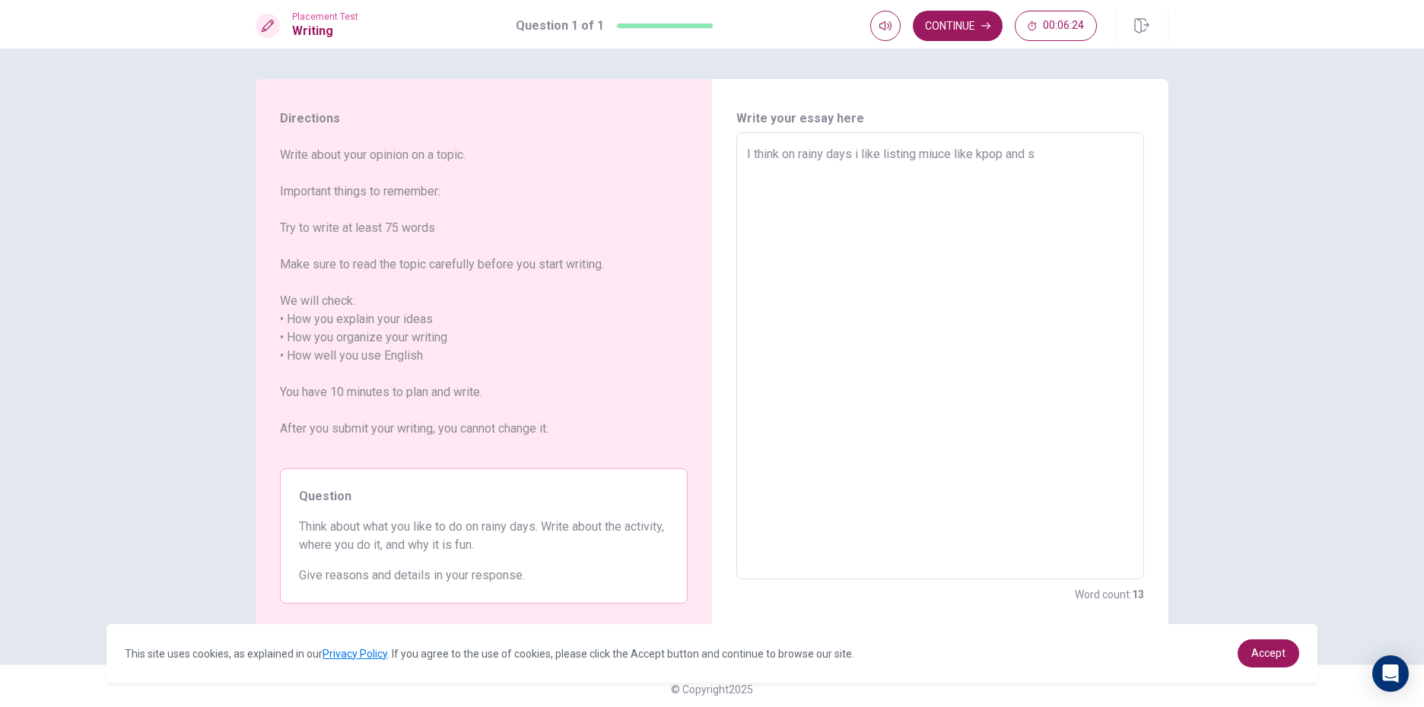
type textarea "I think on rainy days i like listing miuce like kpop and so"
type textarea "x"
type textarea "I think on rainy days i like listing miuce like kpop and som"
type textarea "x"
type textarea "I think on rainy days i like listing miuce like kpop and some"
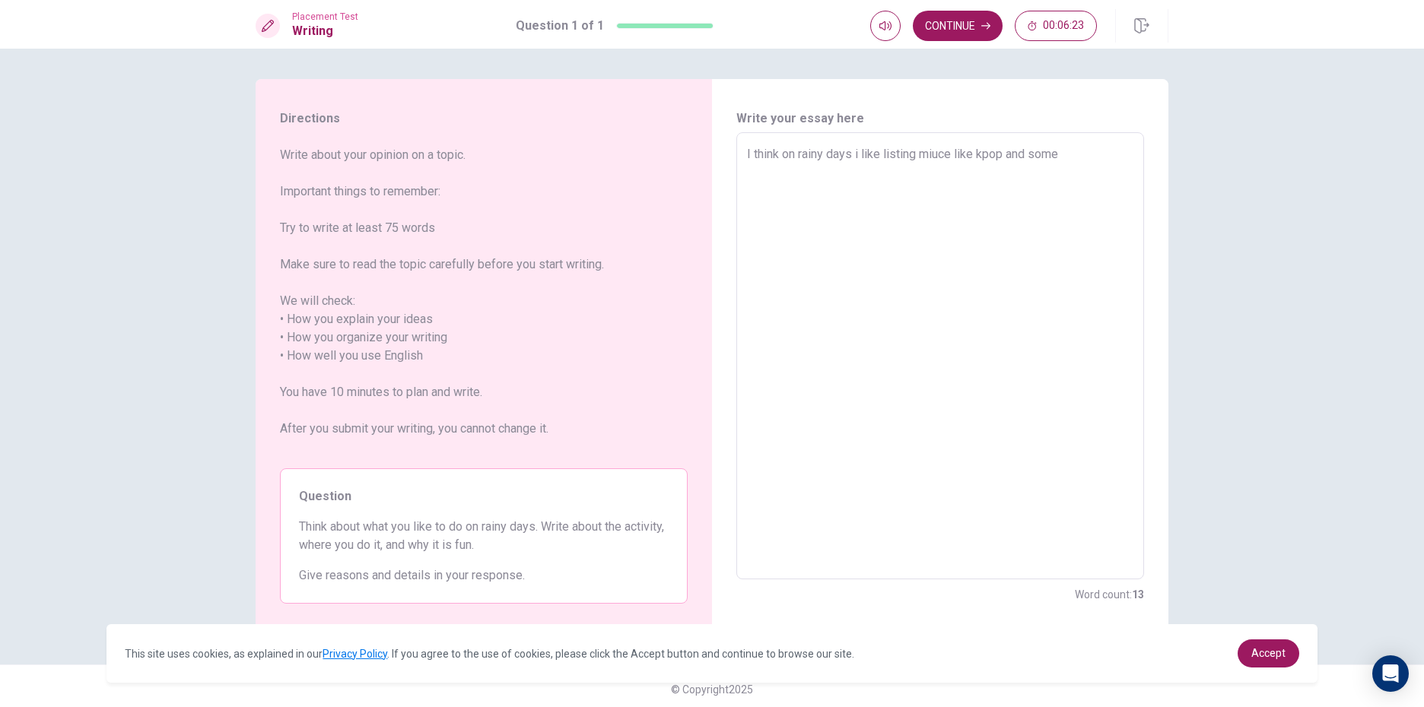
type textarea "x"
type textarea "I think on rainy days i like listing miuce like kpop and somet"
type textarea "x"
type textarea "I think on rainy days i like listing miuce like kpop and someti"
type textarea "x"
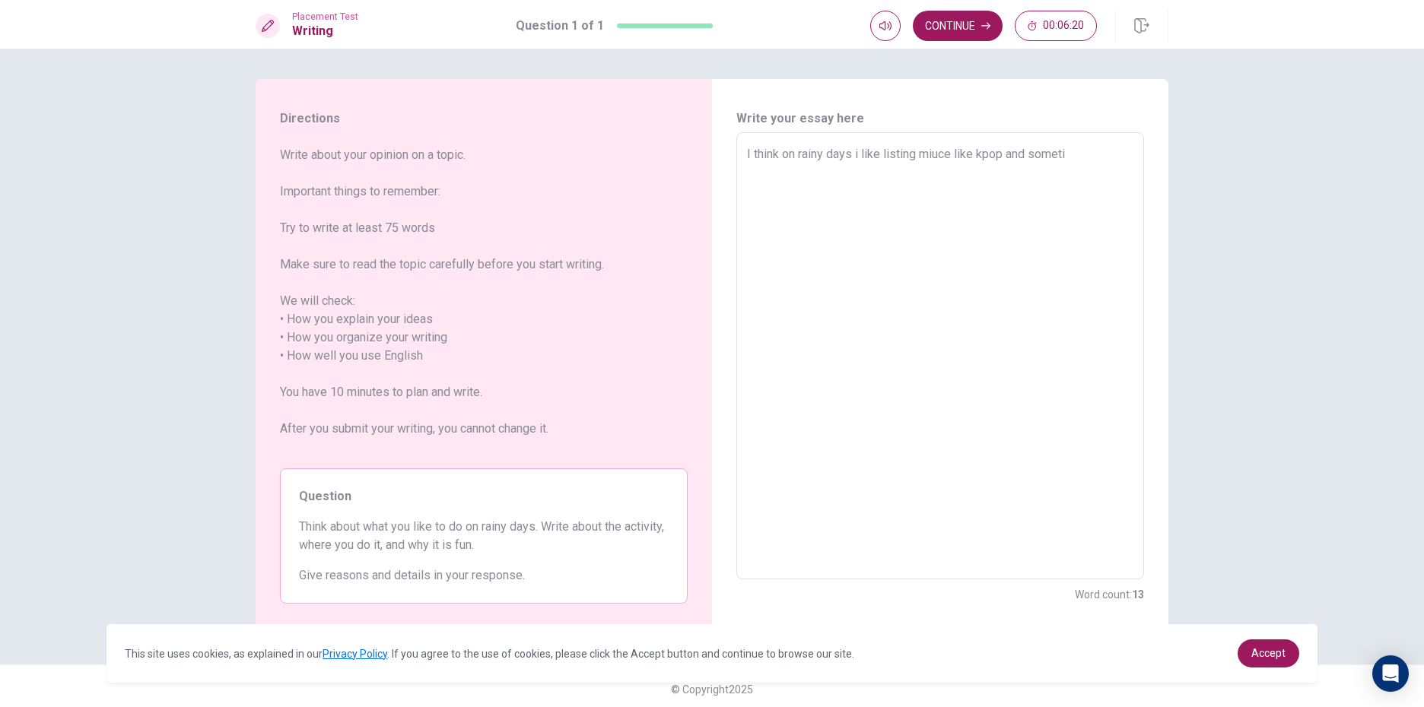
type textarea "I think on rainy days i like listing miuce like kpop and somet"
type textarea "x"
type textarea "I think on rainy days i like listing miuce like kpop and some"
type textarea "x"
type textarea "I think on rainy days i like listing miuce like kpop and somet"
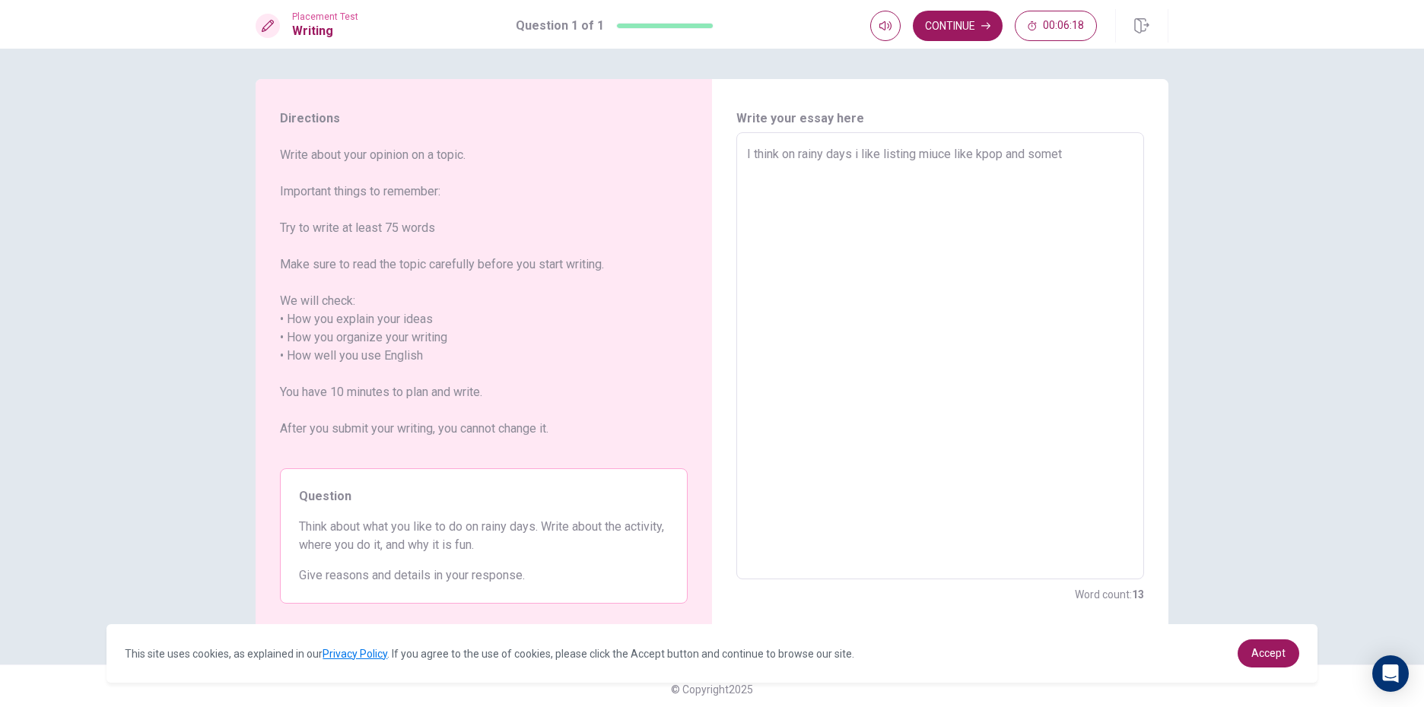
type textarea "x"
type textarea "I think on rainy days i like listing miuce like kpop and someti"
type textarea "x"
type textarea "I think on rainy days i like listing miuce like kpop and sometim"
type textarea "x"
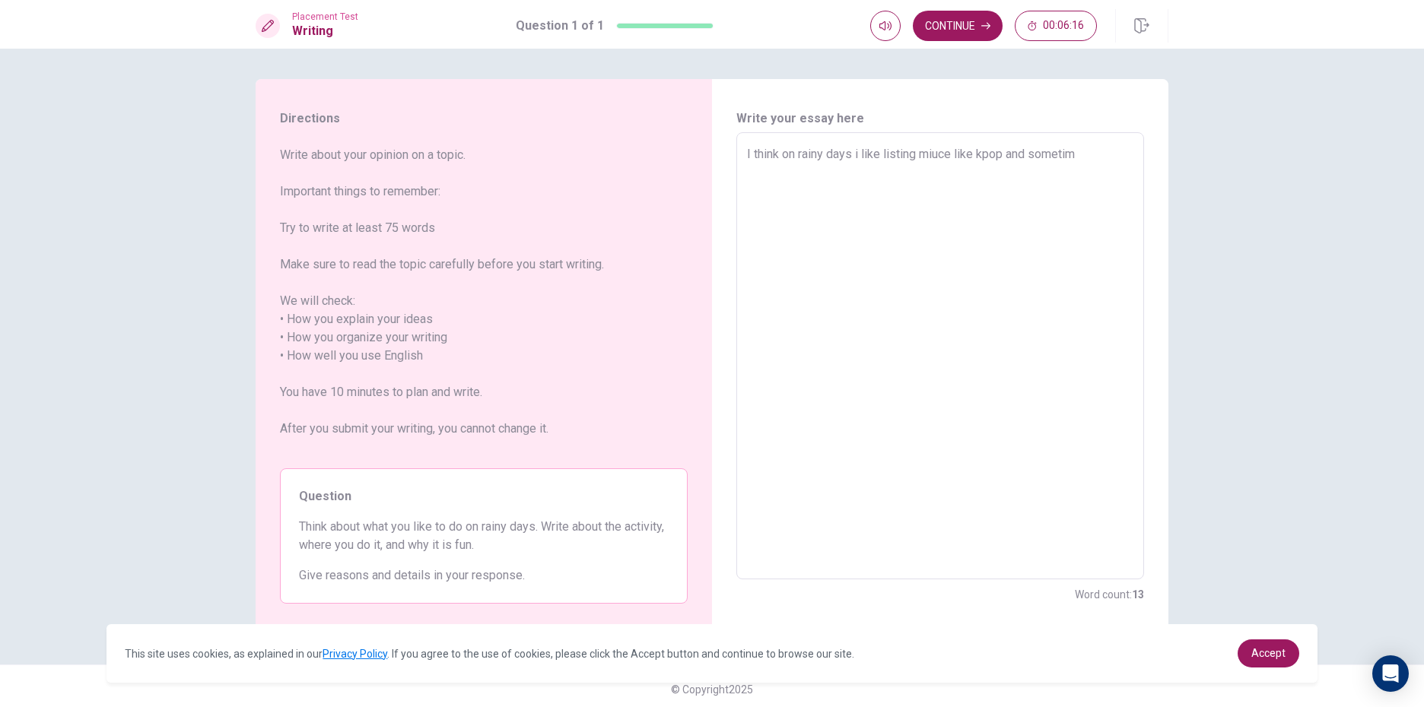
type textarea "I think on rainy days i like listing miuce like kpop and sometime"
type textarea "x"
type textarea "I think on rainy days i like listing miuce like kpop and sometime"
type textarea "x"
type textarea "I think on rainy days i like listing miuce like kpop and sometime i"
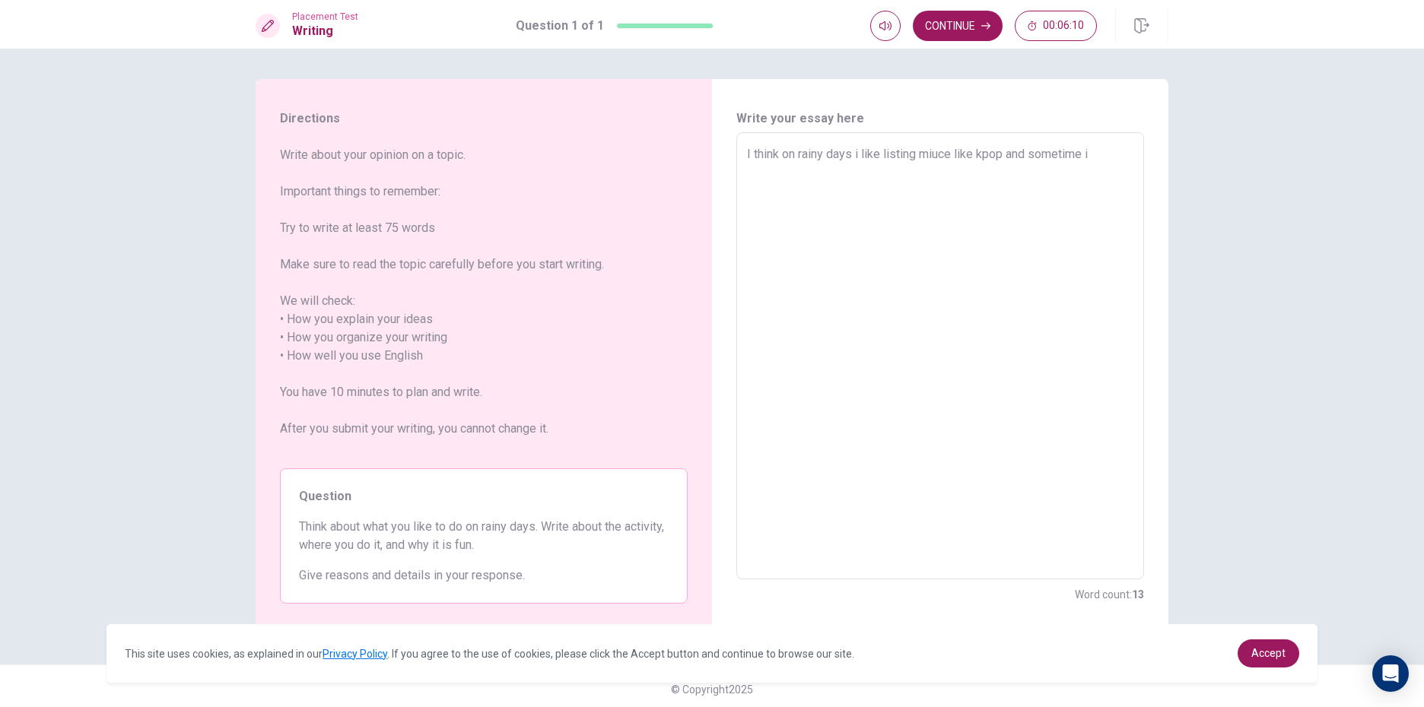
type textarea "x"
type textarea "I think on rainy days i like listing miuce like kpop and sometime i"
type textarea "x"
type textarea "I think on rainy days i like listing miuce like kpop and sometime i w"
type textarea "x"
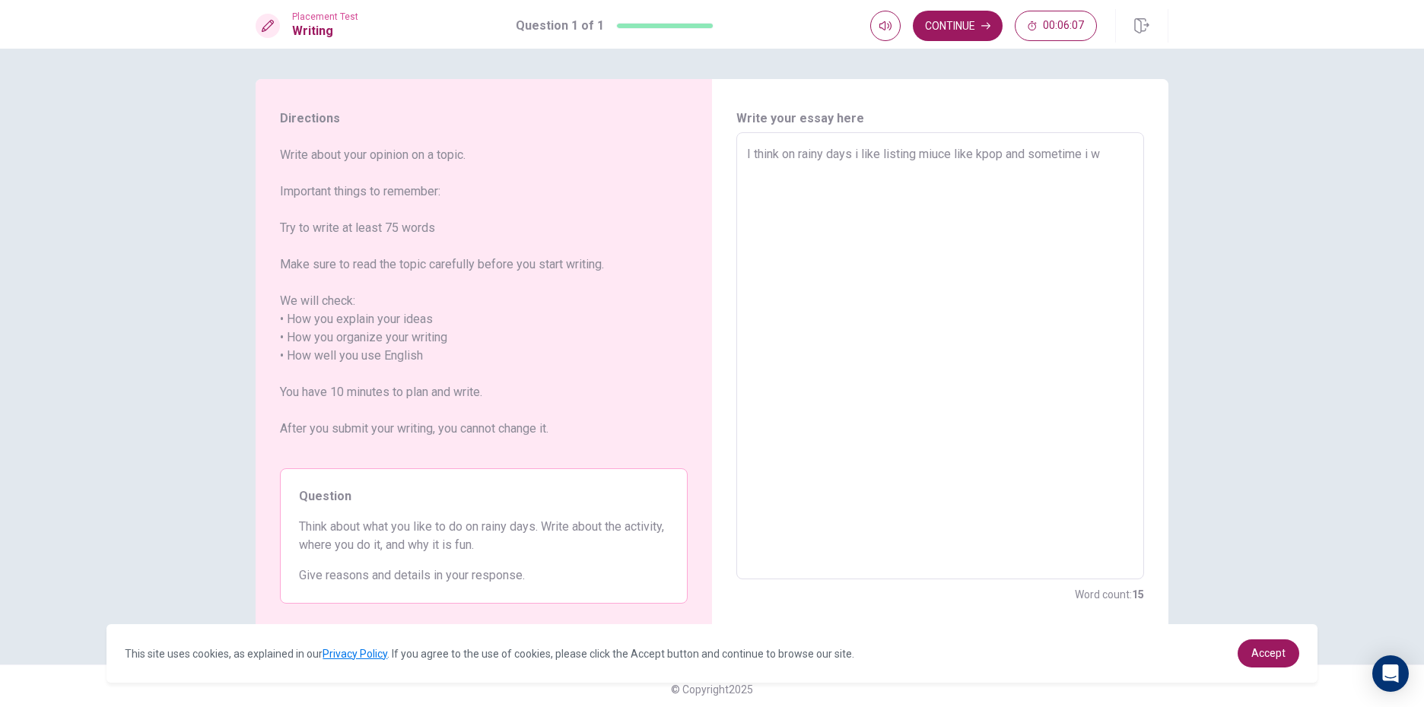
type textarea "I think on rainy days i like listing miuce like kpop and sometime i [GEOGRAPHIC…"
type textarea "x"
type textarea "I think on rainy days i like listing miuce like kpop and sometime i wil"
type textarea "x"
type textarea "I think on rainy days i like listing miuce like kpop and sometime i will"
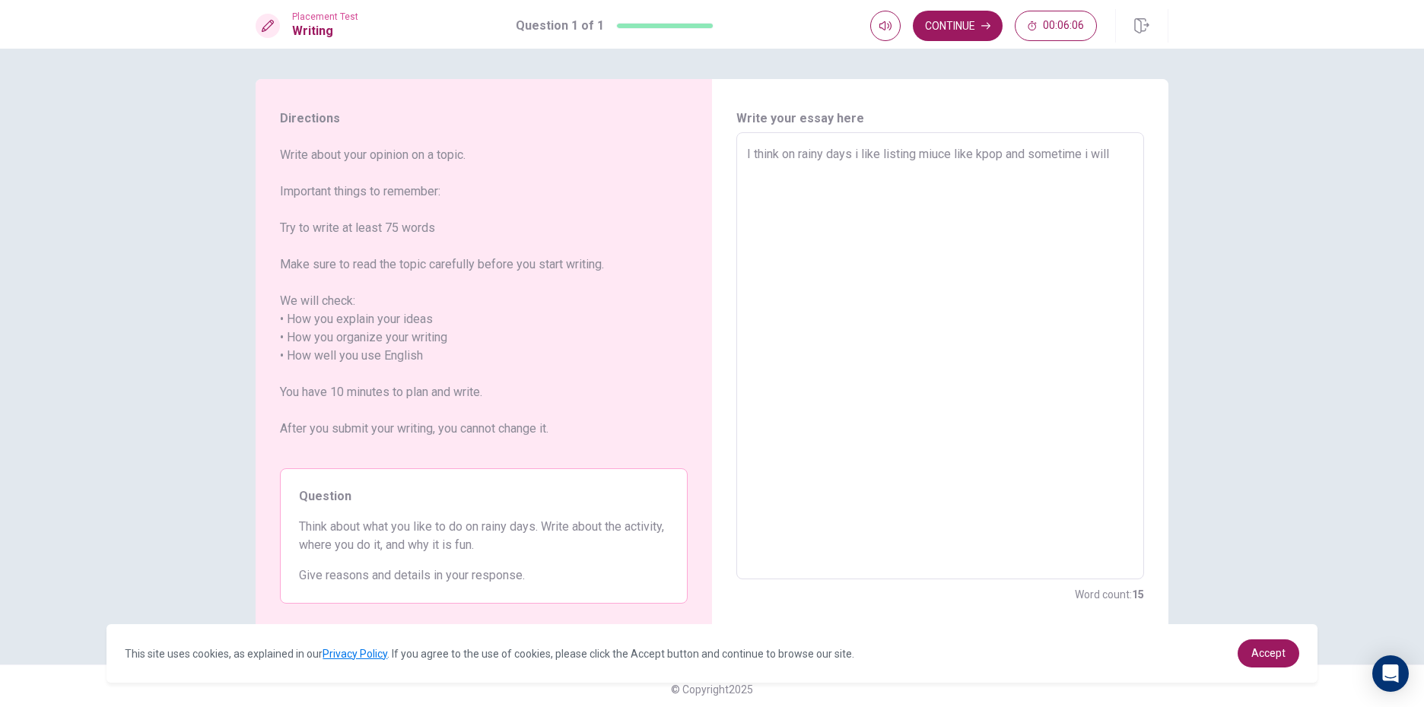
type textarea "x"
type textarea "I think on rainy days i like listing miuce like kpop and sometime i will"
type textarea "x"
type textarea "I think on rainy days i like listing miuce like kpop and sometime i will p"
type textarea "x"
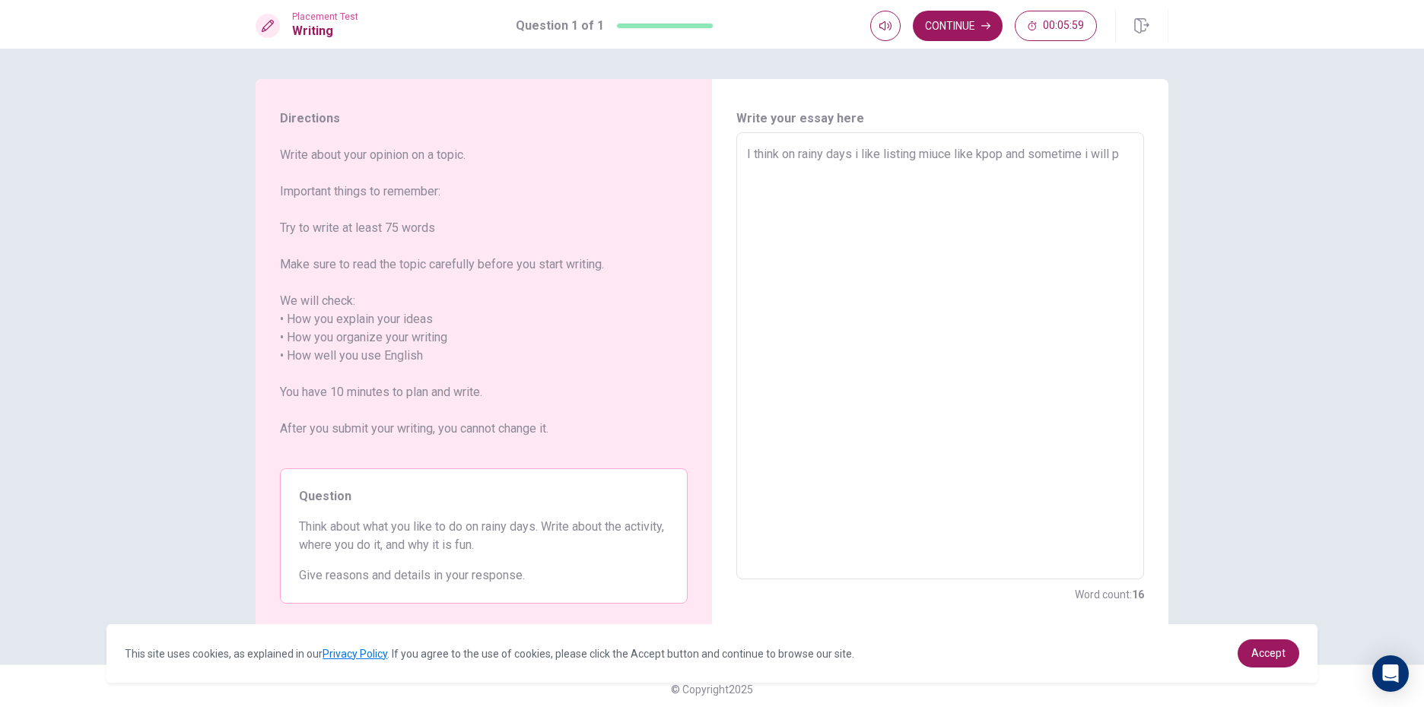
type textarea "I think on rainy days i like listing miuce like kpop and sometime i will pl"
type textarea "x"
type textarea "I think on rainy days i like listing miuce like kpop and sometime i will ple"
click at [948, 148] on textarea "I think on rainy days i like listing miuce like kpop and sometime i will read s…" at bounding box center [940, 356] width 386 height 422
click at [796, 168] on textarea "I think on rainy days i like listing miuce in home, like kpop and sometime i wi…" at bounding box center [940, 356] width 386 height 422
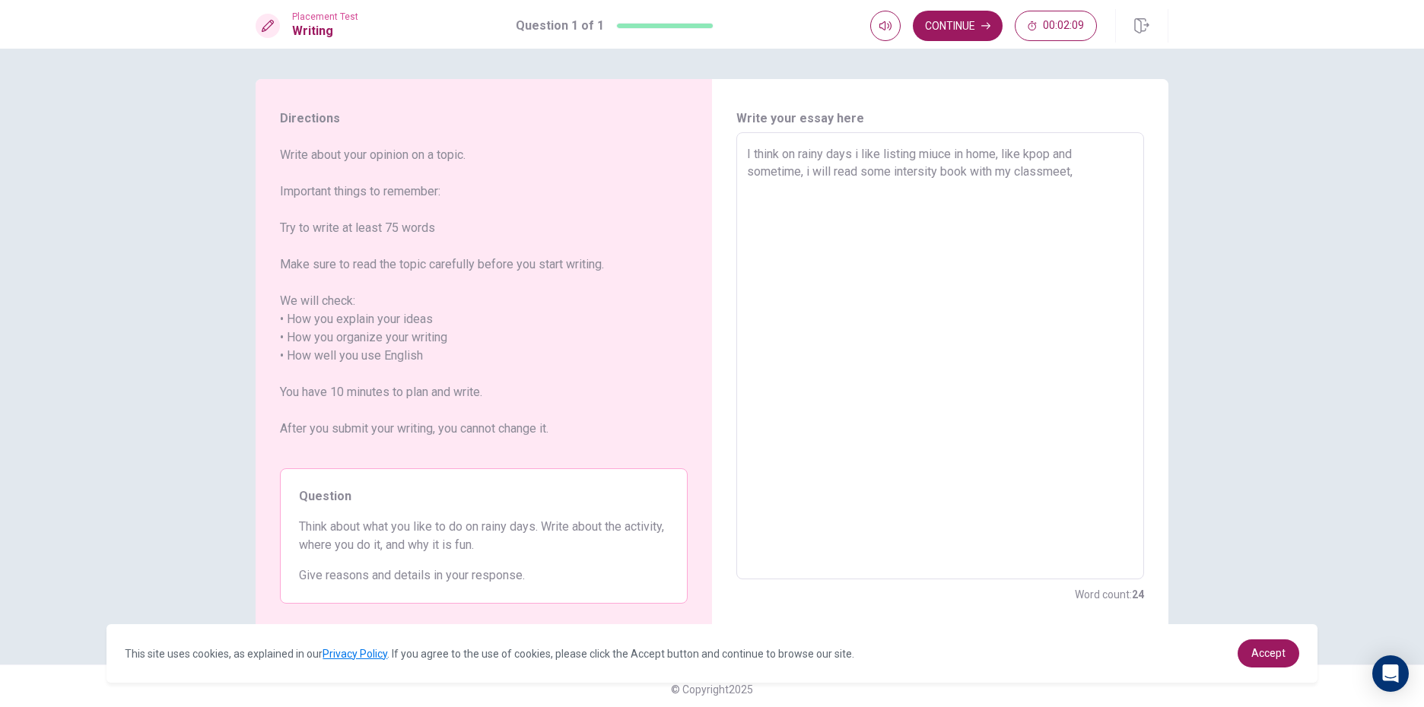
click at [1094, 187] on textarea "I think on rainy days i like listing miuce in home, like kpop and sometime, i w…" at bounding box center [940, 356] width 386 height 422
click at [979, 30] on button "Continue" at bounding box center [958, 26] width 90 height 30
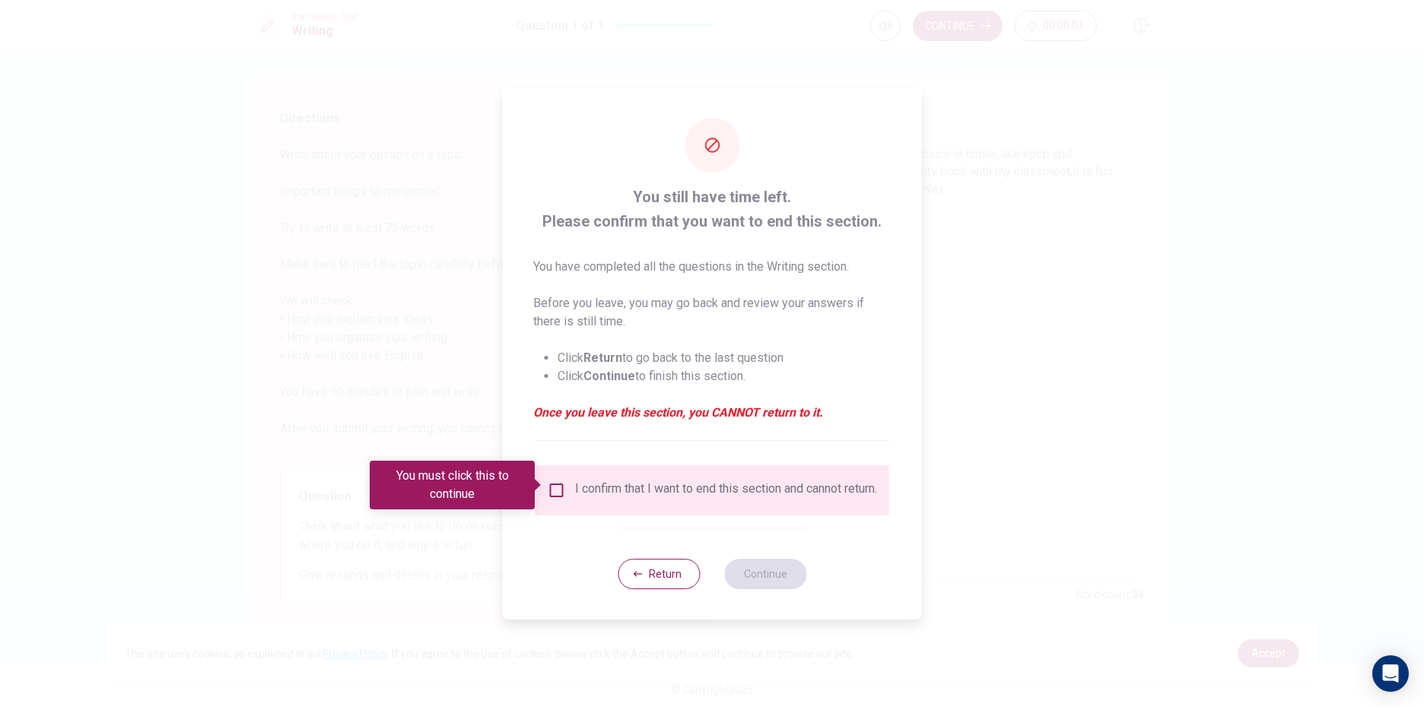
click at [550, 485] on input "You must click this to continue" at bounding box center [557, 491] width 18 height 18
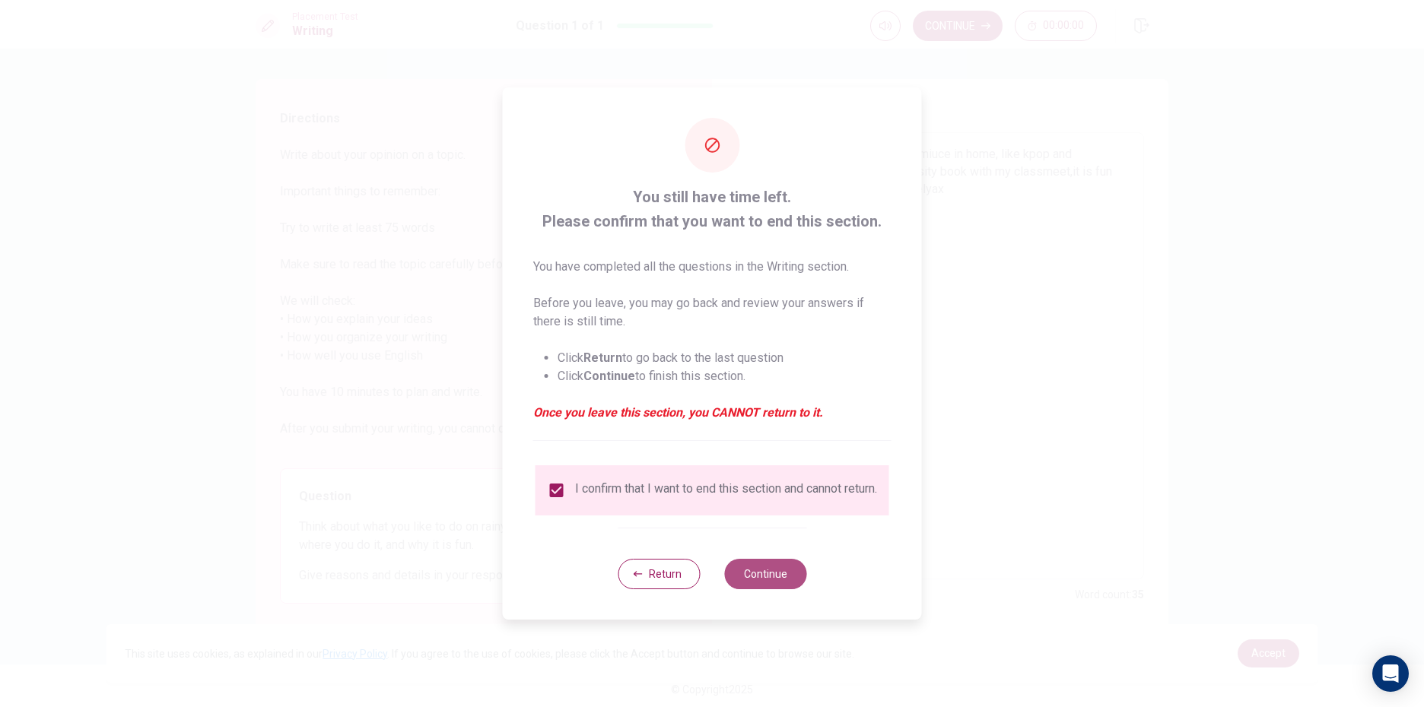
click at [785, 580] on button "Continue" at bounding box center [765, 574] width 82 height 30
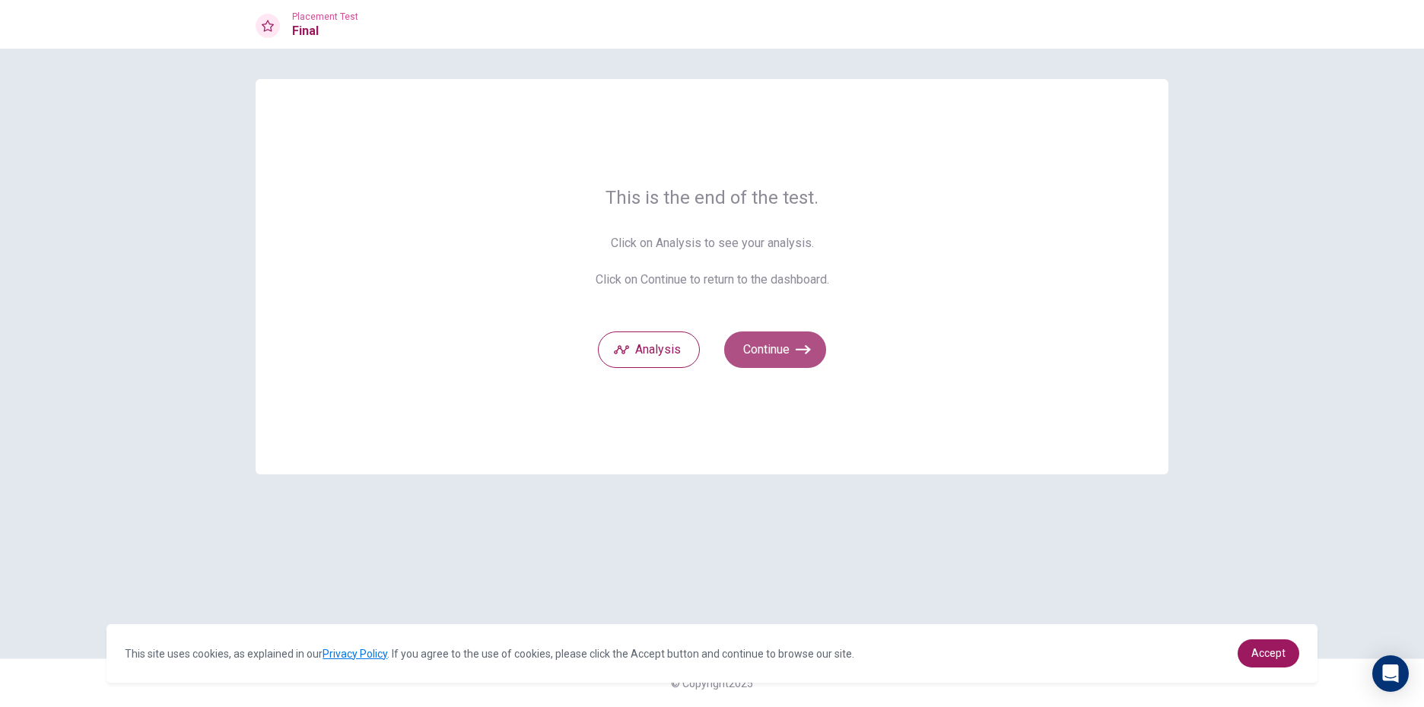
click at [763, 358] on button "Continue" at bounding box center [775, 350] width 102 height 37
